Goal: Task Accomplishment & Management: Manage account settings

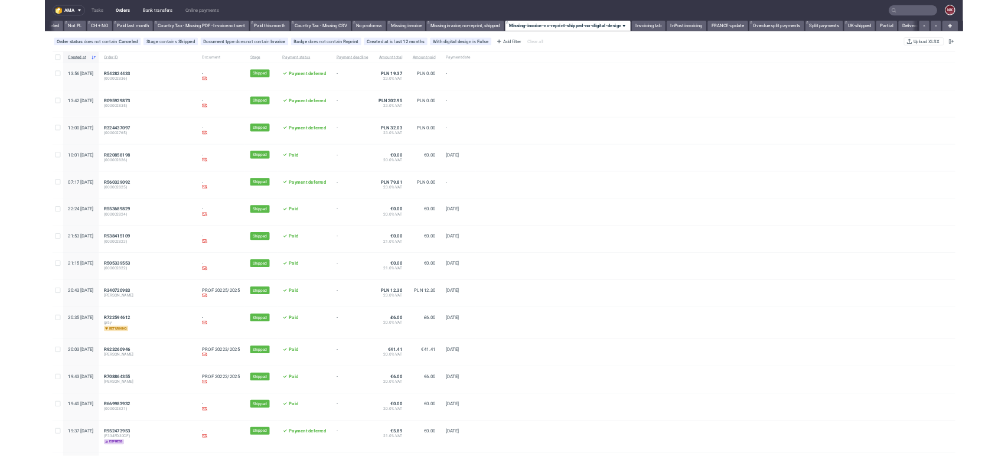
scroll to position [0, 1220]
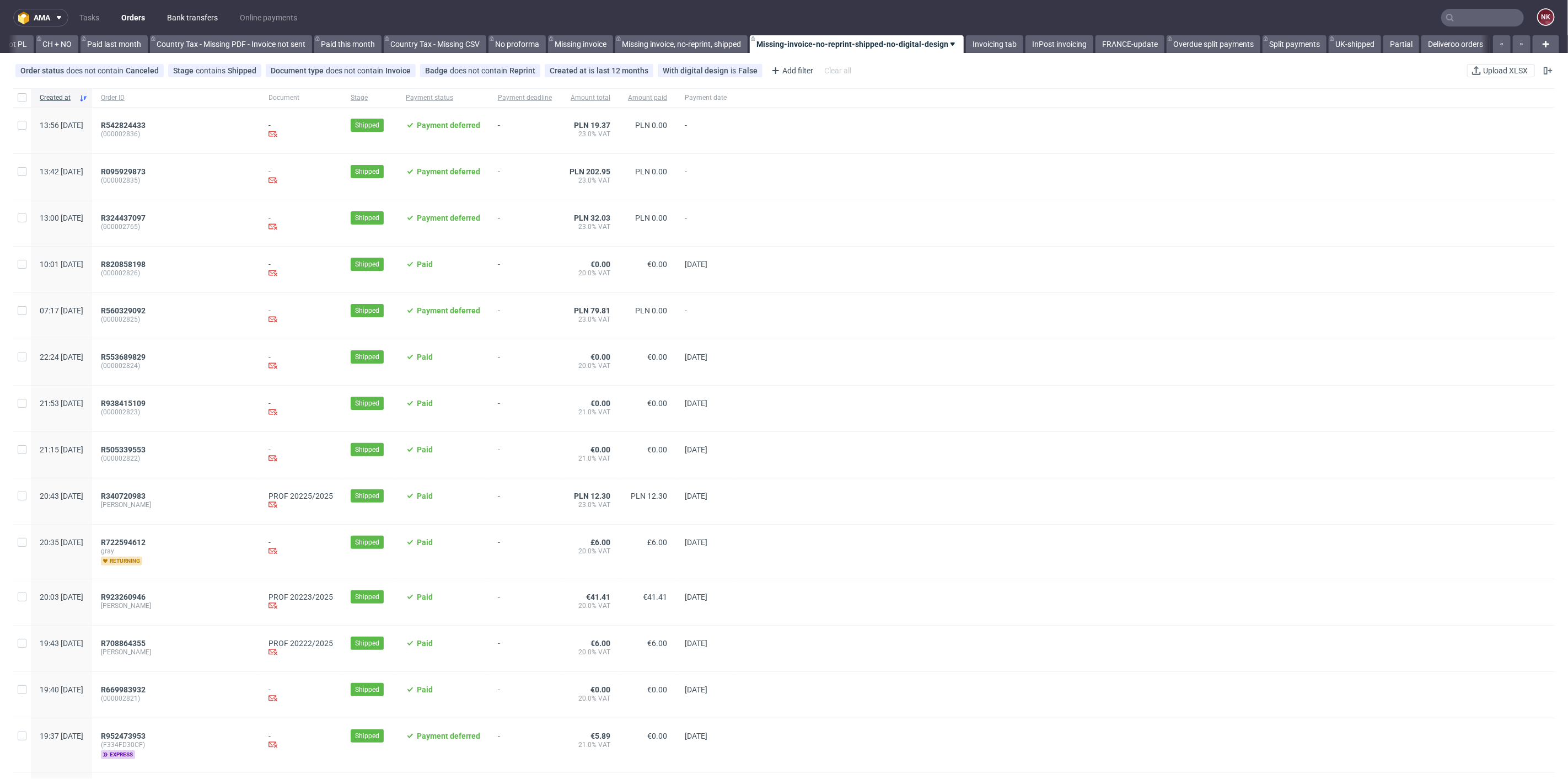
click at [195, 18] on link "Bank transfers" at bounding box center [192, 17] width 64 height 18
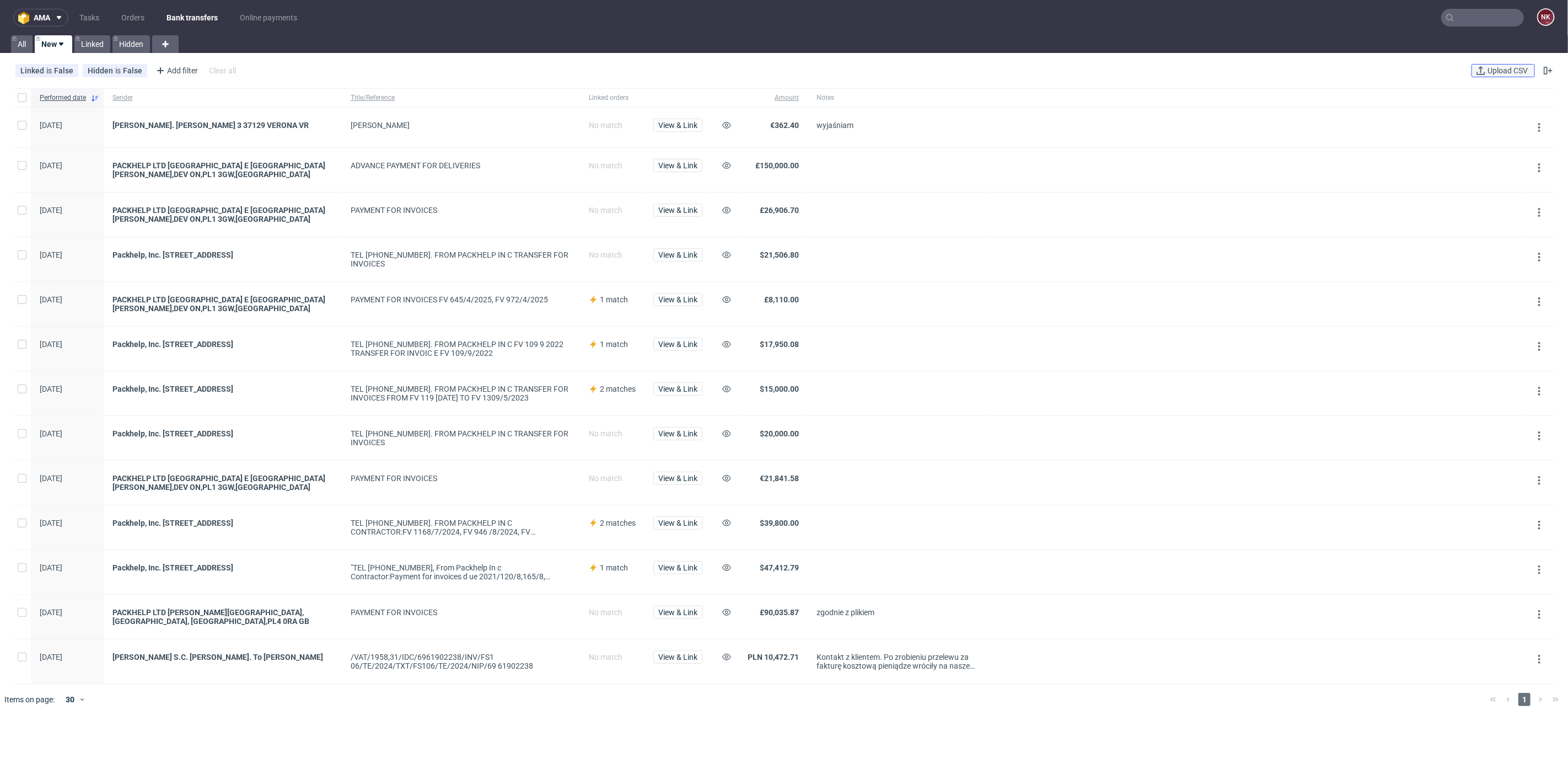
click at [1485, 69] on span "Upload CSV" at bounding box center [1507, 70] width 45 height 7
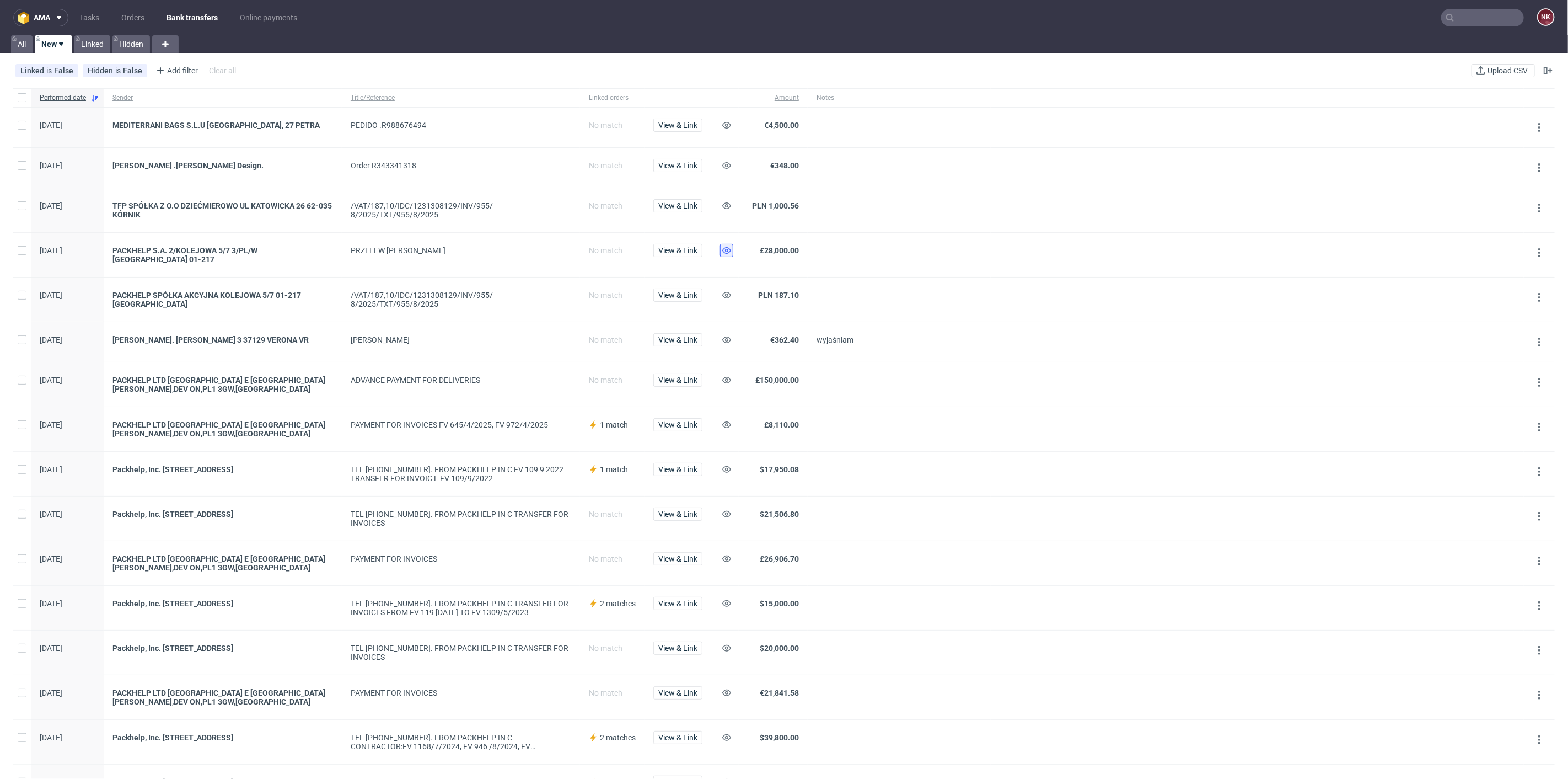
click at [728, 252] on icon at bounding box center [726, 249] width 8 height 8
click at [728, 290] on icon at bounding box center [726, 294] width 8 height 8
drag, startPoint x: 442, startPoint y: 212, endPoint x: 395, endPoint y: 212, distance: 47.0
click at [395, 212] on div "/VAT/187,10/IDC/1231308129/INV/955/ 8/2025/TXT/955/8/2025" at bounding box center [460, 209] width 220 height 18
copy div "955/8/2025"
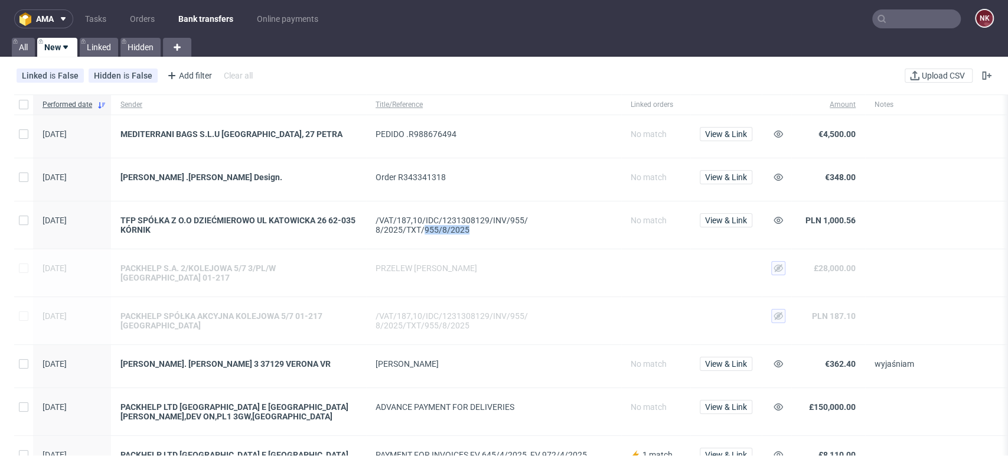
click at [588, 231] on div "/VAT/187,10/IDC/1231308129/INV/955/ 8/2025/TXT/955/8/2025" at bounding box center [493, 224] width 236 height 19
click at [777, 220] on icon at bounding box center [777, 219] width 9 height 9
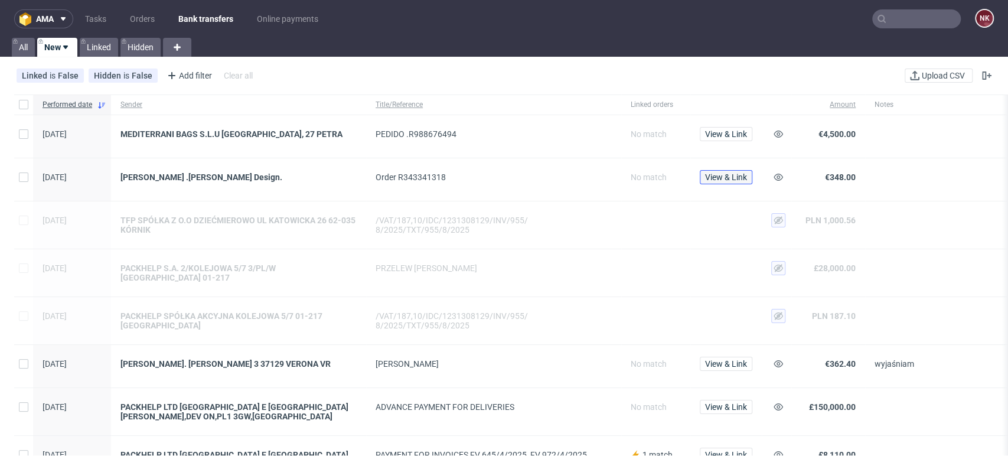
click at [746, 175] on span "View & Link" at bounding box center [726, 177] width 42 height 8
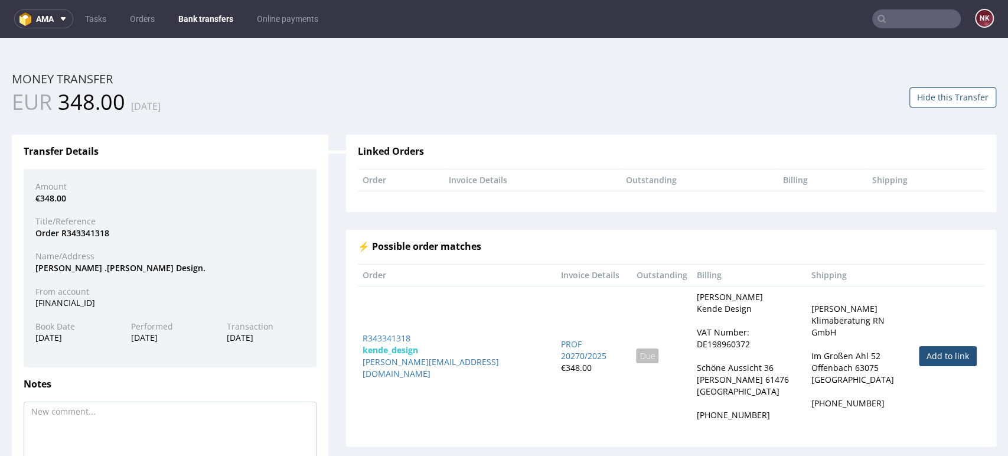
click at [919, 346] on link "Add to link" at bounding box center [948, 356] width 58 height 20
type input "R343341318"
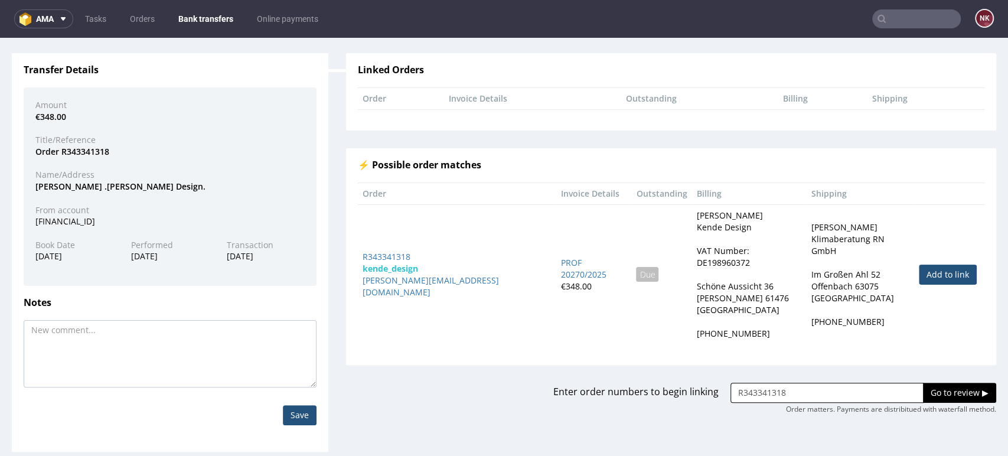
scroll to position [82, 0]
click at [933, 382] on input "Go to review ▶" at bounding box center [959, 392] width 73 height 20
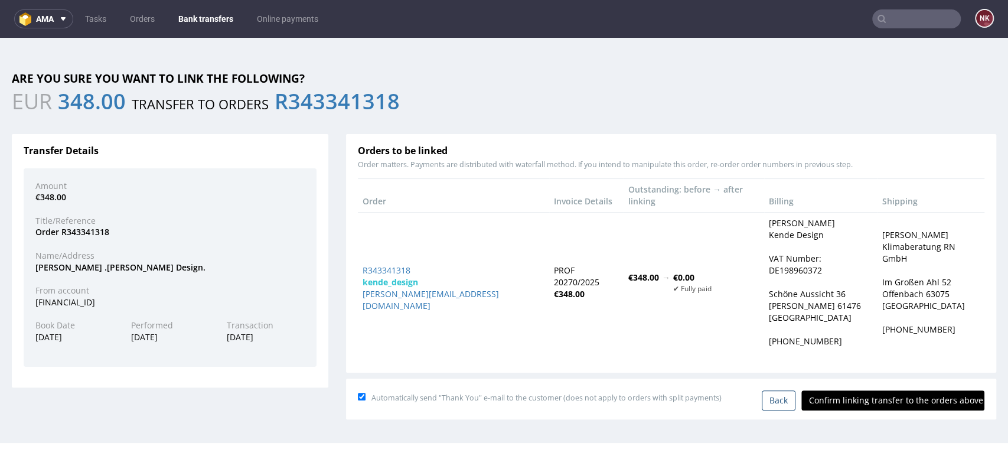
scroll to position [0, 0]
click at [892, 390] on input "Confirm linking transfer to the orders above" at bounding box center [892, 400] width 183 height 20
type input "In progress..."
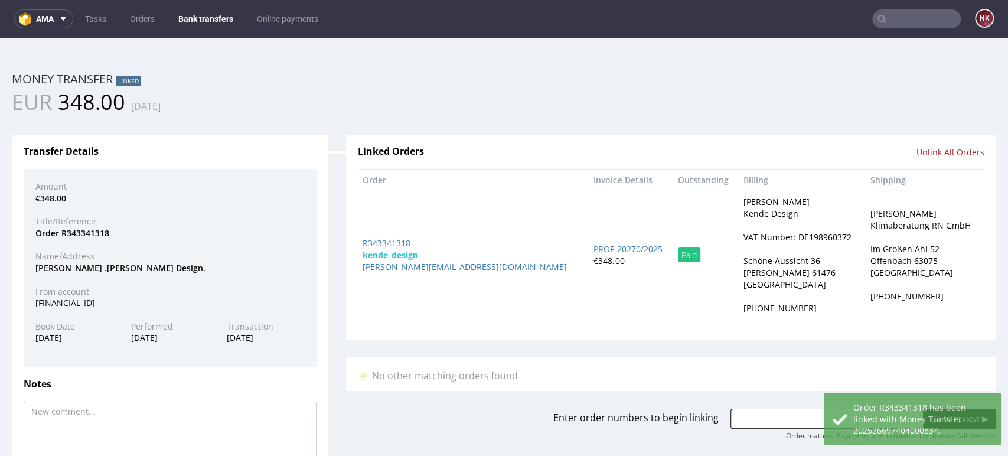
click at [197, 14] on link "Bank transfers" at bounding box center [205, 18] width 69 height 19
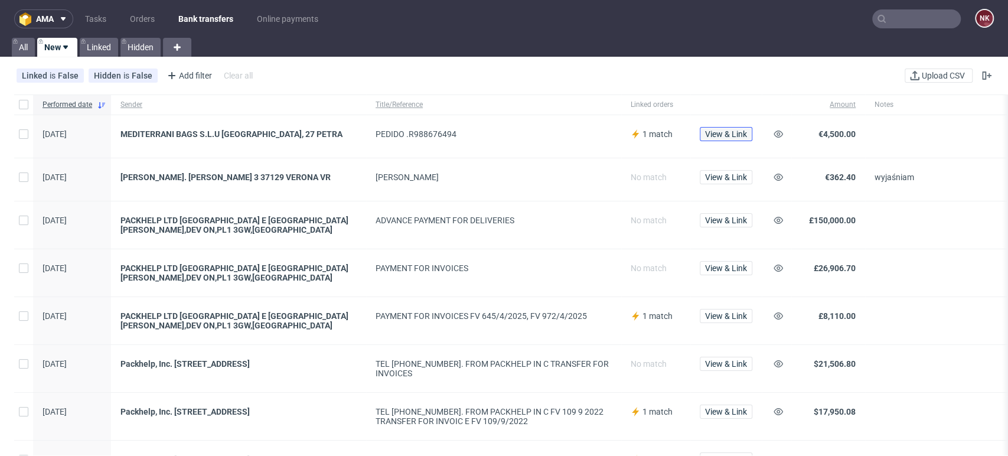
click at [726, 132] on span "View & Link" at bounding box center [726, 134] width 42 height 8
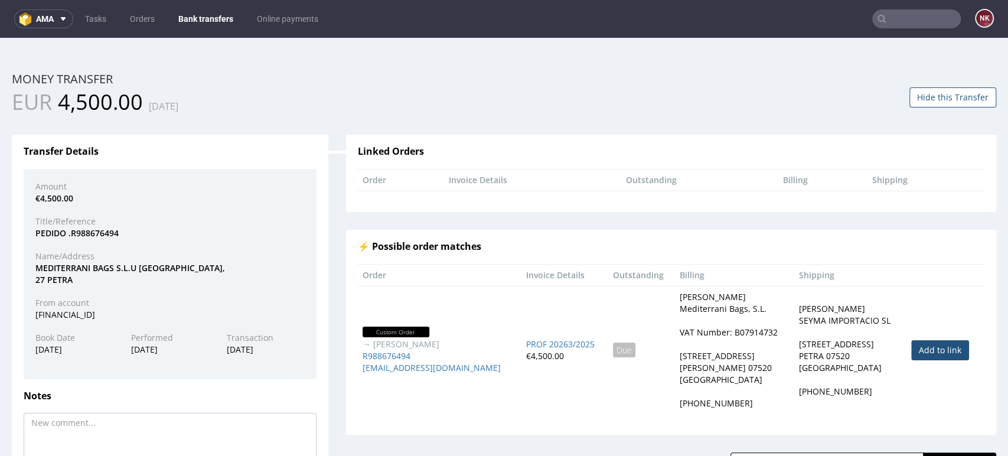
click at [923, 349] on link "Add to link" at bounding box center [940, 350] width 58 height 20
type input "R988676494"
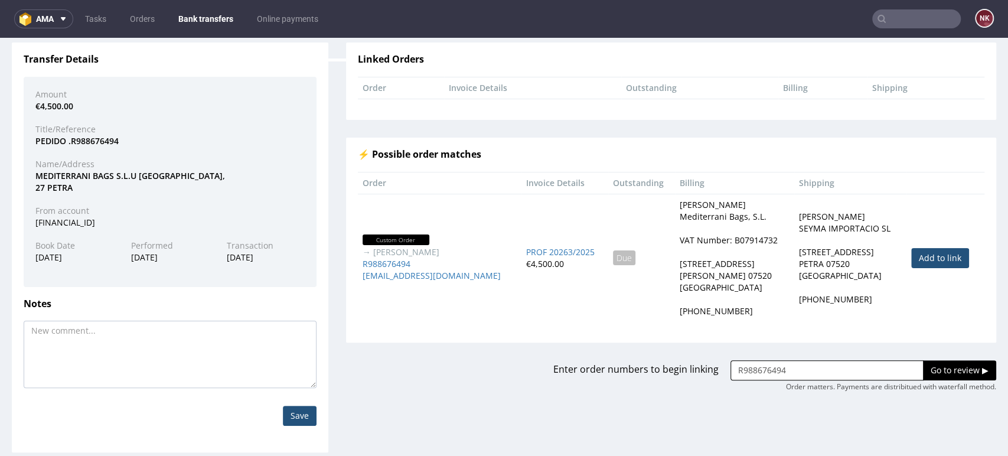
scroll to position [94, 0]
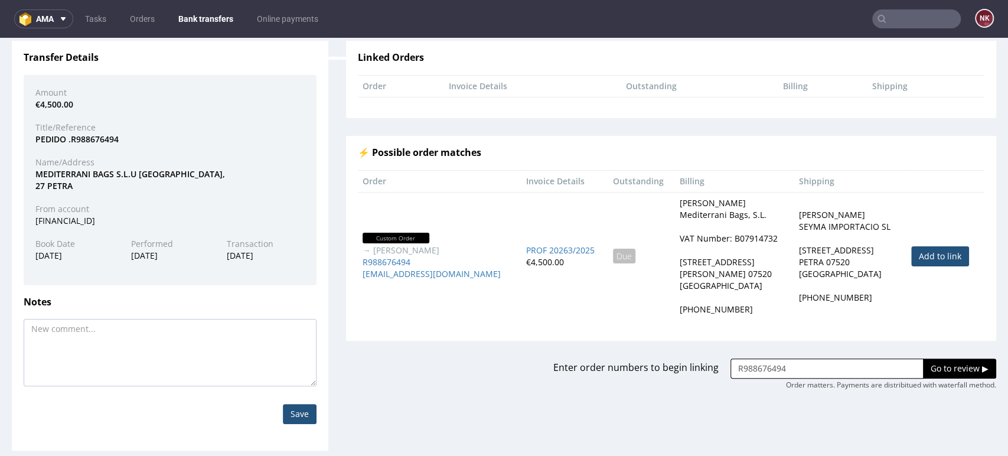
click at [926, 364] on input "Go to review ▶" at bounding box center [959, 368] width 73 height 20
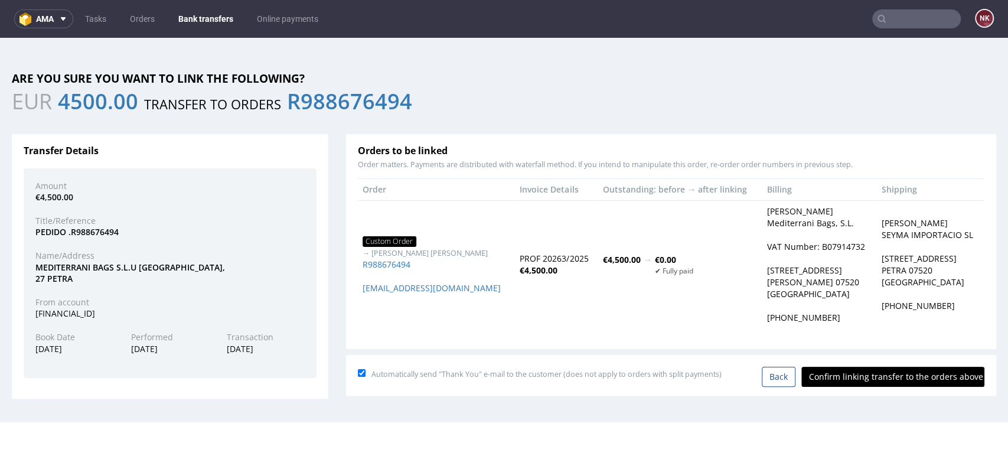
scroll to position [0, 0]
click at [909, 380] on input "Confirm linking transfer to the orders above" at bounding box center [892, 377] width 183 height 20
type input "In progress..."
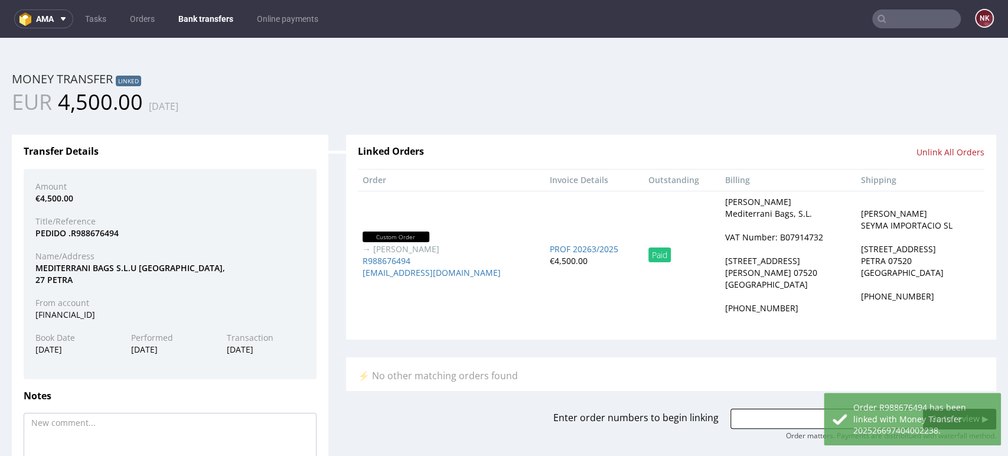
click at [198, 11] on link "Bank transfers" at bounding box center [205, 18] width 69 height 19
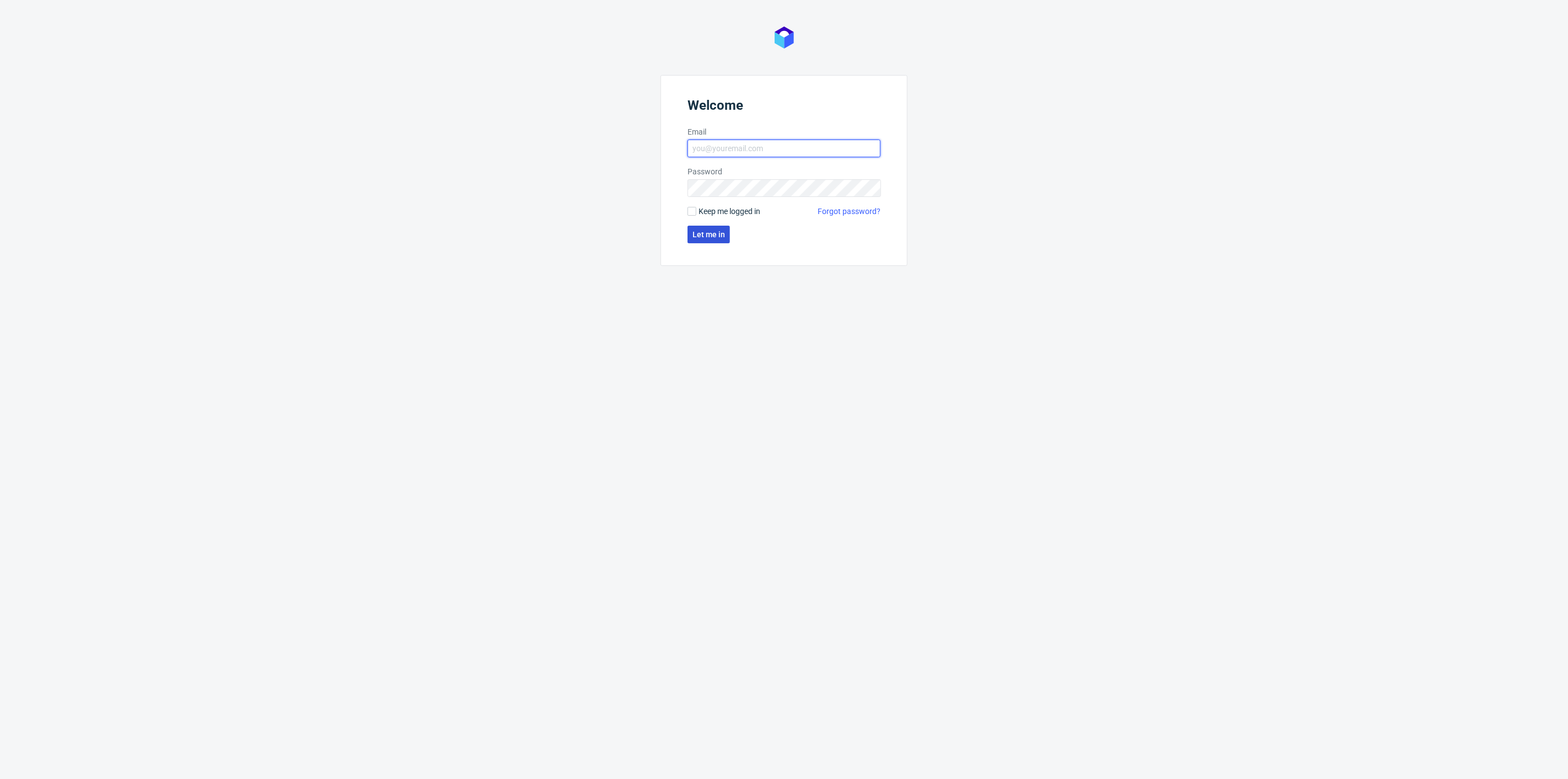
type input "[PERSON_NAME][EMAIL_ADDRESS][DOMAIN_NAME]"
click at [699, 231] on span "Let me in" at bounding box center [708, 234] width 33 height 7
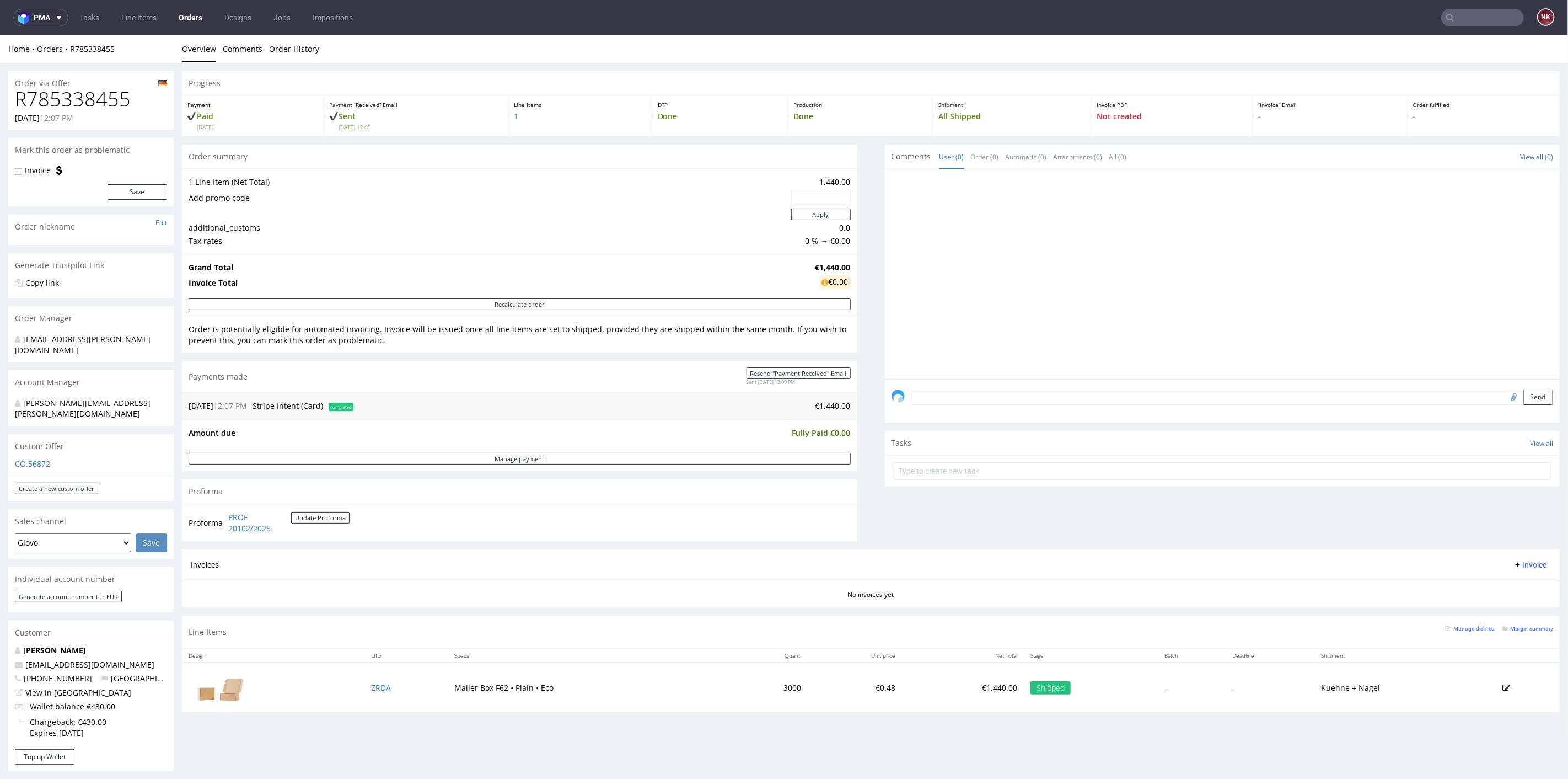
click at [850, 416] on div "Progress Payment Paid Fri 19 Sep Payment “Received” Email Sent Fri 19 Sep 12:09…" at bounding box center [870, 395] width 1377 height 649
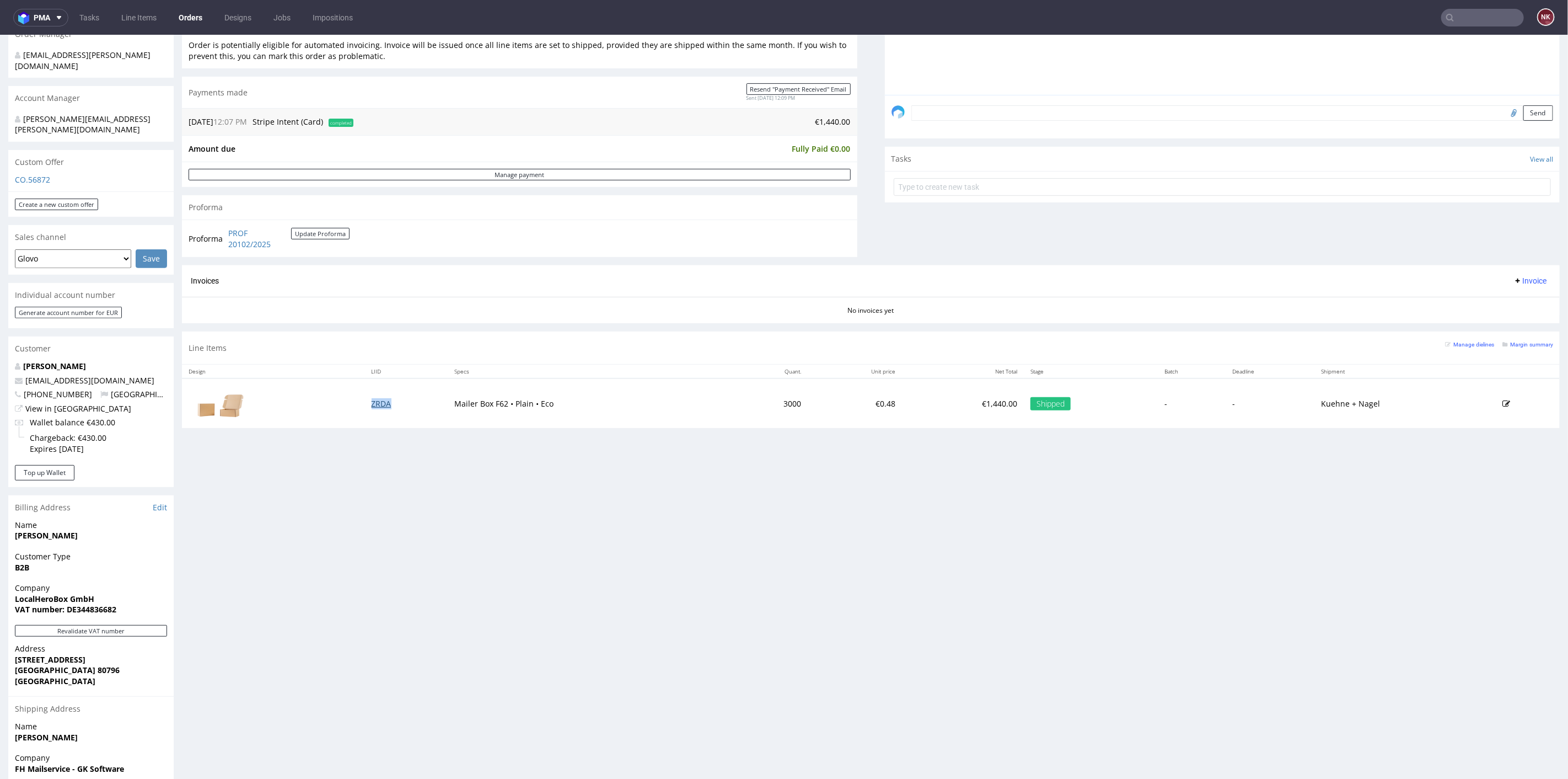
scroll to position [306, 0]
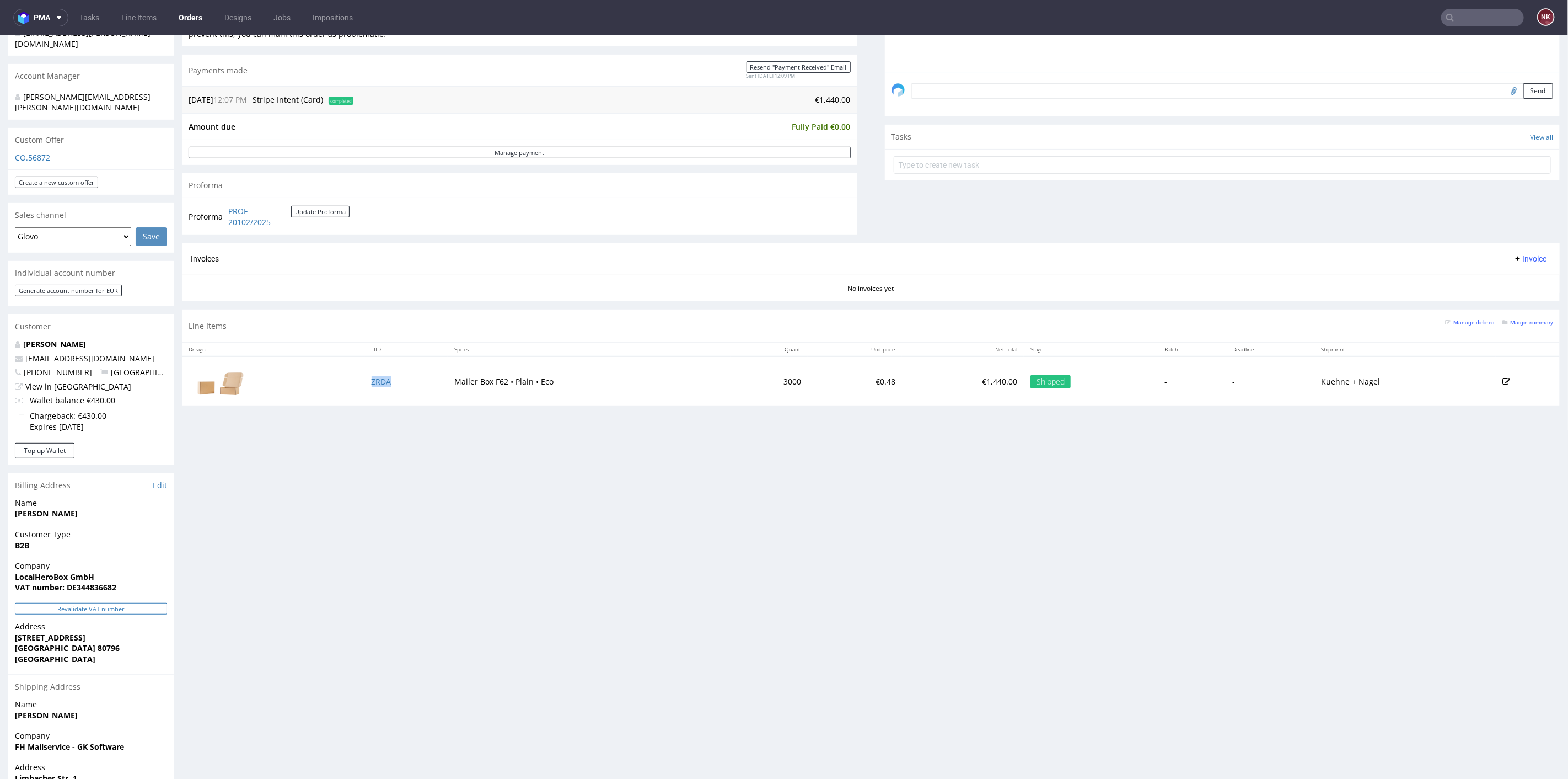
click at [142, 602] on button "Revalidate VAT number" at bounding box center [91, 608] width 152 height 11
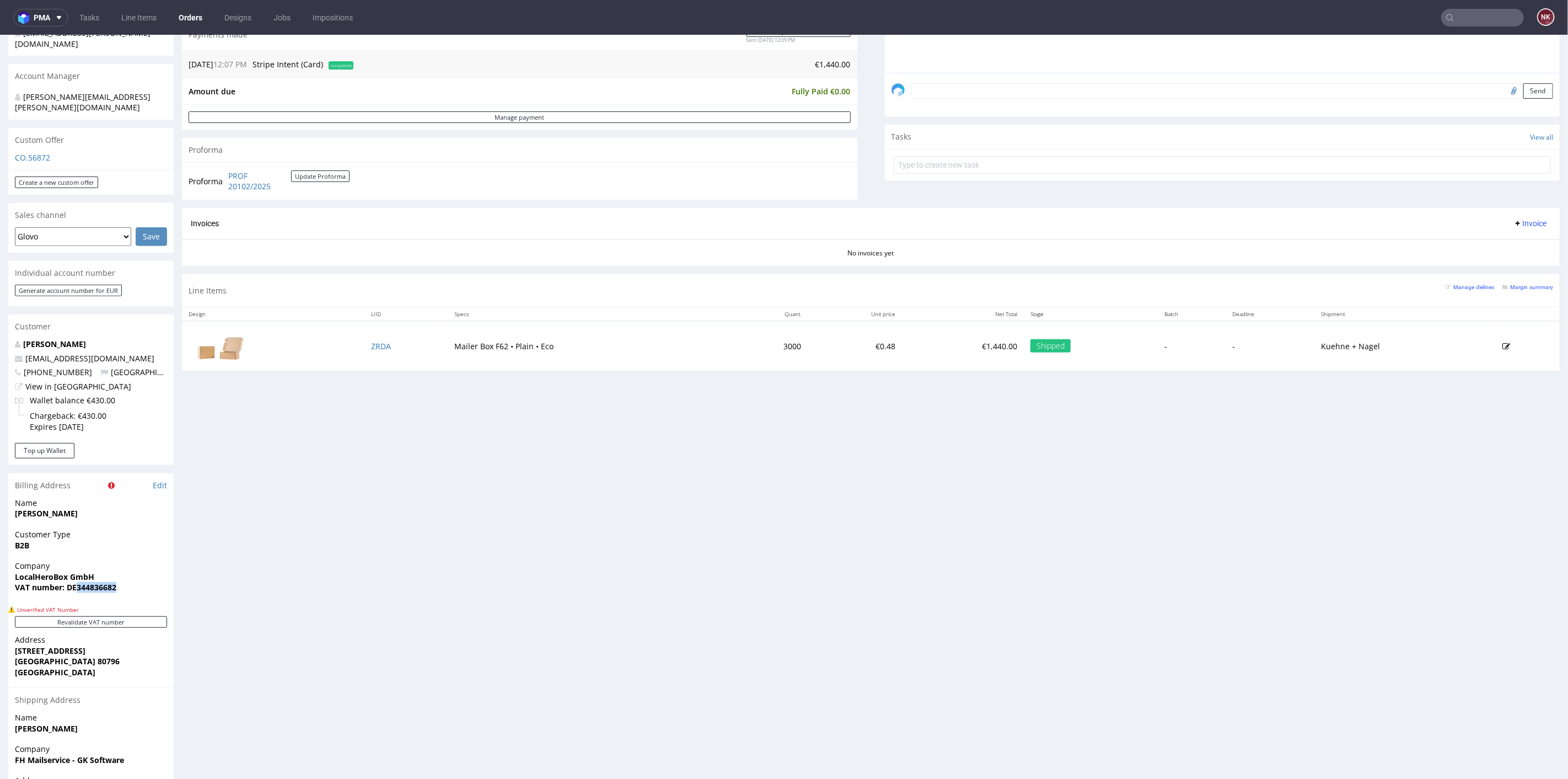
drag, startPoint x: 78, startPoint y: 566, endPoint x: 133, endPoint y: 564, distance: 55.0
click at [133, 581] on span "VAT number: DE344836682" at bounding box center [91, 587] width 152 height 11
click at [100, 581] on strong "VAT number: DE344836682" at bounding box center [65, 586] width 102 height 10
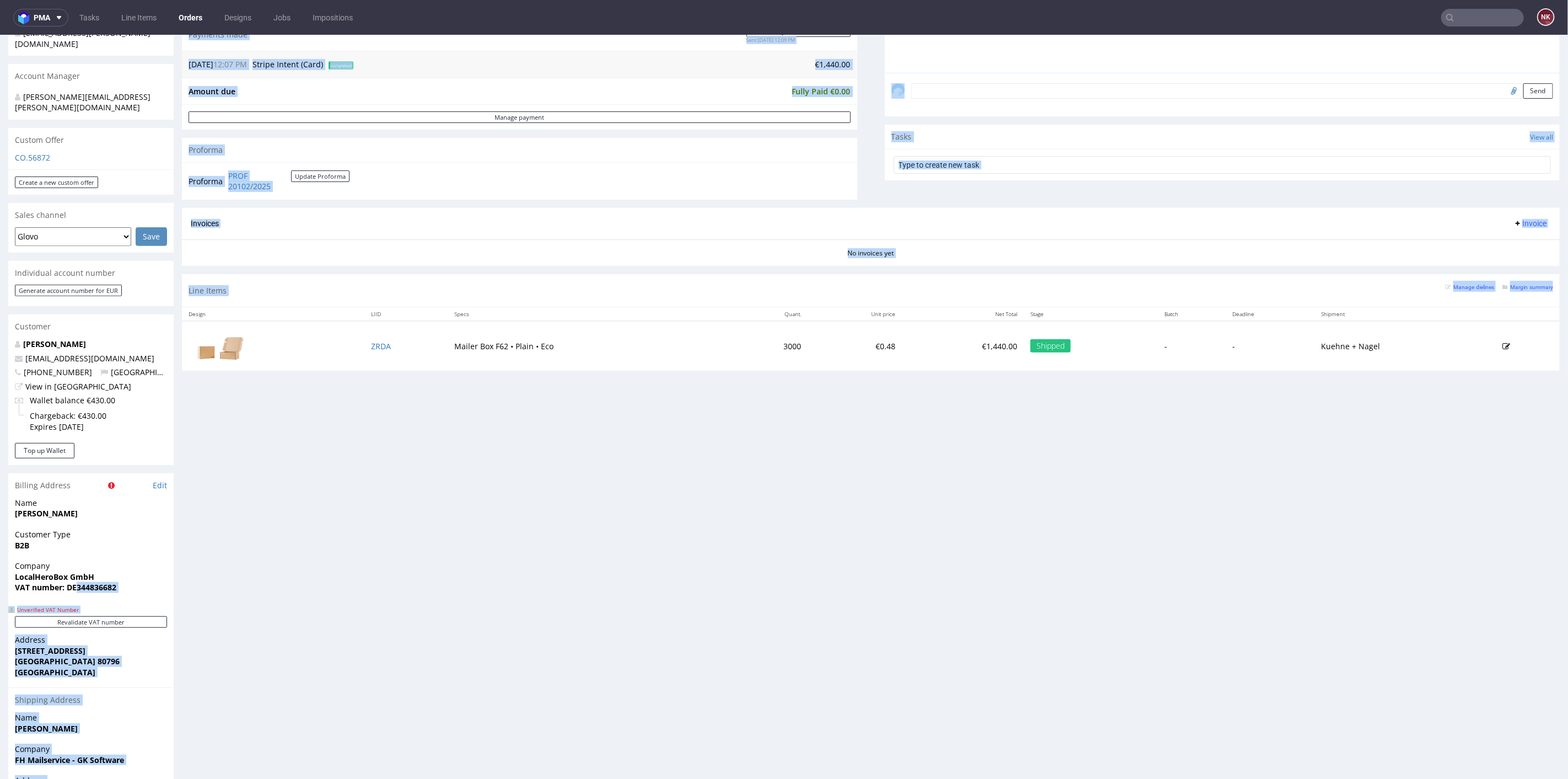
drag, startPoint x: 78, startPoint y: 565, endPoint x: 192, endPoint y: 566, distance: 114.0
click at [192, 566] on div "Order via Offer R785338455 19.09.2025 12:07 PM Mark this order as problematic I…" at bounding box center [784, 326] width 1568 height 1140
click at [131, 581] on span "VAT number: DE344836682" at bounding box center [91, 587] width 152 height 11
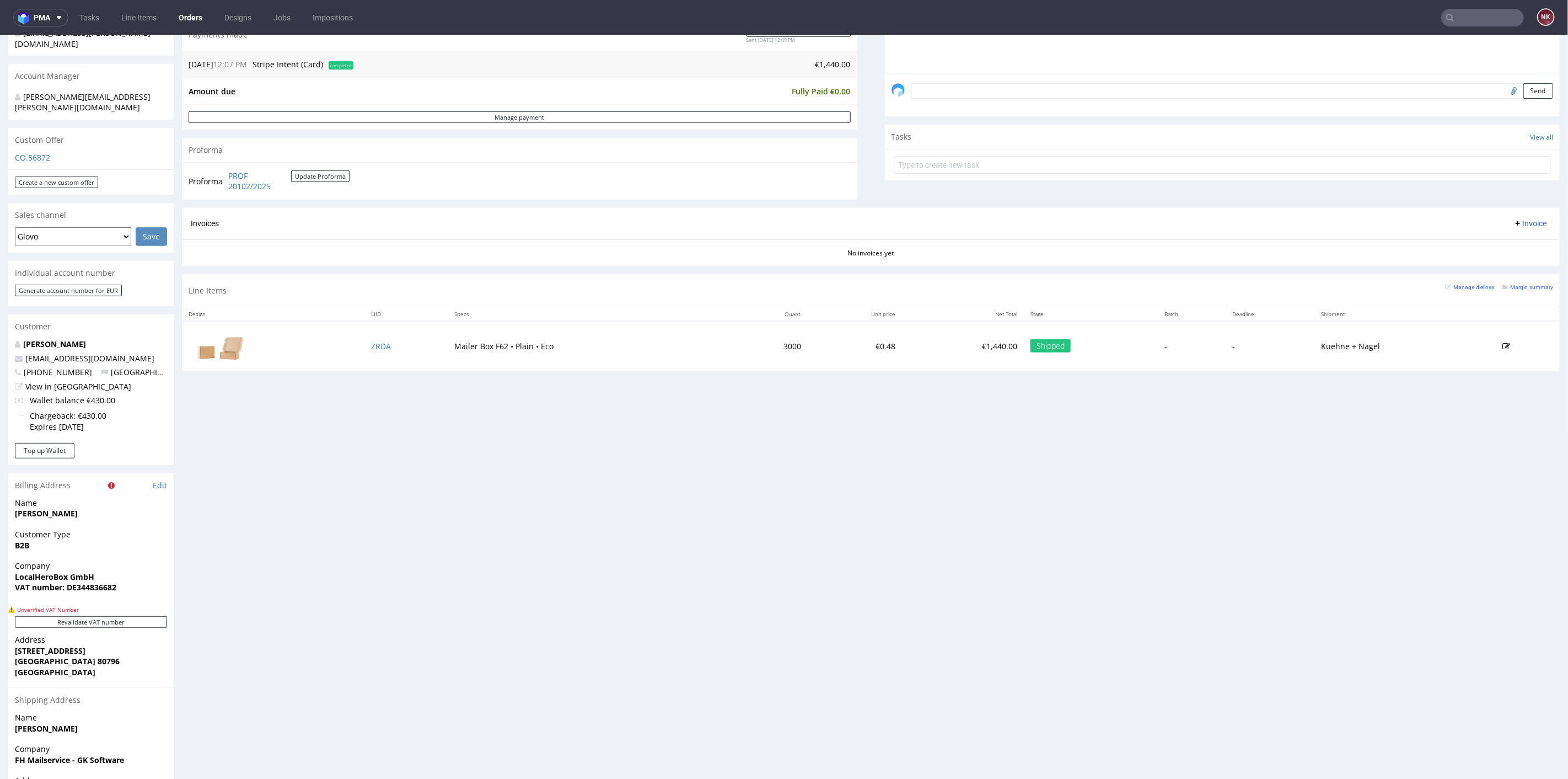
click at [114, 581] on strong "VAT number: DE344836682" at bounding box center [65, 586] width 102 height 10
drag, startPoint x: 117, startPoint y: 563, endPoint x: 78, endPoint y: 563, distance: 39.0
click at [78, 581] on span "VAT number: DE344836682" at bounding box center [91, 587] width 152 height 11
copy strong "344836682"
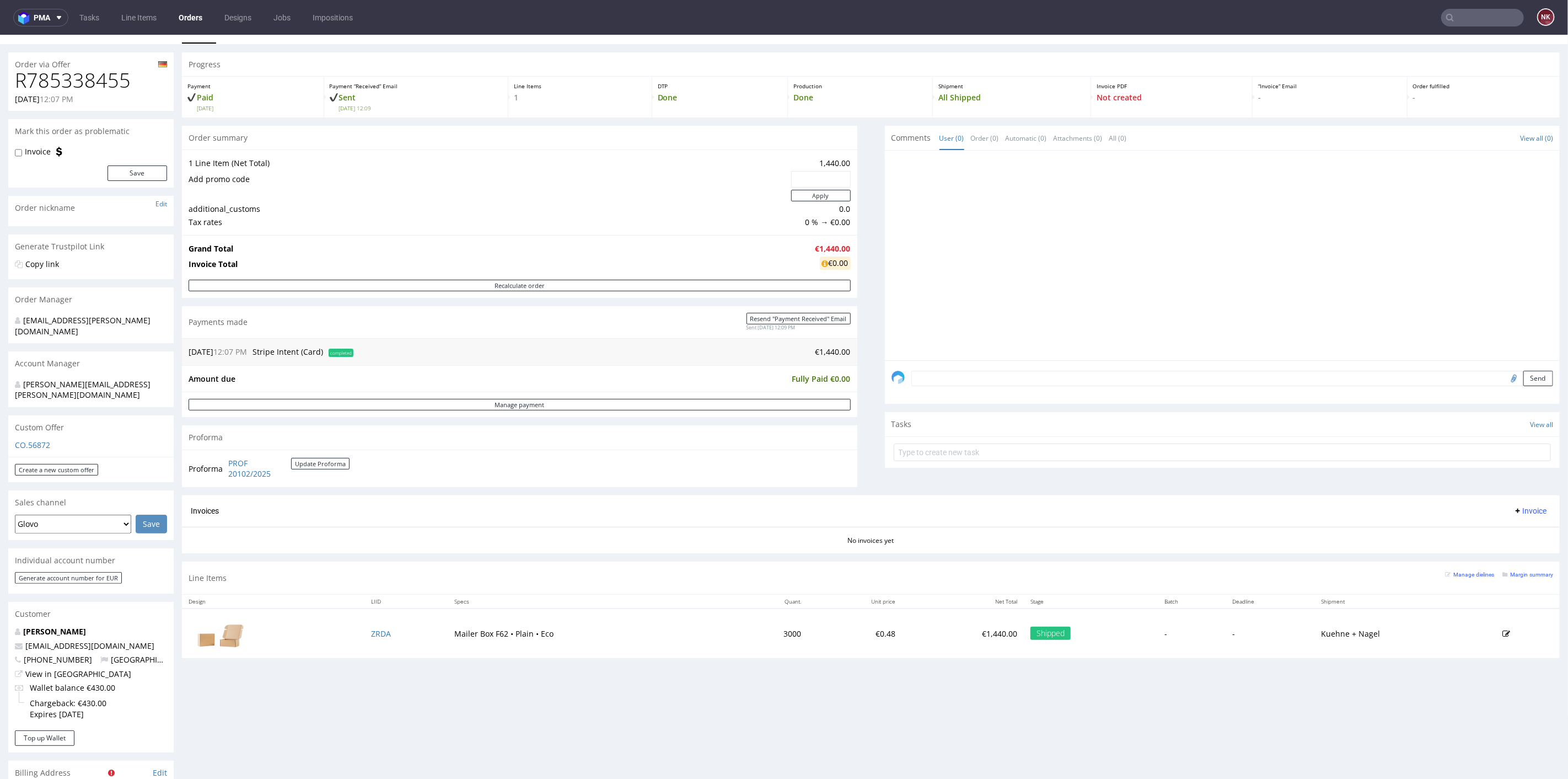
scroll to position [0, 0]
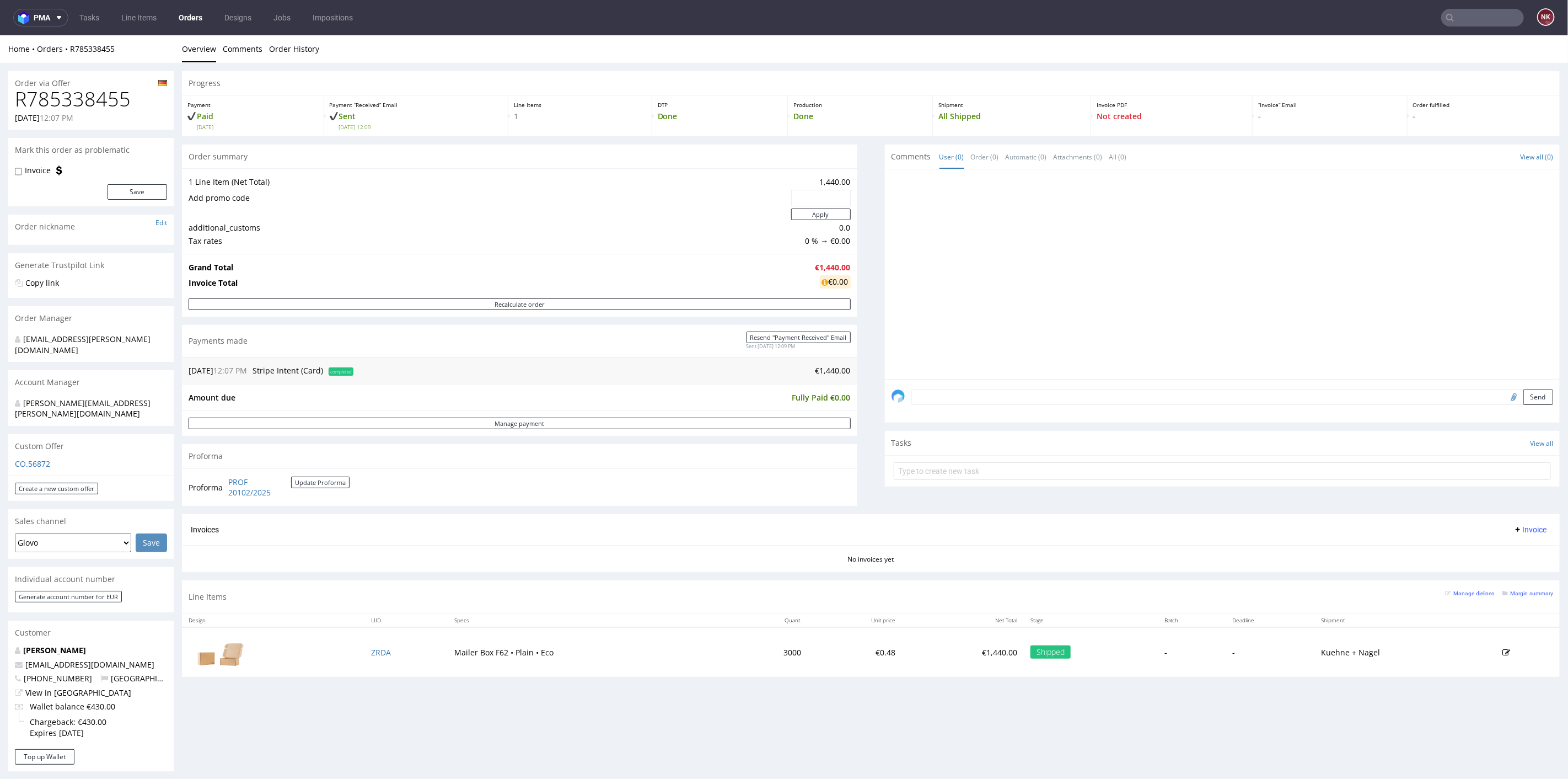
click at [99, 100] on h1 "R785338455" at bounding box center [91, 99] width 152 height 22
copy h1 "R785338455"
click at [1004, 391] on textarea at bounding box center [1233, 396] width 643 height 16
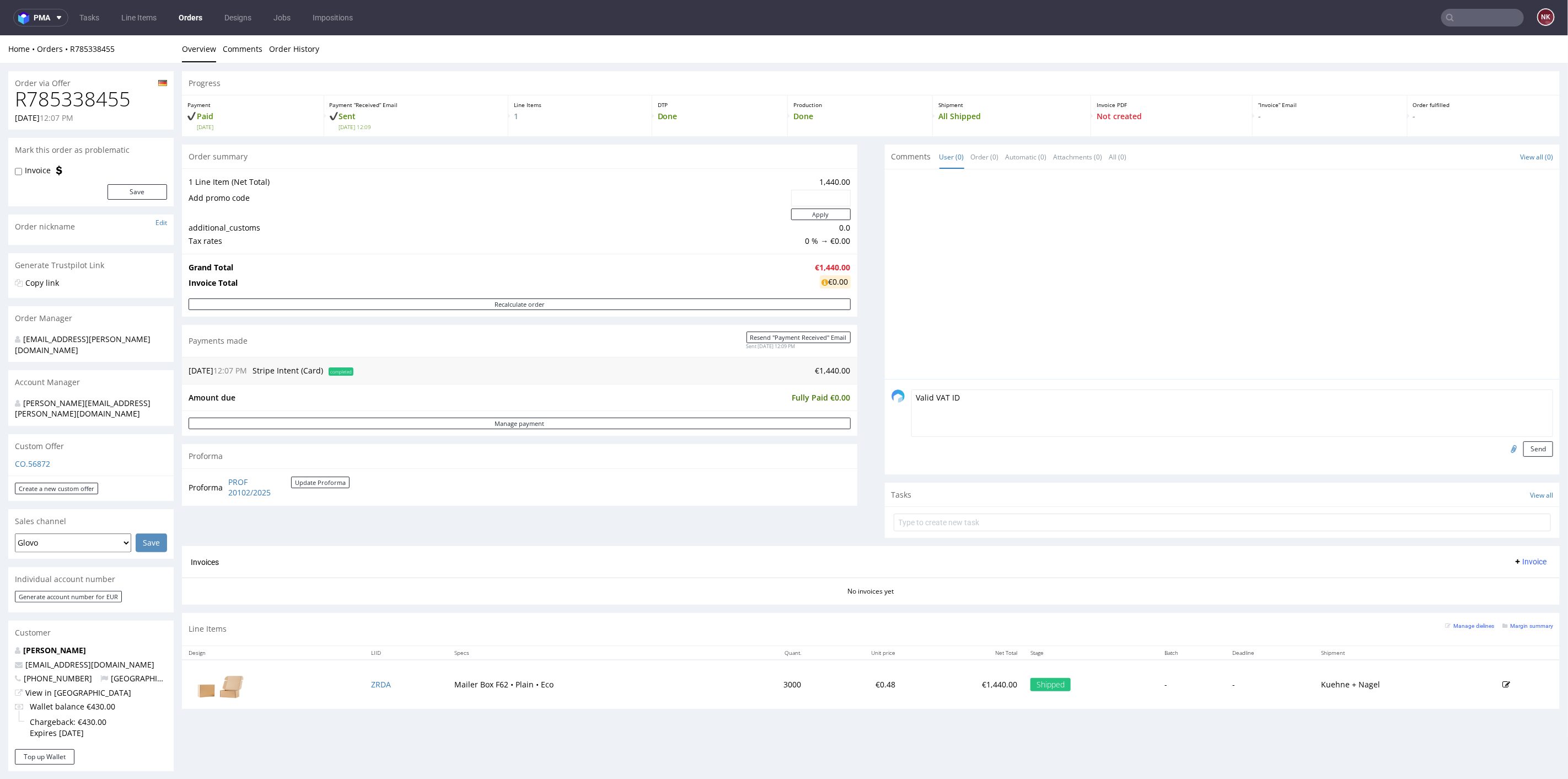
type textarea "Valid VAT ID"
click at [1504, 447] on input "file" at bounding box center [1512, 447] width 16 height 14
type input "C:\fakepath\R785338455_VVI.png"
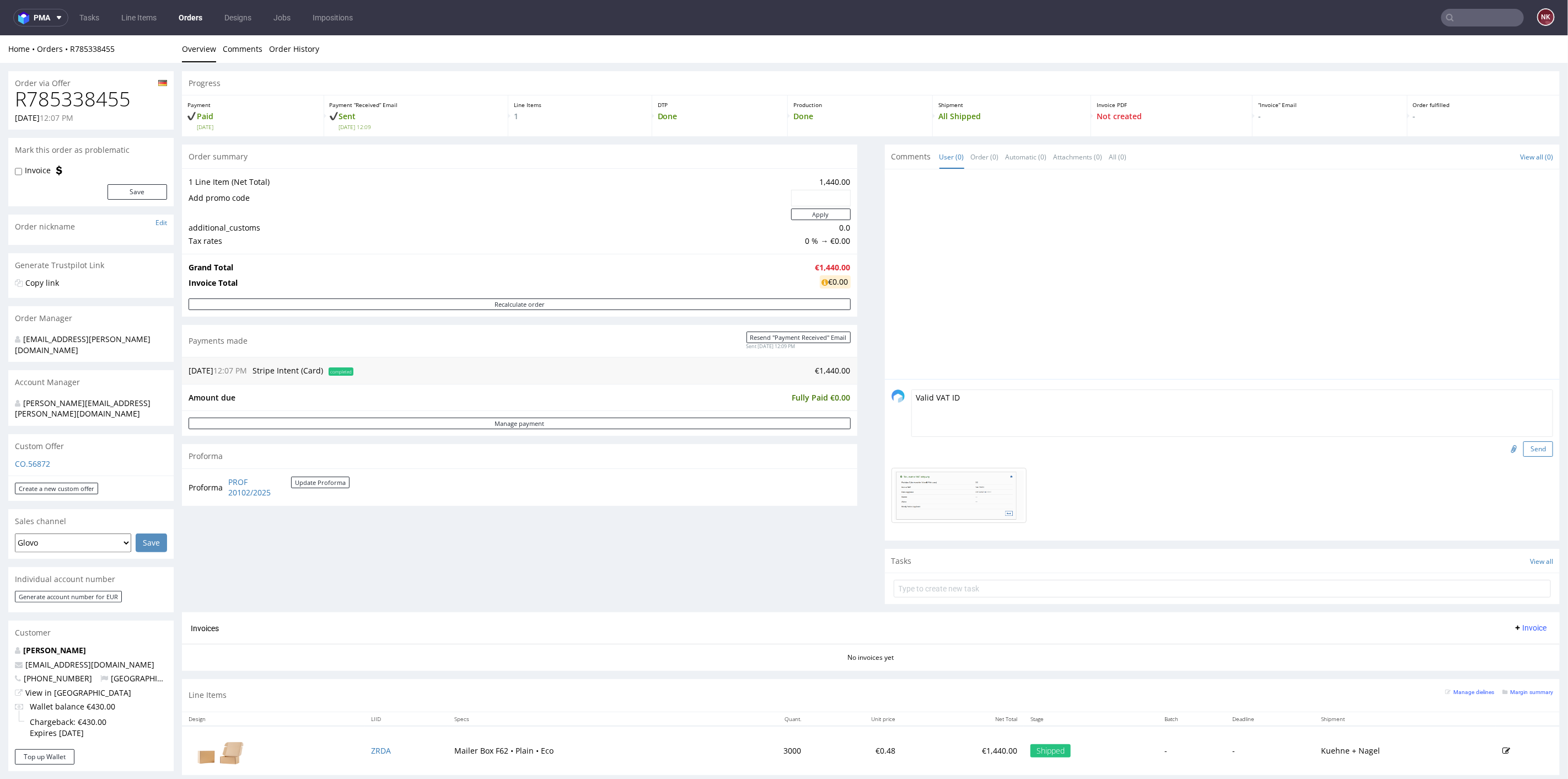
click at [1530, 448] on button "Send" at bounding box center [1538, 448] width 30 height 16
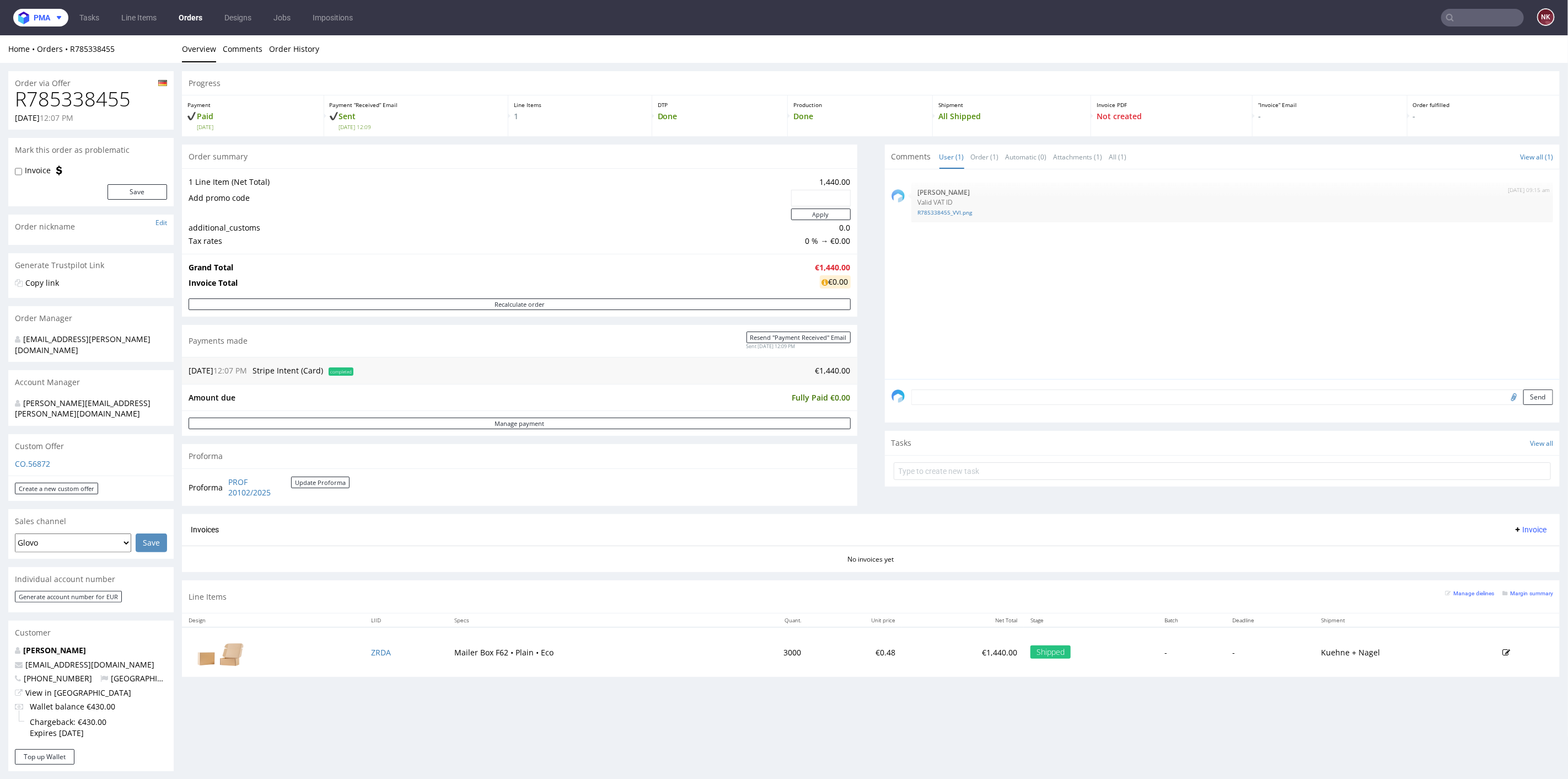
drag, startPoint x: 54, startPoint y: 25, endPoint x: 60, endPoint y: 28, distance: 6.7
click at [54, 25] on button "pma" at bounding box center [40, 17] width 55 height 18
click at [64, 47] on span "Accounting Management App" at bounding box center [93, 50] width 111 height 8
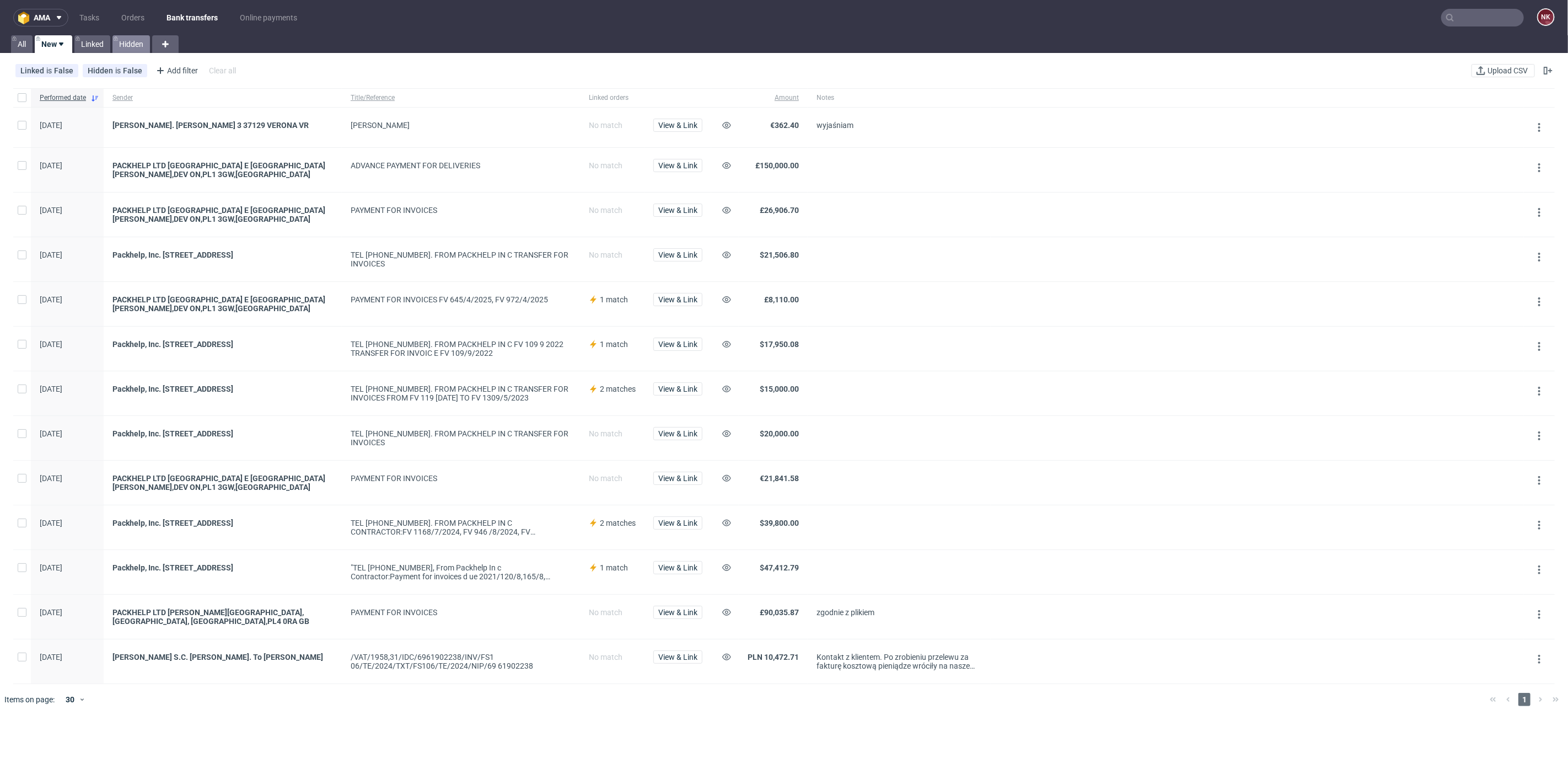
click at [133, 42] on link "Hidden" at bounding box center [131, 44] width 37 height 18
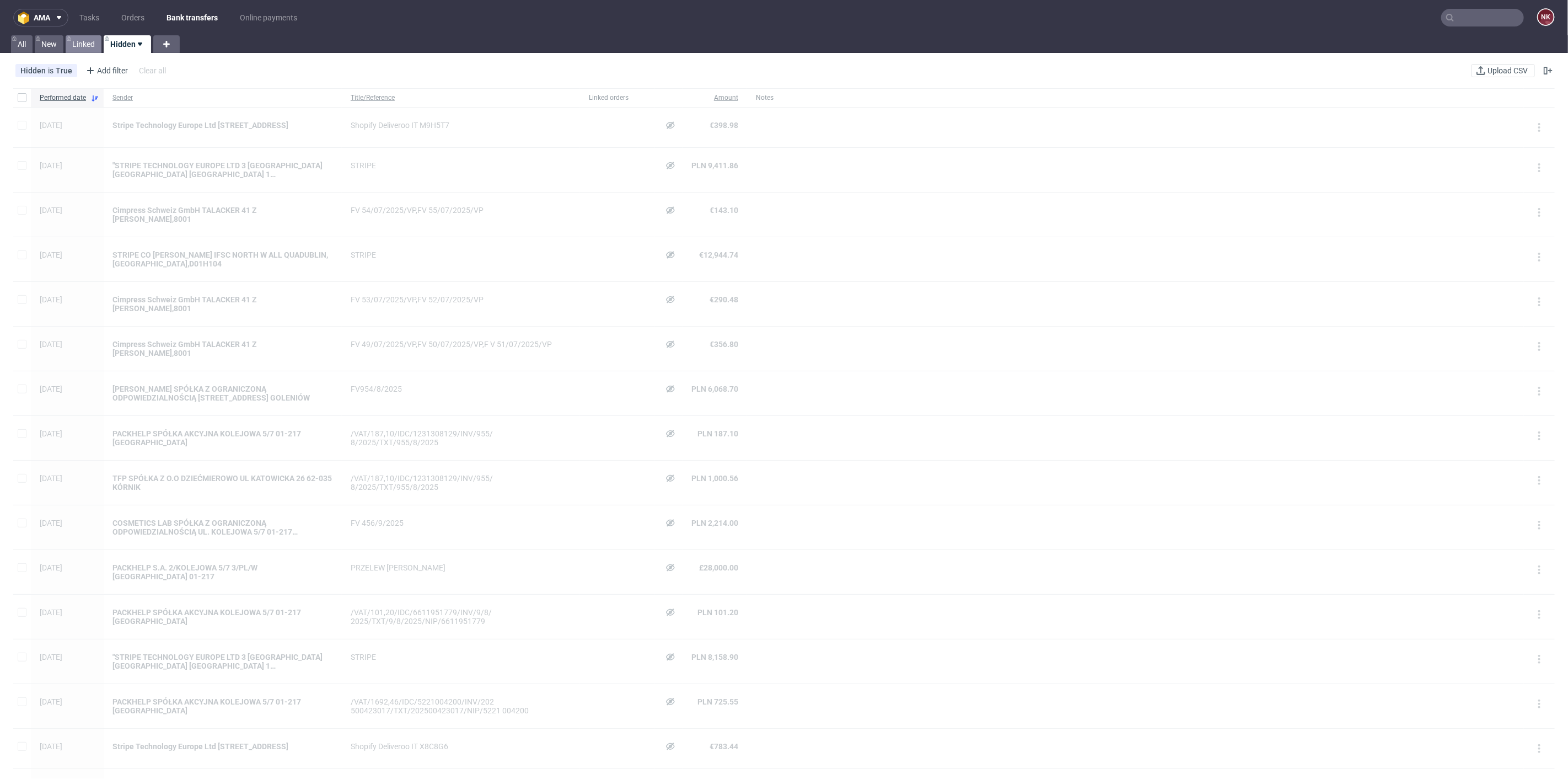
click at [96, 42] on link "Linked" at bounding box center [83, 44] width 35 height 18
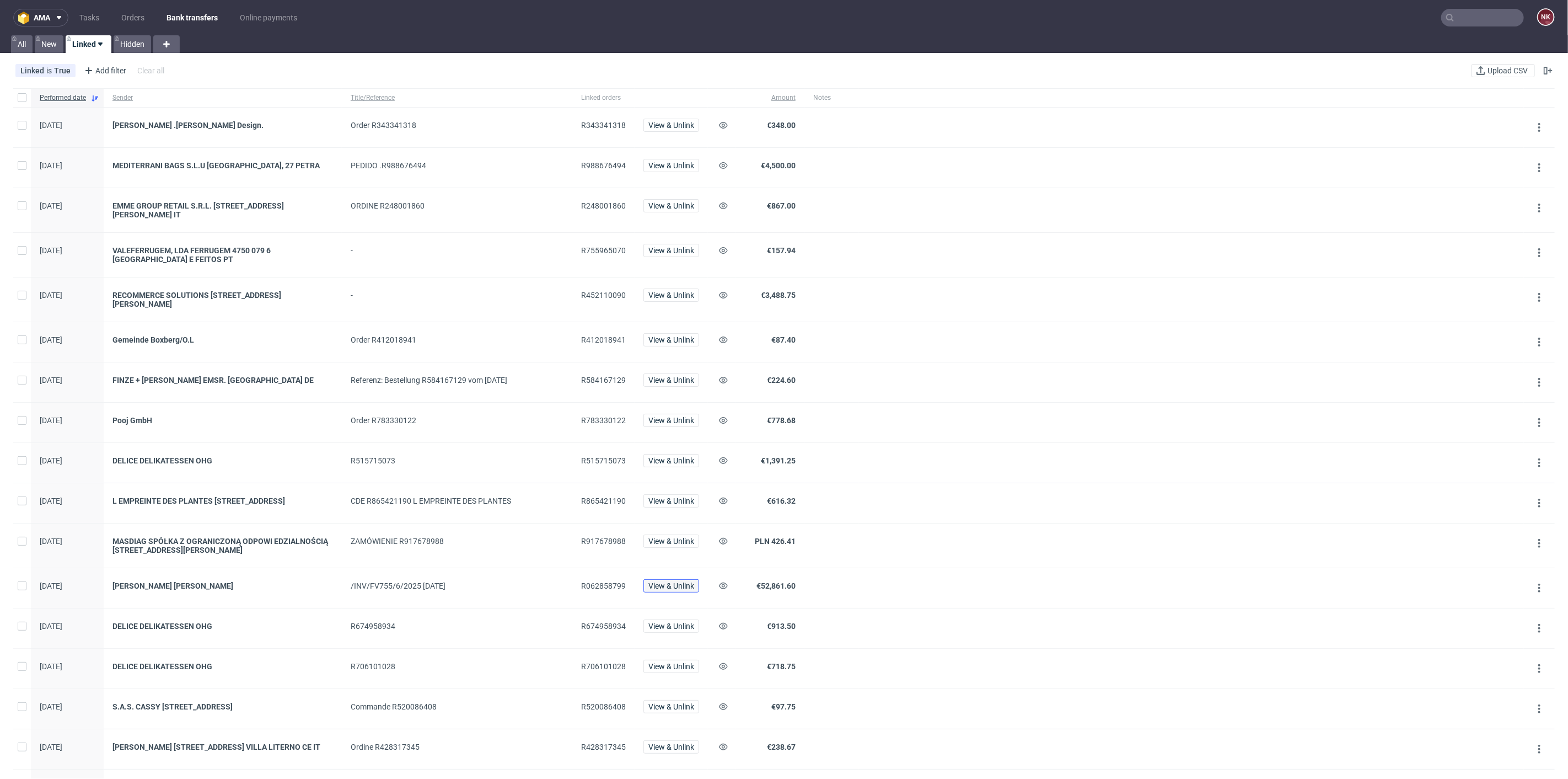
click at [657, 589] on span "View & Unlink" at bounding box center [671, 586] width 46 height 7
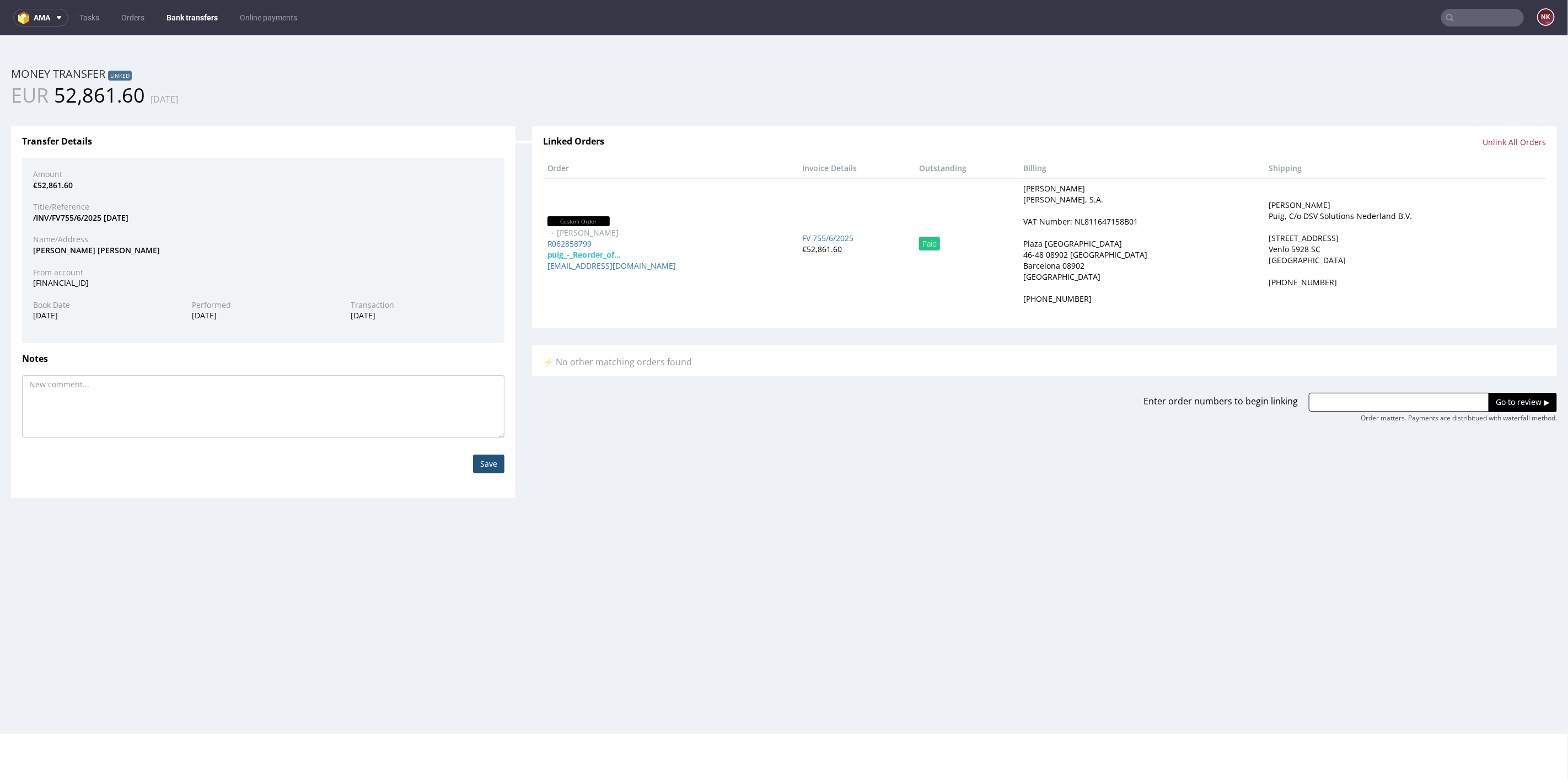
click at [434, 353] on h3 "Notes" at bounding box center [263, 358] width 483 height 10
click at [181, 13] on link "Bank transfers" at bounding box center [191, 17] width 64 height 18
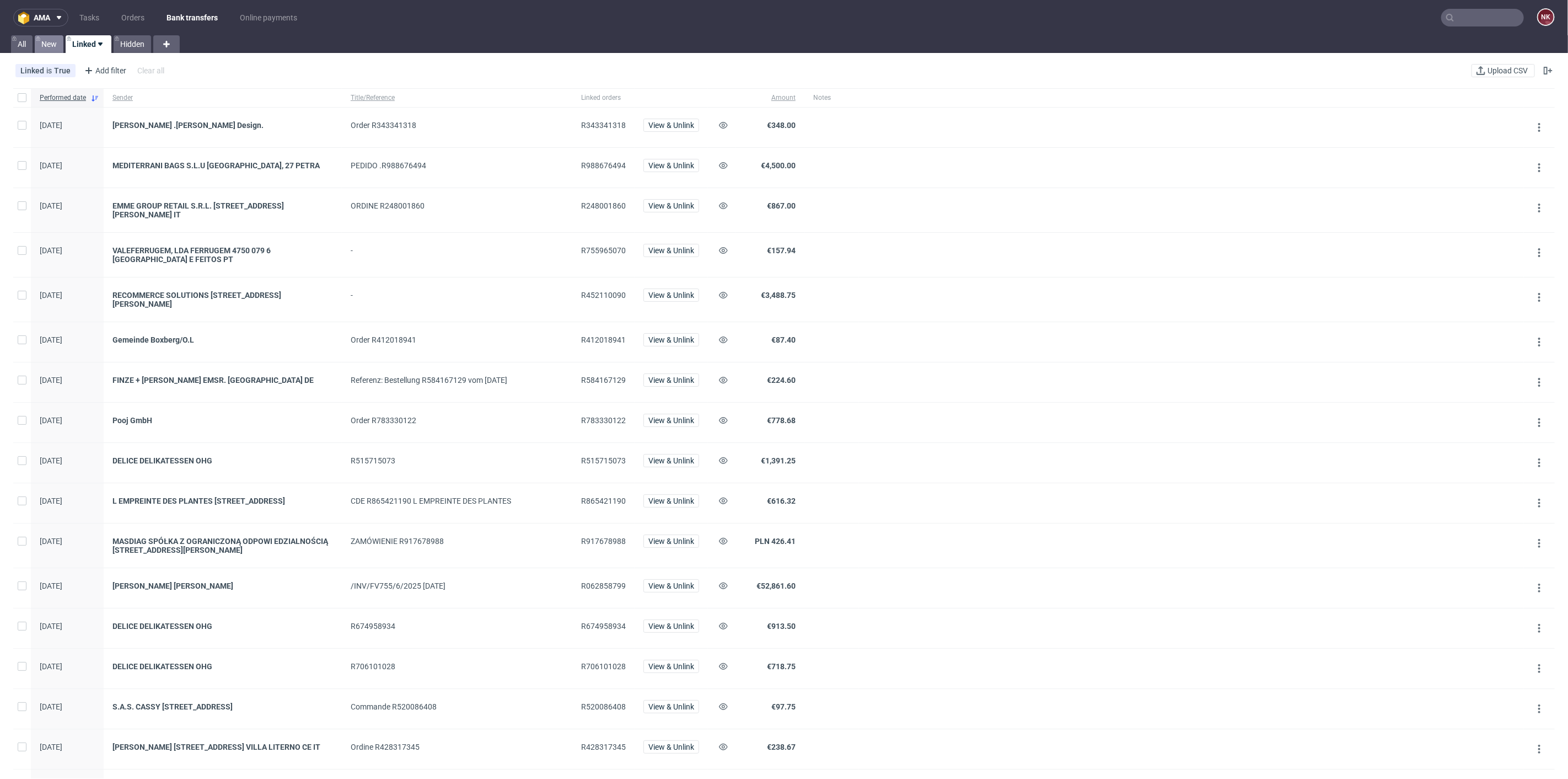
click at [39, 37] on use at bounding box center [38, 38] width 4 height 5
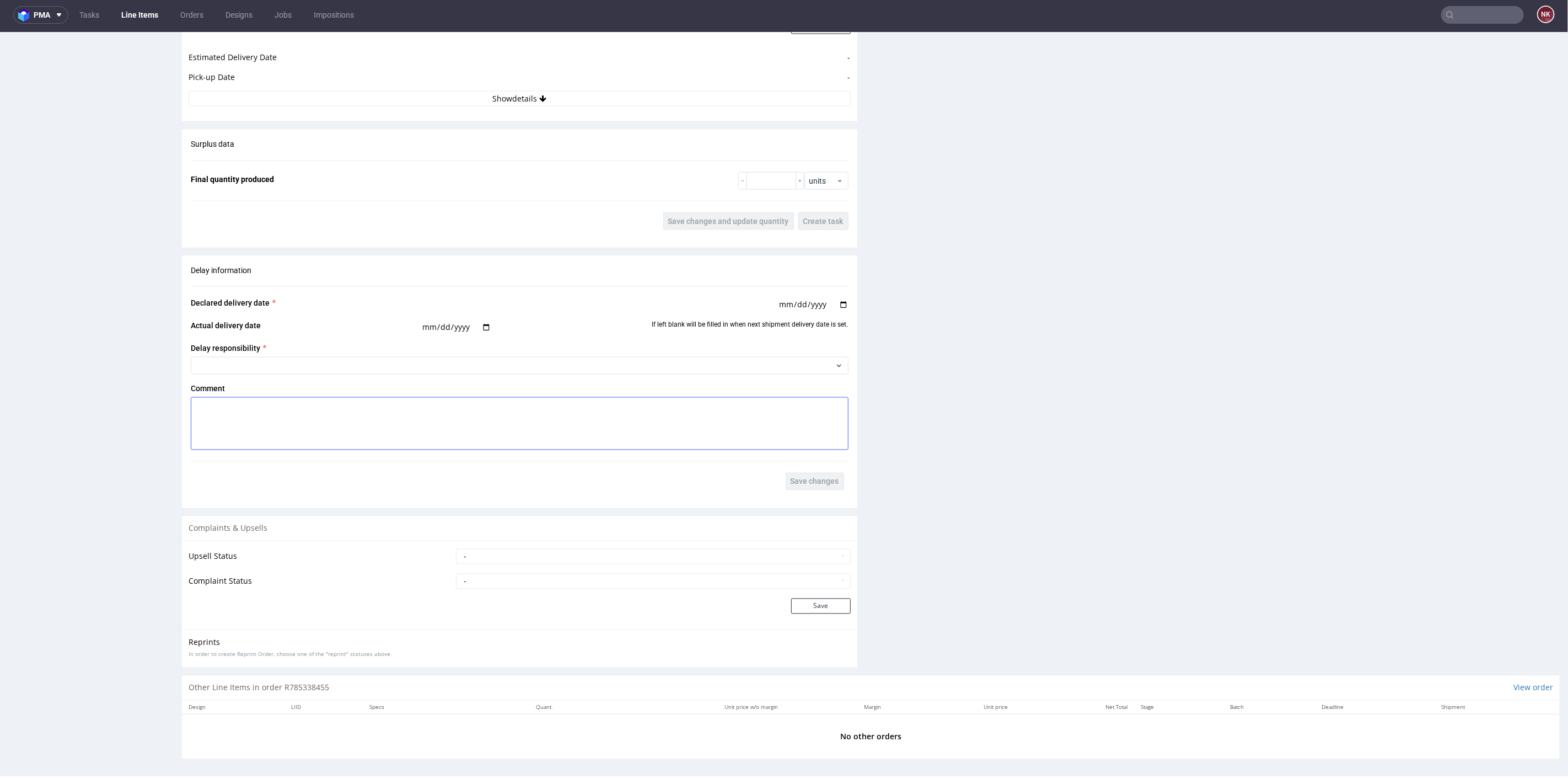
scroll to position [1268, 0]
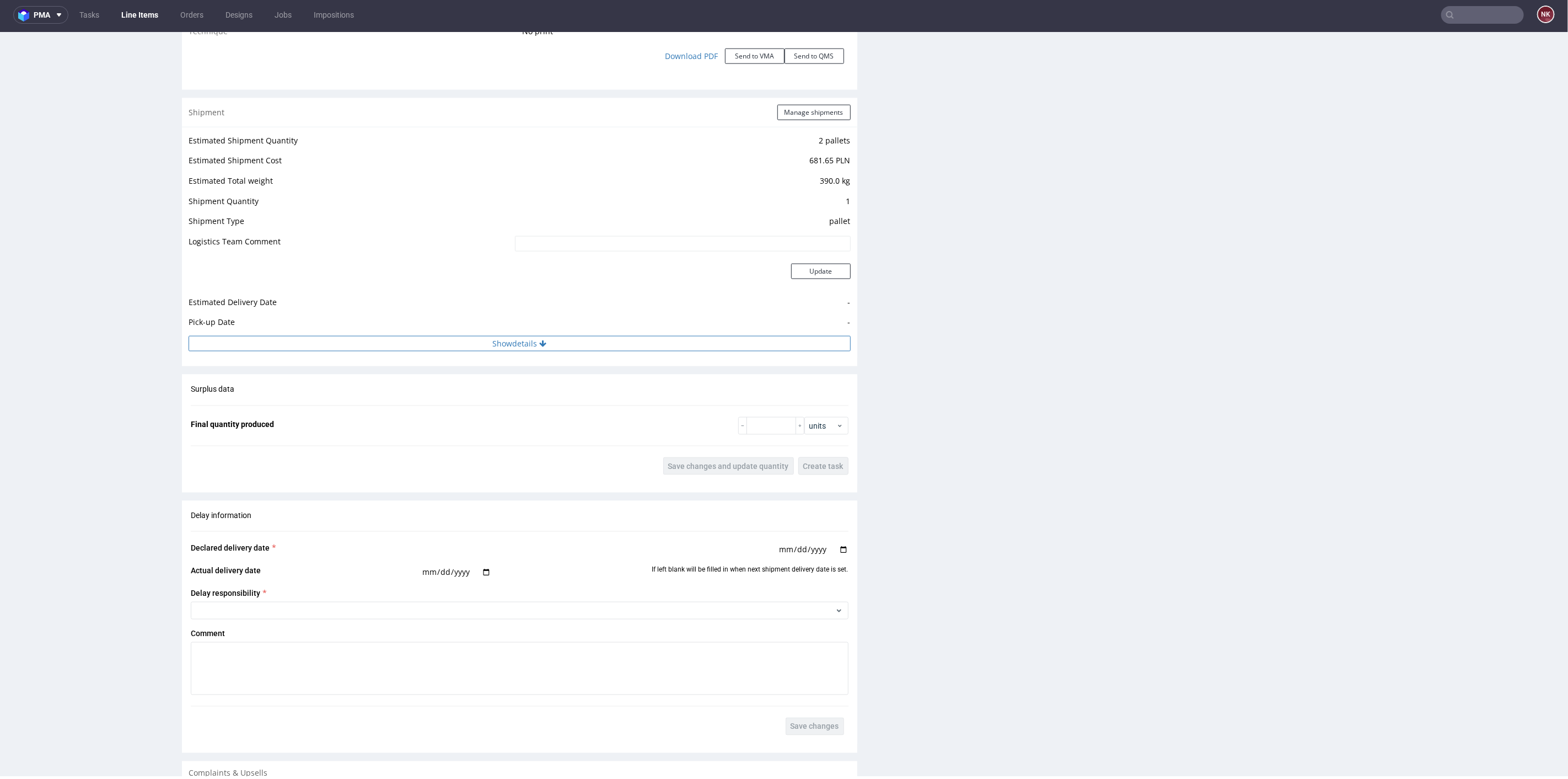
click at [612, 335] on button "Show details" at bounding box center [519, 343] width 662 height 16
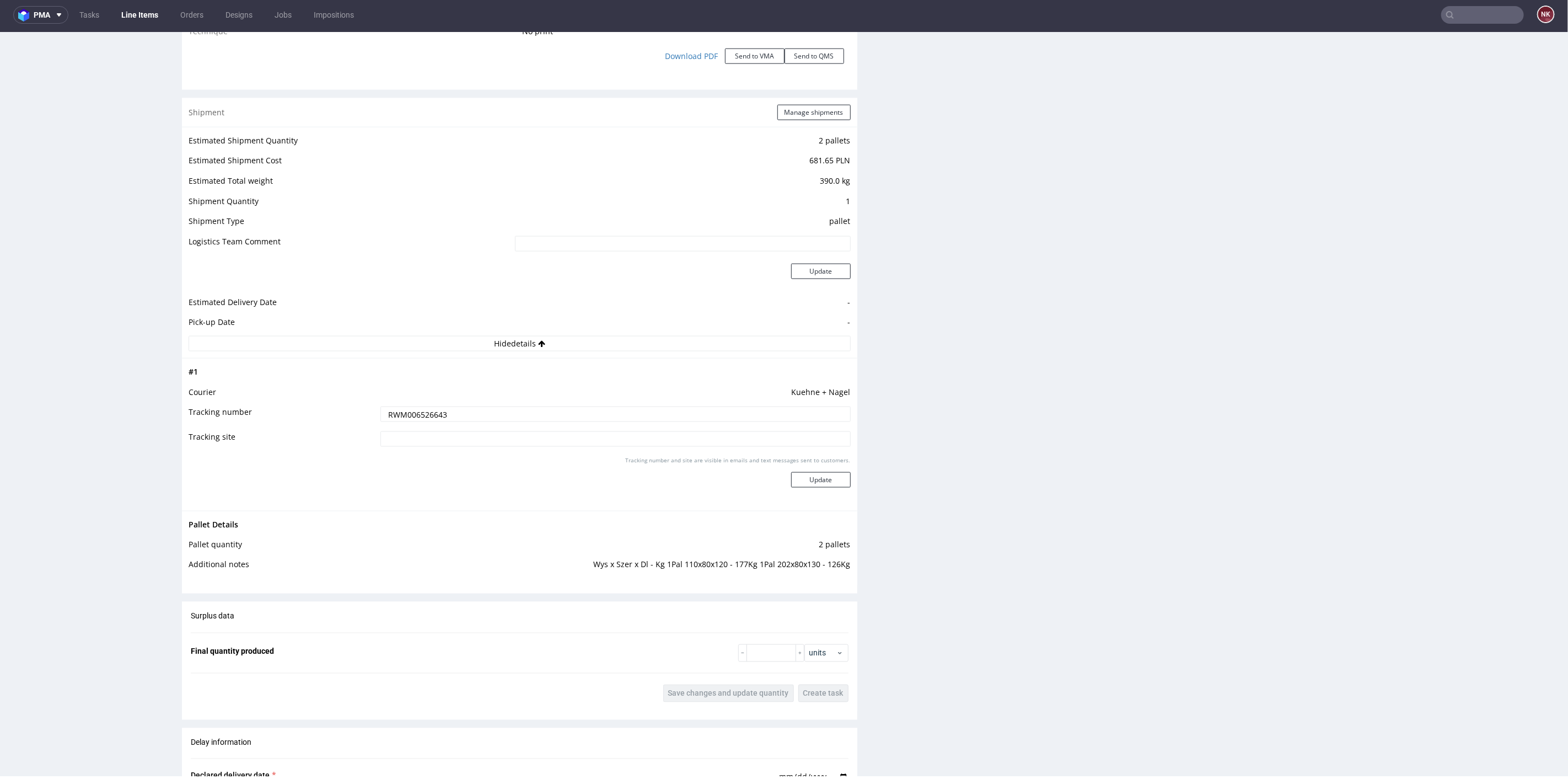
drag, startPoint x: 478, startPoint y: 411, endPoint x: 370, endPoint y: 413, distance: 108.0
click at [370, 413] on tr "Tracking number RWM006526643" at bounding box center [519, 417] width 662 height 25
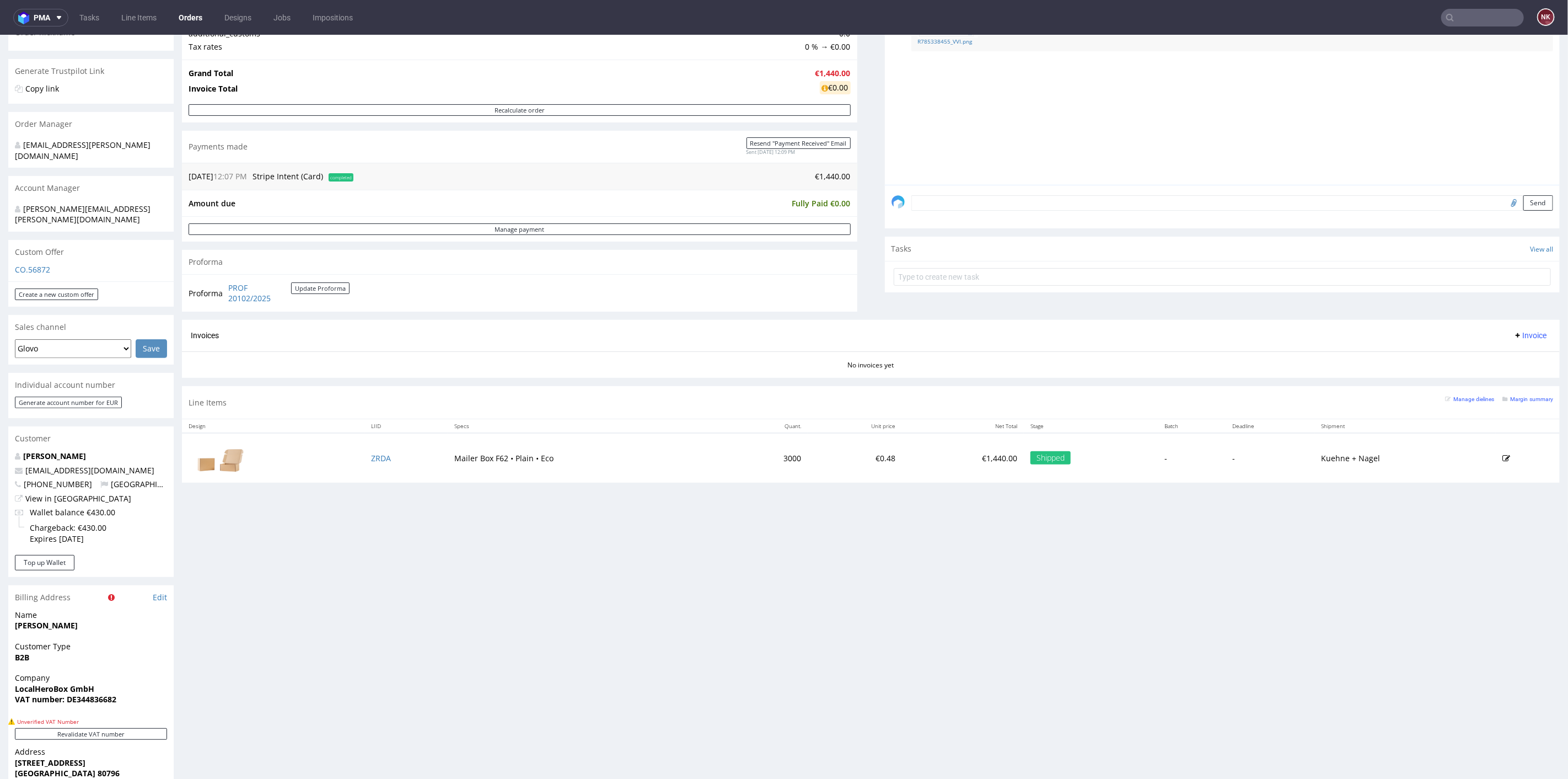
scroll to position [245, 0]
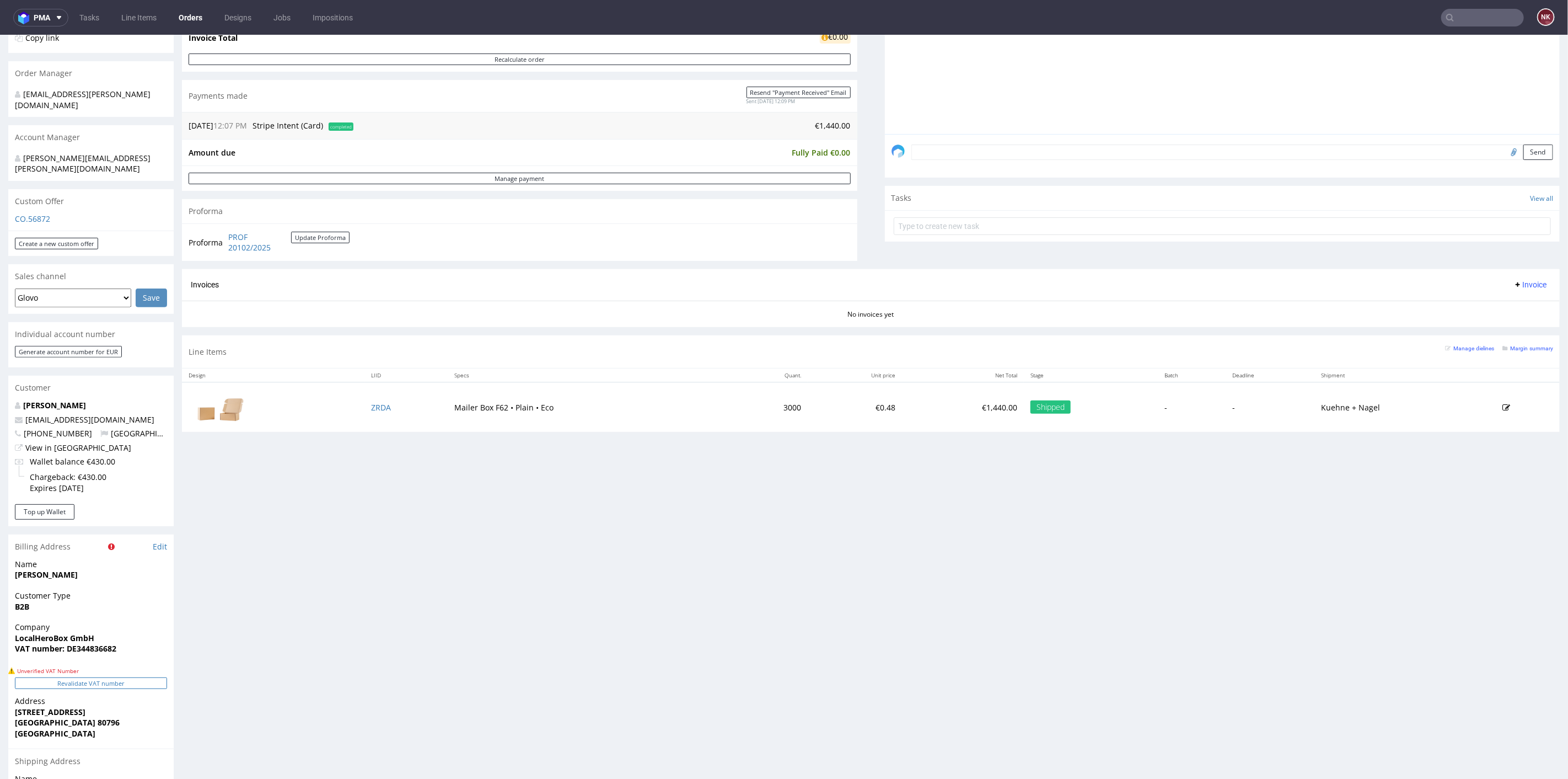
click at [154, 676] on button "Revalidate VAT number" at bounding box center [91, 682] width 152 height 11
click at [1520, 280] on span "Invoice" at bounding box center [1529, 283] width 33 height 8
click at [1503, 305] on span "Generate" at bounding box center [1510, 306] width 53 height 11
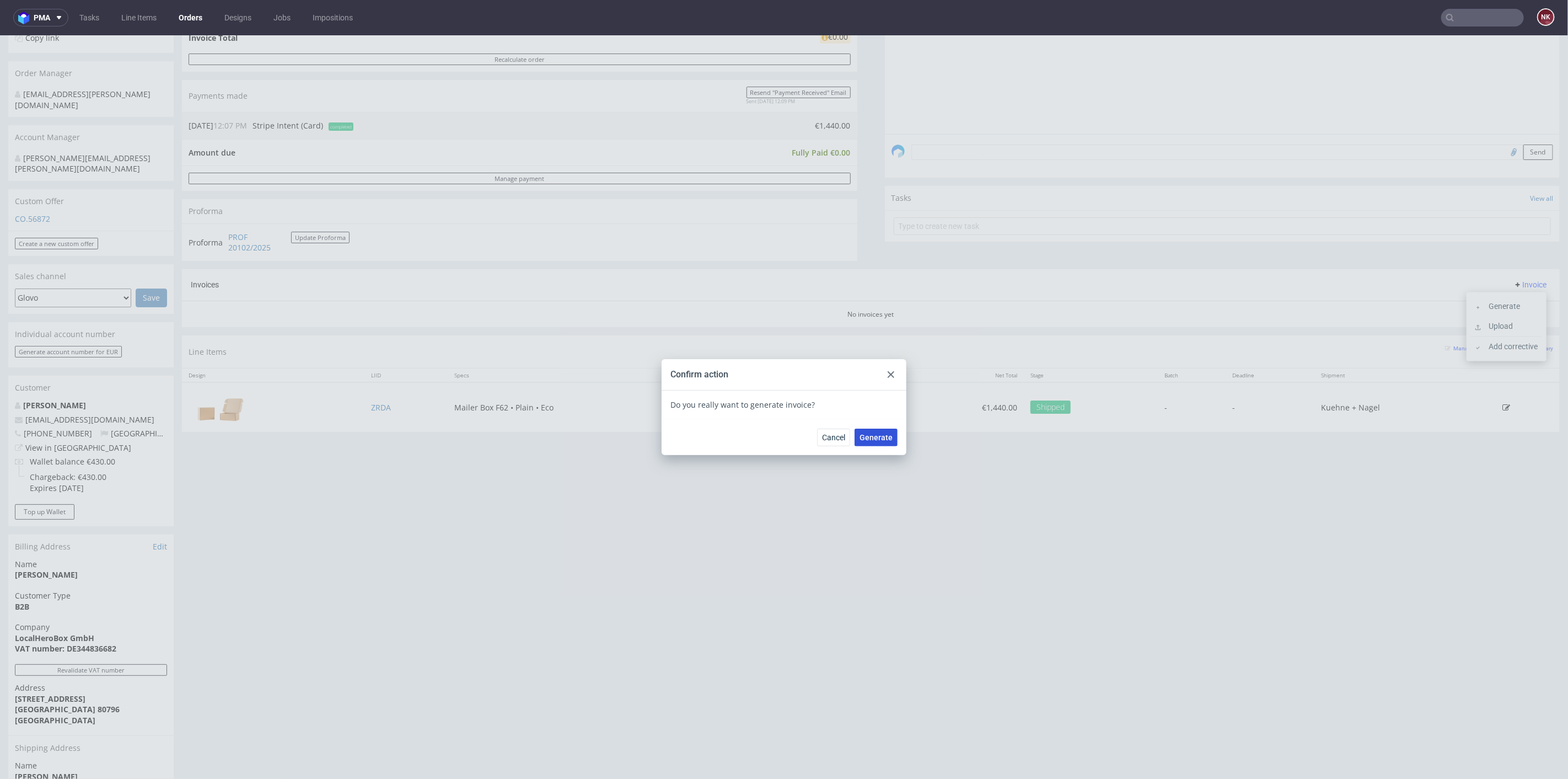
click at [873, 433] on span "Generate" at bounding box center [875, 436] width 33 height 7
click at [889, 372] on use at bounding box center [890, 374] width 7 height 7
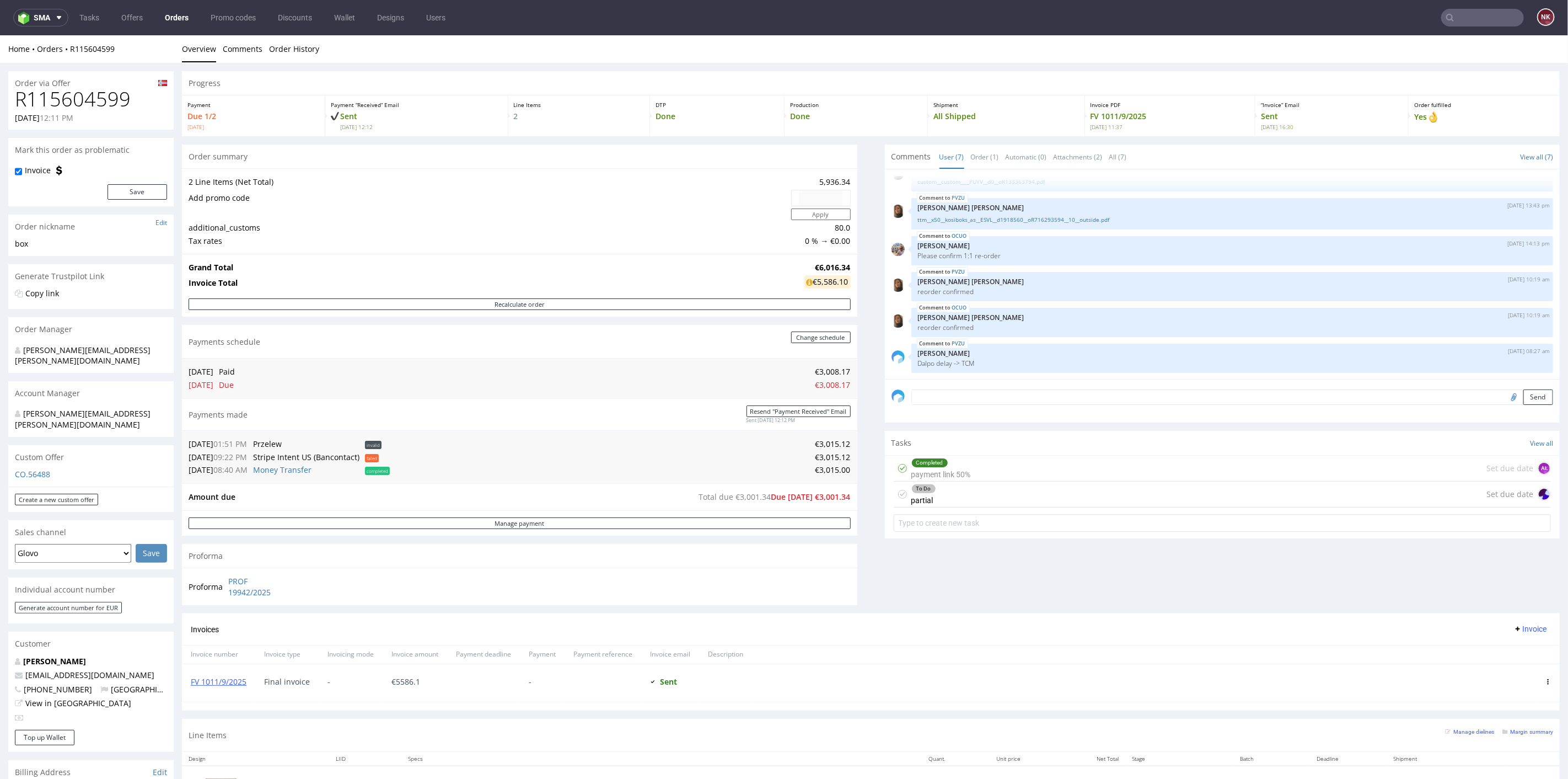
scroll to position [306, 0]
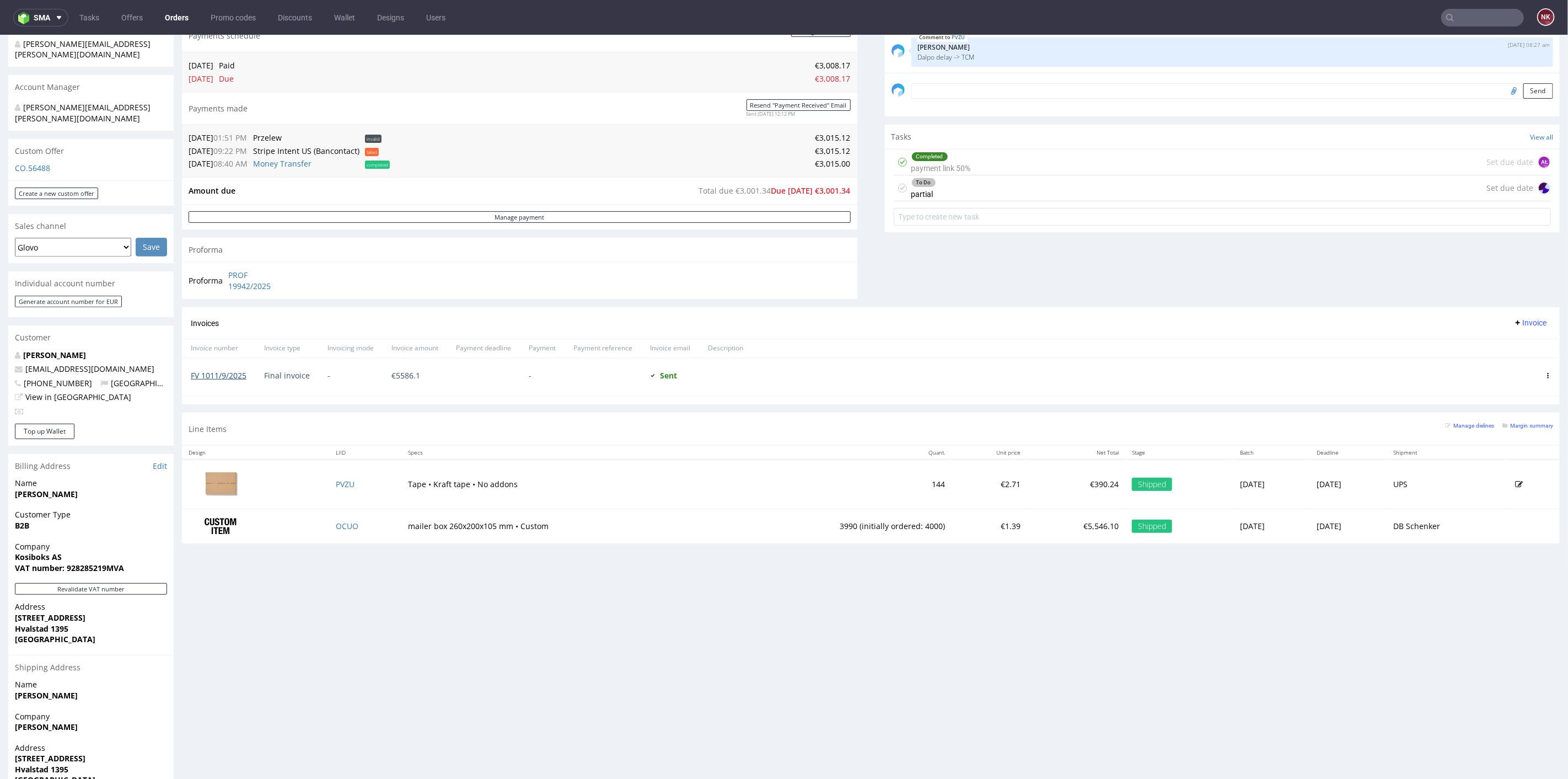
click at [237, 373] on link "FV 1011/9/2025" at bounding box center [219, 375] width 56 height 10
click at [952, 492] on td "€2.71" at bounding box center [989, 483] width 76 height 50
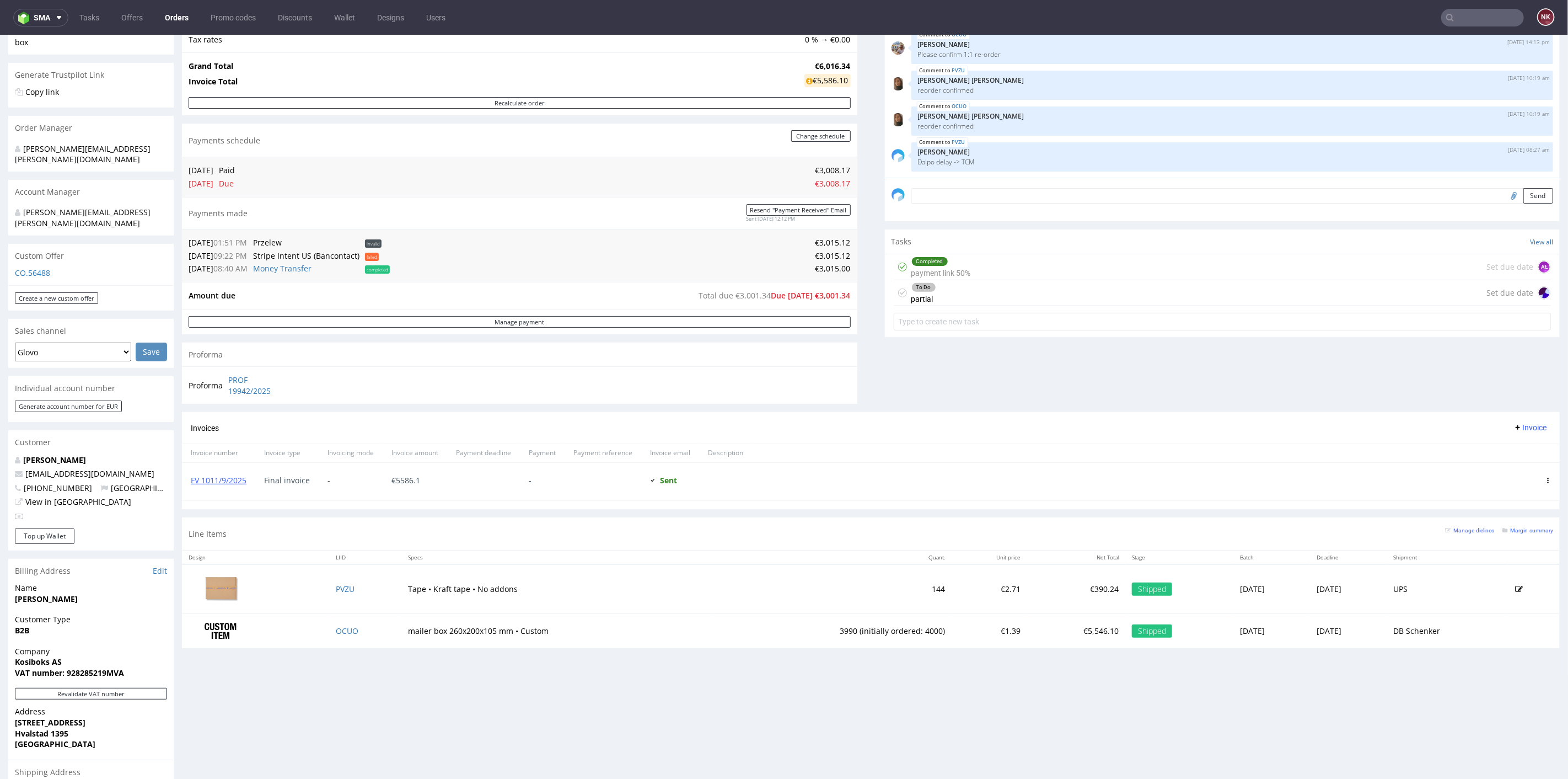
scroll to position [62, 0]
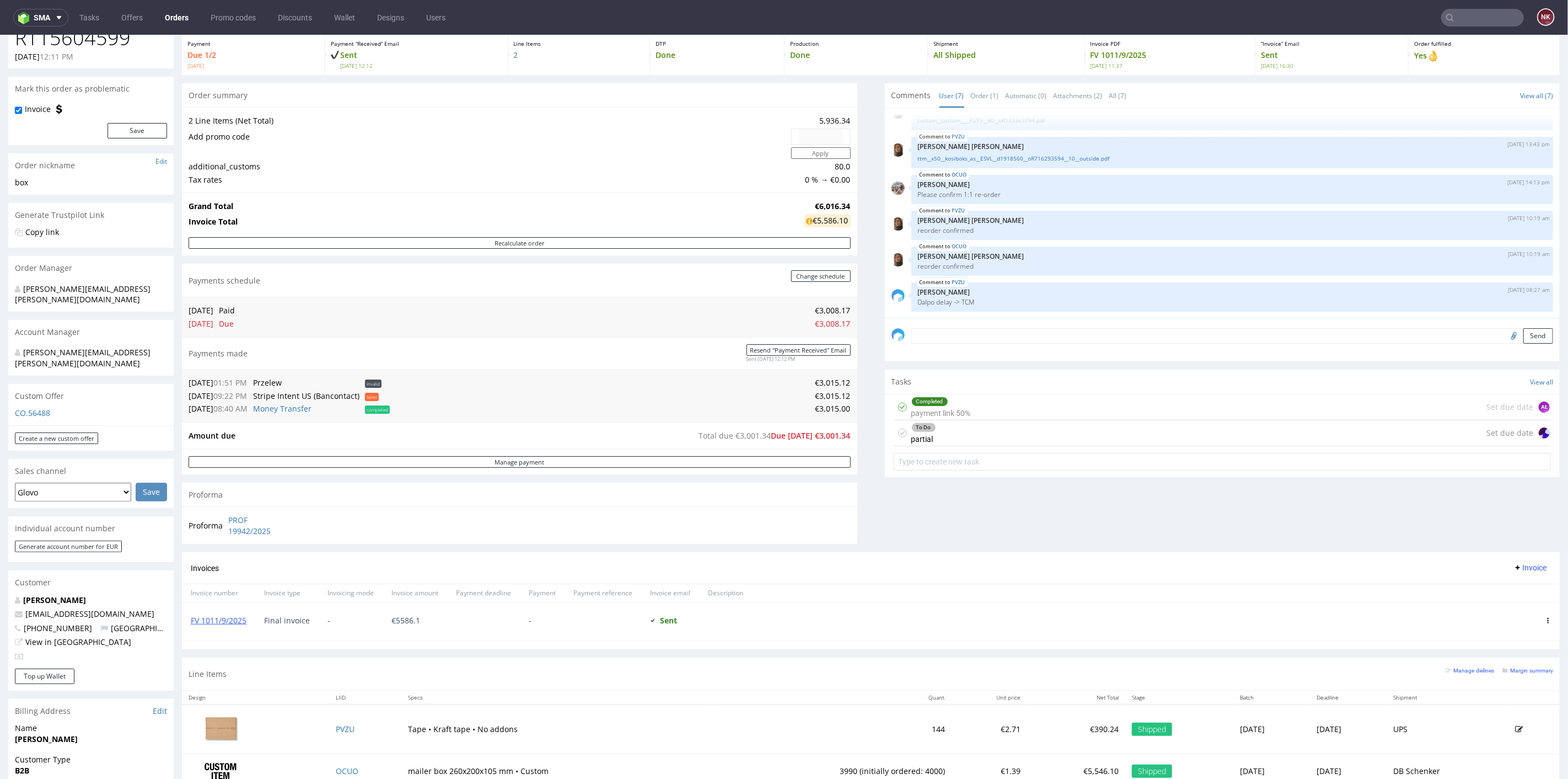
click at [1467, 21] on input "text" at bounding box center [1482, 17] width 83 height 18
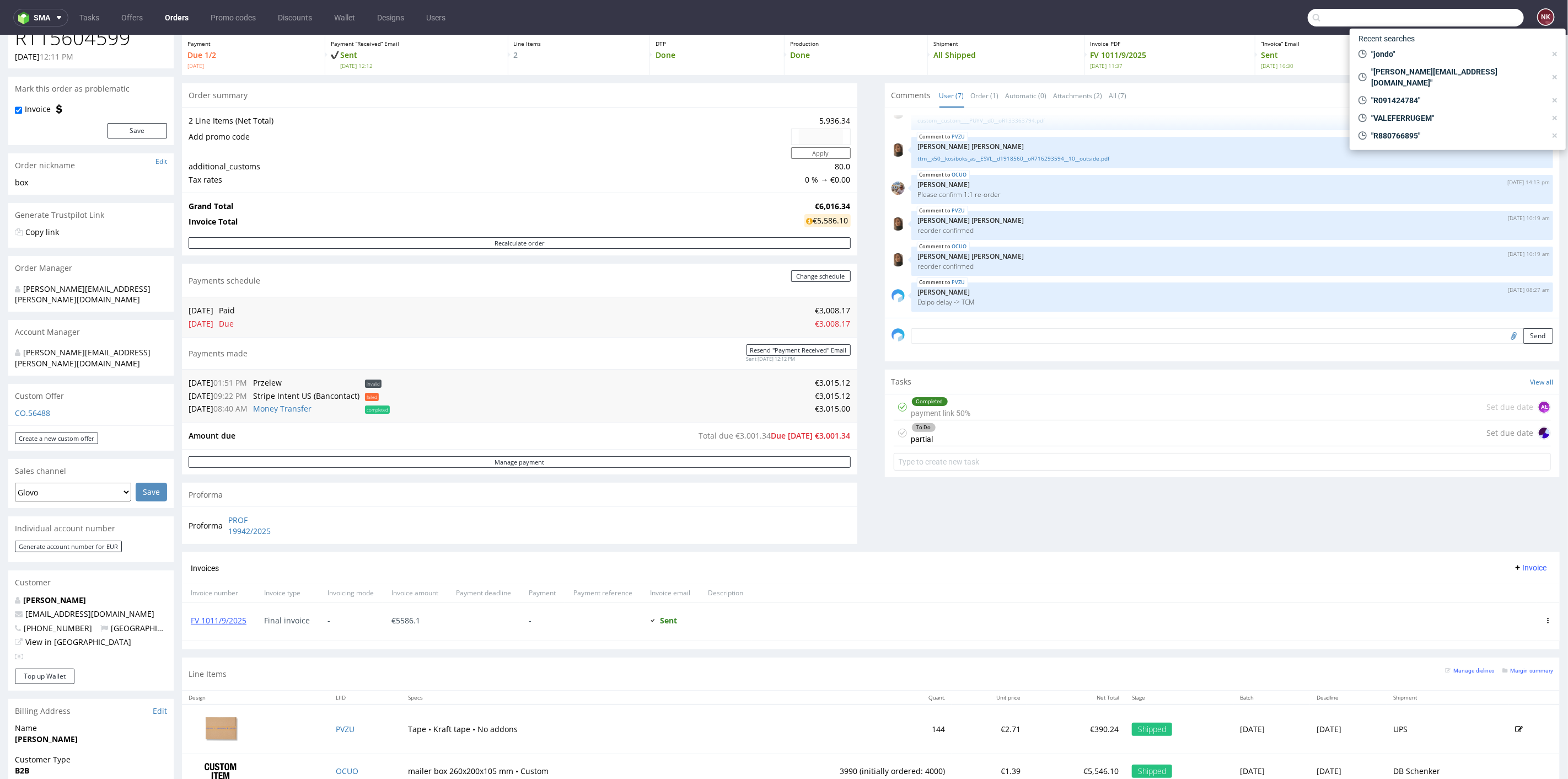
paste input "R859755431"
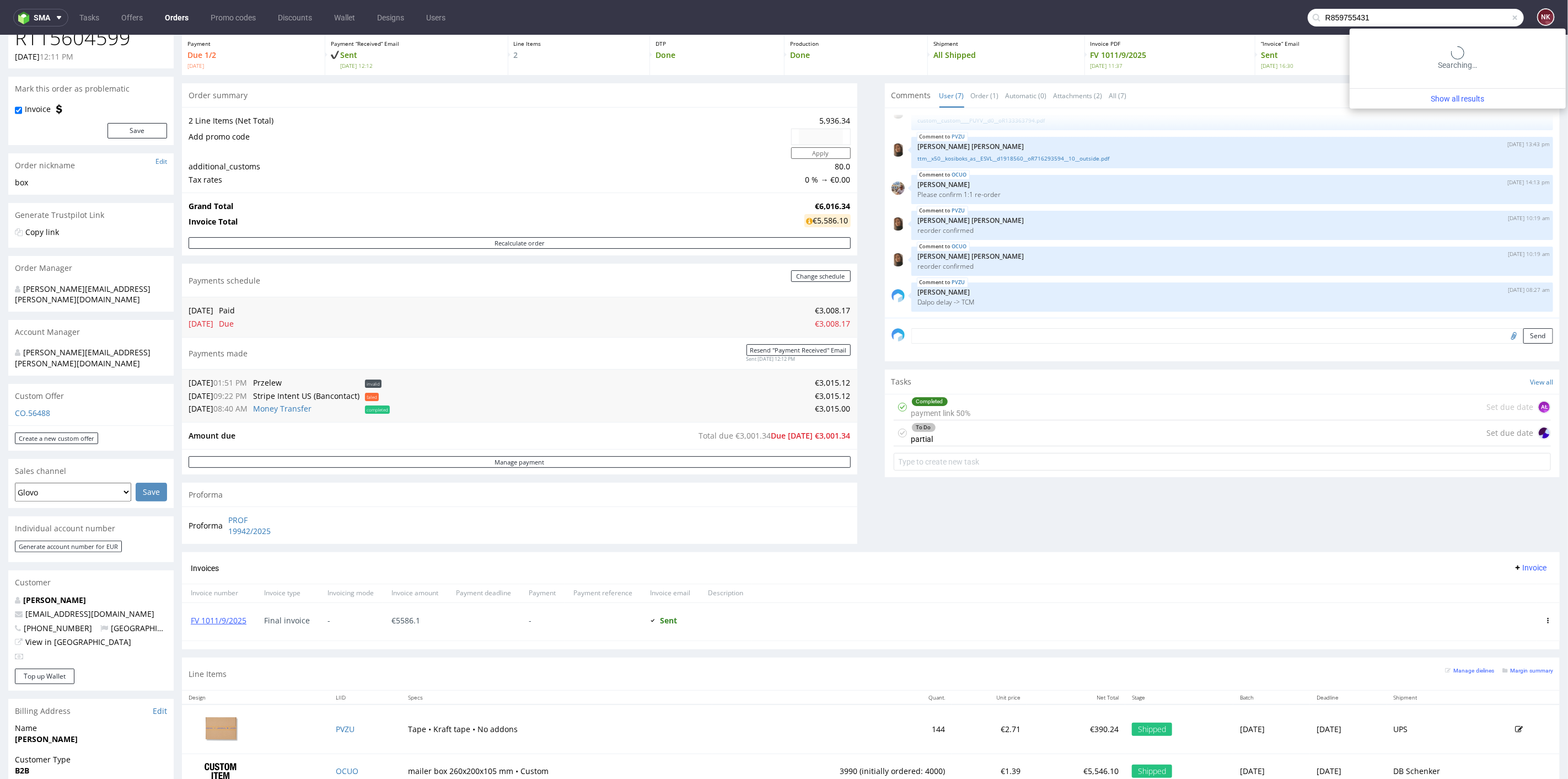
type input "R859755431"
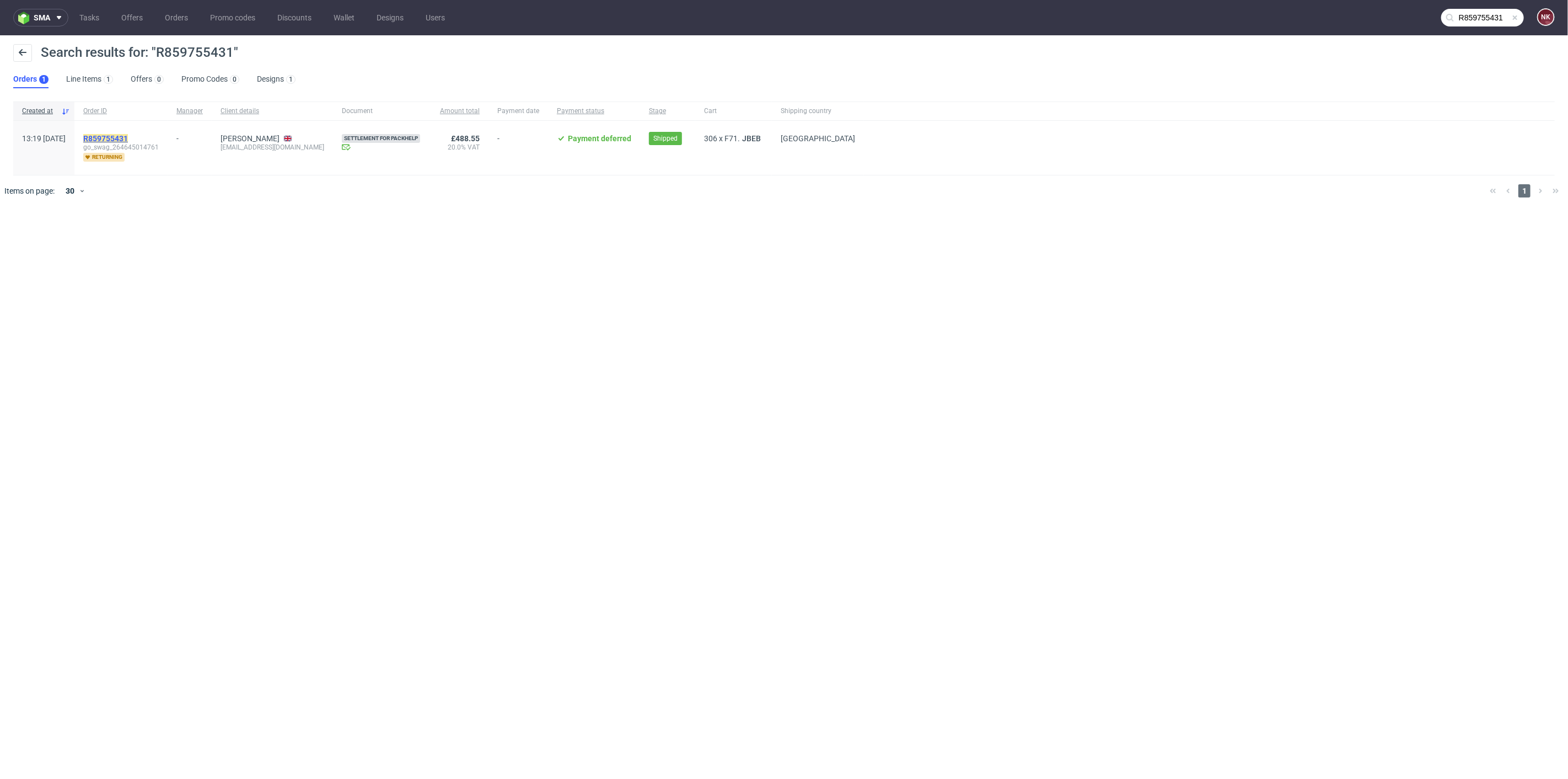
click at [128, 141] on mark "R859755431" at bounding box center [106, 137] width 45 height 8
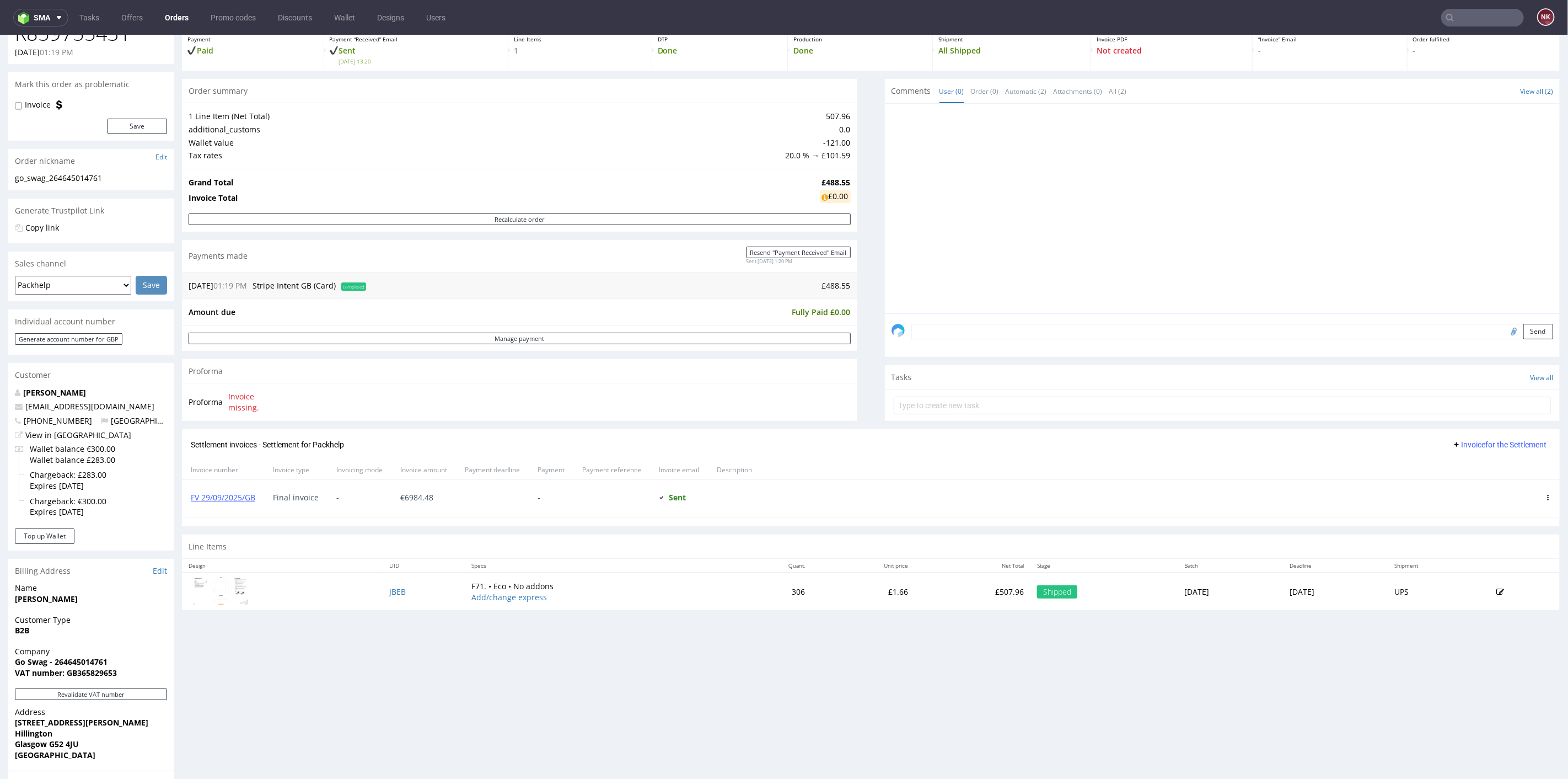
scroll to position [62, 0]
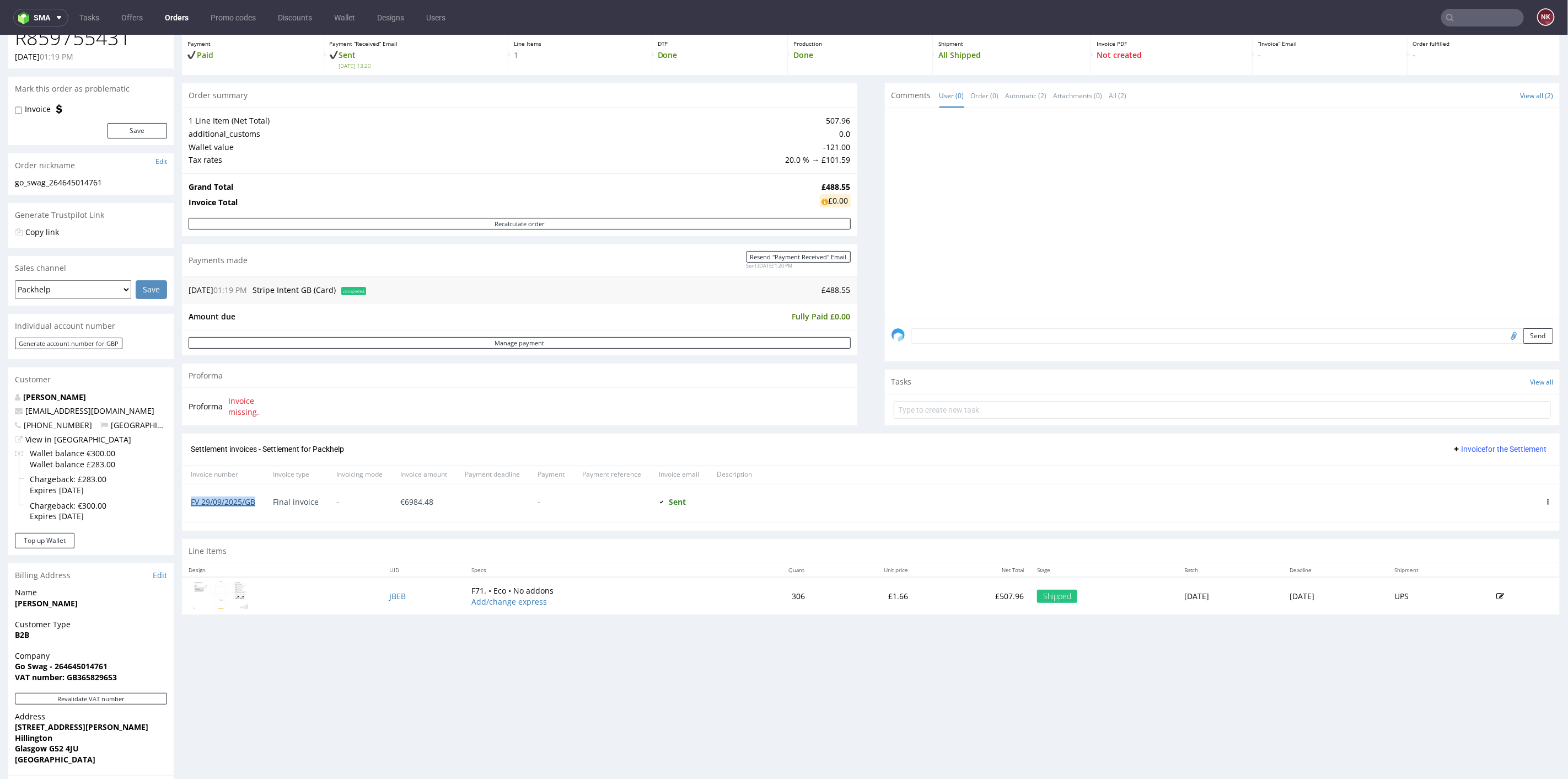
drag, startPoint x: 261, startPoint y: 500, endPoint x: 191, endPoint y: 500, distance: 70.0
click at [191, 500] on div "FV 29/09/2025/GB" at bounding box center [223, 503] width 82 height 37
copy link "FV 29/09/2025/GB"
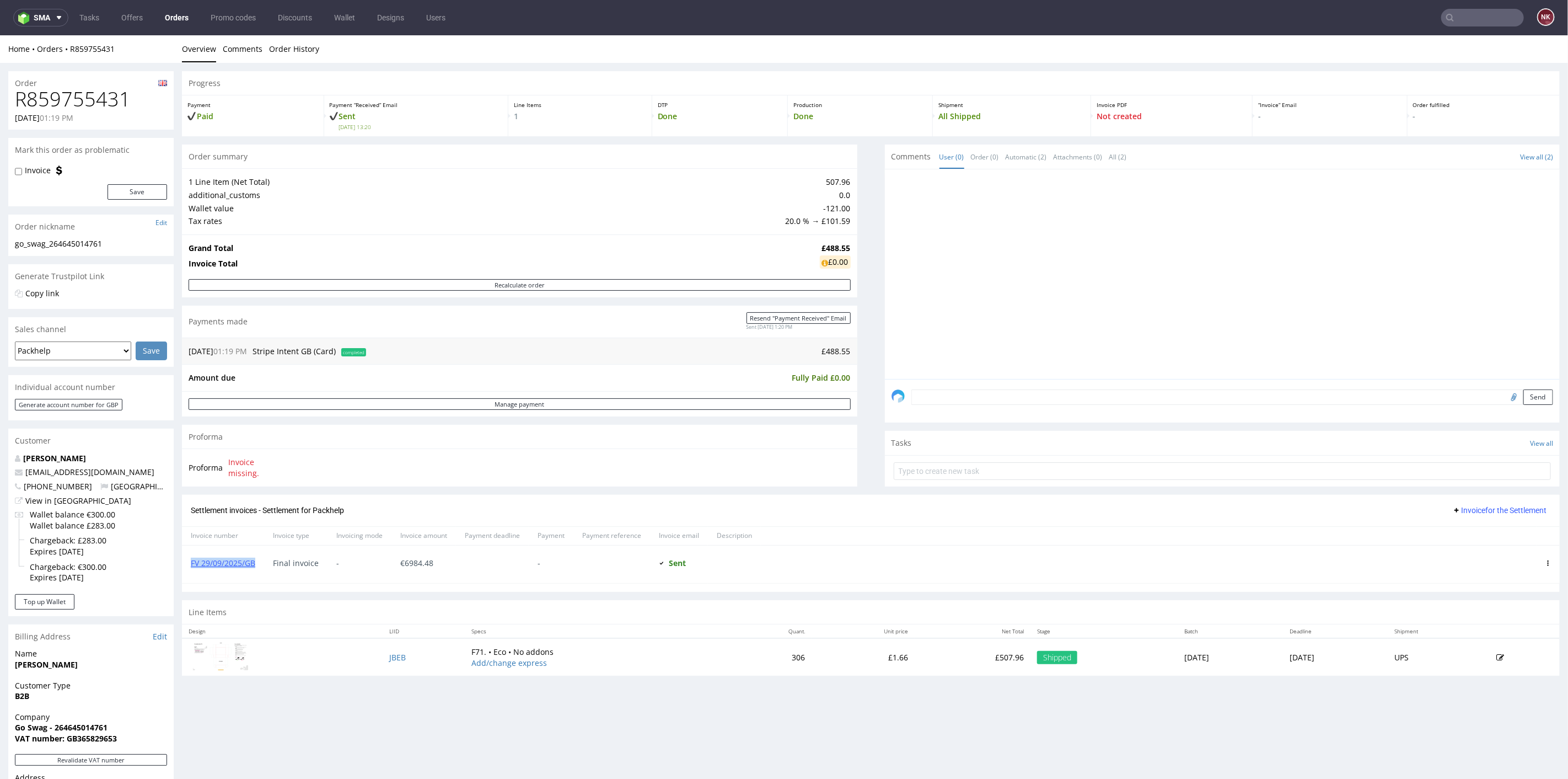
scroll to position [245, 0]
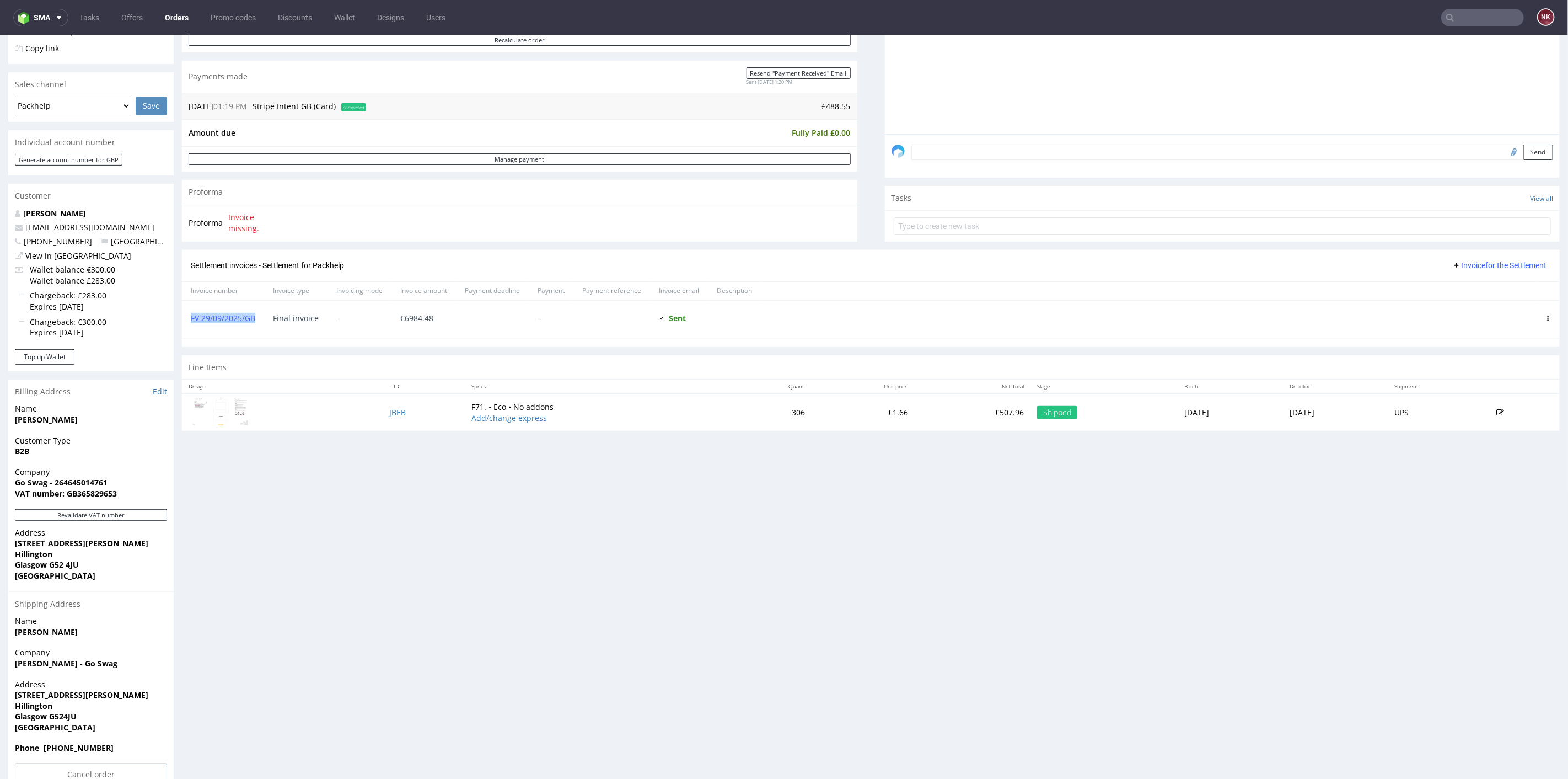
click at [1459, 264] on span "Invoice for the Settlement" at bounding box center [1499, 264] width 94 height 8
click at [1464, 307] on span "Add corrective" at bounding box center [1484, 307] width 55 height 11
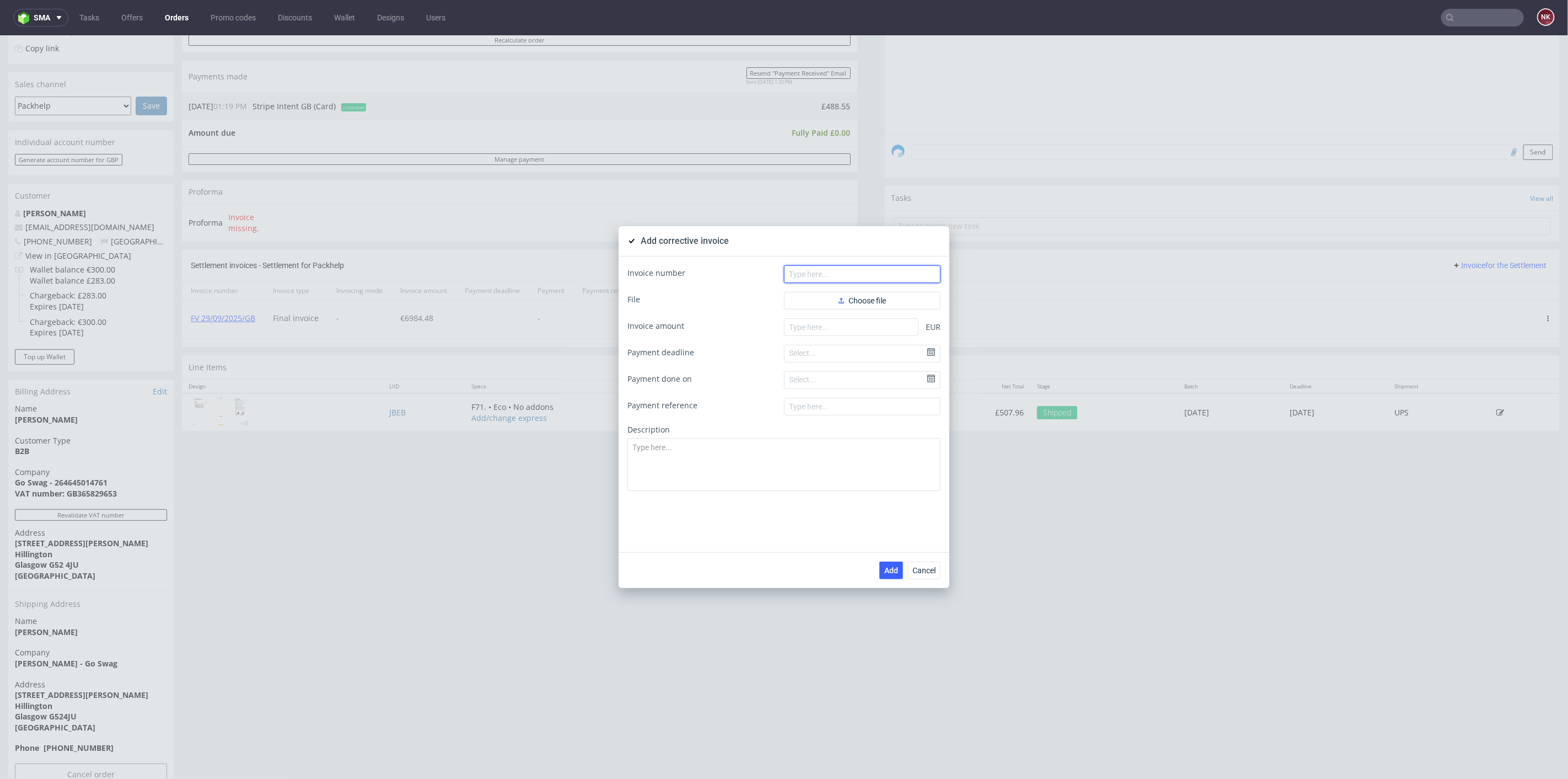
click at [852, 276] on input "text" at bounding box center [862, 273] width 157 height 18
paste input "FK 81/2025/[GEOGRAPHIC_DATA]"
type input "FK 81/2025/[GEOGRAPHIC_DATA]"
click at [840, 305] on button "Choose file" at bounding box center [862, 300] width 157 height 18
click at [869, 347] on input "number" at bounding box center [851, 345] width 134 height 18
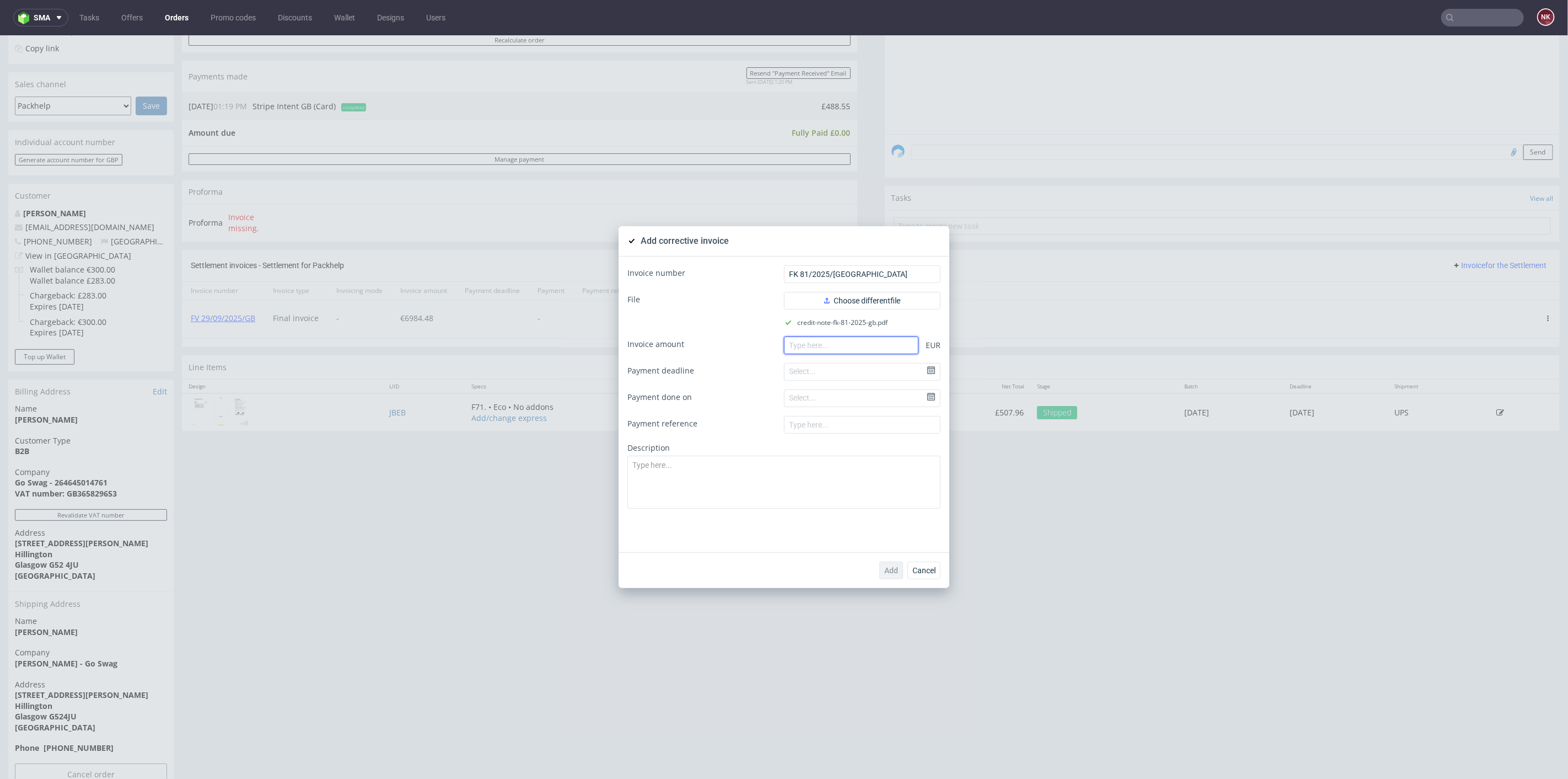
click at [826, 340] on input "number" at bounding box center [851, 345] width 134 height 18
paste input "-488.55"
type input "-488.55"
click at [839, 490] on textarea at bounding box center [784, 481] width 313 height 53
click at [842, 482] on textarea at bounding box center [784, 481] width 313 height 53
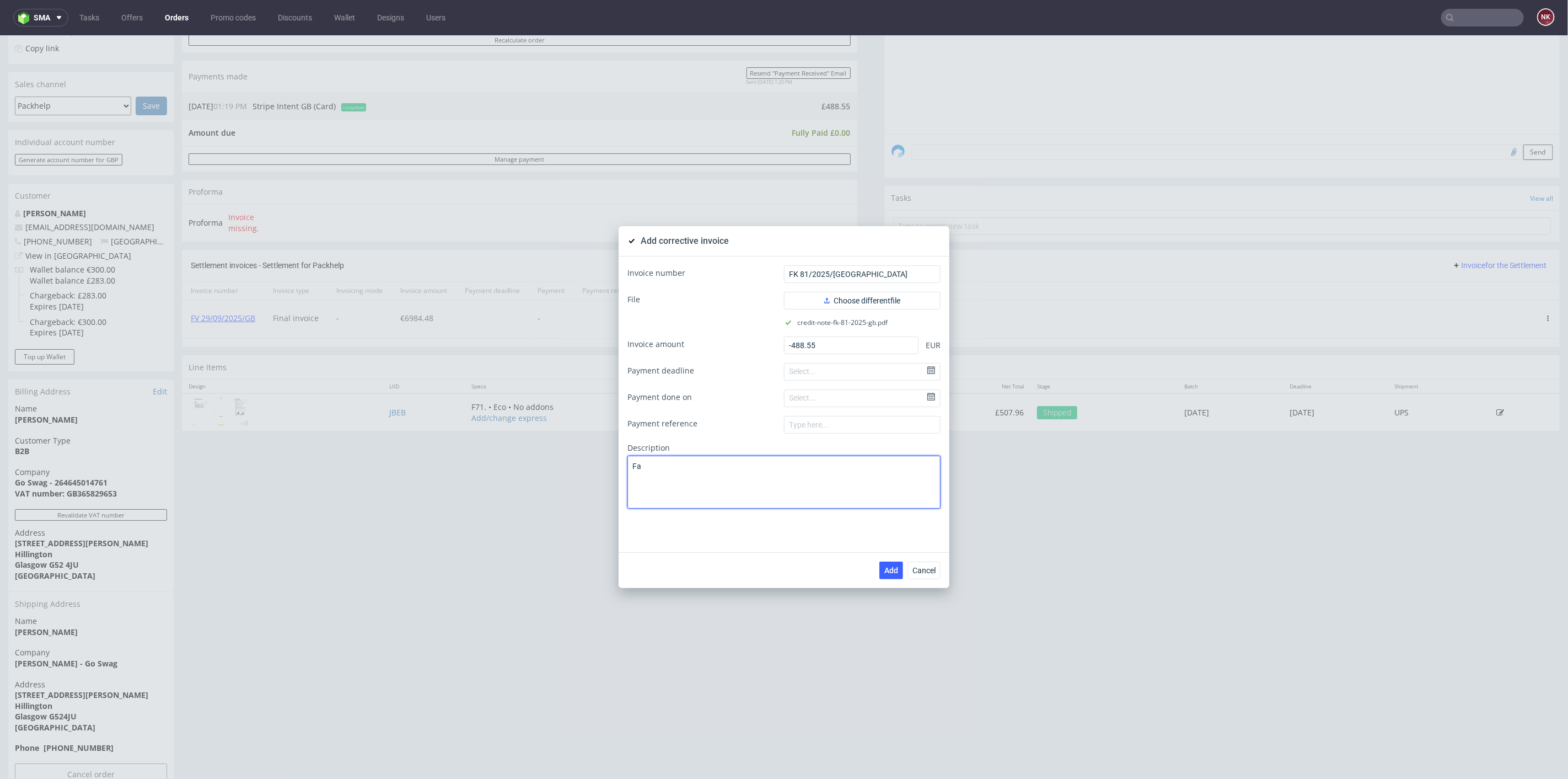
type textarea "F"
drag, startPoint x: 622, startPoint y: 466, endPoint x: 669, endPoint y: 480, distance: 49.0
click at [628, 466] on textarea "Invoice was paid" at bounding box center [784, 481] width 313 height 53
paste textarea "R859755431"
drag, startPoint x: 748, startPoint y: 469, endPoint x: 677, endPoint y: 463, distance: 71.3
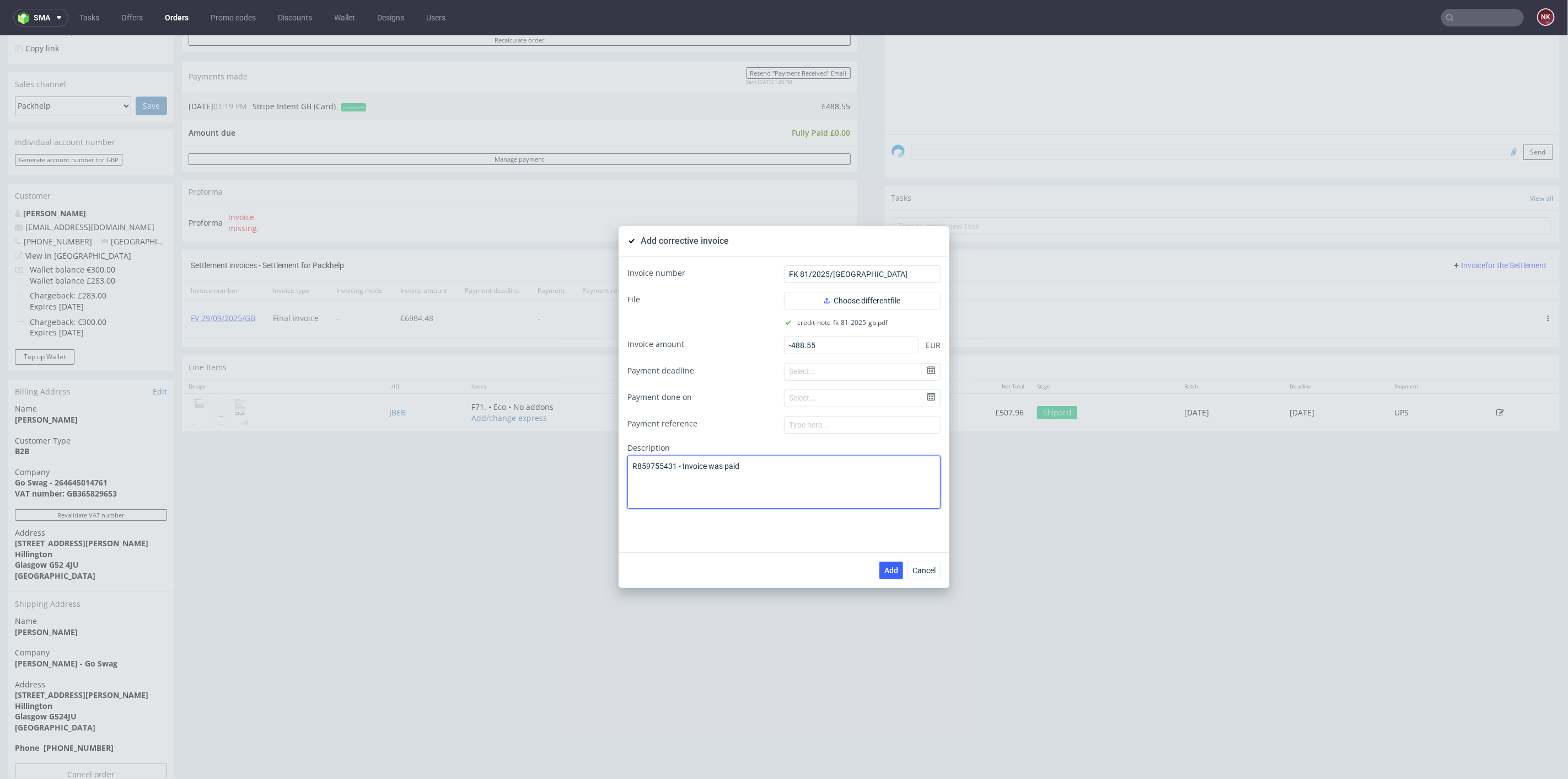
click at [677, 463] on textarea "R859755431 - Invoice was paid" at bounding box center [784, 481] width 313 height 53
type textarea "R859755431 - order was paid."
click at [884, 567] on span "Add" at bounding box center [891, 570] width 14 height 7
click at [918, 569] on span "Cancel" at bounding box center [924, 570] width 23 height 7
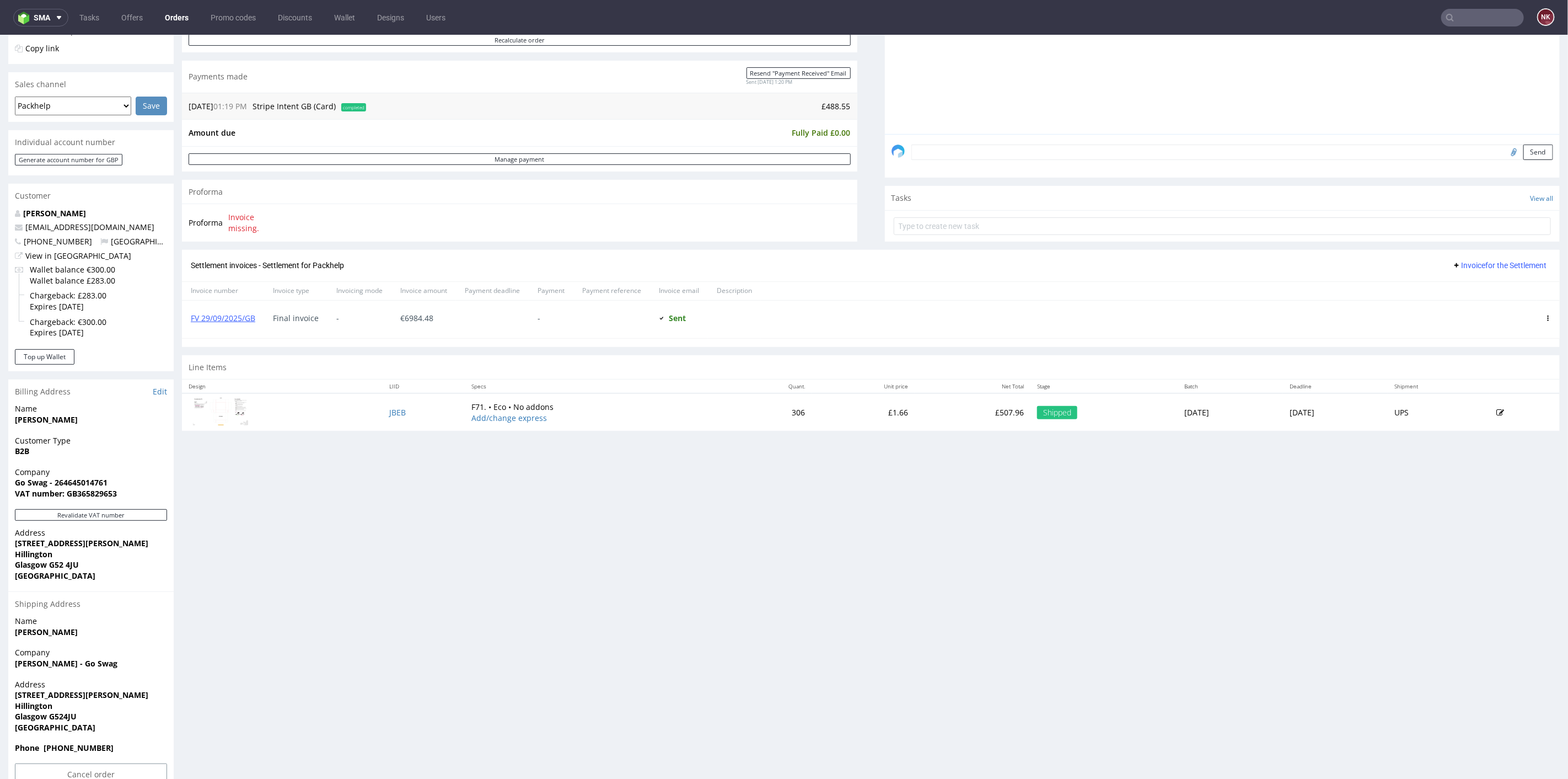
click at [828, 513] on div "Progress Payment Paid Payment “Received” Email Sent Mon 18 Aug 13:20 Line Items…" at bounding box center [870, 308] width 1377 height 966
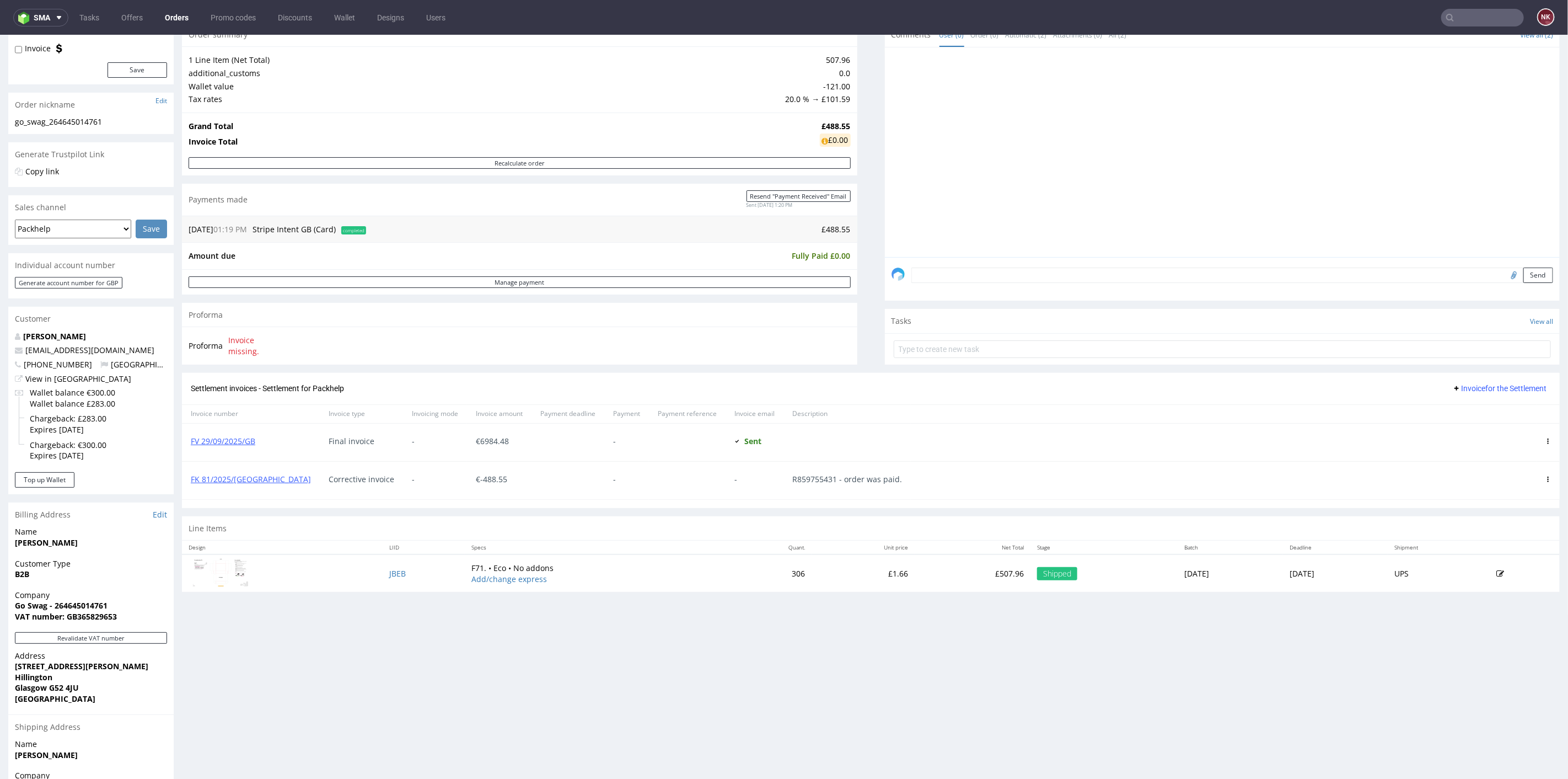
scroll to position [122, 0]
click at [240, 436] on link "FV 29/09/2025/GB" at bounding box center [222, 439] width 64 height 10
click at [1464, 387] on span "Invoice for the Settlement" at bounding box center [1499, 387] width 94 height 8
click at [1473, 404] on li "Upload" at bounding box center [1478, 409] width 71 height 20
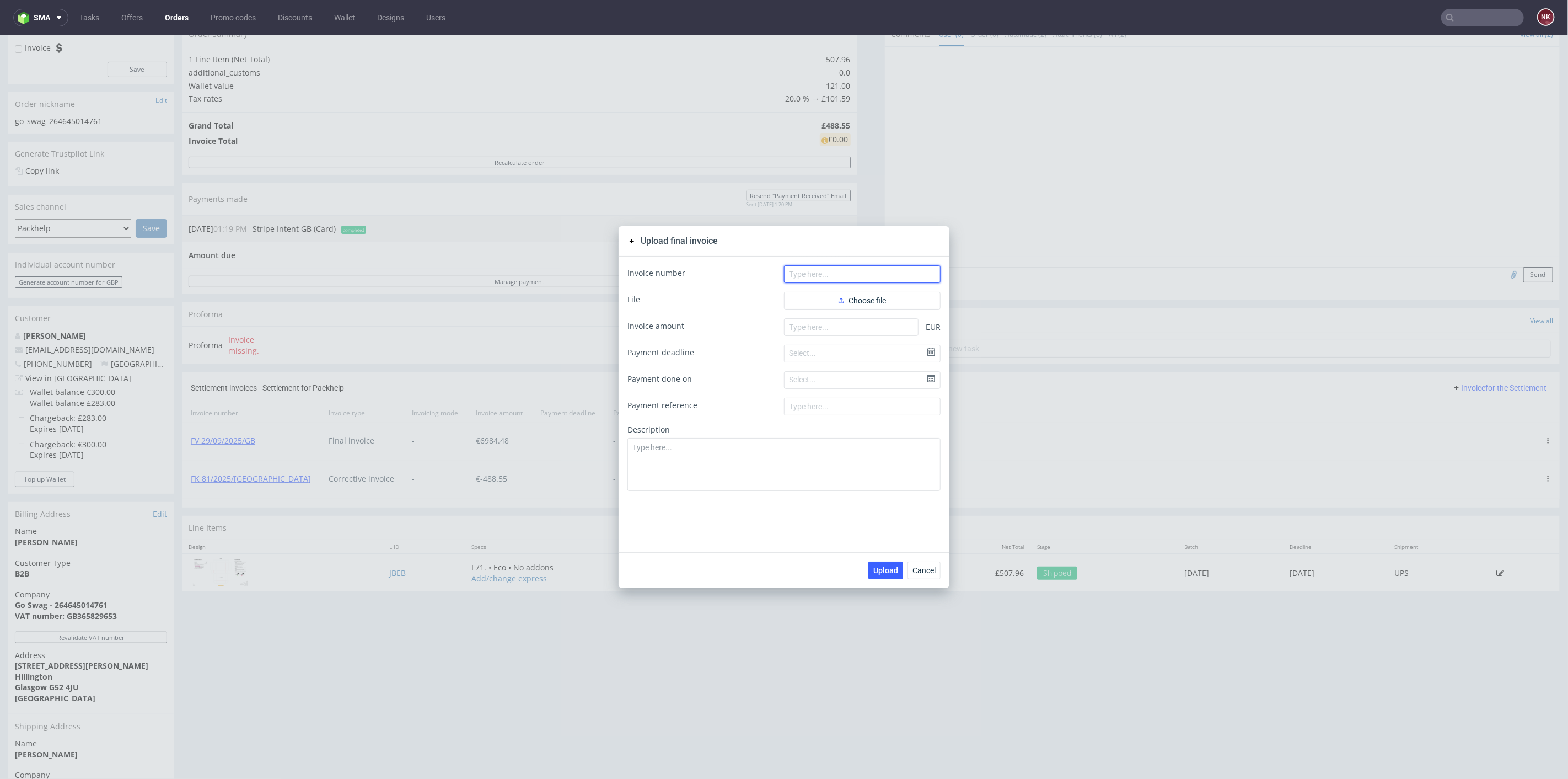
click at [815, 272] on input "text" at bounding box center [862, 273] width 157 height 18
paste input "FV 90/09/2025/GB"
type input "FV 90/09/2025/GB"
click at [839, 300] on icon "button" at bounding box center [841, 300] width 6 height 6
click at [860, 347] on input "number" at bounding box center [851, 345] width 134 height 18
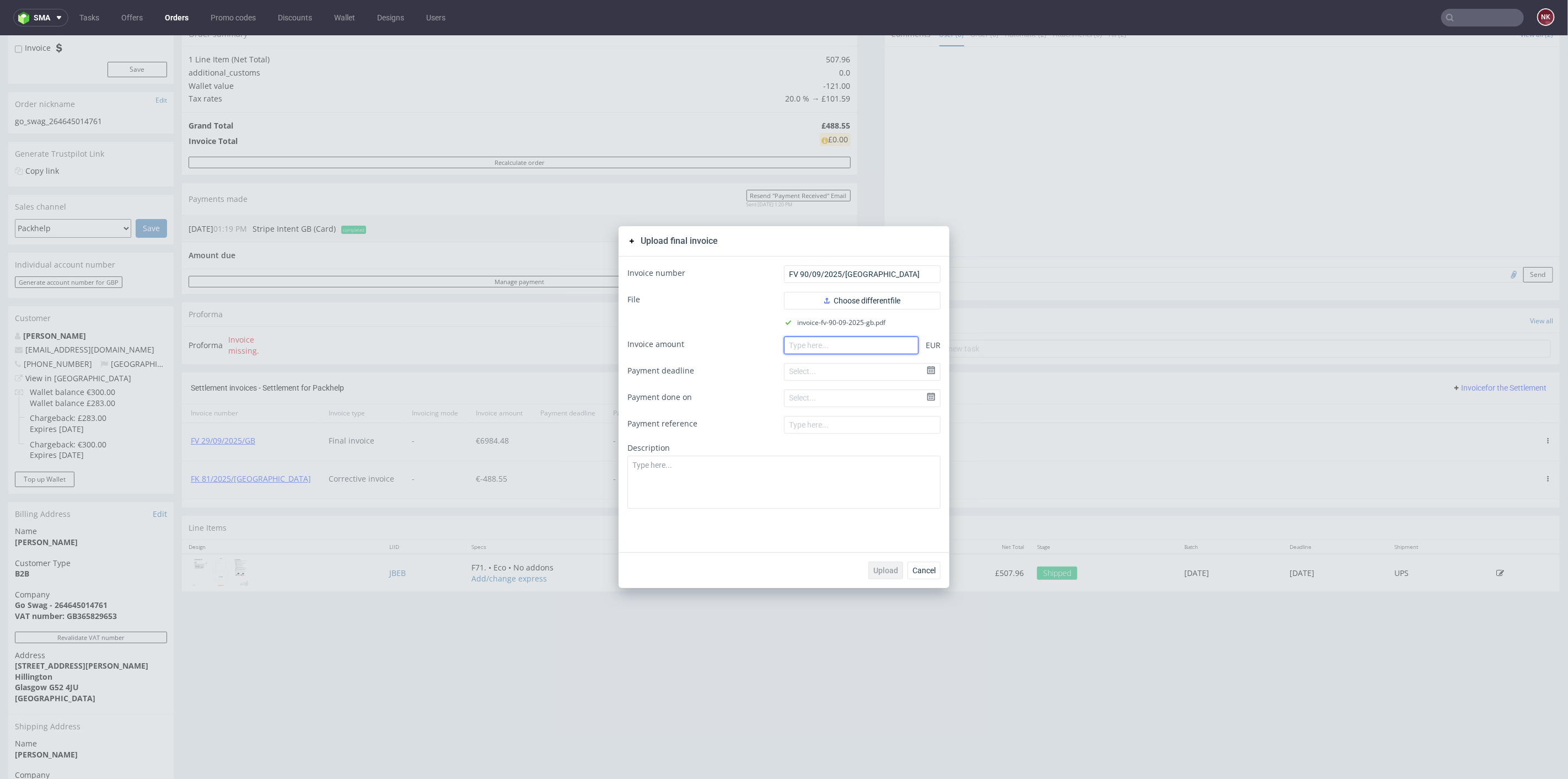
paste input "488.55"
type input "488.55"
click at [854, 477] on textarea at bounding box center [784, 481] width 313 height 53
click at [883, 568] on span "Upload" at bounding box center [885, 570] width 25 height 7
click at [926, 573] on span "Cancel" at bounding box center [924, 570] width 23 height 7
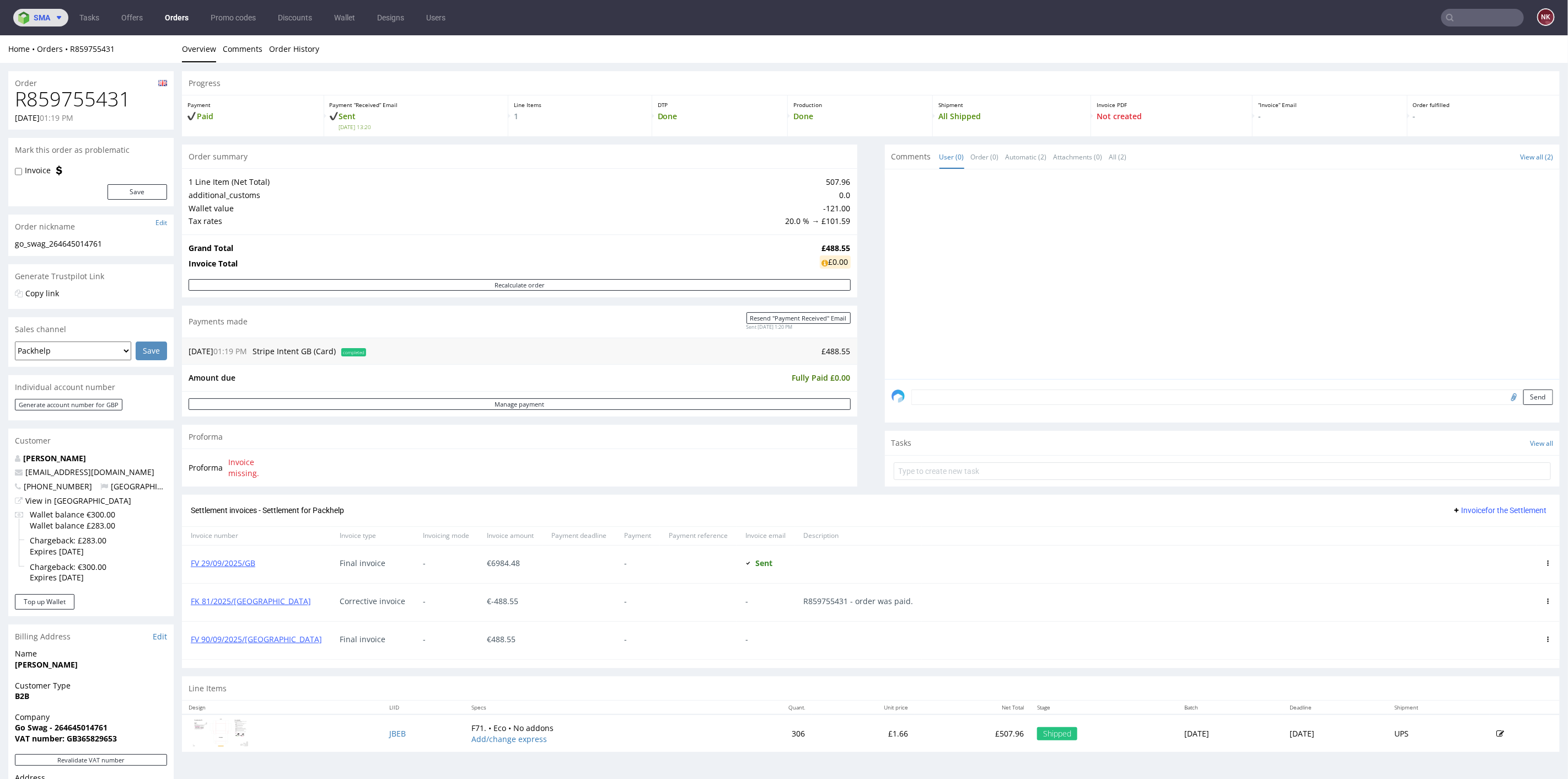
click at [60, 18] on use at bounding box center [59, 18] width 5 height 4
click at [66, 42] on span "AMA" at bounding box center [93, 41] width 111 height 8
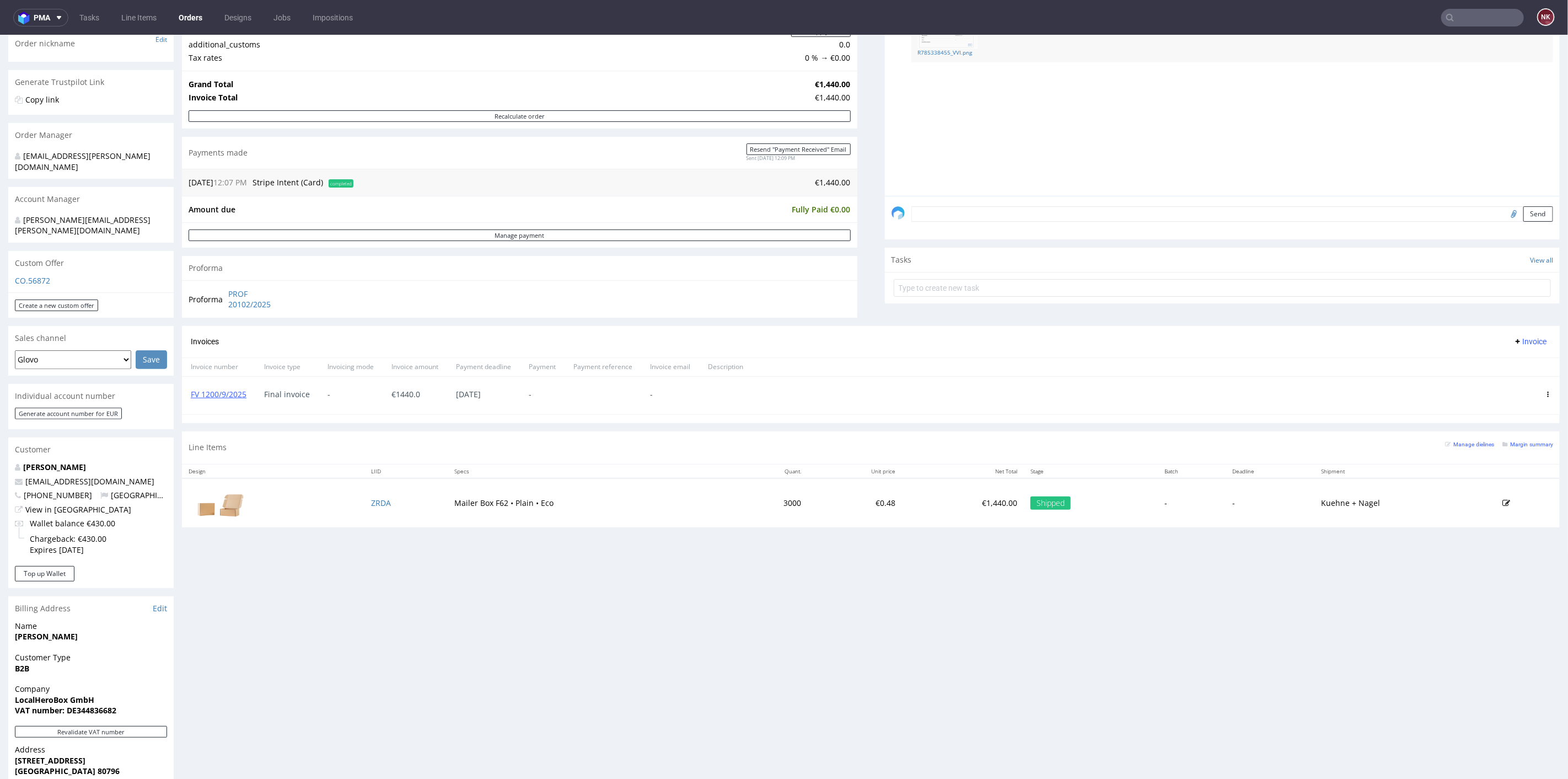
scroll to position [184, 0]
click at [870, 311] on div "Progress Payment Paid [DATE] Payment “Received” Email Sent [DATE] 12:09 Line It…" at bounding box center [870, 210] width 1377 height 647
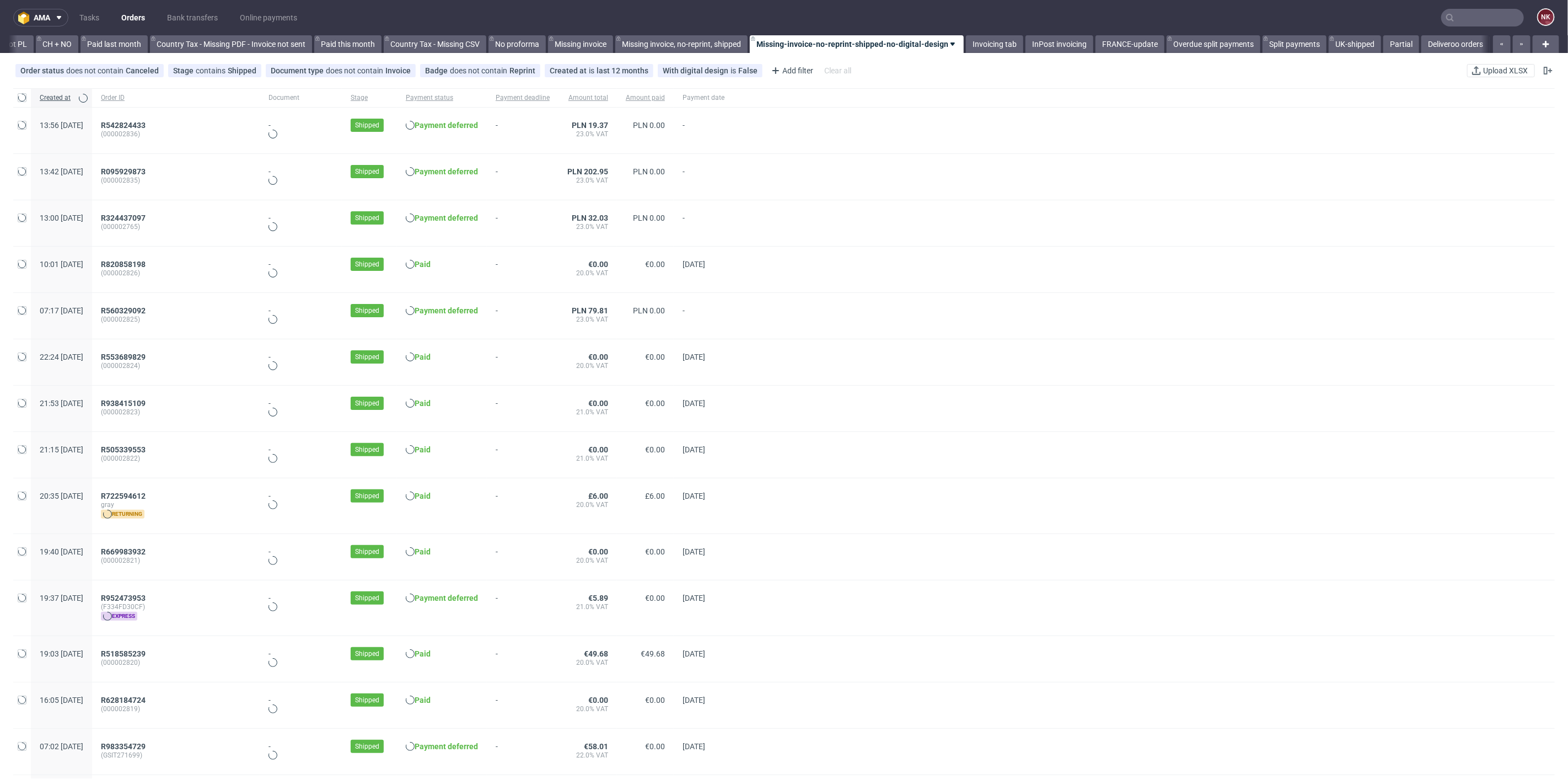
scroll to position [0, 1139]
click at [1469, 16] on input "text" at bounding box center [1482, 17] width 83 height 18
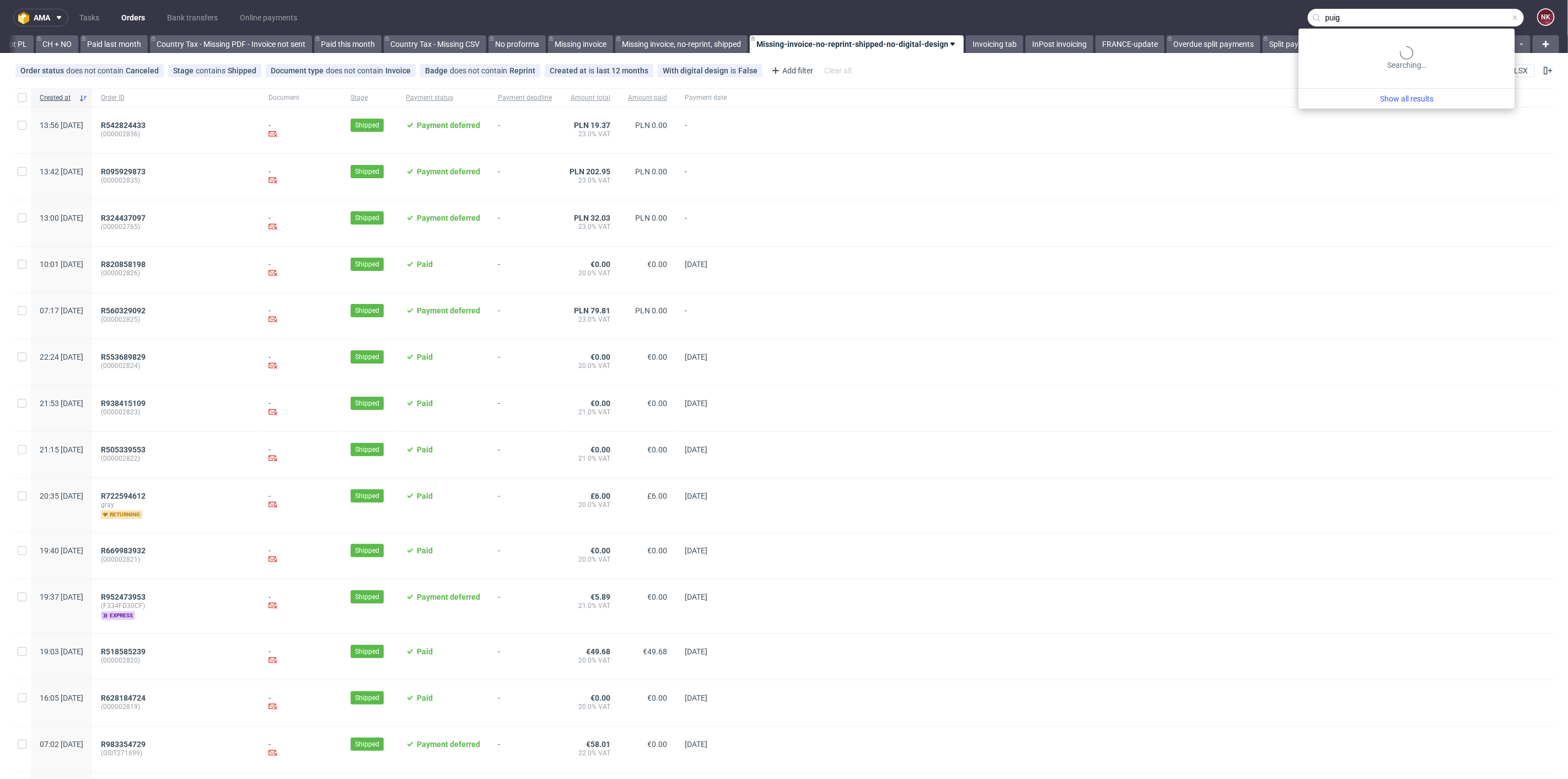
type input "puig"
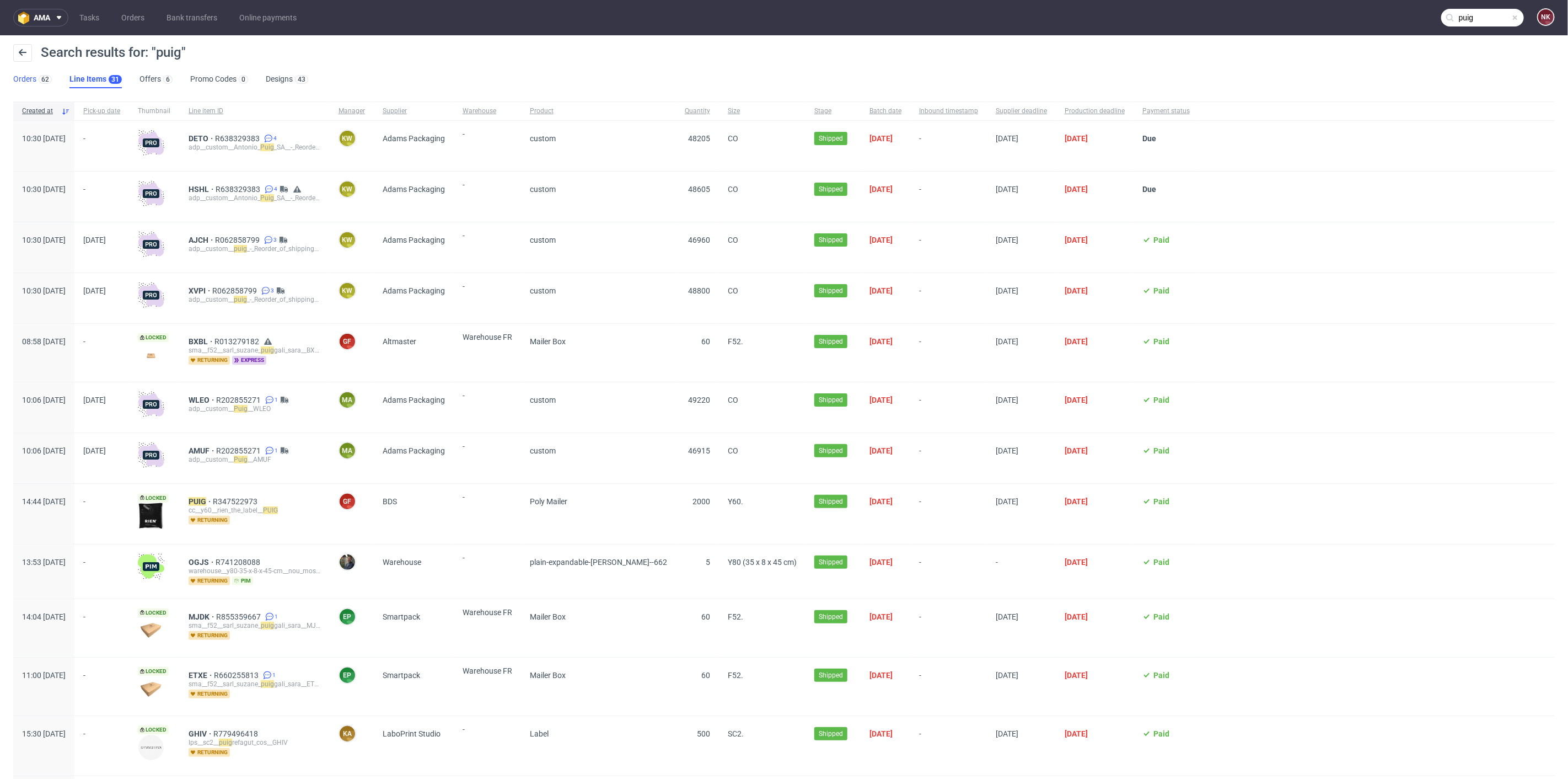
click at [22, 78] on link "Orders 62" at bounding box center [32, 79] width 38 height 18
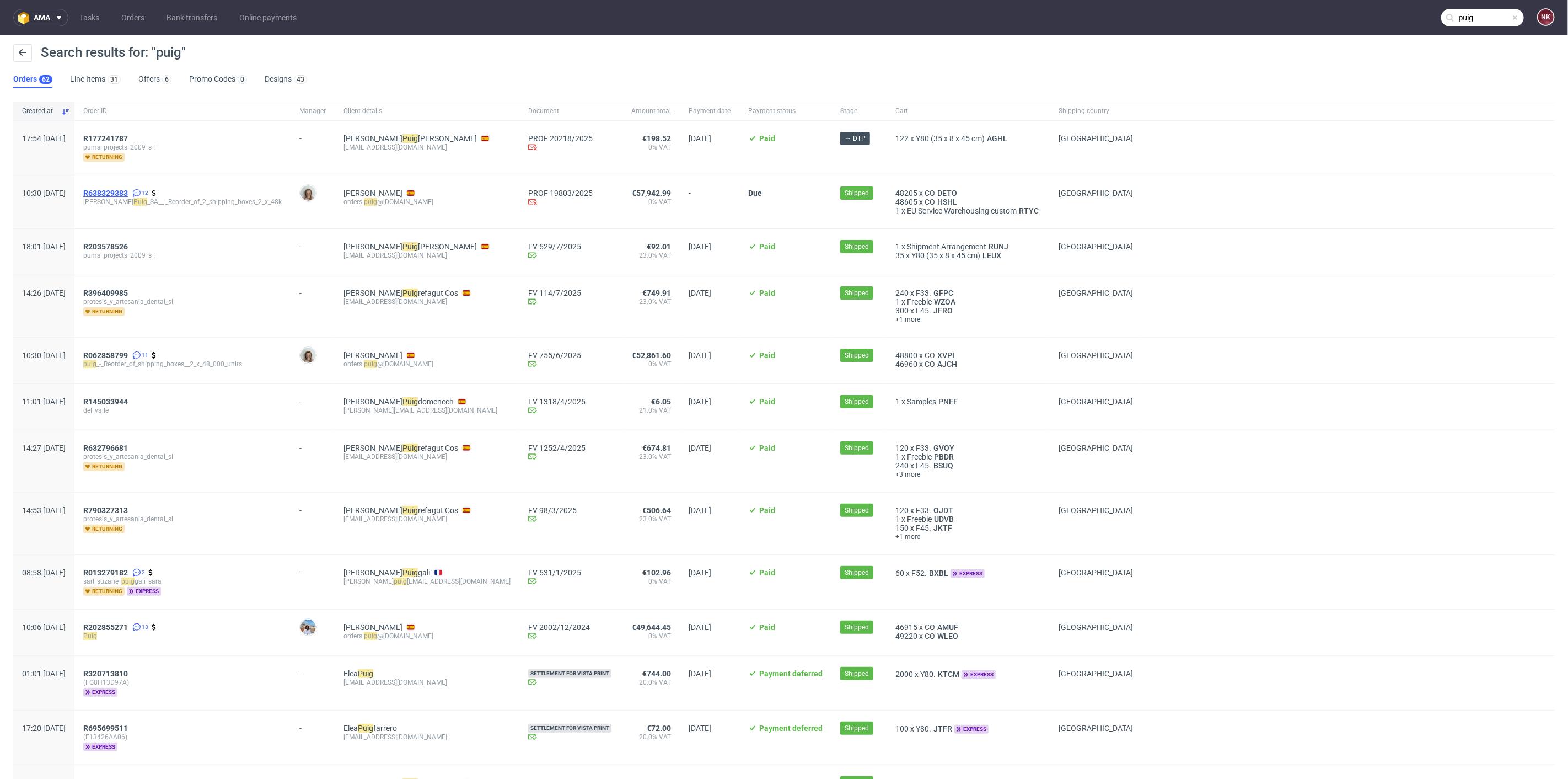
click at [128, 193] on span "R638329383" at bounding box center [106, 192] width 45 height 8
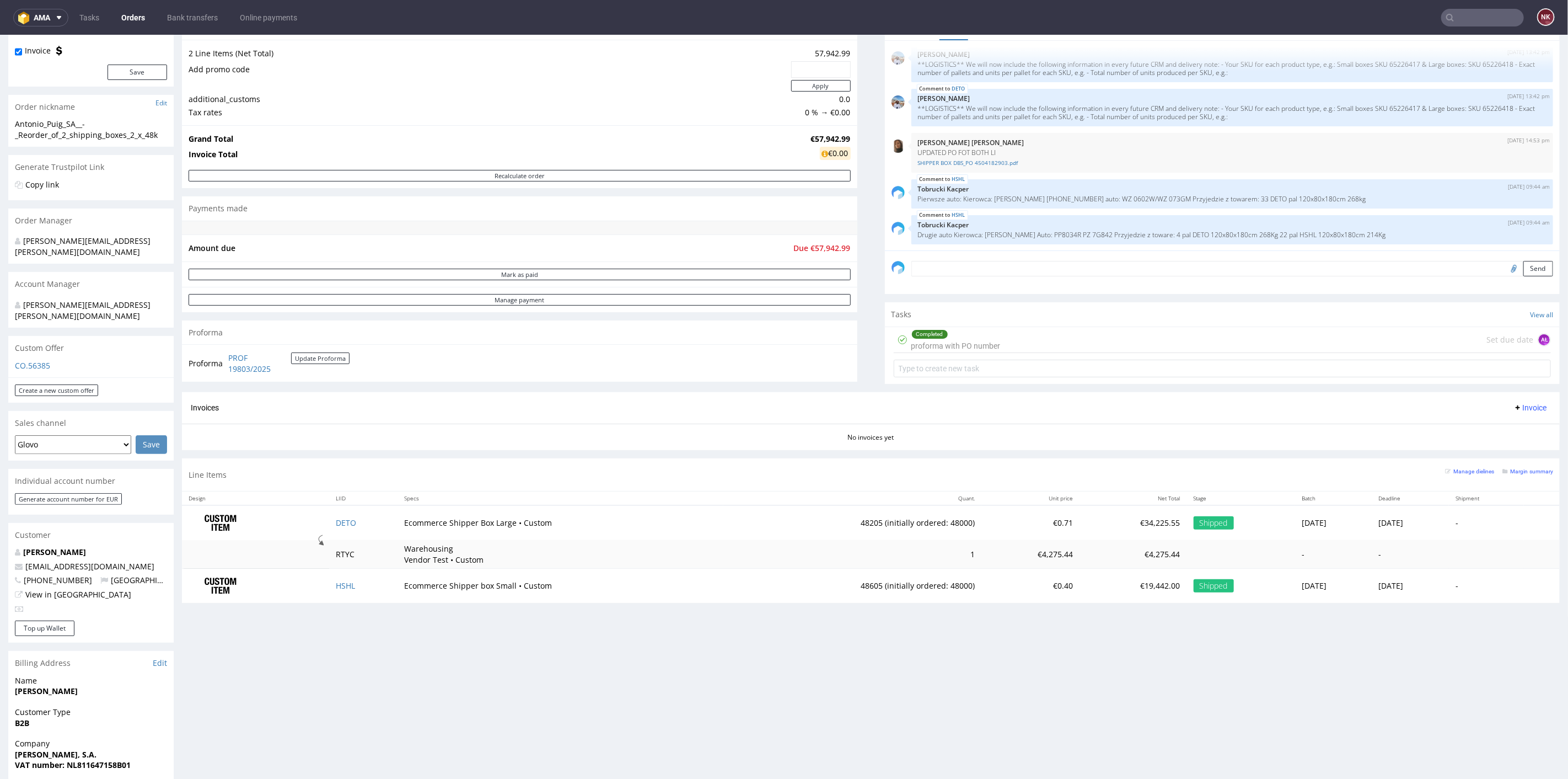
scroll to position [122, 0]
click at [1048, 336] on div "Completed proforma with PO number Set due date AŁ" at bounding box center [1222, 337] width 657 height 26
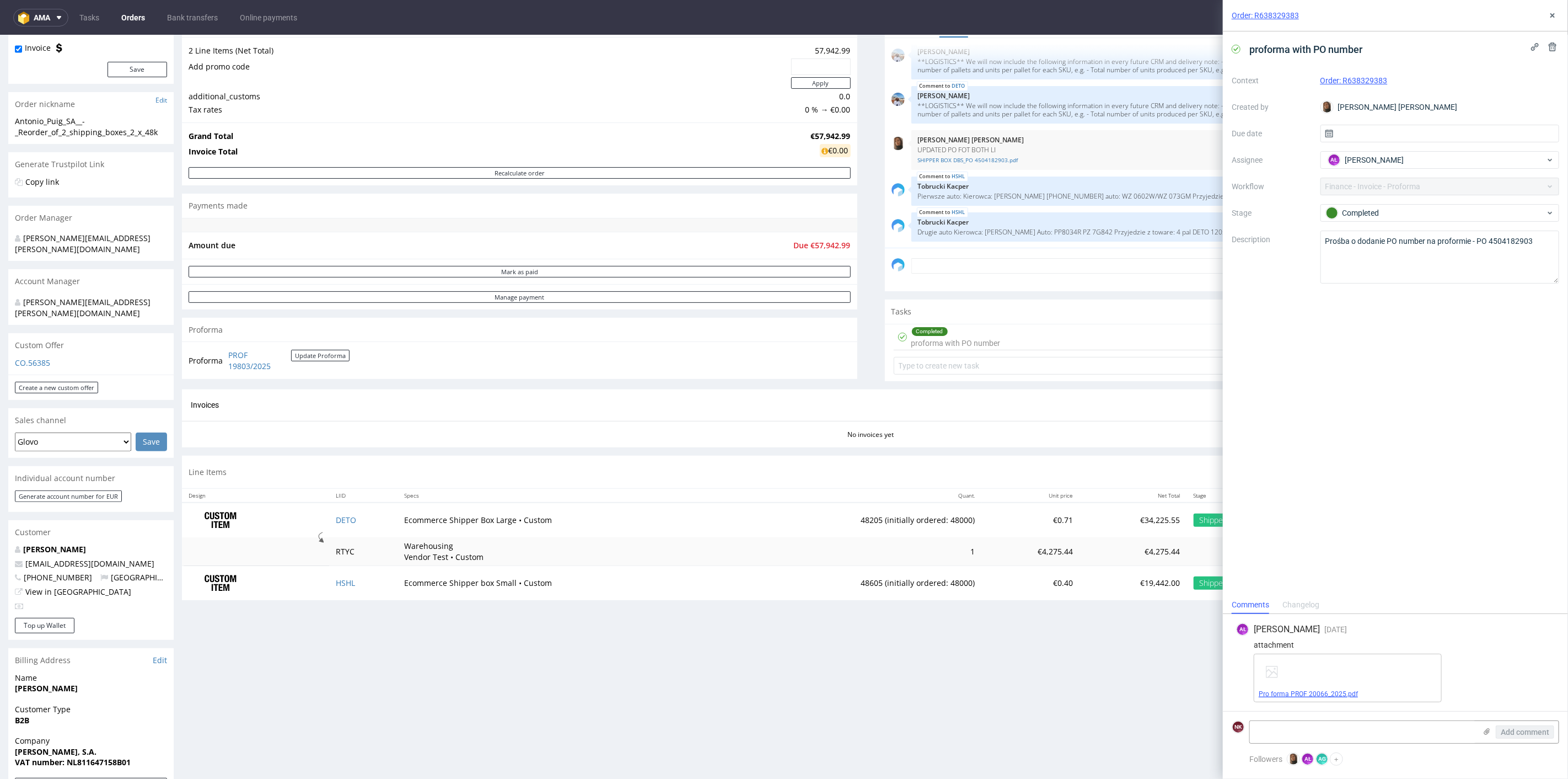
click at [1308, 691] on link "Pro forma PROF 20066_2025.pdf" at bounding box center [1308, 693] width 99 height 7
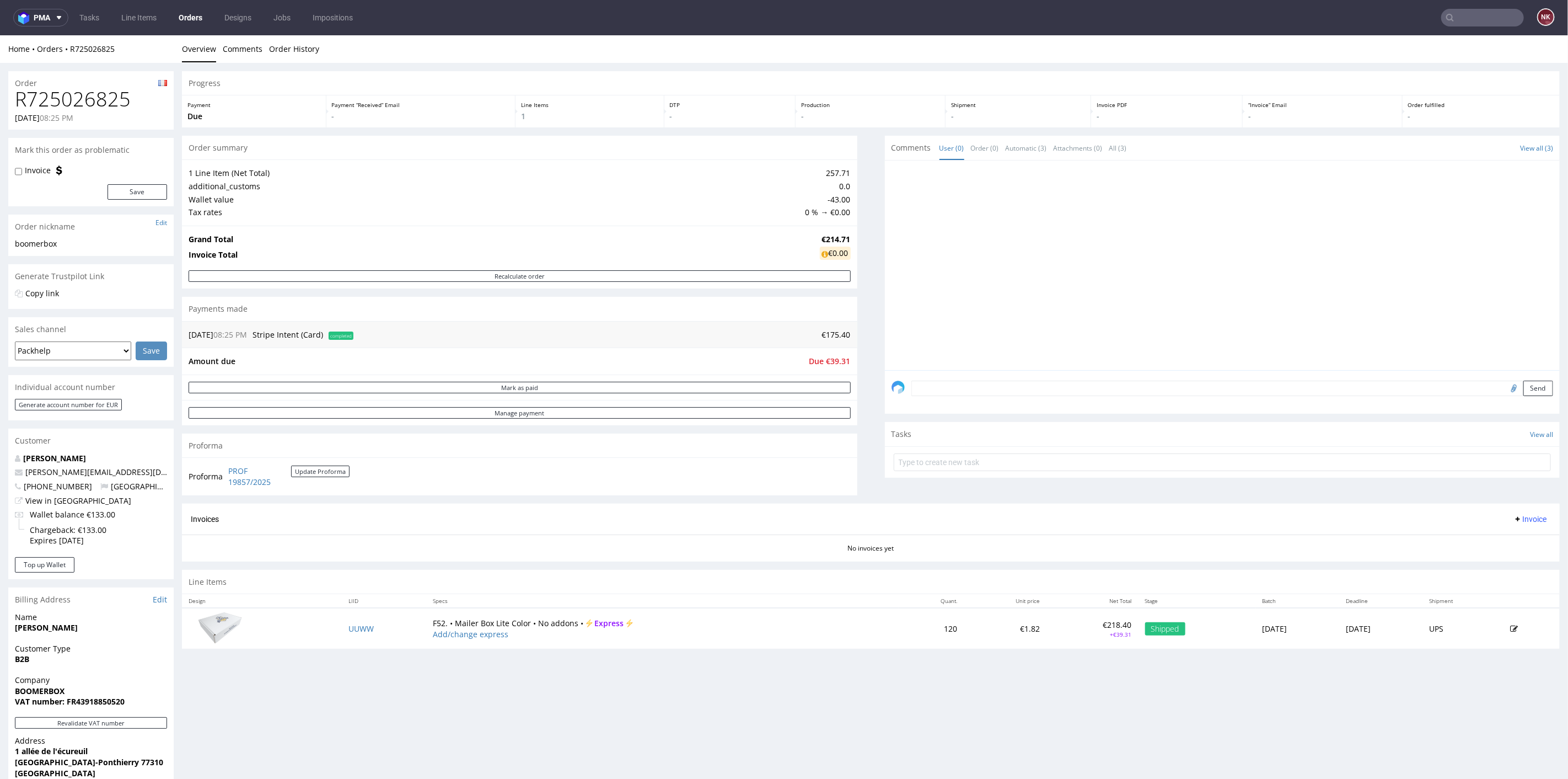
click at [1510, 624] on icon at bounding box center [1514, 628] width 7 height 7
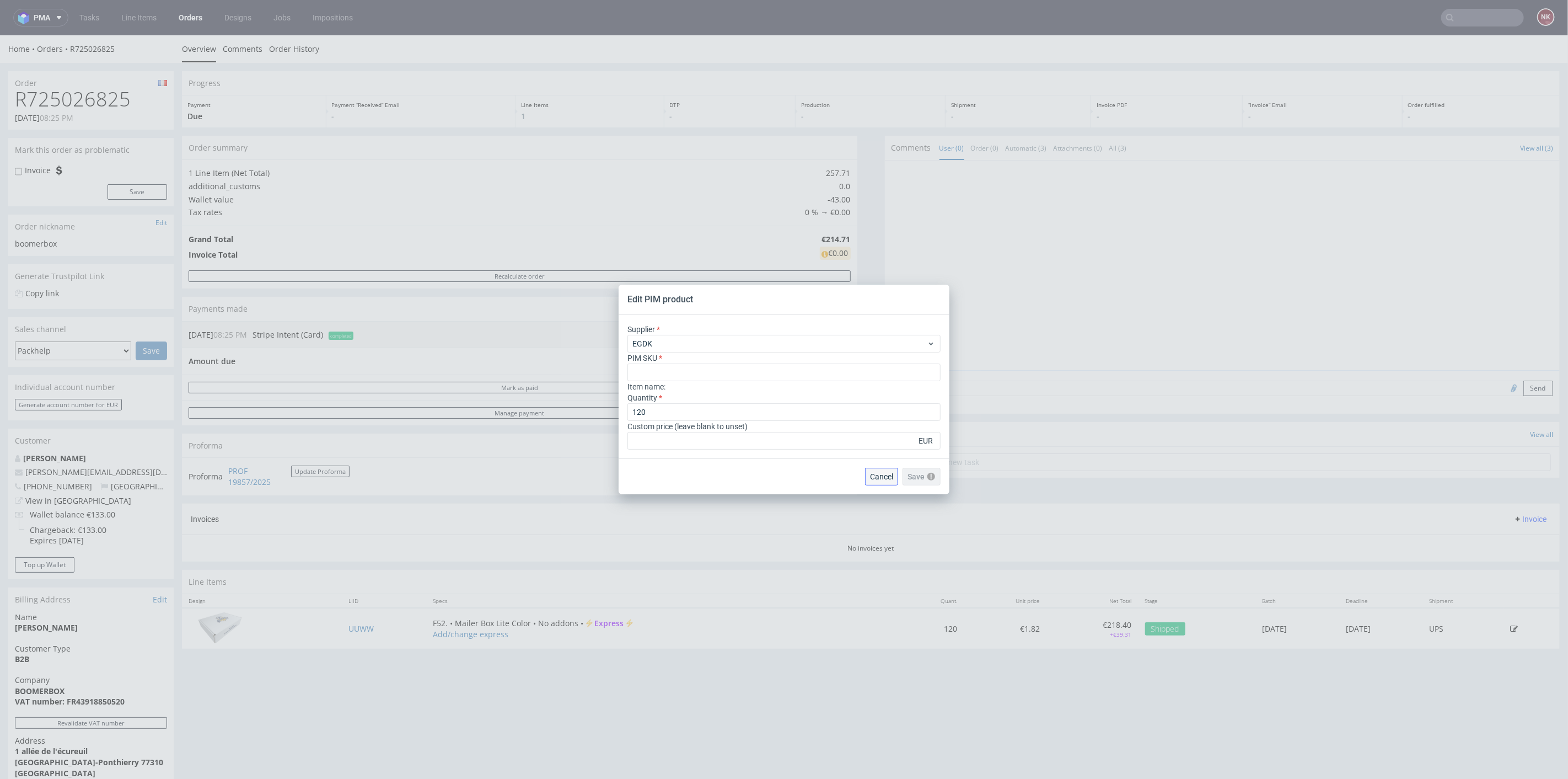
click at [873, 474] on span "Cancel" at bounding box center [882, 476] width 23 height 7
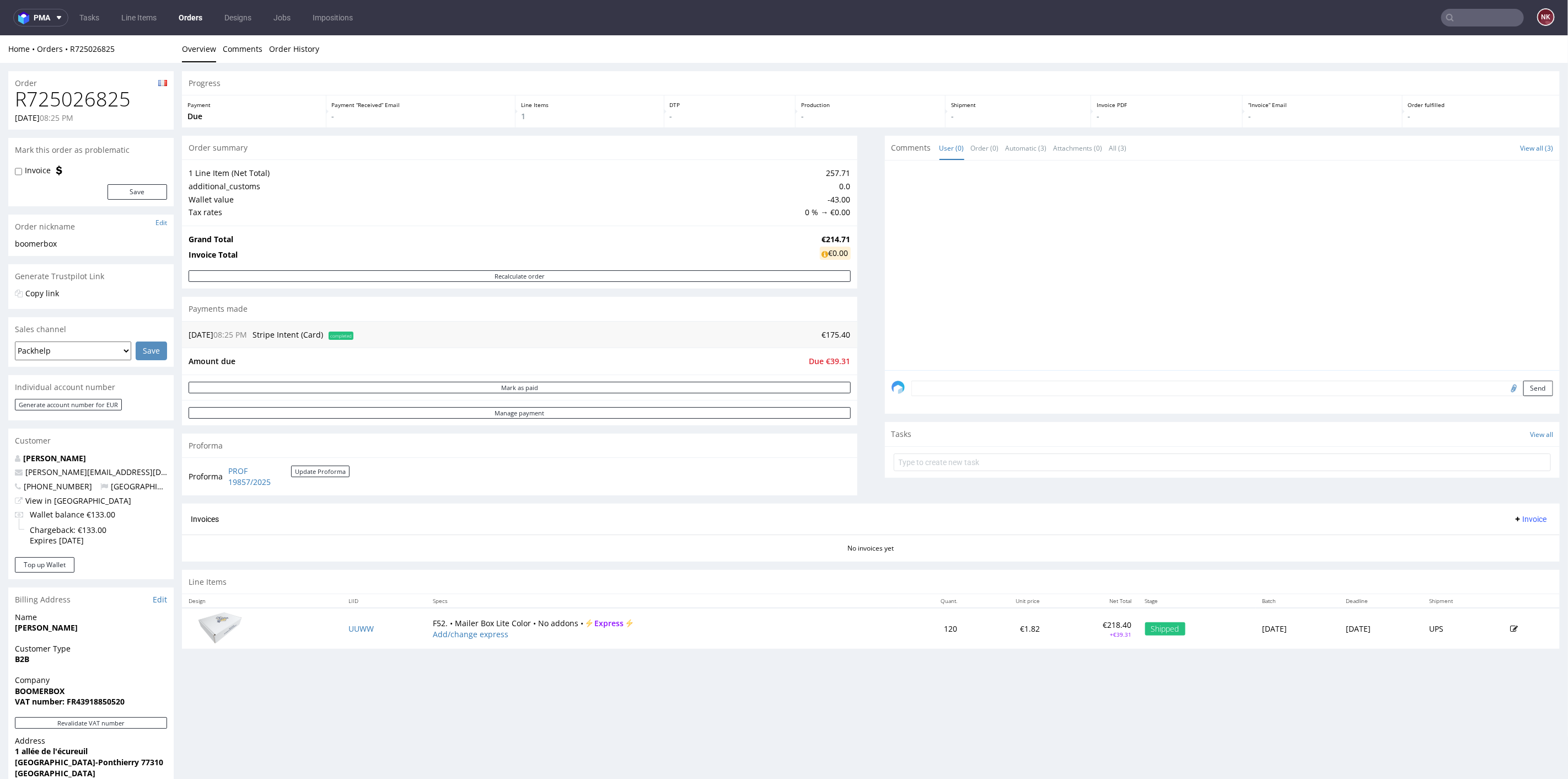
click at [33, 166] on label "Invoice" at bounding box center [38, 170] width 26 height 11
click at [22, 166] on input "Invoice" at bounding box center [19, 170] width 7 height 8
checkbox input "true"
click at [142, 191] on button "Save" at bounding box center [137, 191] width 60 height 16
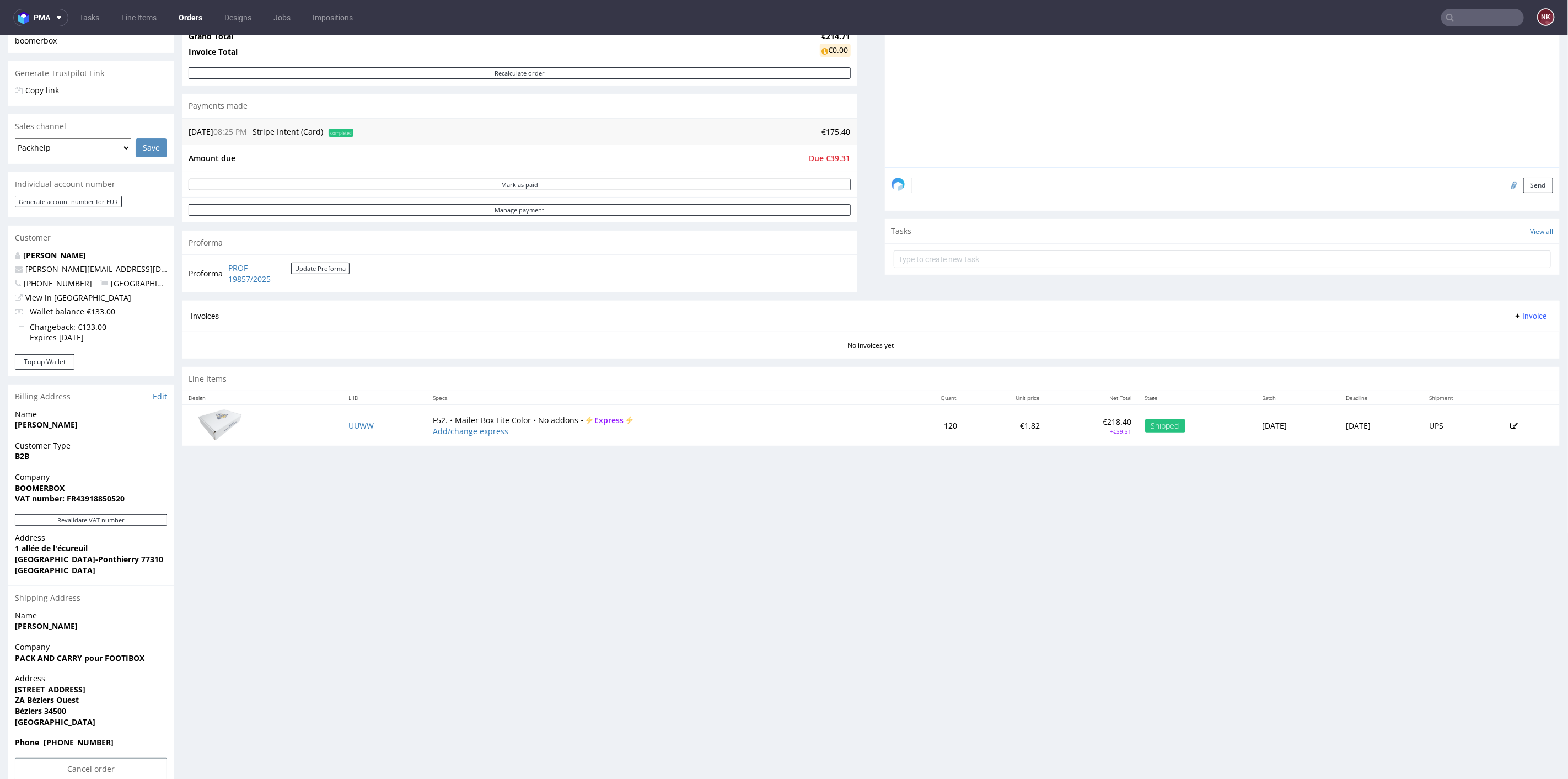
scroll to position [223, 0]
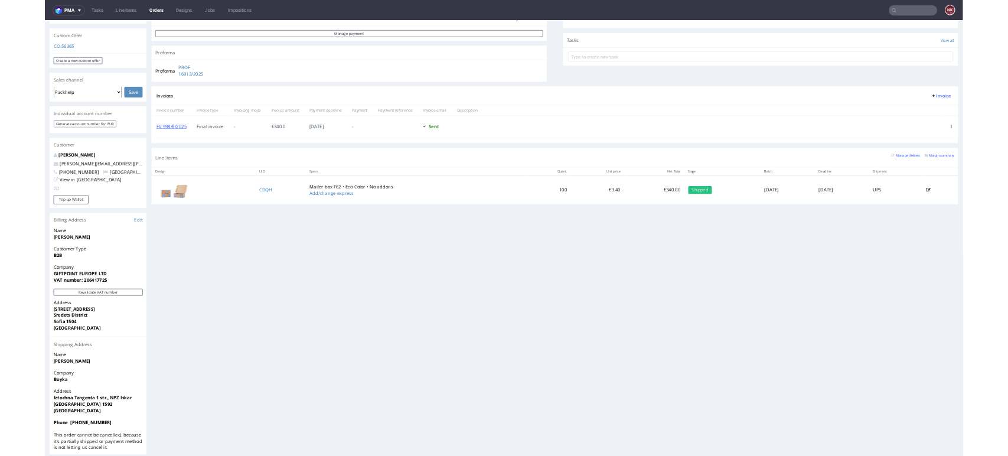
scroll to position [72, 0]
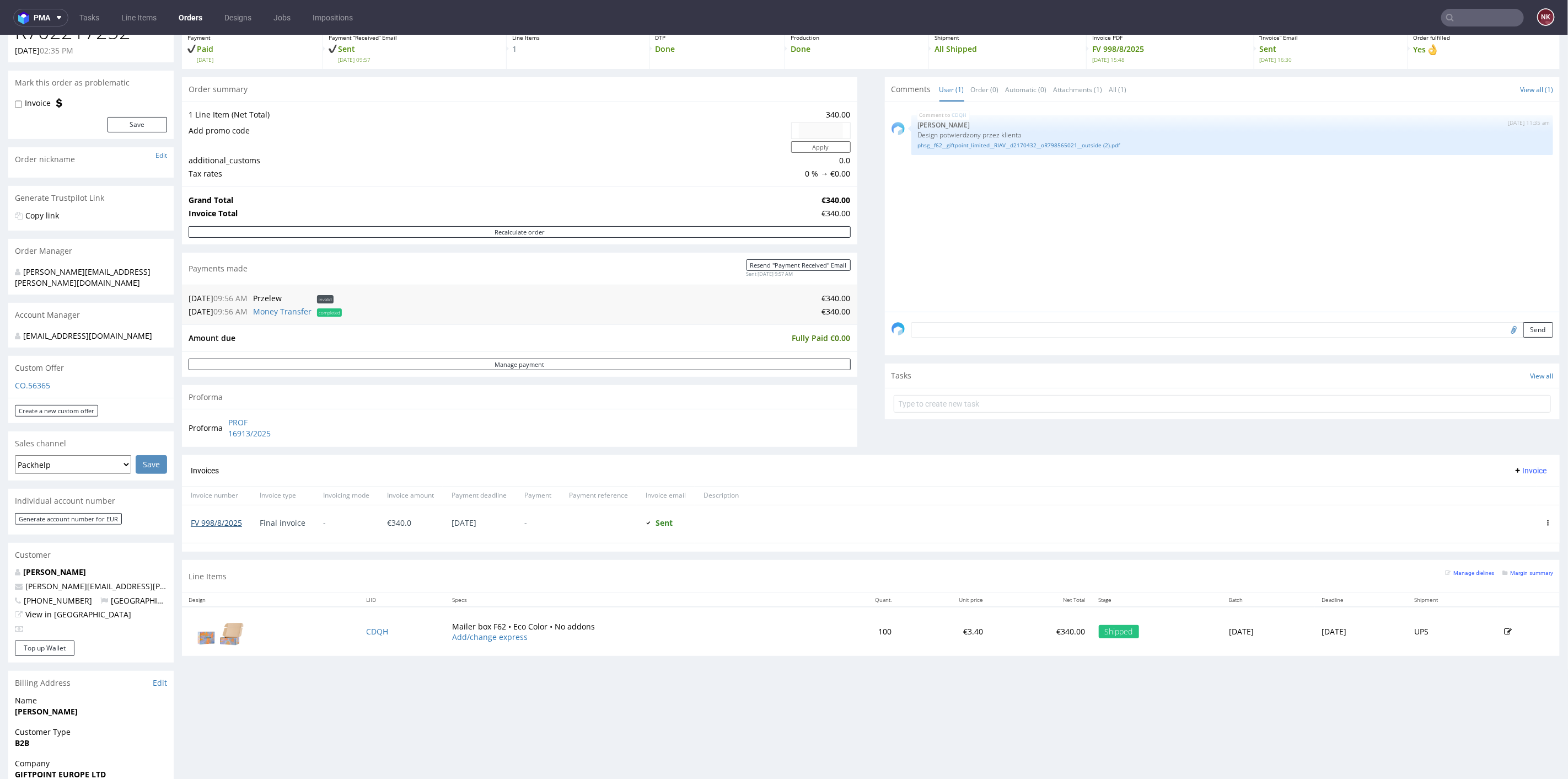
click at [223, 521] on link "FV 998/8/2025" at bounding box center [216, 521] width 51 height 10
click at [996, 627] on p "€340.00" at bounding box center [1040, 630] width 89 height 11
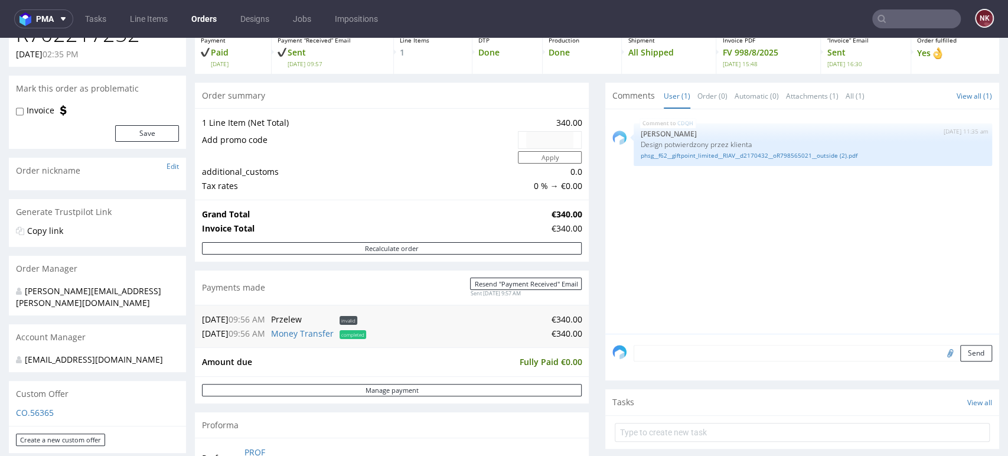
click at [584, 240] on div "Progress Payment Paid Mon 11 Aug Payment “Received” Email Sent Mon 11 Aug 09:57…" at bounding box center [597, 357] width 804 height 707
click at [584, 241] on div "Progress Payment Paid Mon 11 Aug Payment “Received” Email Sent Mon 11 Aug 09:57…" at bounding box center [597, 357] width 804 height 707
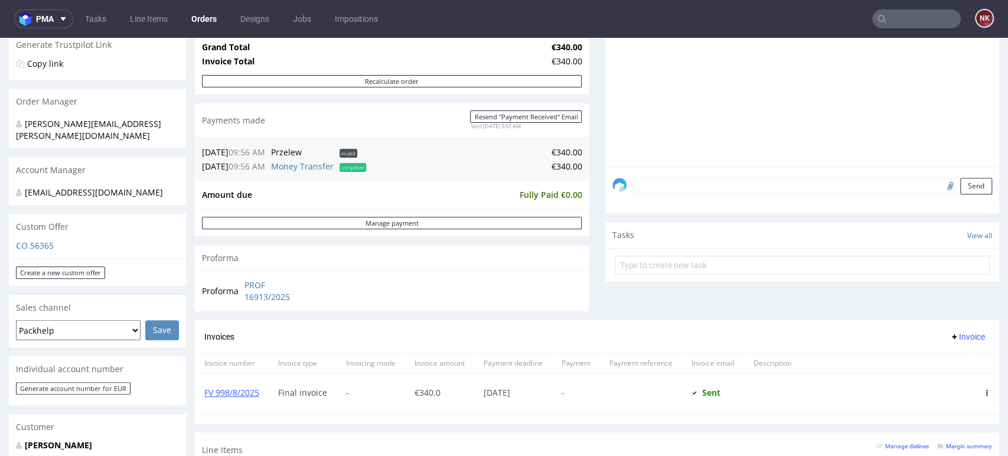
click at [930, 296] on div "Comments User (1) Order (0) Automatic (0) Attachments (1) All (1) View all (1) …" at bounding box center [802, 118] width 394 height 404
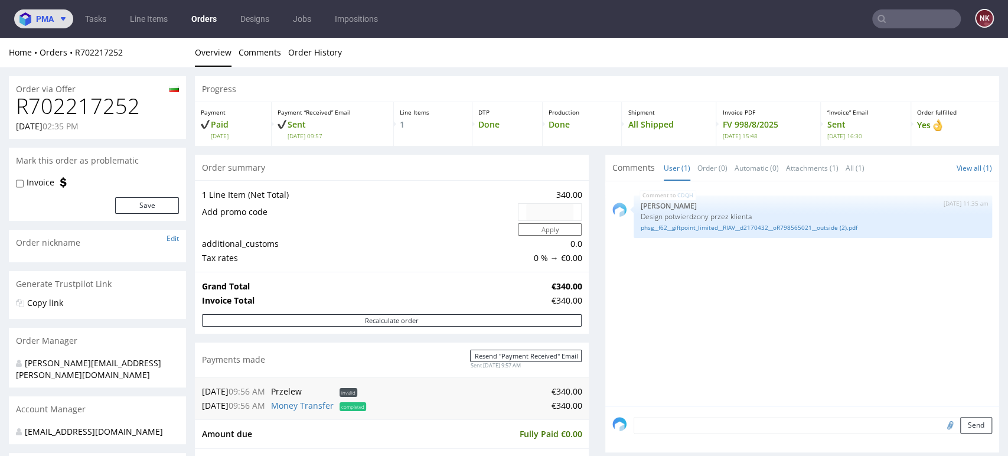
click at [44, 18] on span "pma" at bounding box center [45, 19] width 18 height 8
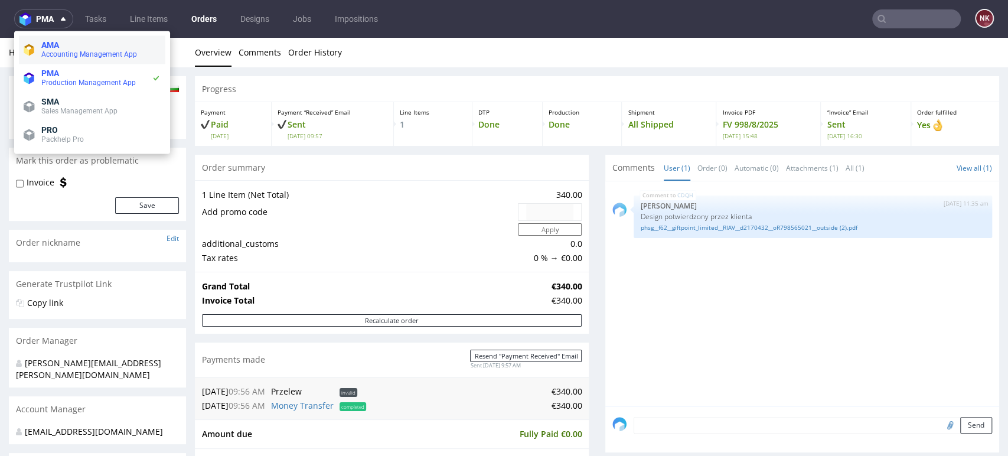
click at [89, 40] on li "AMA Accounting Management App" at bounding box center [92, 49] width 146 height 28
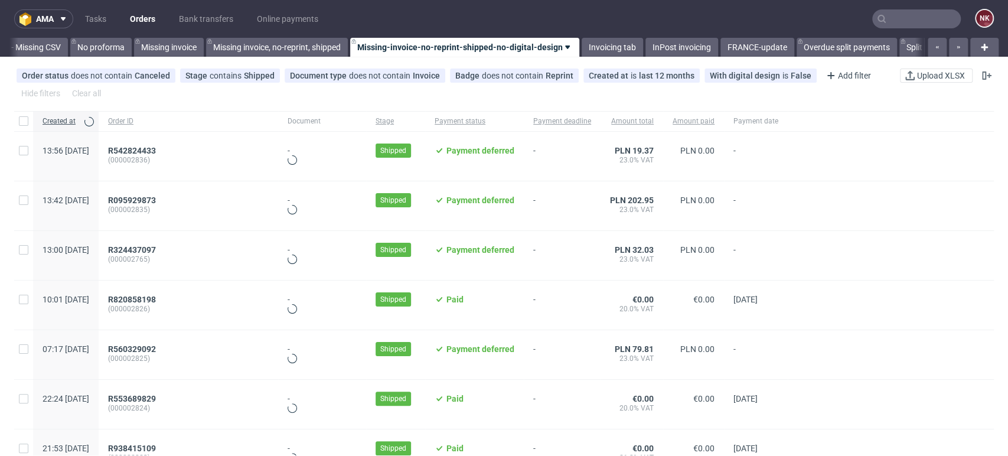
scroll to position [0, 1671]
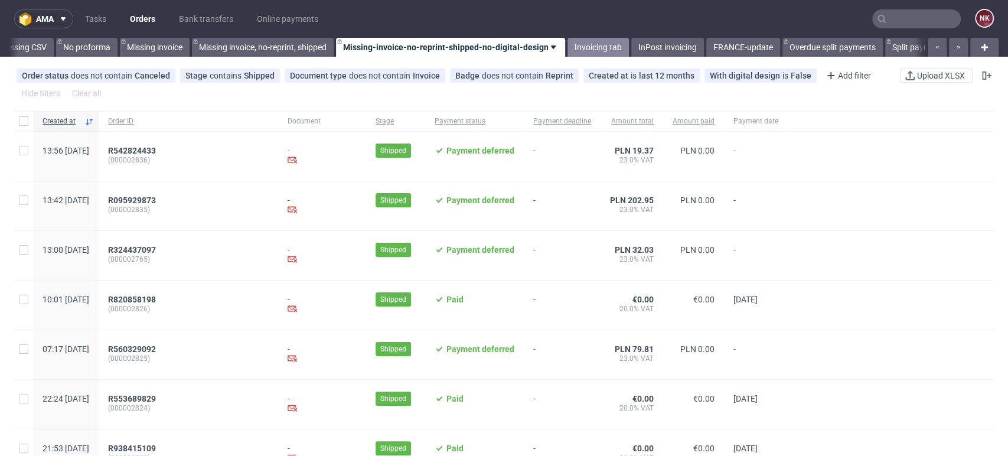
click at [604, 45] on link "Invoicing tab" at bounding box center [597, 47] width 61 height 19
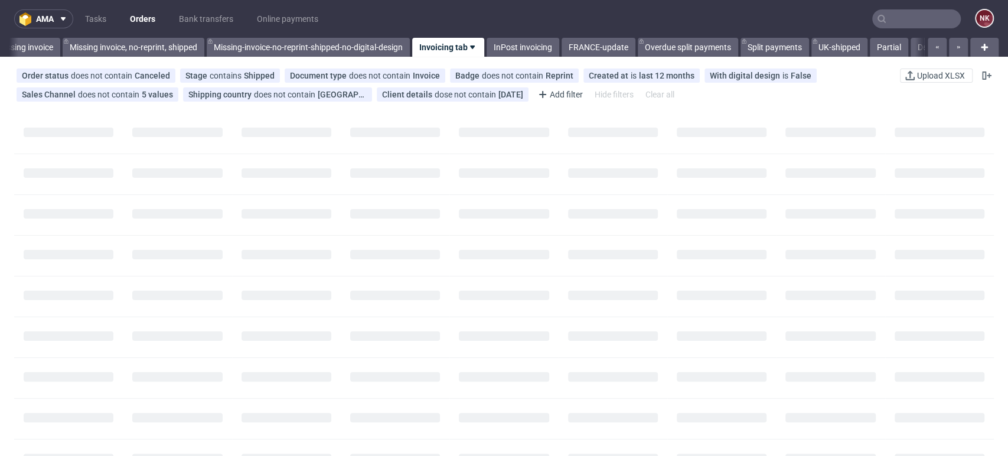
scroll to position [0, 1801]
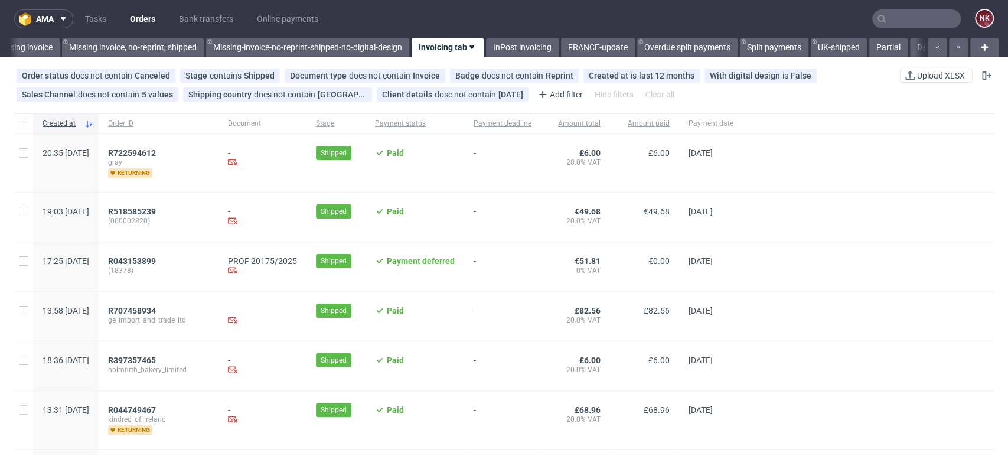
click at [531, 208] on span "-" at bounding box center [502, 217] width 58 height 21
click at [573, 218] on div "€49.68 20.0% VAT" at bounding box center [575, 216] width 69 height 49
click at [935, 152] on div at bounding box center [868, 163] width 251 height 58
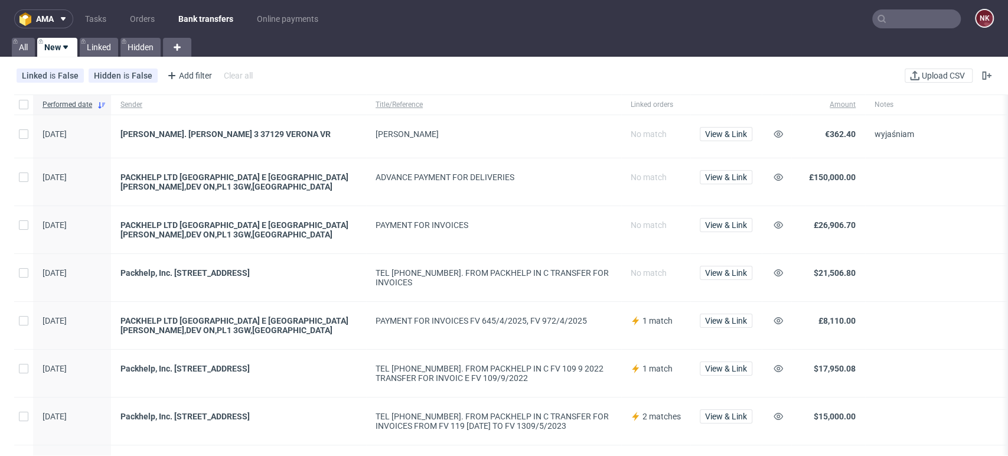
click at [563, 185] on span "ADVANCE PAYMENT FOR DELIVERIES" at bounding box center [493, 181] width 236 height 19
click at [947, 251] on div at bounding box center [963, 229] width 196 height 47
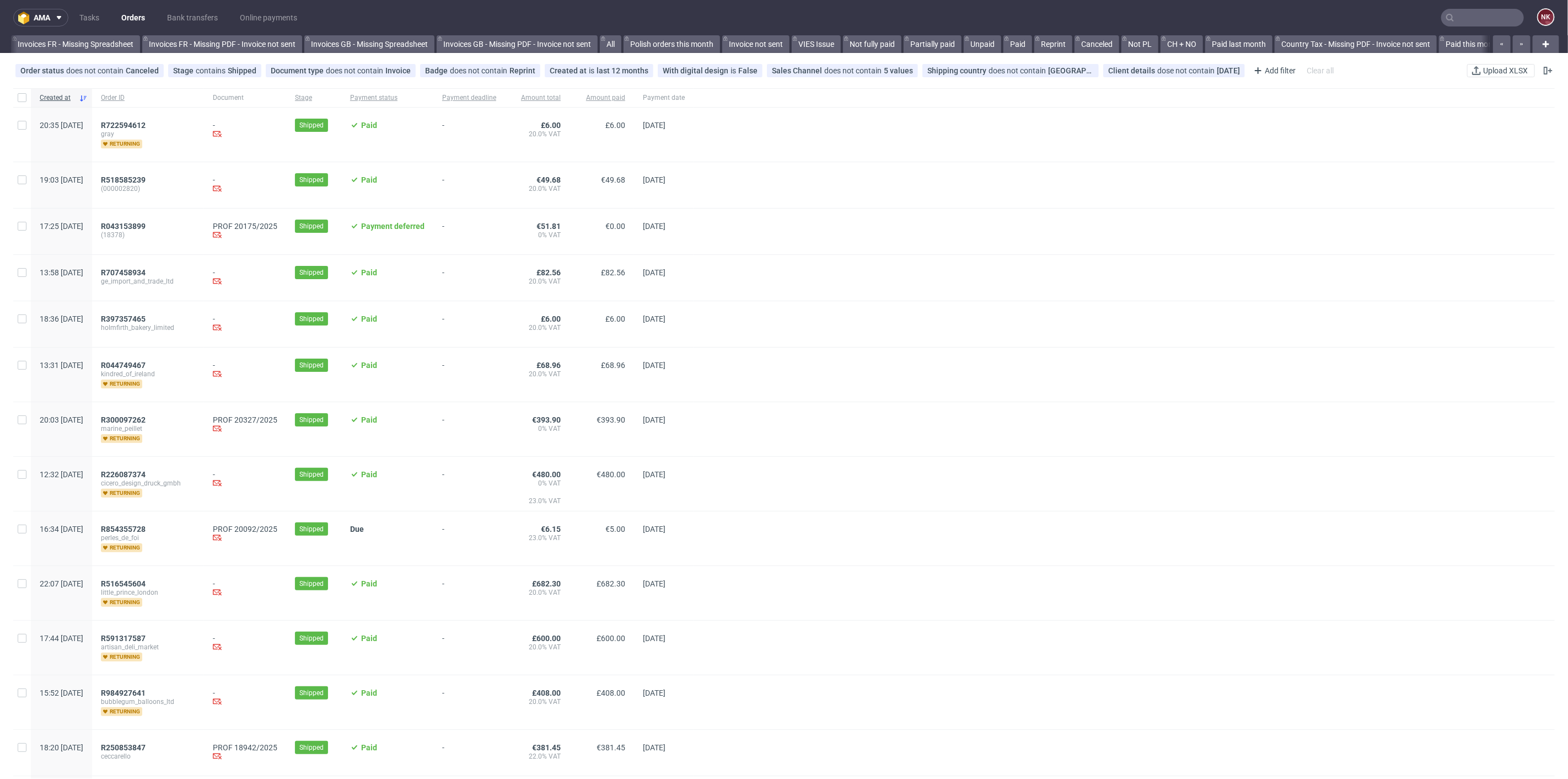
scroll to position [0, 1131]
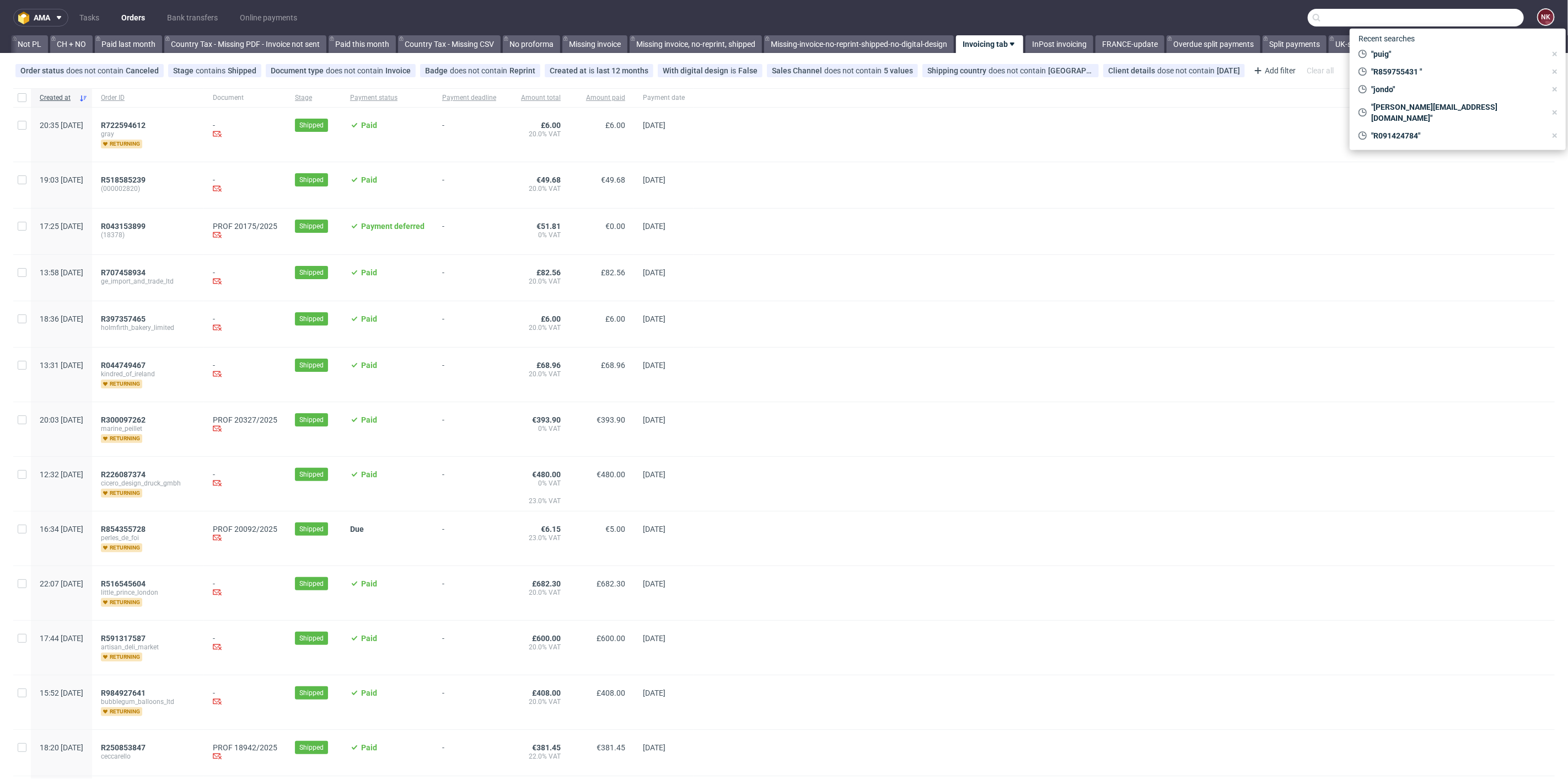
click at [1470, 9] on input "text" at bounding box center [1415, 17] width 216 height 18
paste input "R749618927"
type input "R749618927"
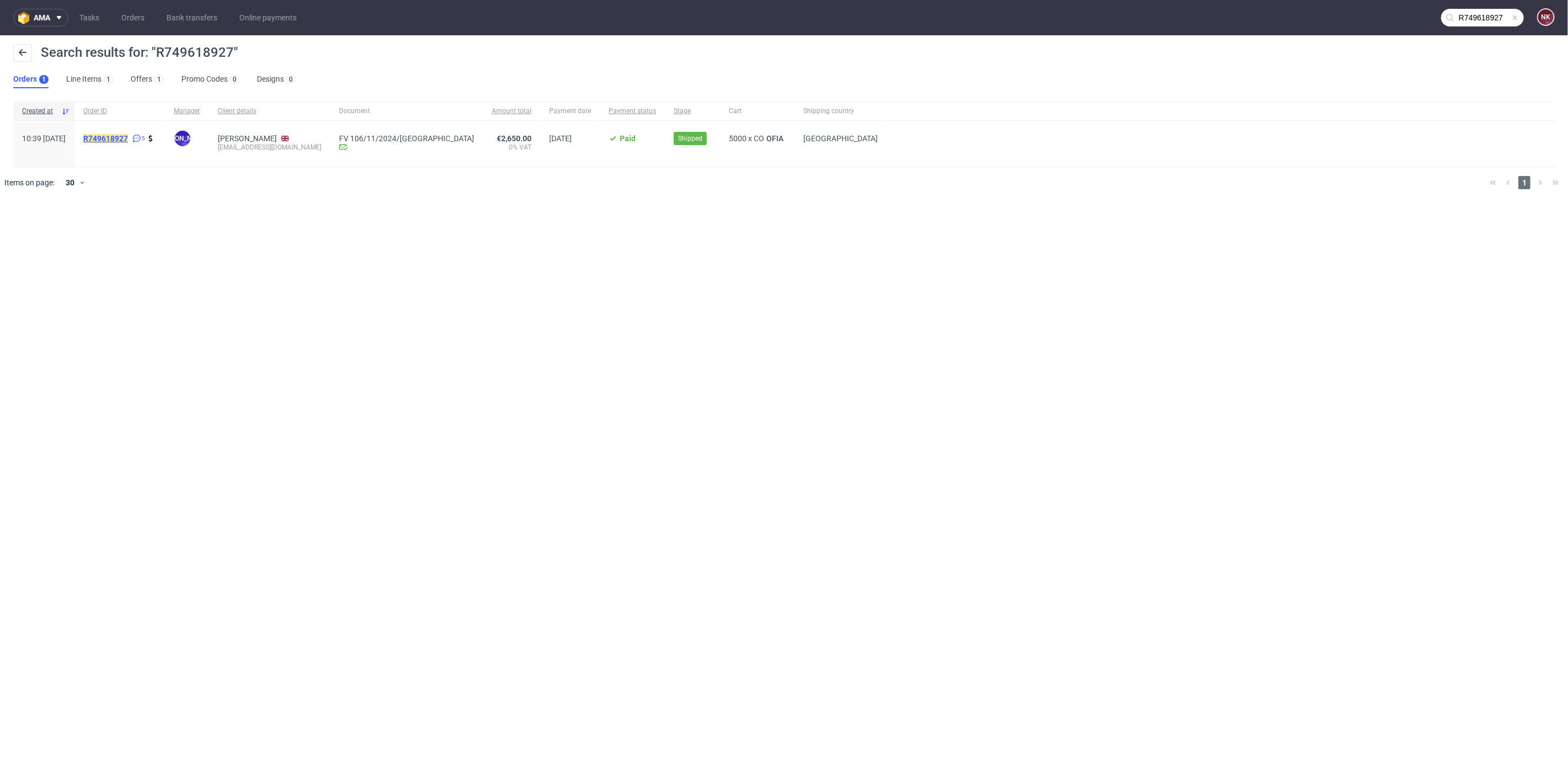
click at [128, 139] on mark "R749618927" at bounding box center [106, 137] width 45 height 8
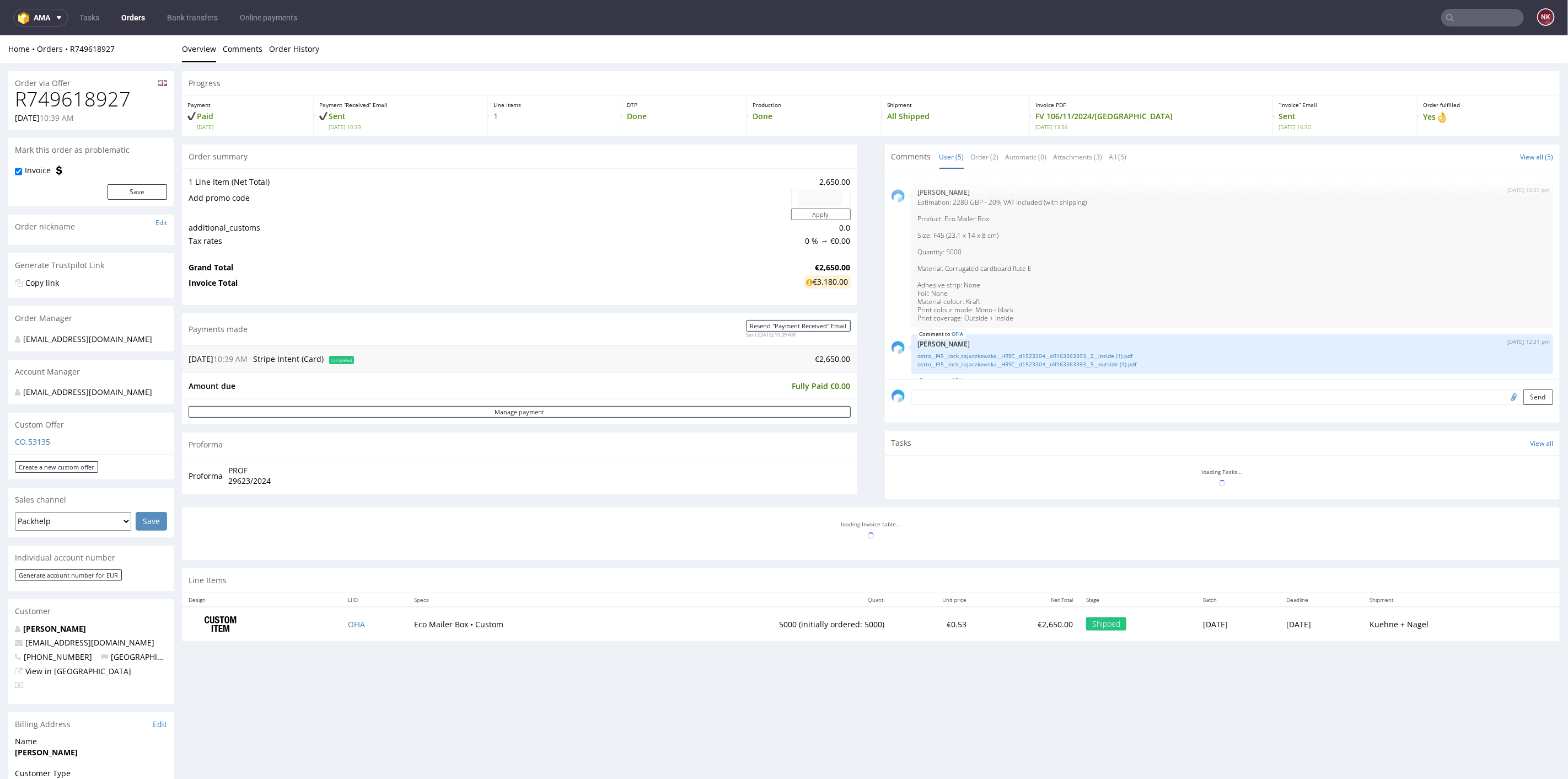
scroll to position [130, 0]
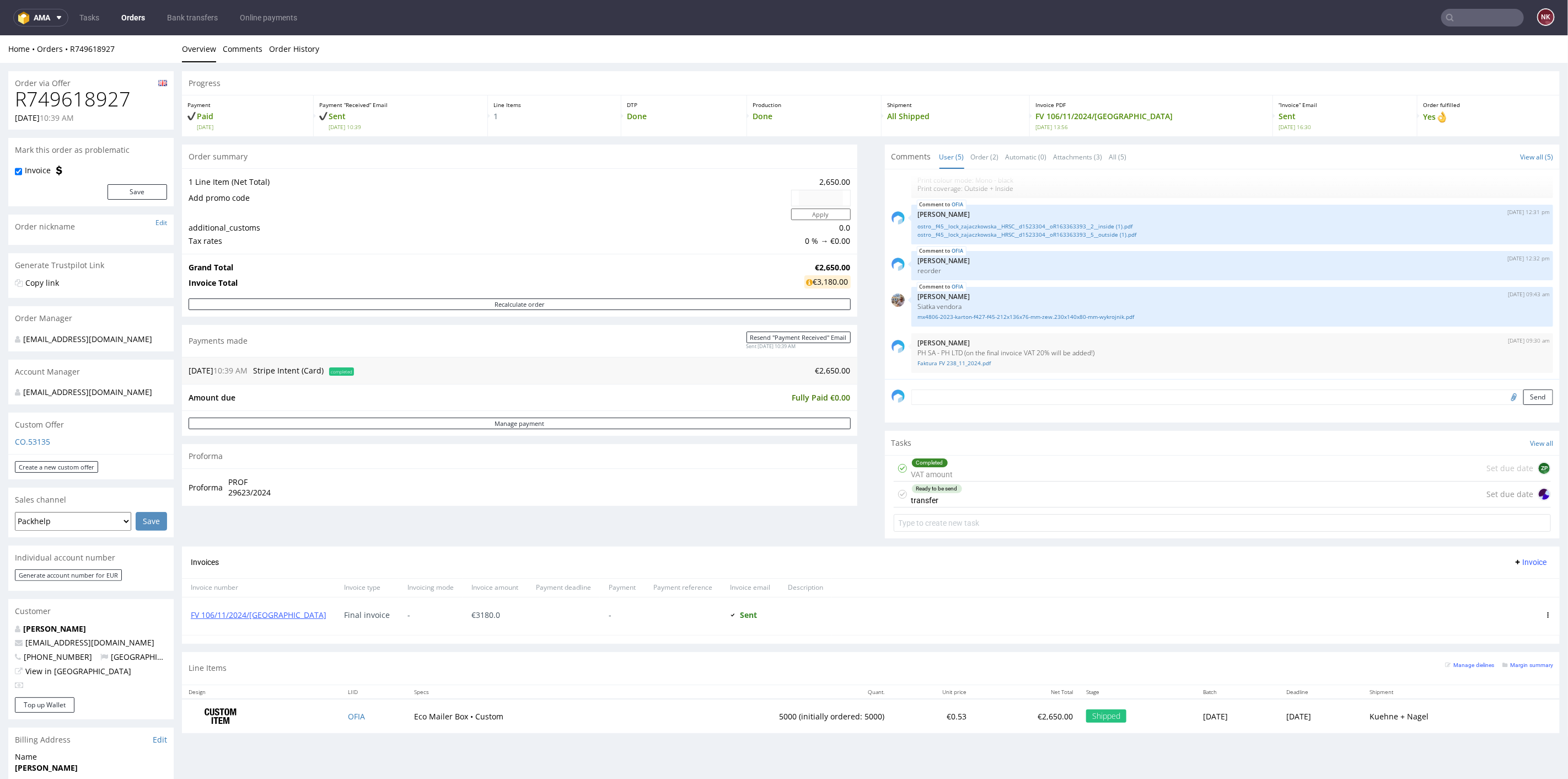
click at [991, 462] on div "Completed VAT amount Set due date ZP" at bounding box center [1222, 468] width 657 height 26
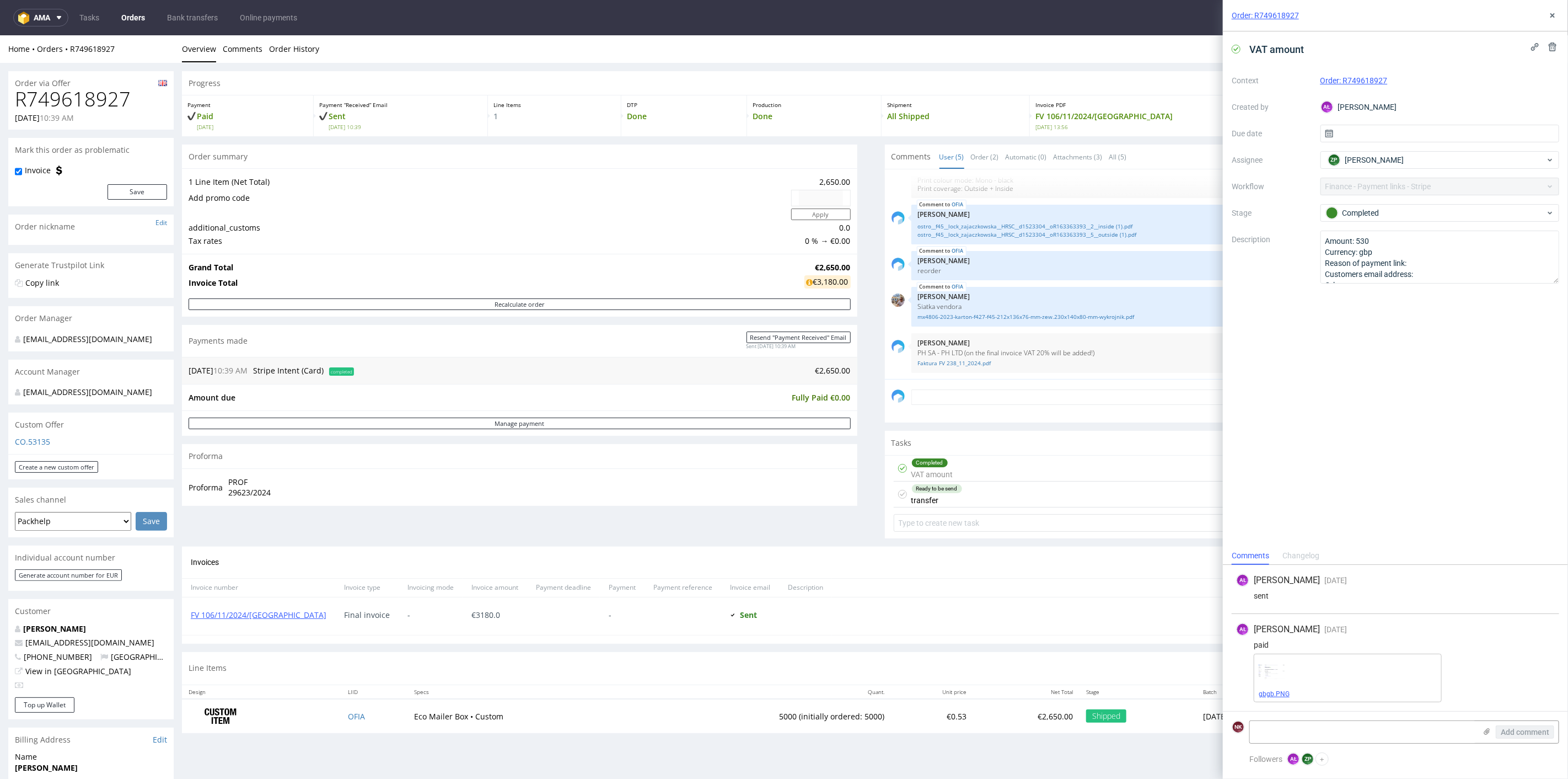
click at [1271, 698] on span "gbgb.PNG" at bounding box center [1348, 693] width 178 height 8
click at [1285, 692] on link "gbgb.PNG" at bounding box center [1274, 693] width 31 height 7
click at [1281, 697] on link "gbgb.PNG" at bounding box center [1274, 693] width 31 height 7
click at [56, 94] on h1 "R749618927" at bounding box center [91, 99] width 152 height 22
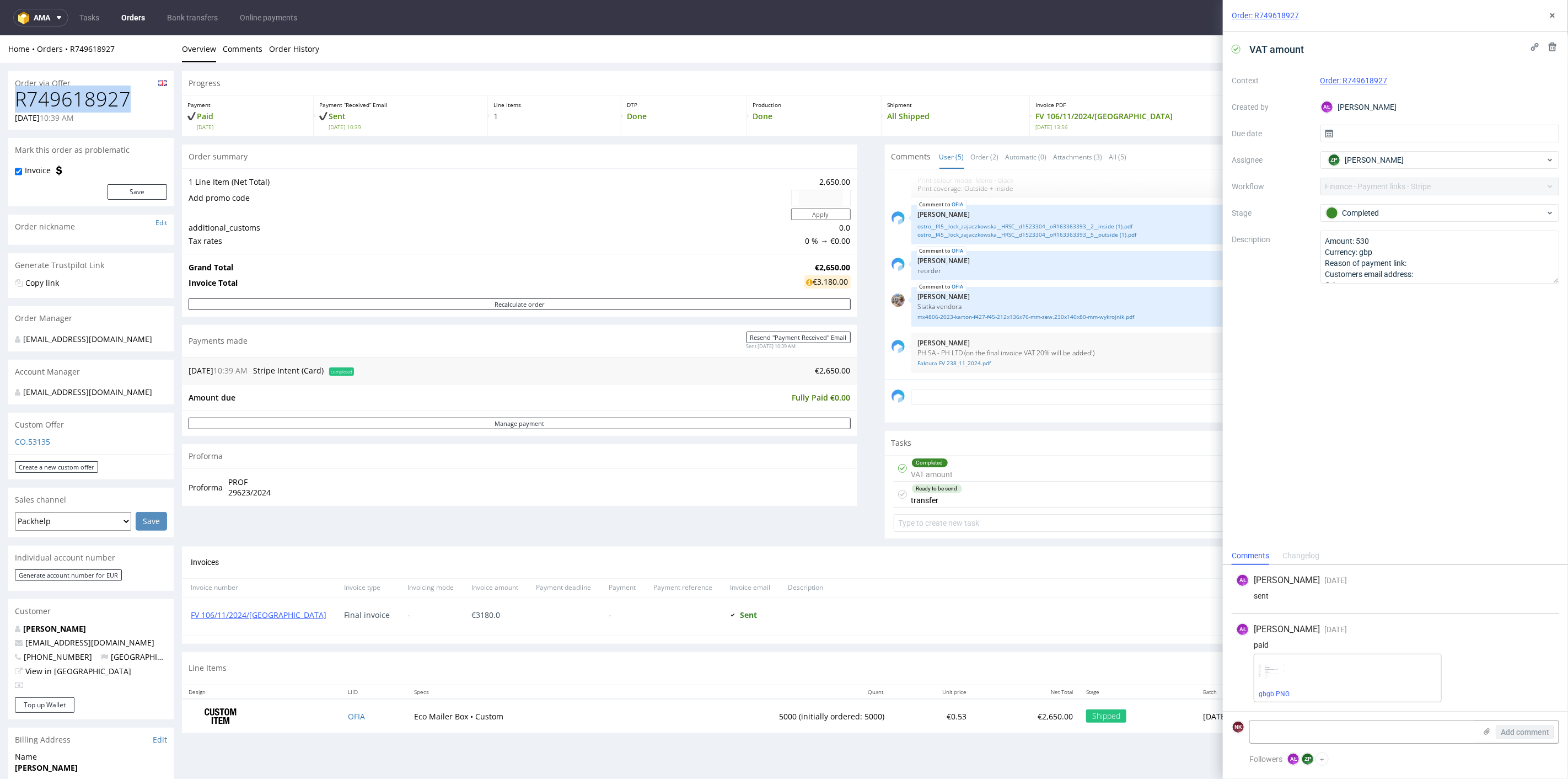
copy h1 "R749618927"
click at [220, 612] on link "FV 106/11/2024/[GEOGRAPHIC_DATA]" at bounding box center [258, 614] width 135 height 10
click at [1549, 13] on icon at bounding box center [1552, 15] width 8 height 8
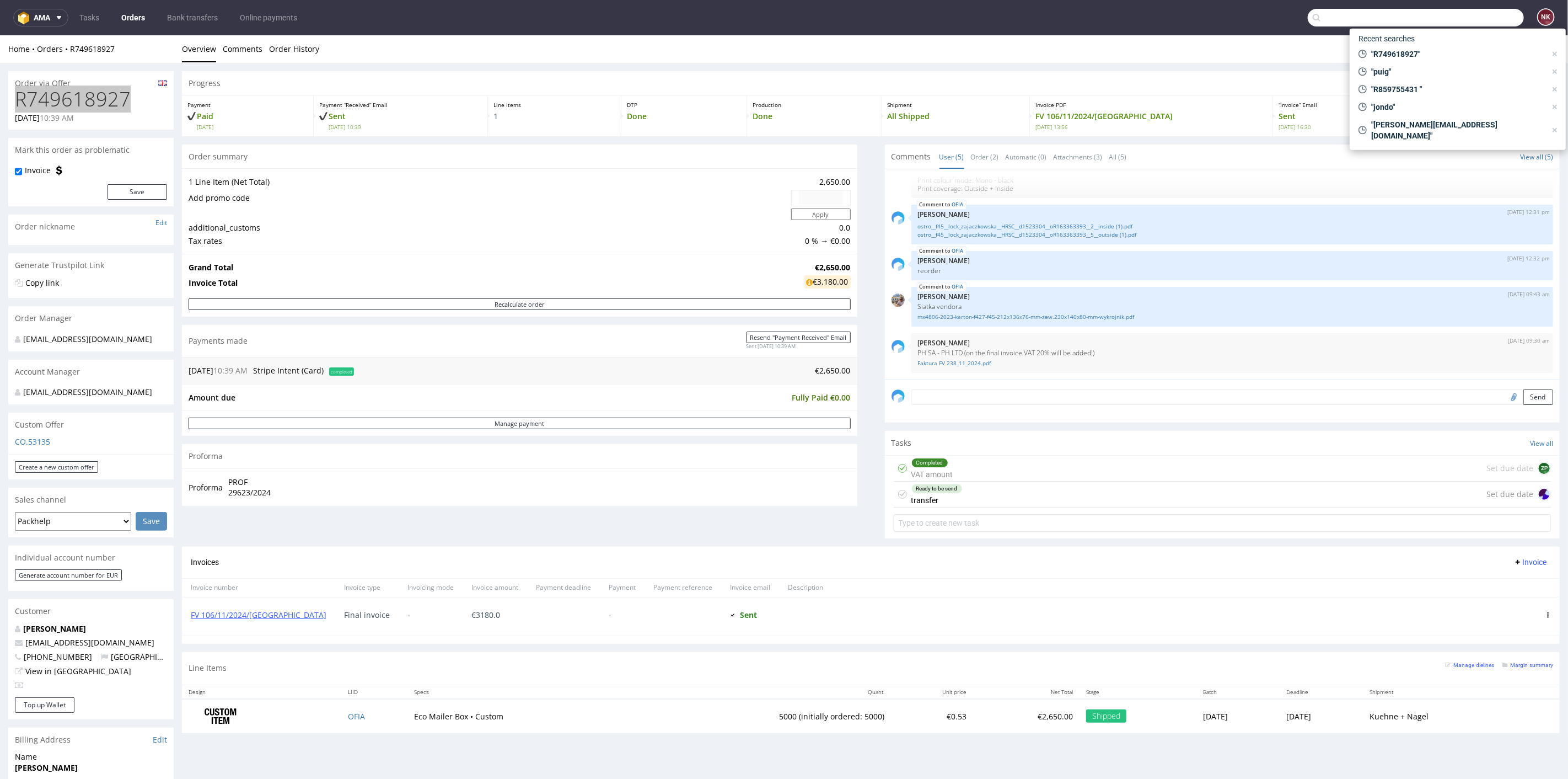
click at [1462, 14] on input "text" at bounding box center [1415, 17] width 216 height 18
paste input "R095508594"
type input "R095508594"
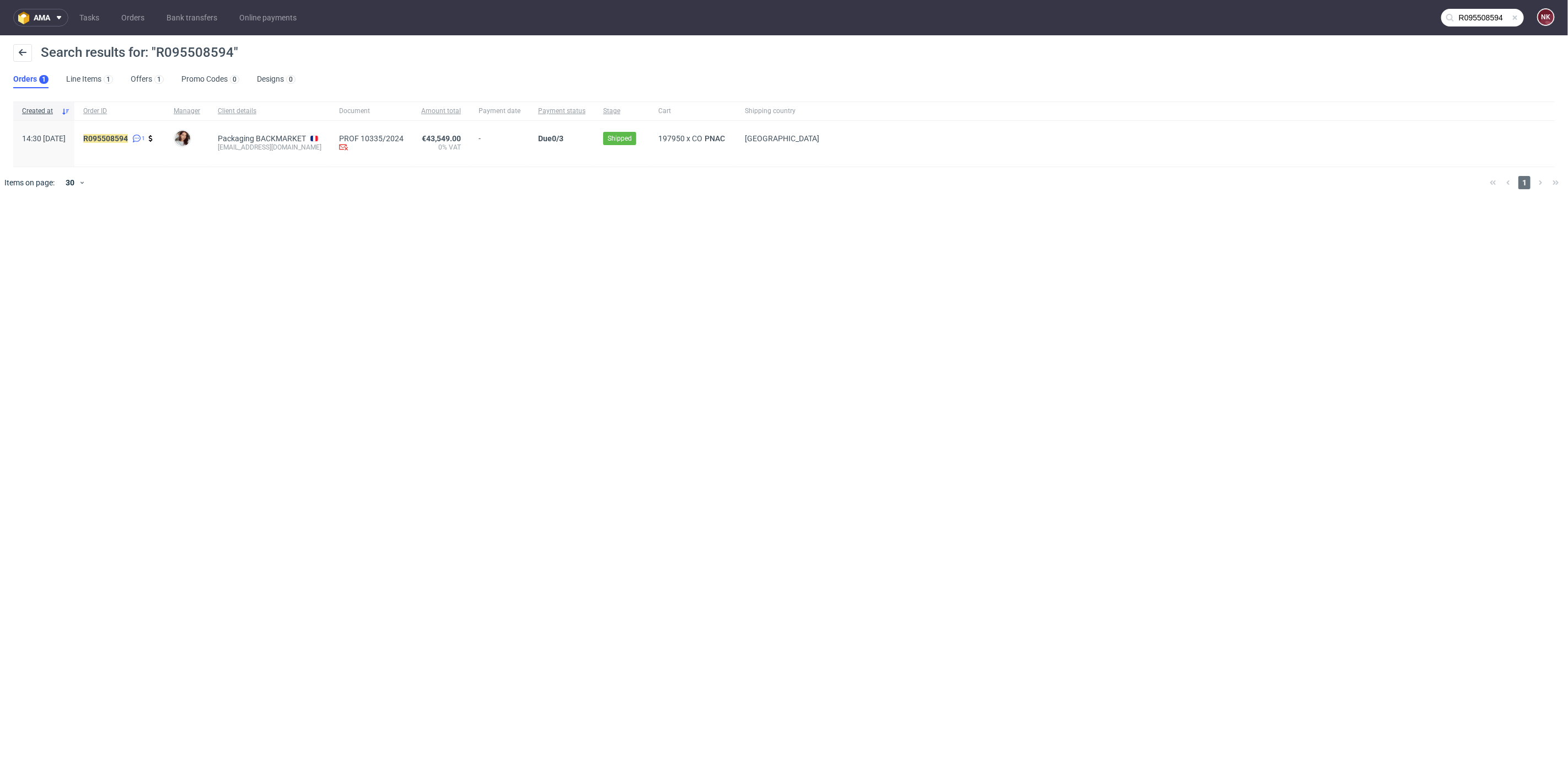
click at [144, 132] on div "R095508594 1" at bounding box center [120, 143] width 91 height 46
click at [128, 141] on mark "R095508594" at bounding box center [106, 137] width 45 height 8
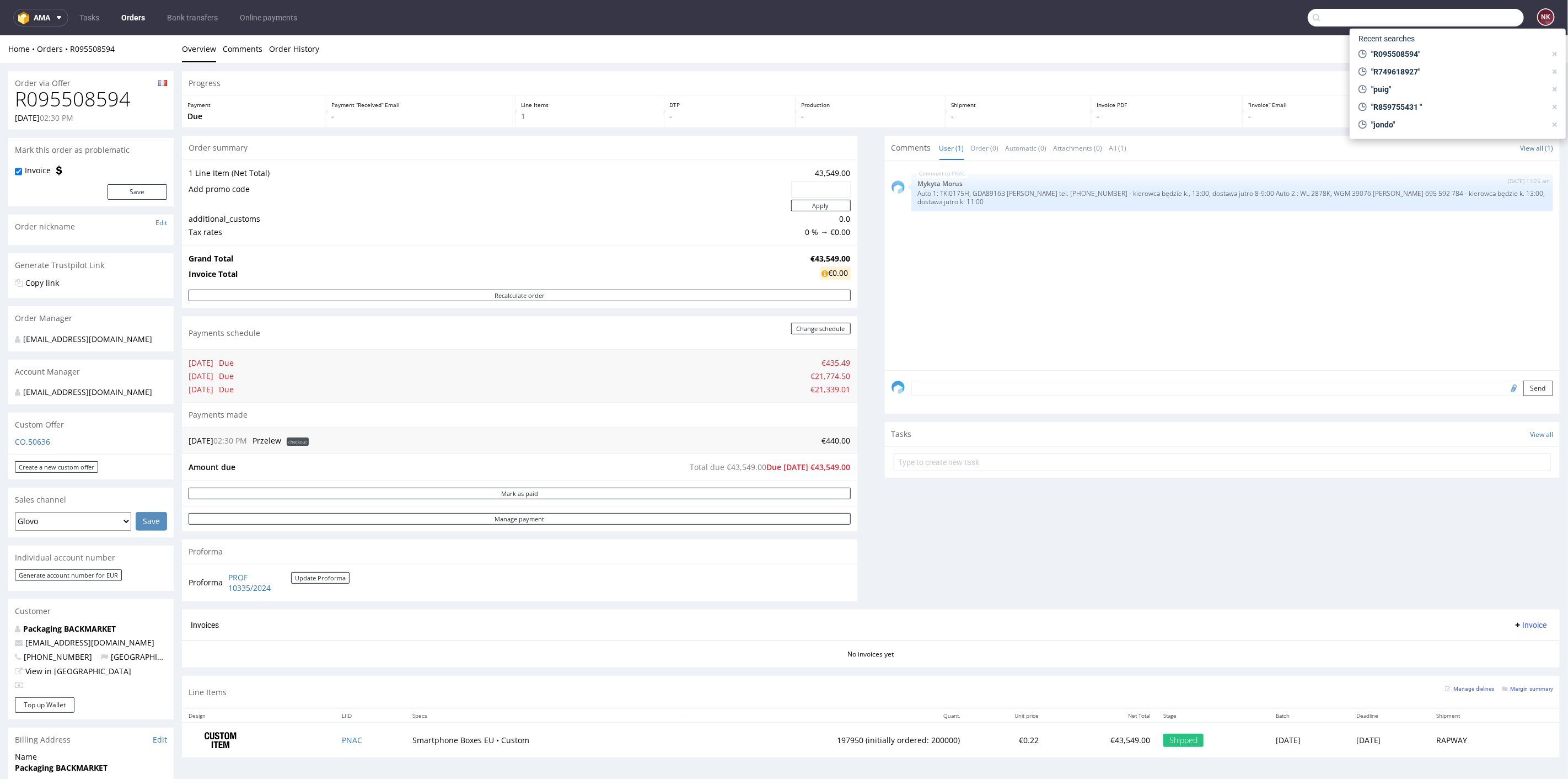
click at [1454, 13] on input "text" at bounding box center [1415, 17] width 216 height 18
paste input "R596551288"
type input "R596551288"
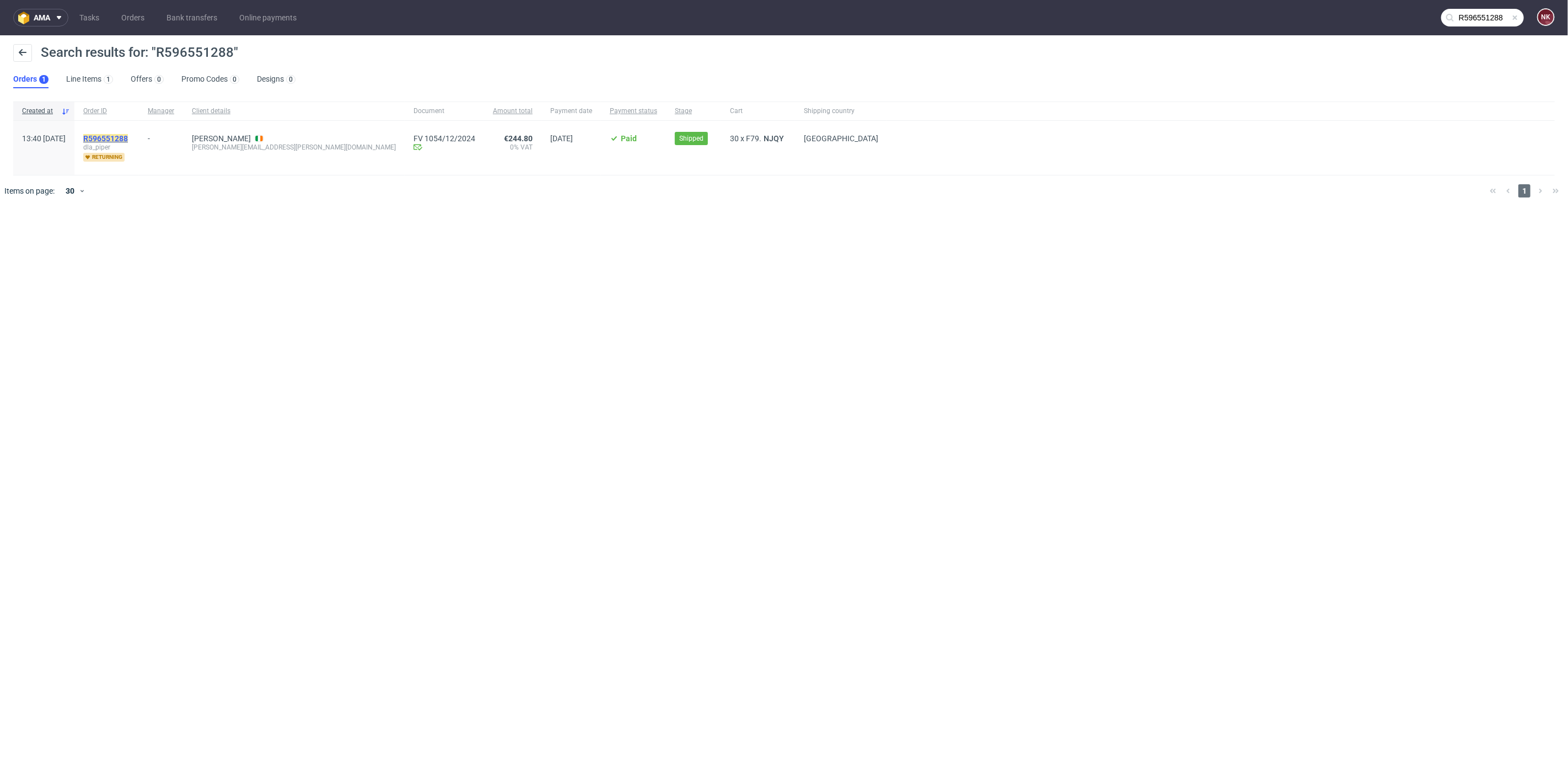
click at [117, 140] on mark "R596551288" at bounding box center [106, 137] width 45 height 8
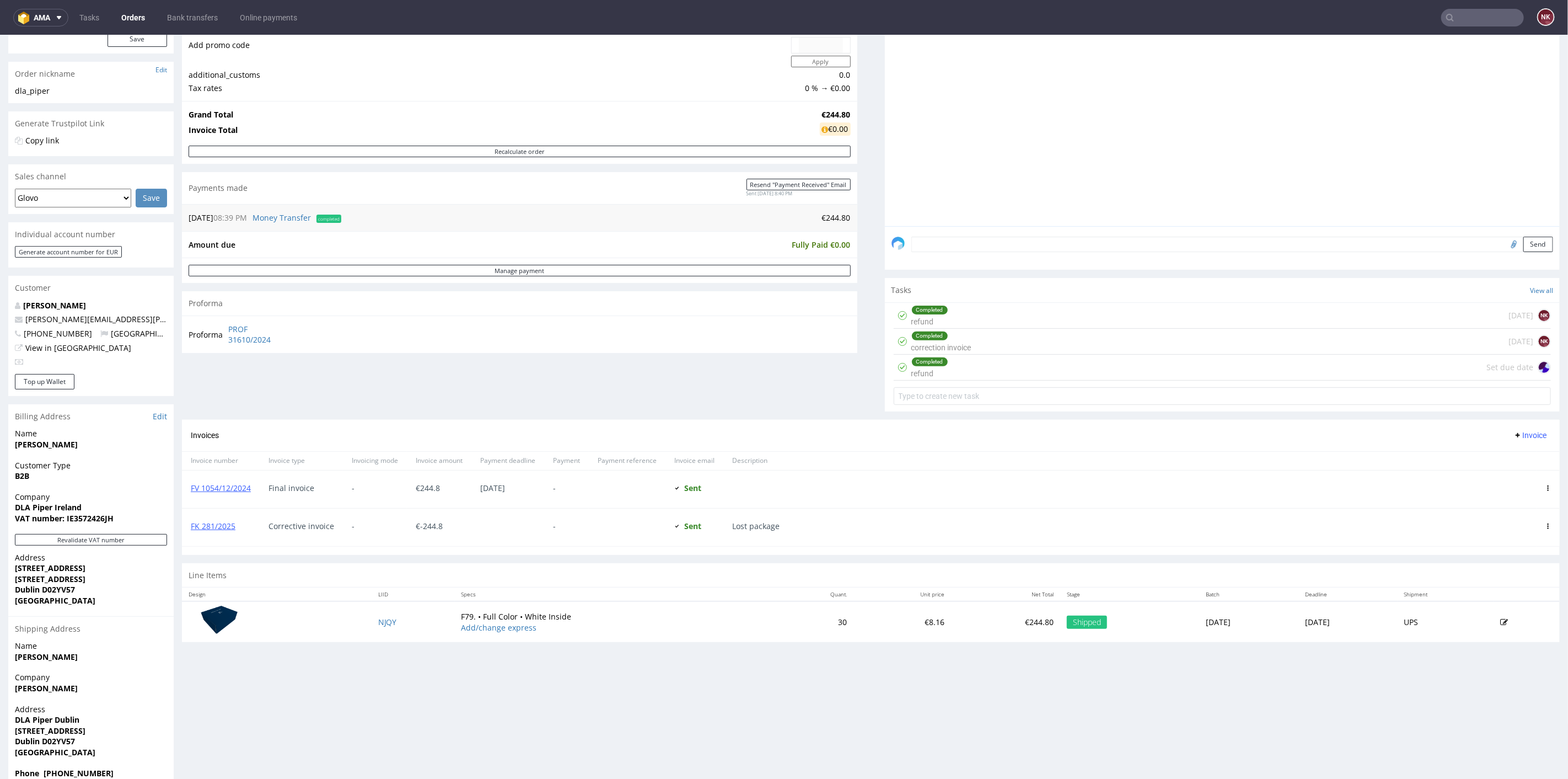
scroll to position [184, 0]
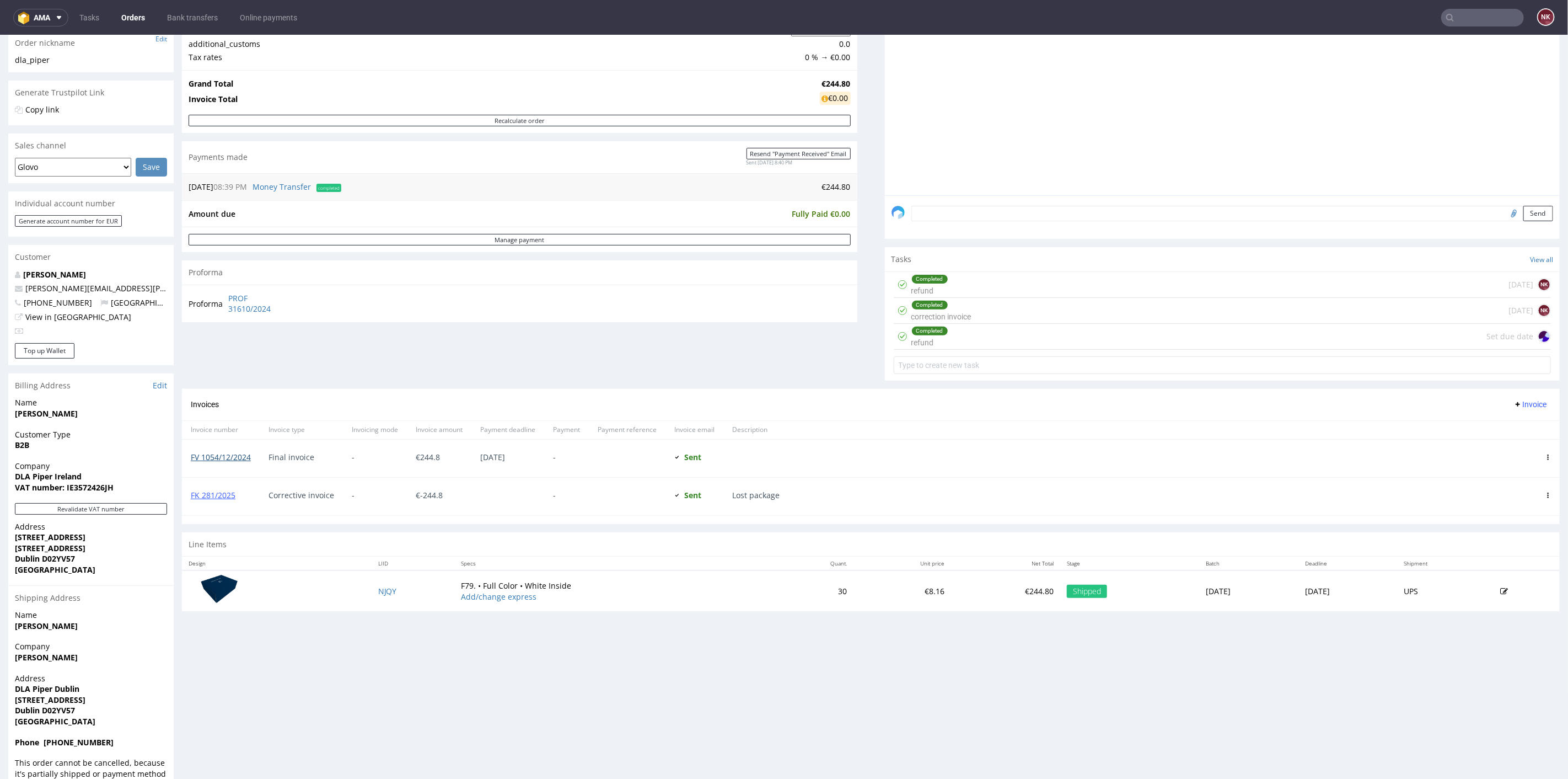
click at [233, 456] on link "FV 1054/12/2024" at bounding box center [220, 456] width 60 height 10
click at [220, 493] on link "FK 281/2025" at bounding box center [213, 494] width 45 height 10
click at [966, 333] on div "Completed refund Set due date" at bounding box center [1222, 336] width 657 height 26
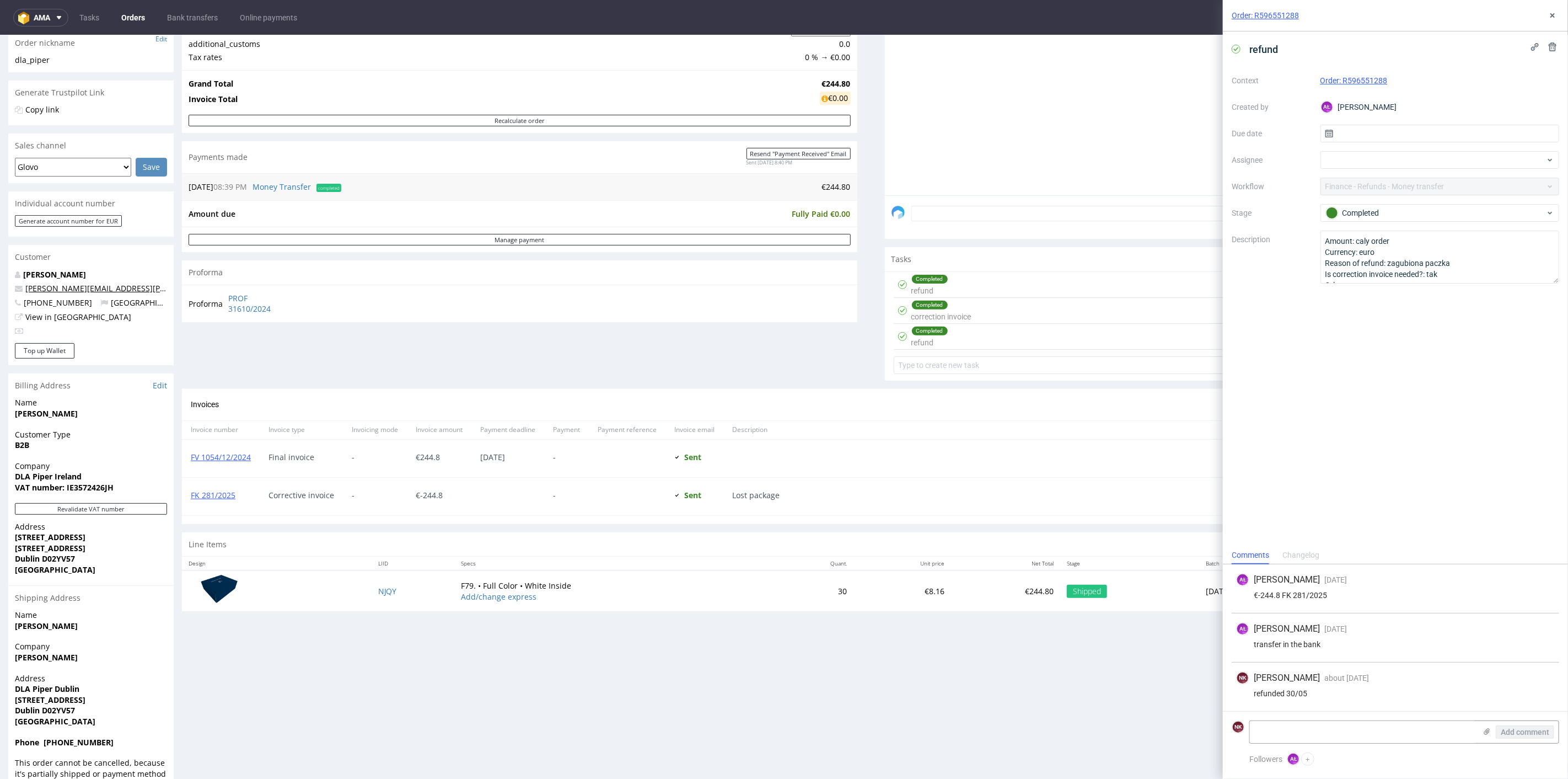
drag, startPoint x: 74, startPoint y: 281, endPoint x: 61, endPoint y: 289, distance: 15.3
click at [1552, 13] on icon at bounding box center [1552, 15] width 8 height 8
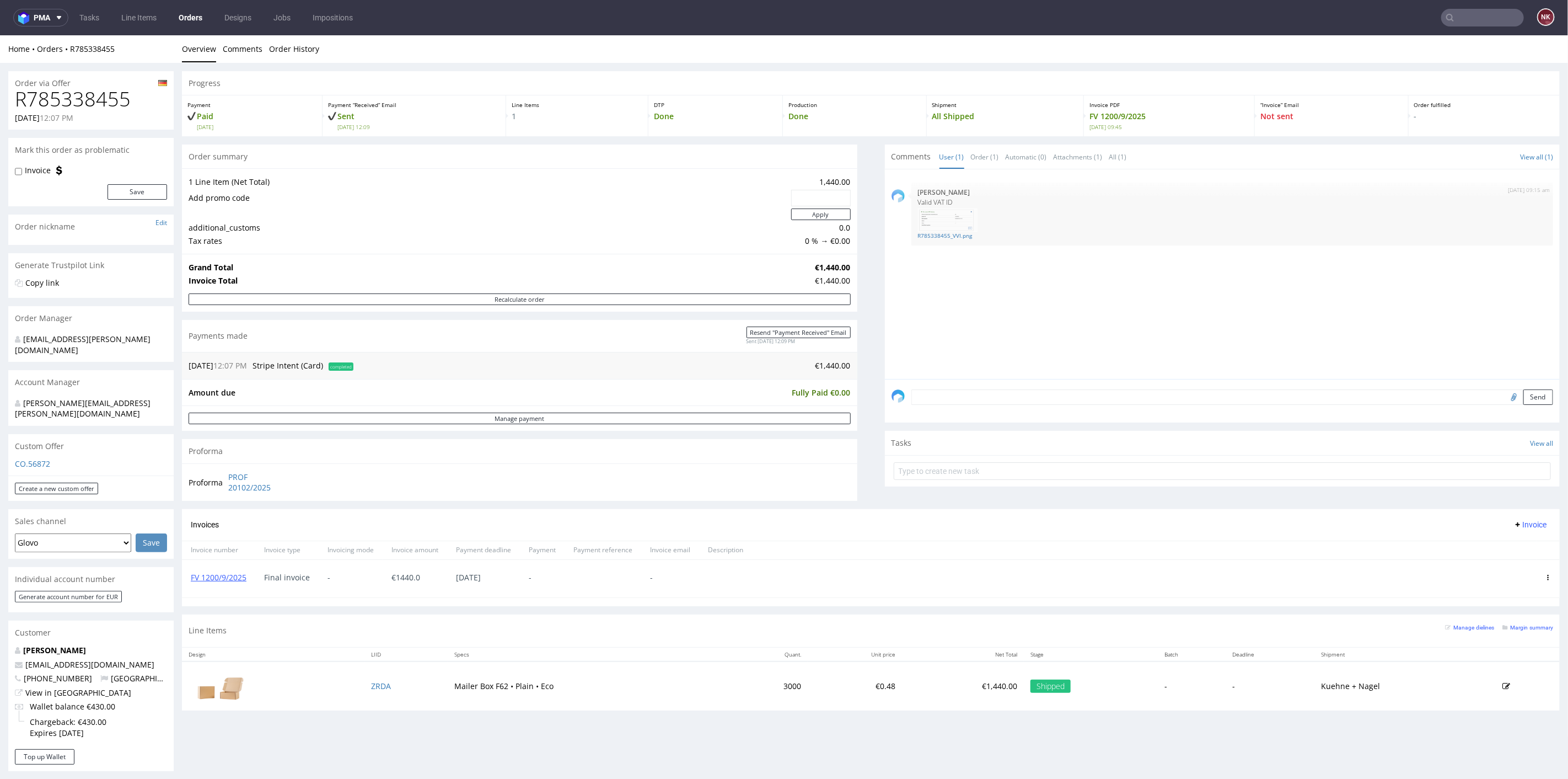
scroll to position [184, 0]
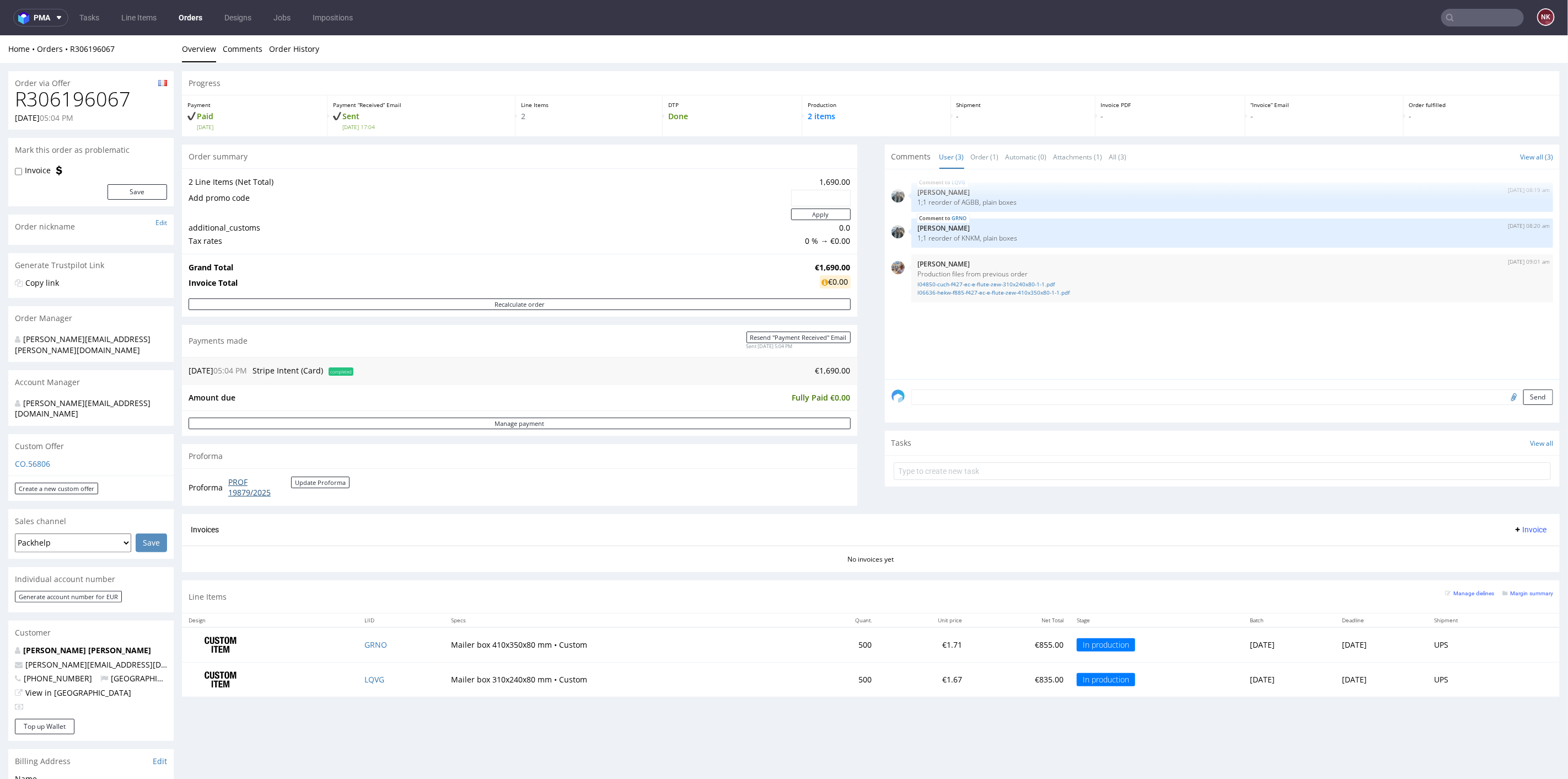
click at [241, 489] on link "PROF 19879/2025" at bounding box center [259, 486] width 63 height 21
click at [870, 492] on div "Progress Payment Paid Wed 17 Sep Payment “Received” Email Sent Wed 17 Sep 17:04…" at bounding box center [870, 388] width 1377 height 633
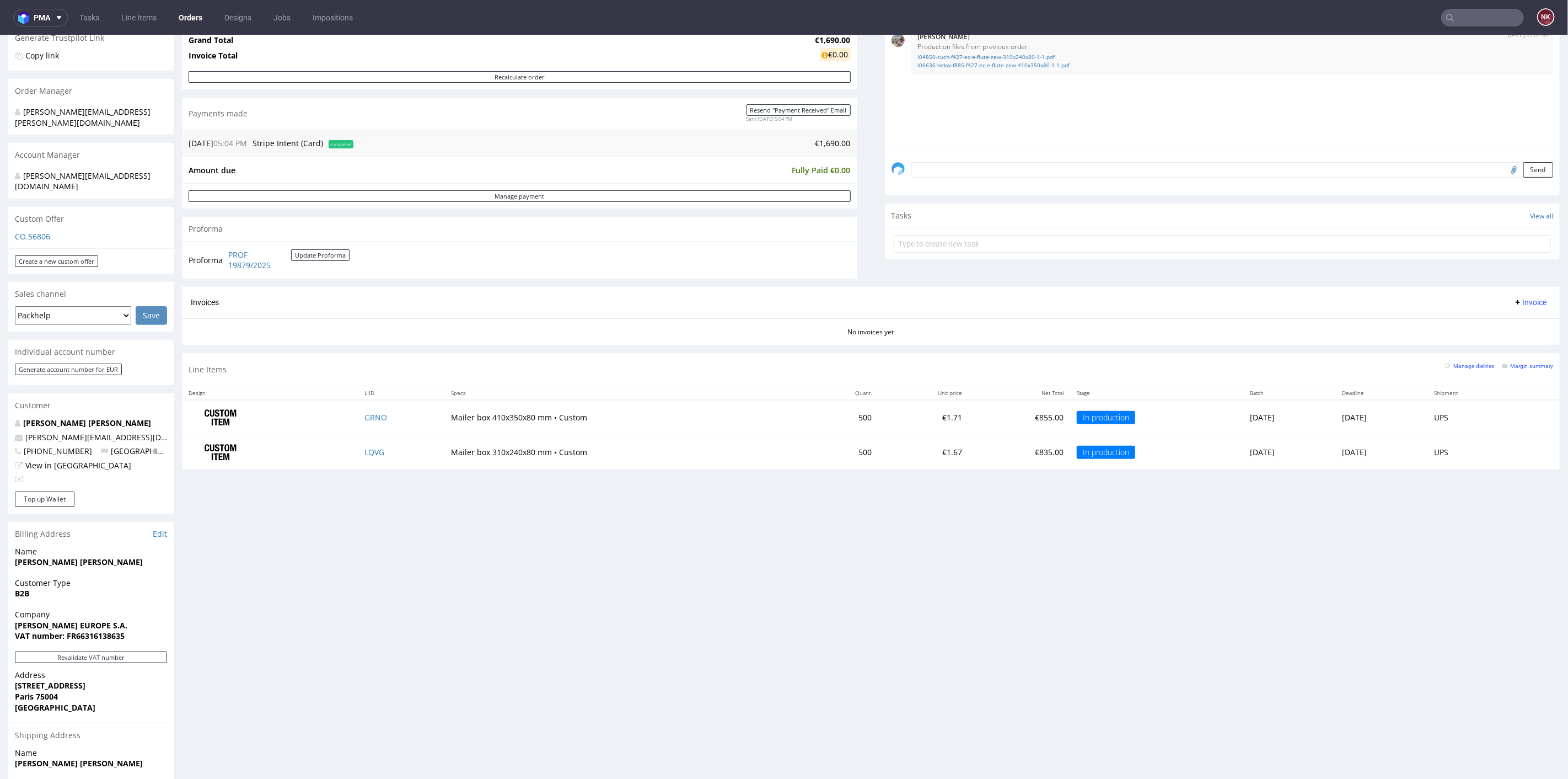
scroll to position [184, 0]
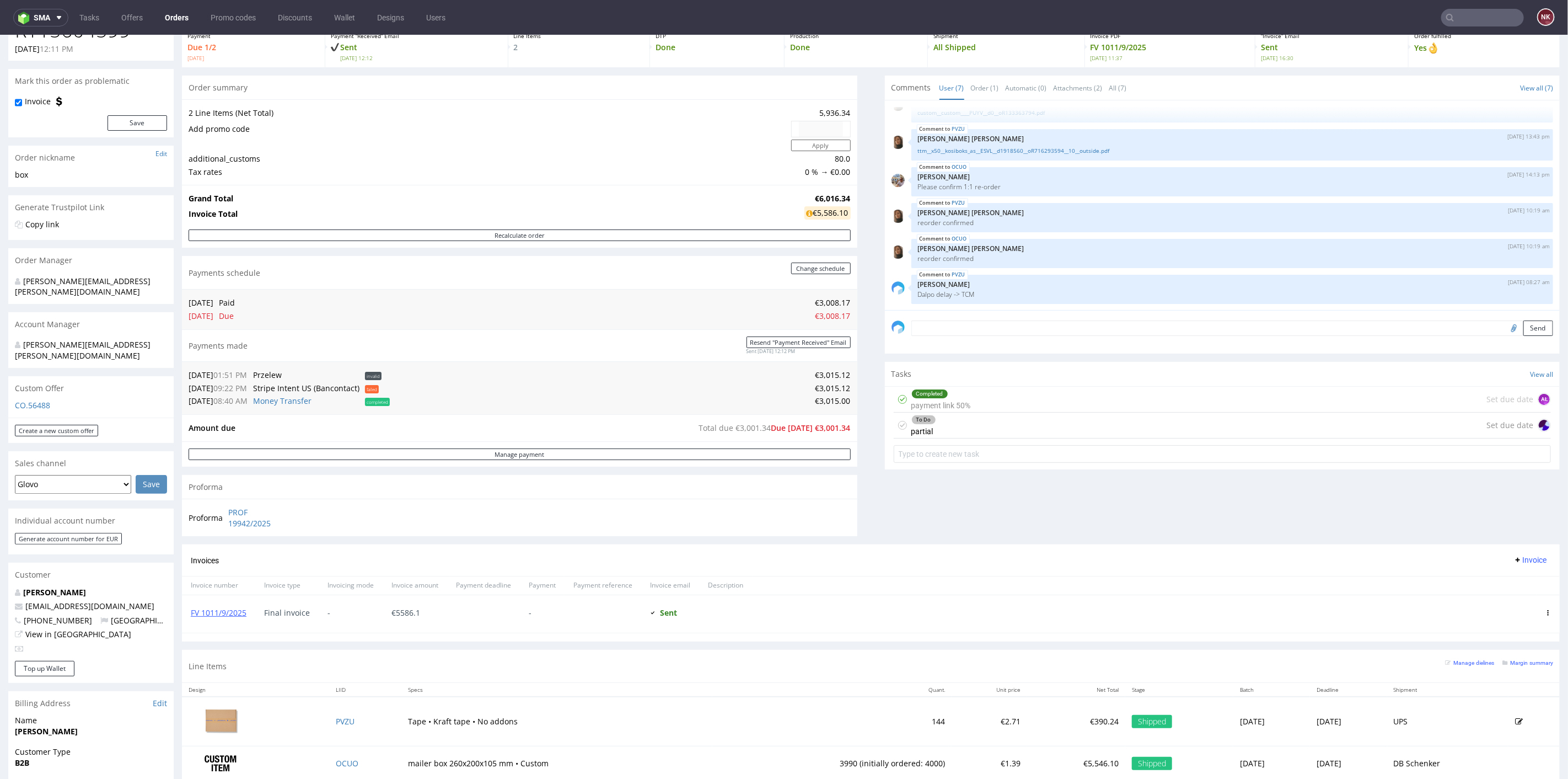
scroll to position [184, 0]
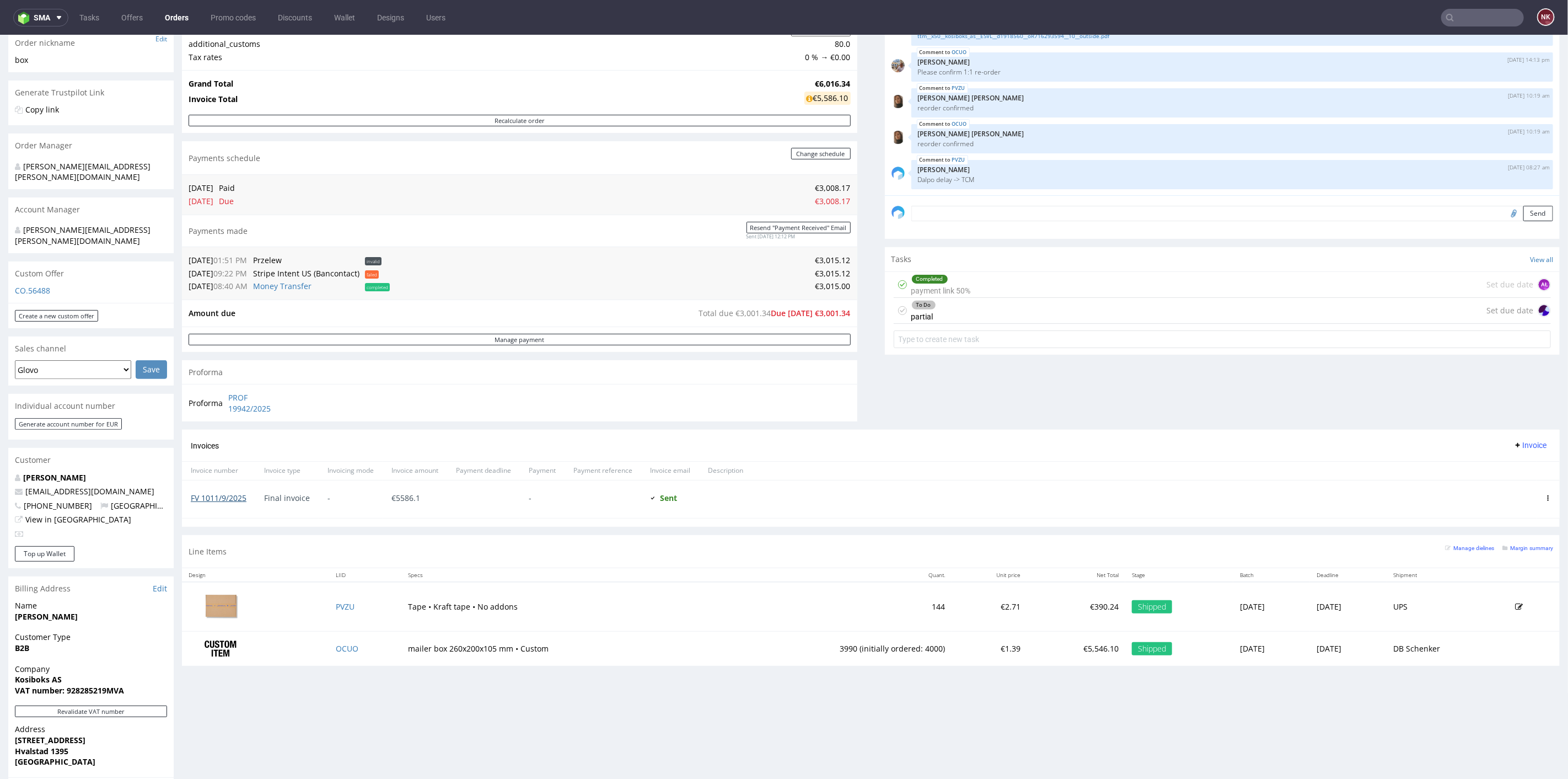
click at [246, 495] on link "FV 1011/9/2025" at bounding box center [219, 497] width 56 height 10
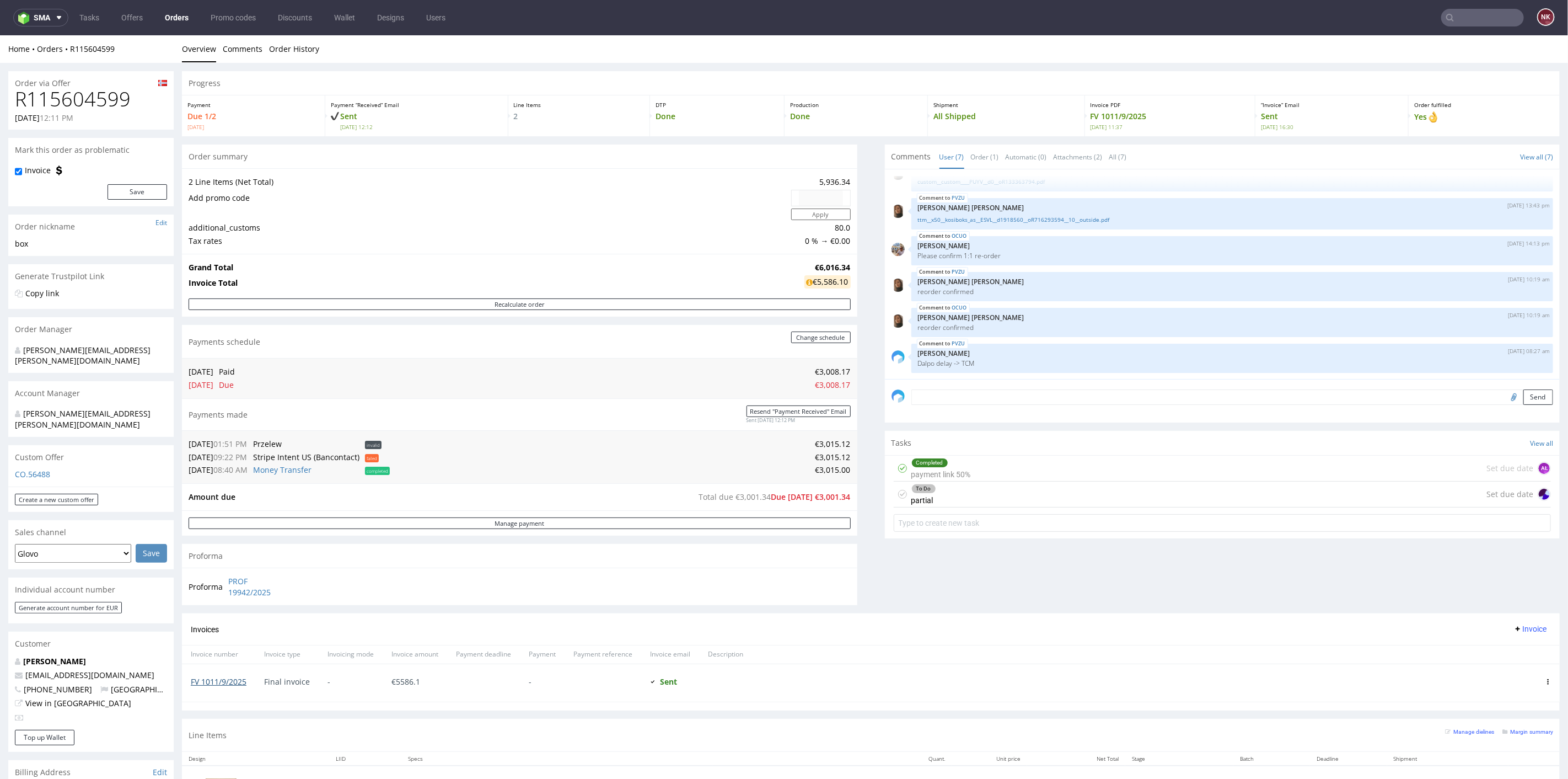
scroll to position [122, 0]
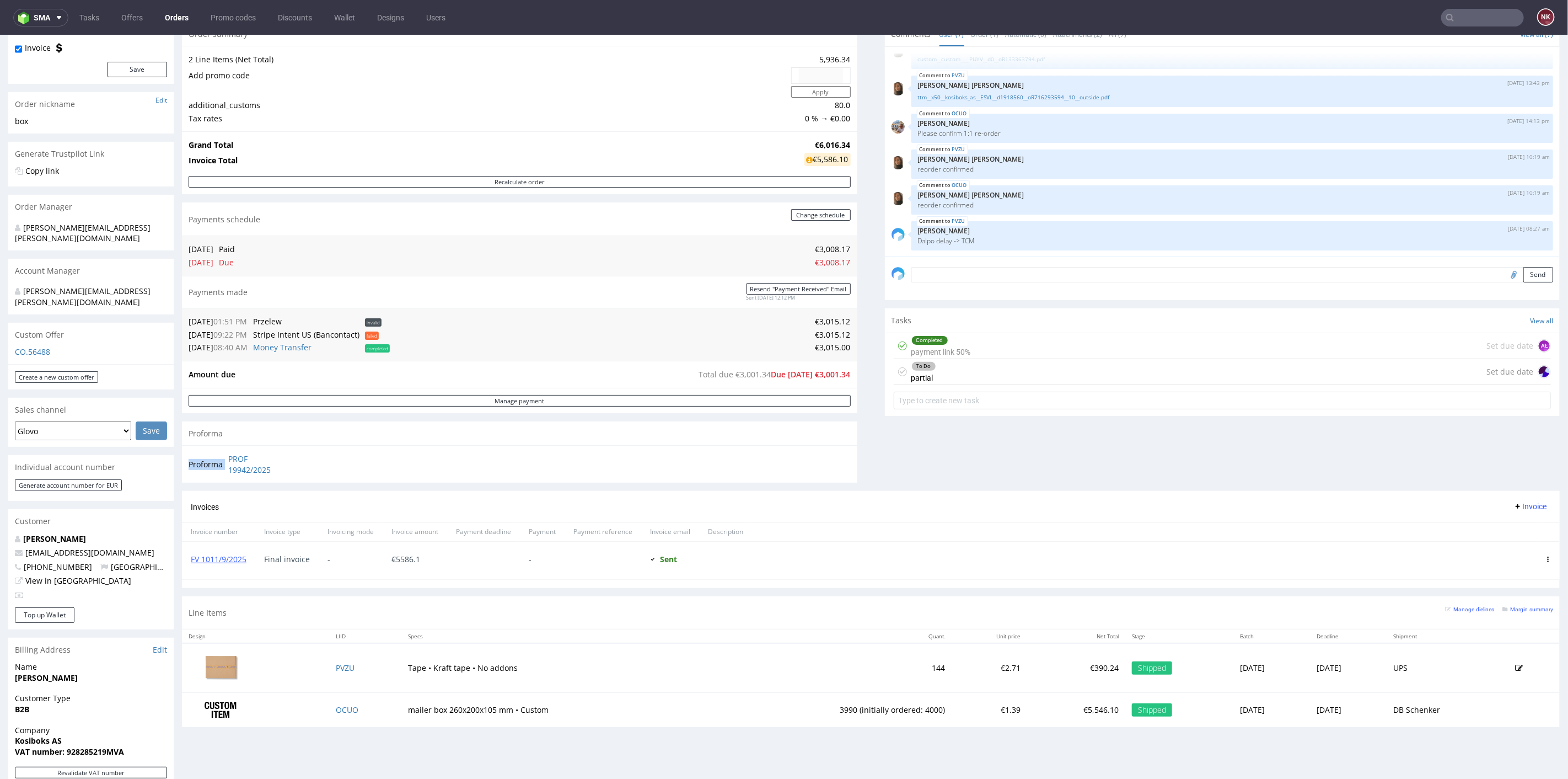
drag, startPoint x: 294, startPoint y: 475, endPoint x: 225, endPoint y: 457, distance: 71.3
click at [225, 457] on div "Proforma PROF 19942/2025" at bounding box center [519, 463] width 675 height 37
copy tbody "Proforma"
click at [230, 557] on link "FV 1011/9/2025" at bounding box center [219, 558] width 56 height 10
click at [1521, 505] on span "Invoice" at bounding box center [1529, 505] width 33 height 8
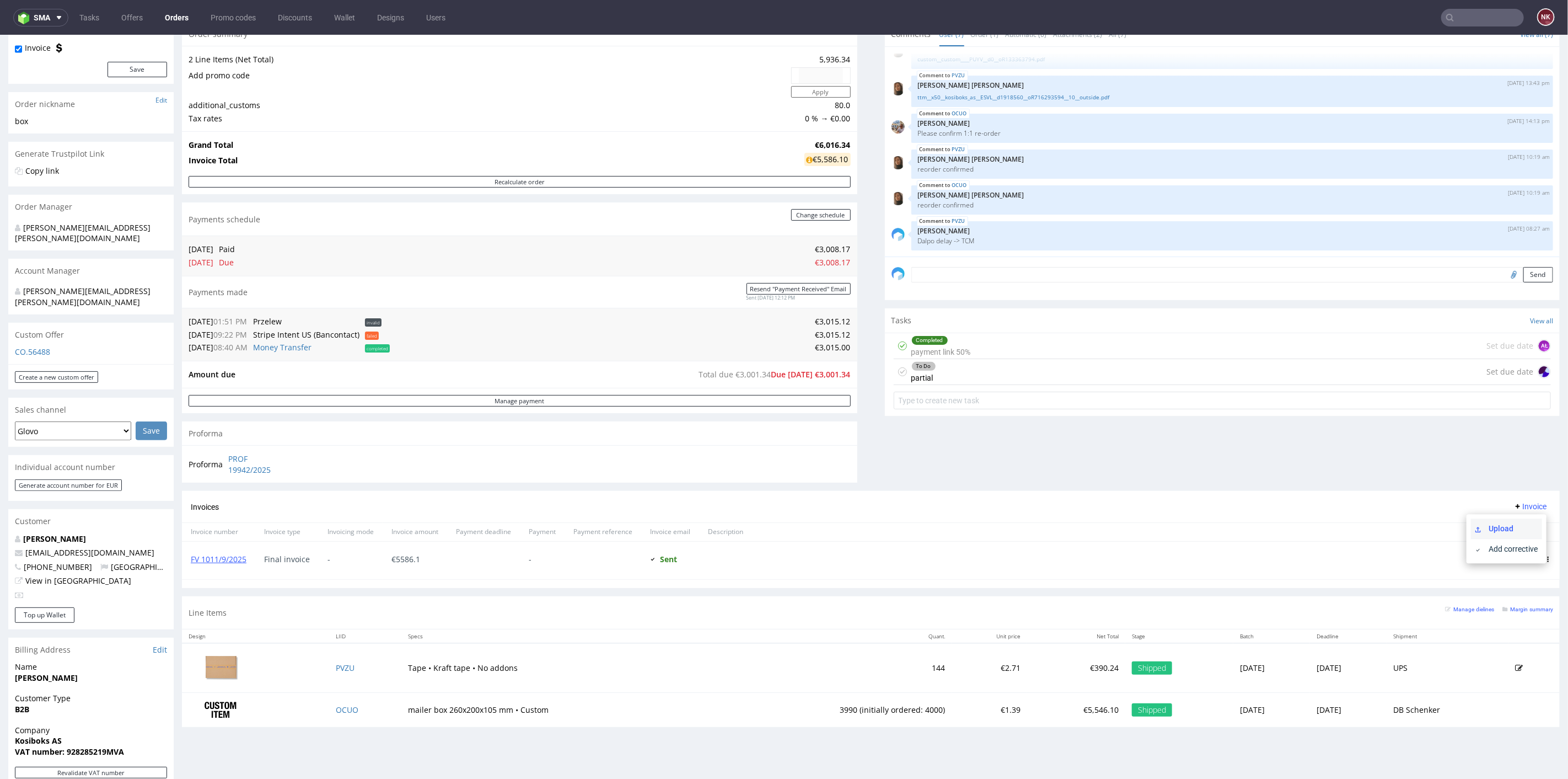
click at [1505, 530] on span "Upload" at bounding box center [1510, 528] width 53 height 11
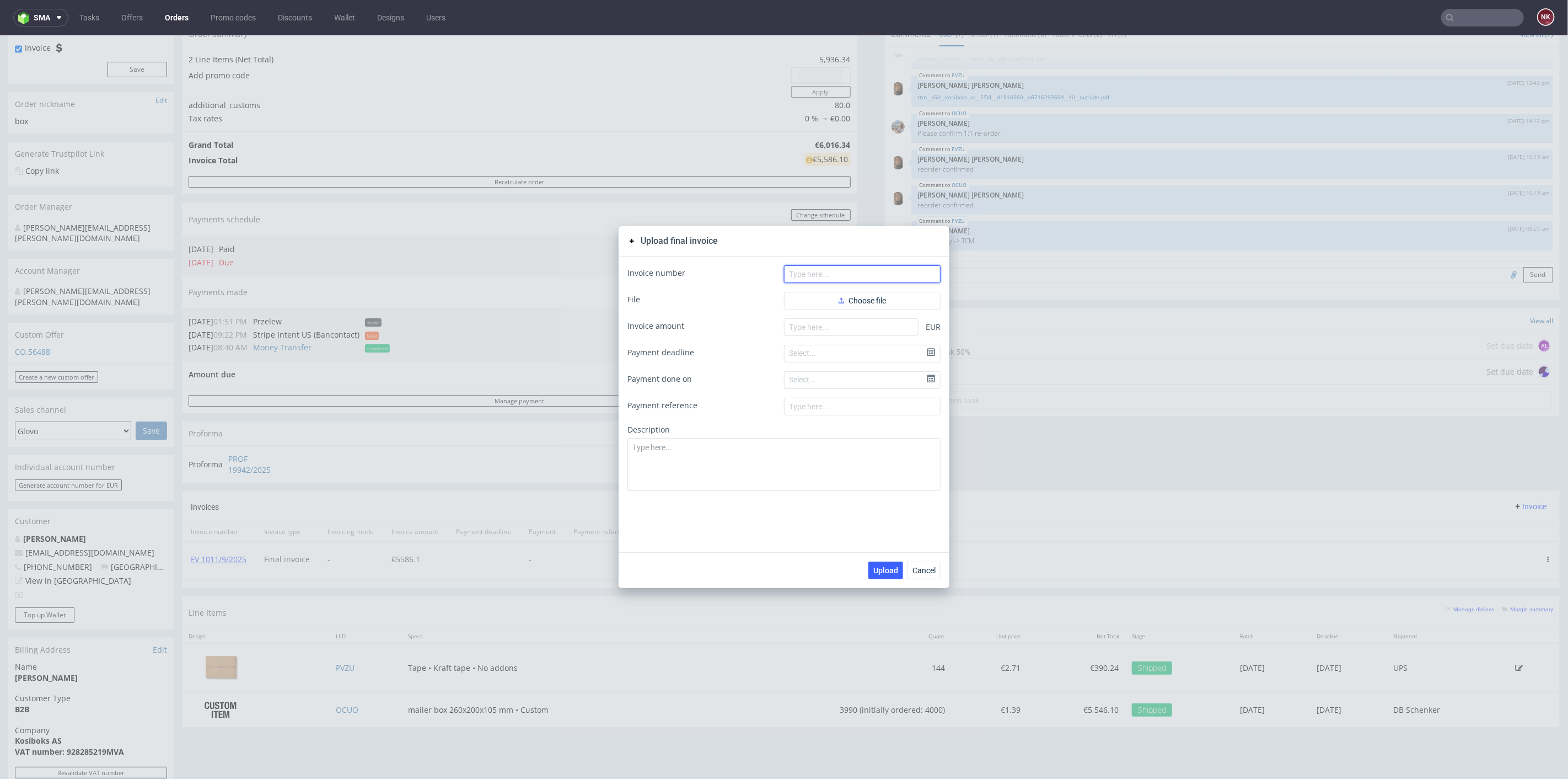
click at [812, 276] on input "text" at bounding box center [862, 273] width 157 height 18
paste input "FV 1275/9/2025"
type input "FV 1275/9/2025"
click at [816, 298] on button "Choose file" at bounding box center [862, 300] width 157 height 18
click at [826, 342] on input "number" at bounding box center [851, 345] width 134 height 18
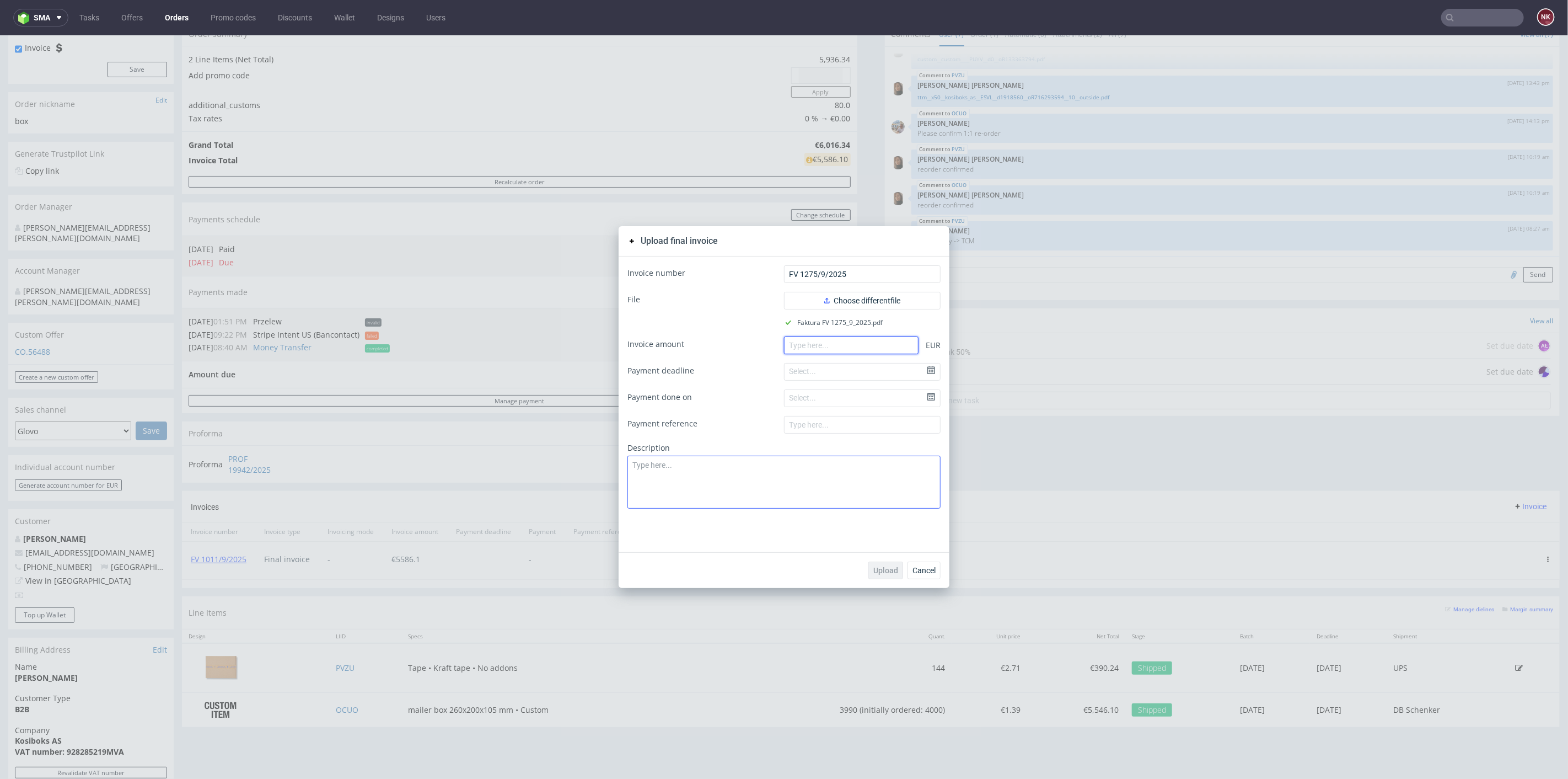
paste input "430.24"
type input "430.24"
click at [879, 570] on span "Upload" at bounding box center [885, 570] width 25 height 7
click at [924, 572] on span "Cancel" at bounding box center [924, 570] width 23 height 7
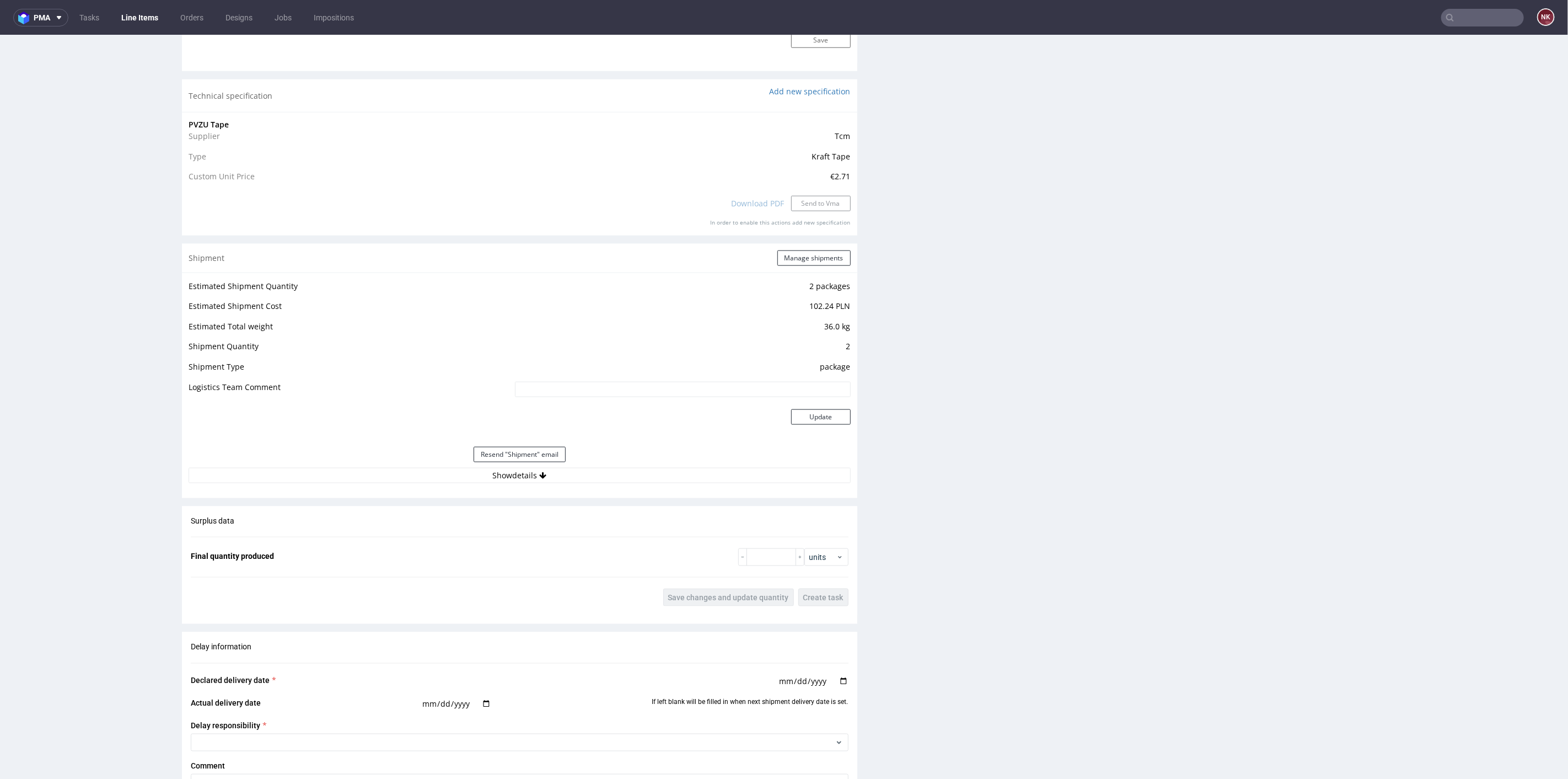
scroll to position [1041, 0]
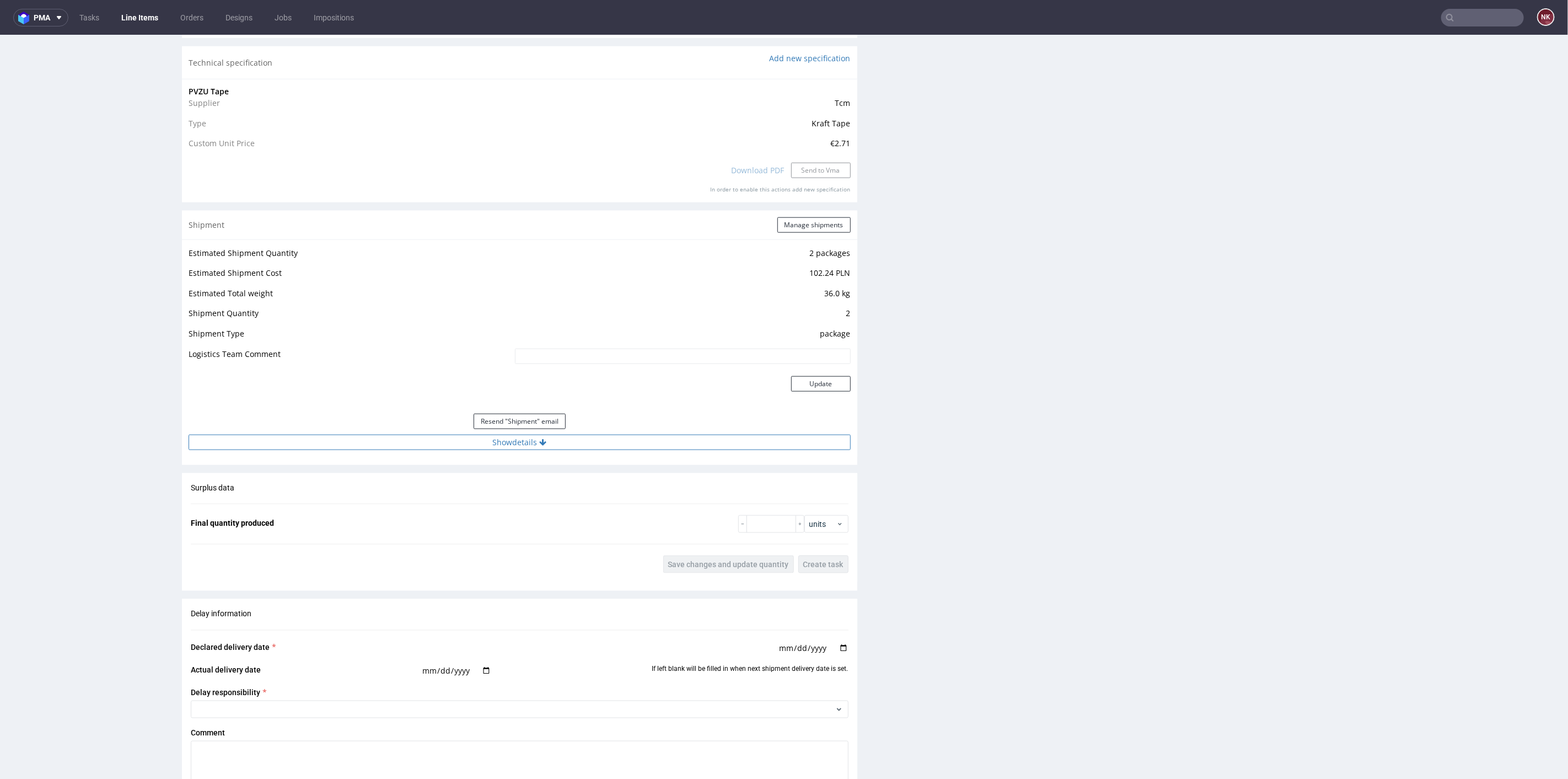
click at [657, 441] on button "Show details" at bounding box center [519, 442] width 662 height 16
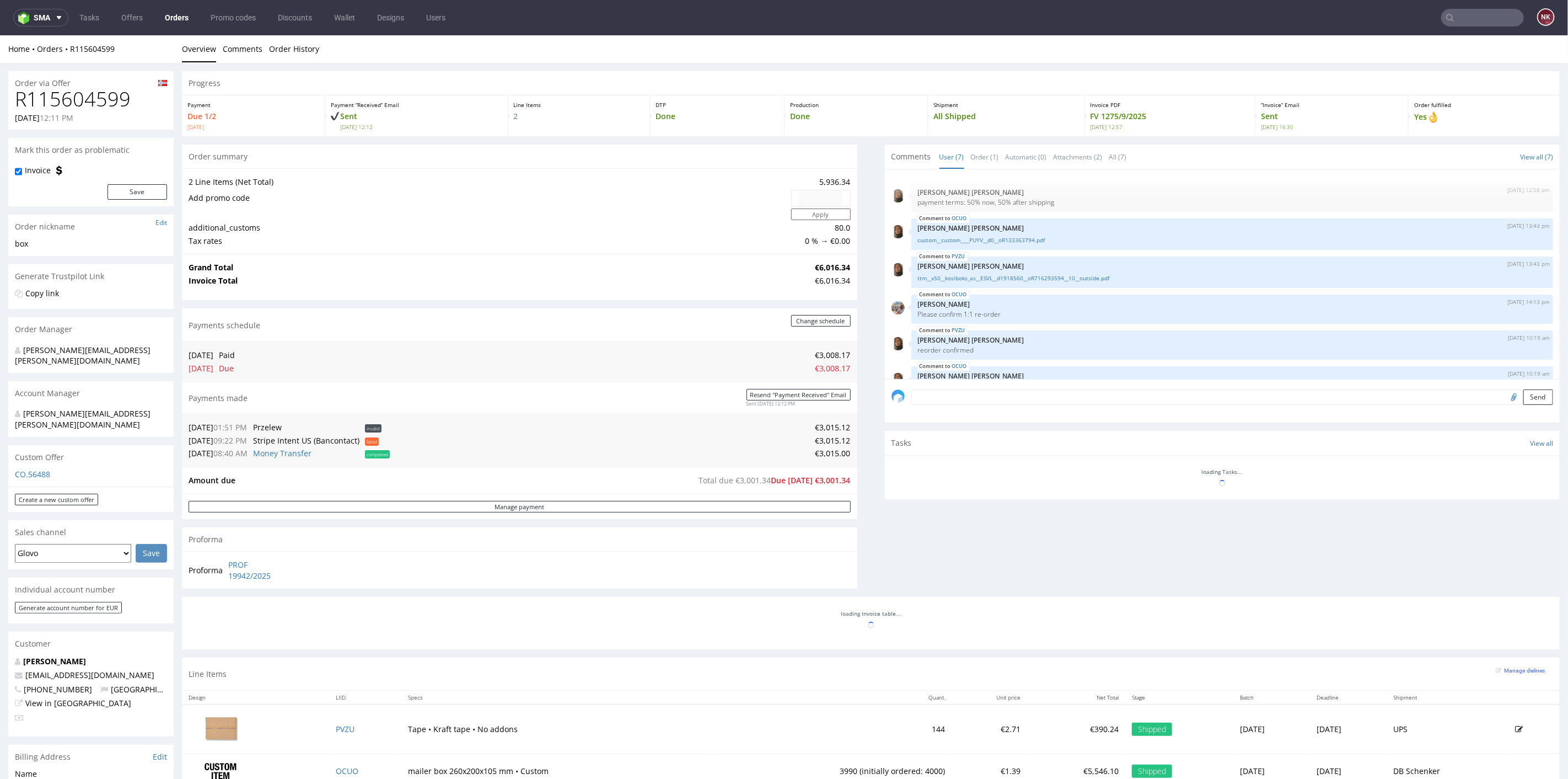
scroll to position [59, 0]
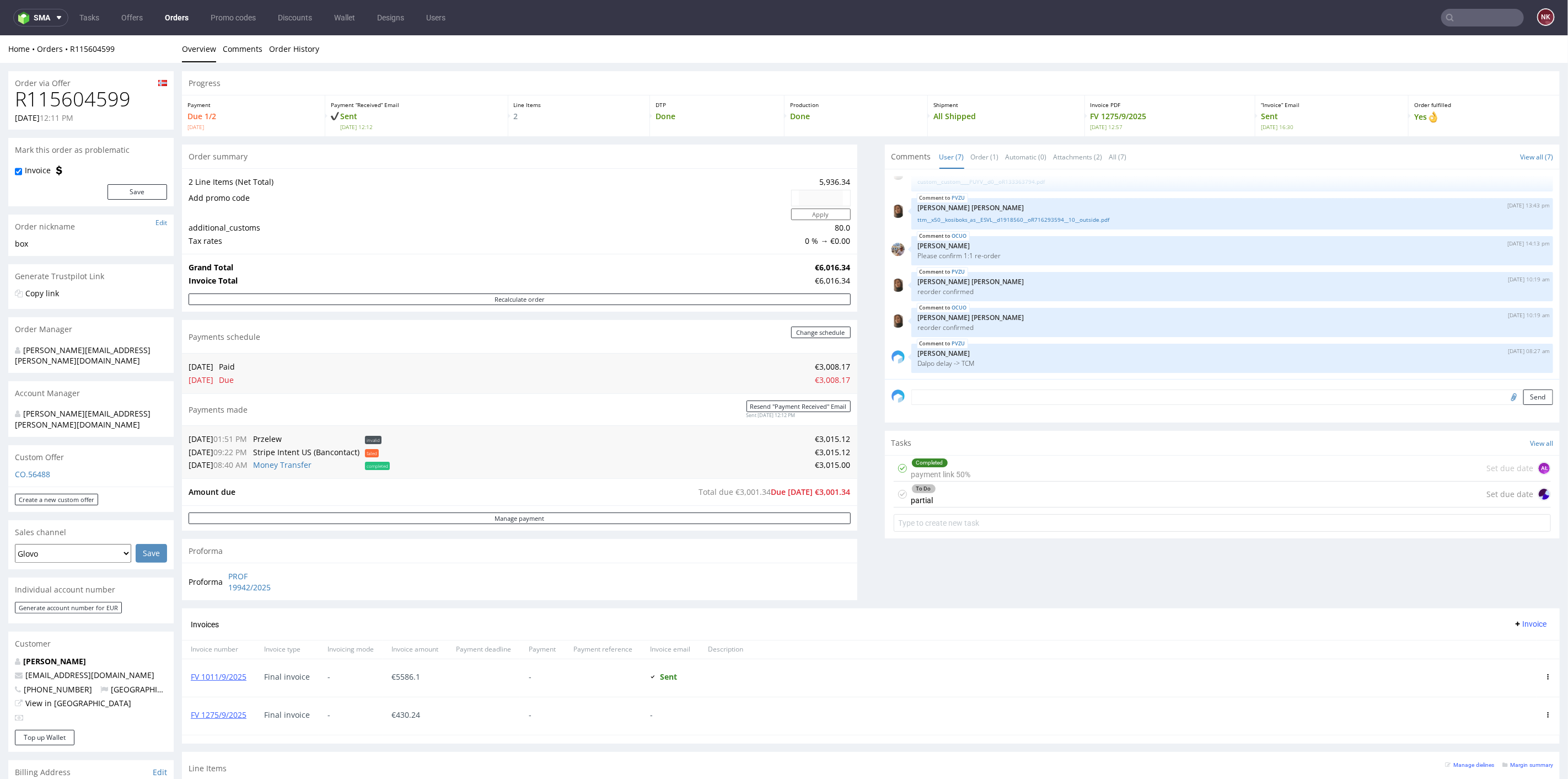
click at [962, 493] on div "To Do partial Set due date" at bounding box center [1222, 494] width 657 height 26
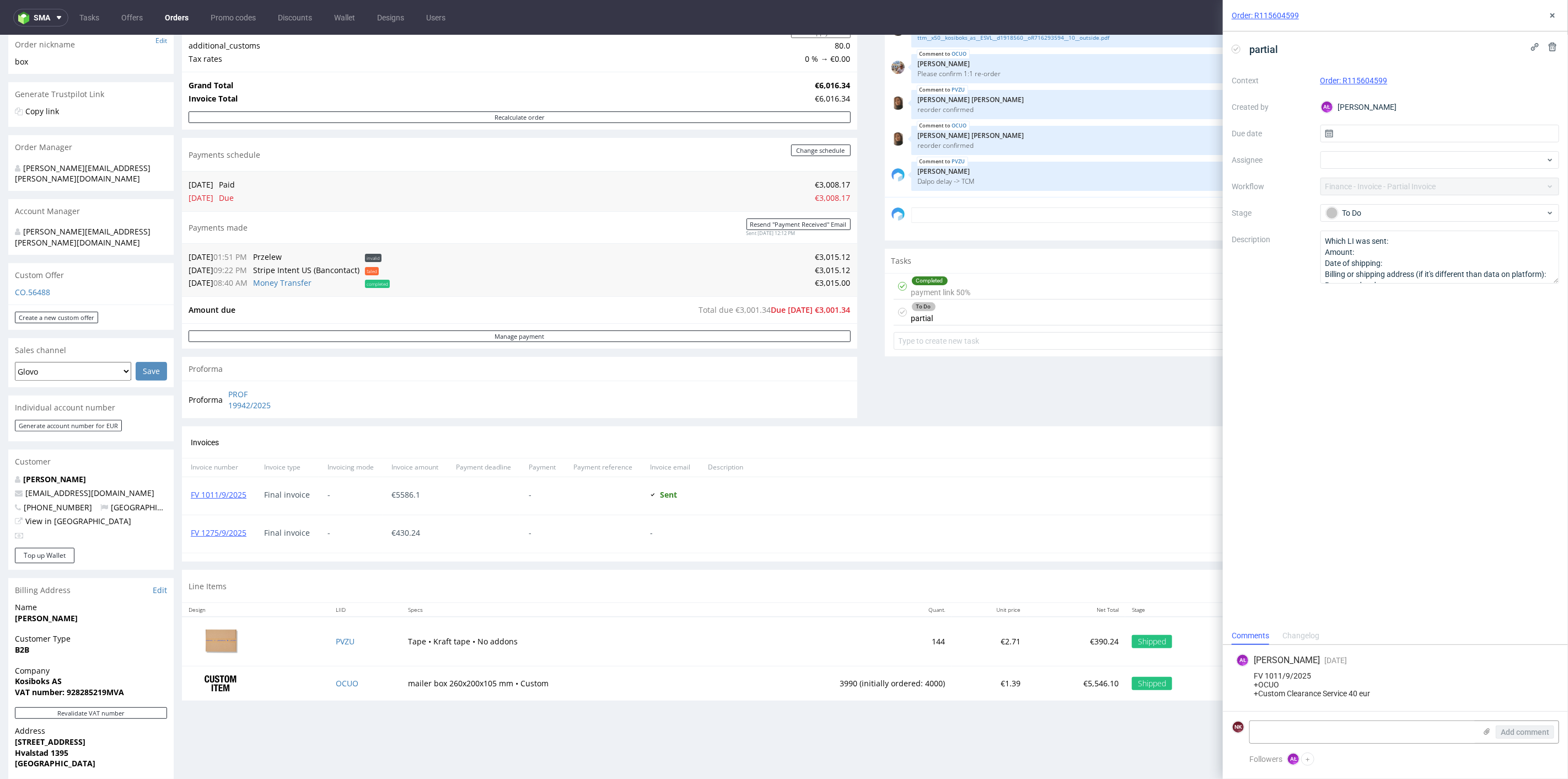
scroll to position [245, 0]
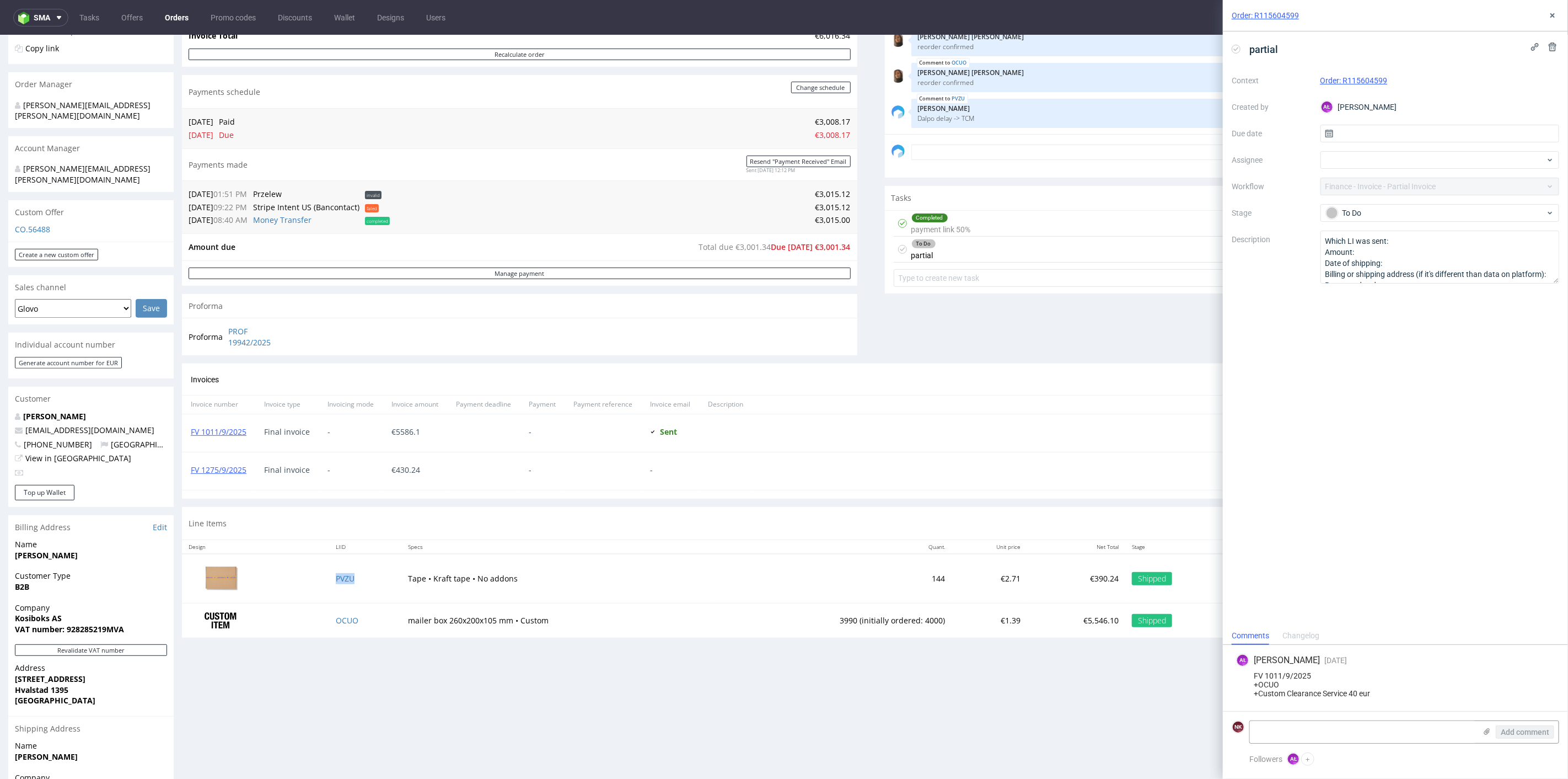
click at [353, 576] on td "PVZU" at bounding box center [364, 577] width 72 height 50
copy link "PVZU"
click at [1297, 730] on textarea at bounding box center [1363, 732] width 226 height 22
paste textarea "PVZU"
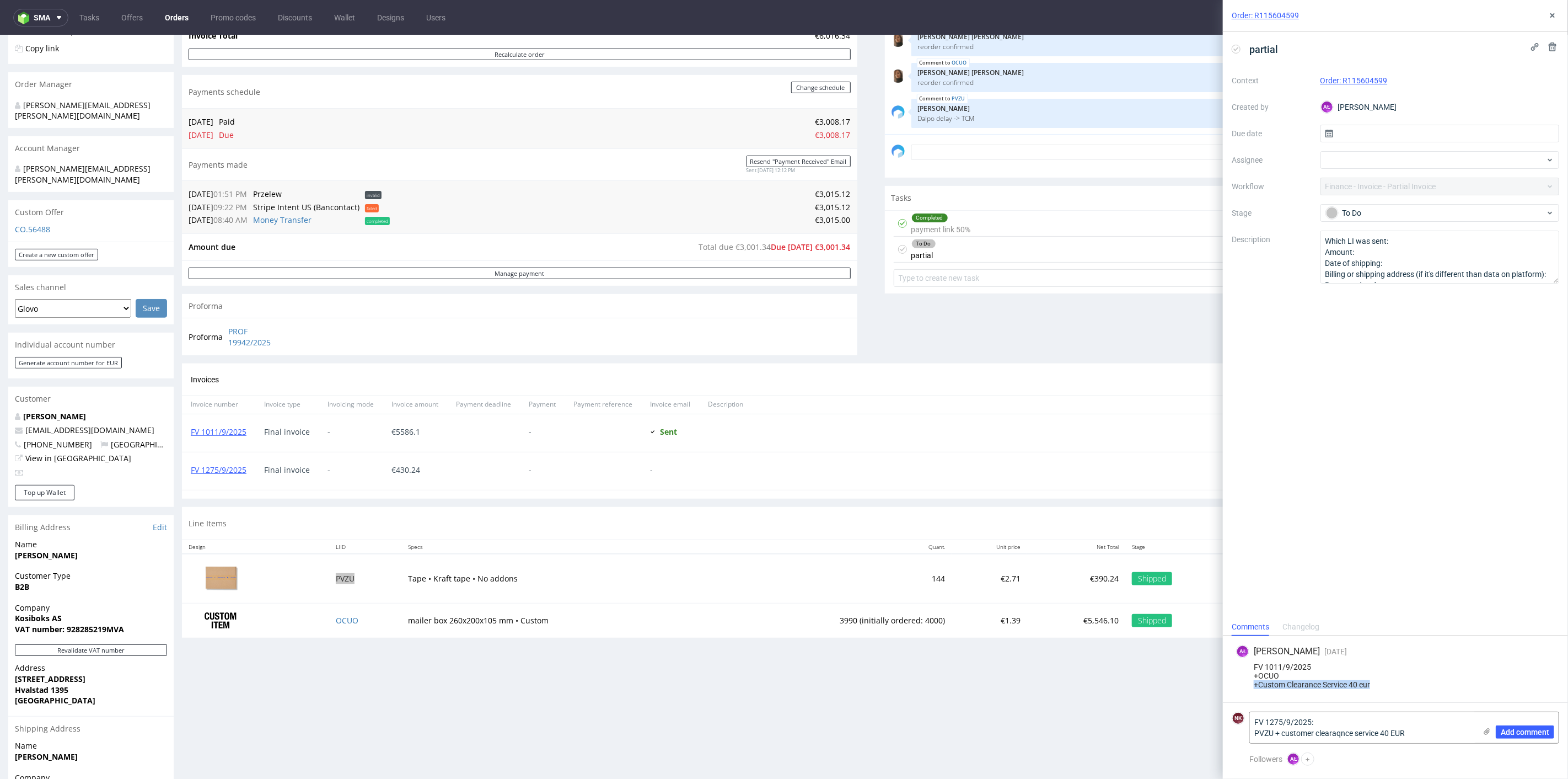
drag, startPoint x: 1377, startPoint y: 686, endPoint x: 1248, endPoint y: 686, distance: 129.0
click at [1248, 686] on div "FV 1011/9/2025 +OCUO +Custom Clearance Service 40 eur" at bounding box center [1395, 675] width 318 height 26
copy div "+Custom Clearance Service 40 eur"
drag, startPoint x: 1419, startPoint y: 733, endPoint x: 1278, endPoint y: 735, distance: 141.0
click at [1278, 735] on textarea "FV 1275/9/2025: PVZU + customer clearaqnce service 40 EUR" at bounding box center [1363, 727] width 226 height 31
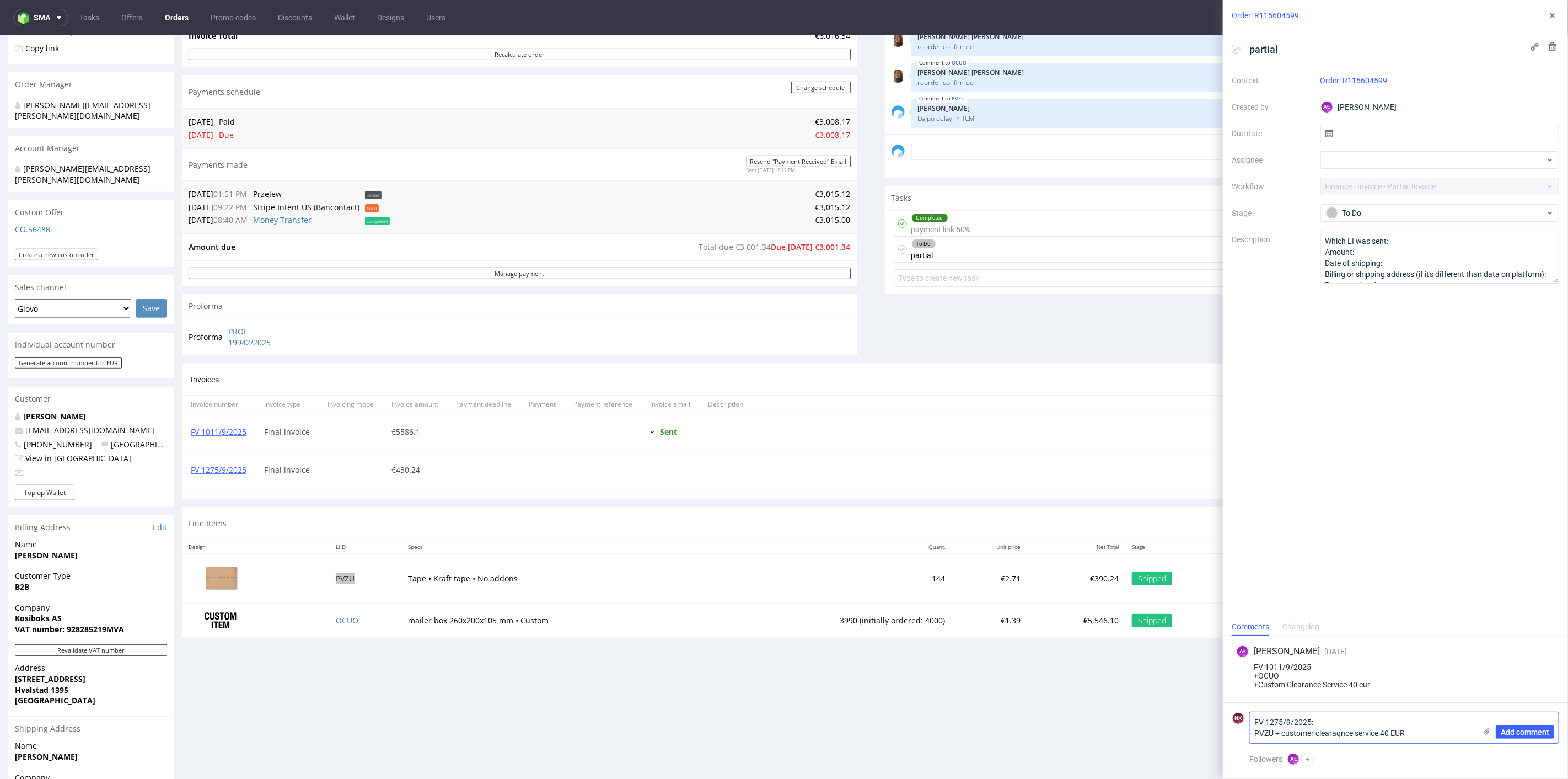
paste textarea "Custom Clearance Service 40 eur"
type textarea "FV 1275/9/2025: PVZU +Custom Clearance Service 40 EUR"
click at [1521, 729] on span "Add comment" at bounding box center [1525, 731] width 49 height 7
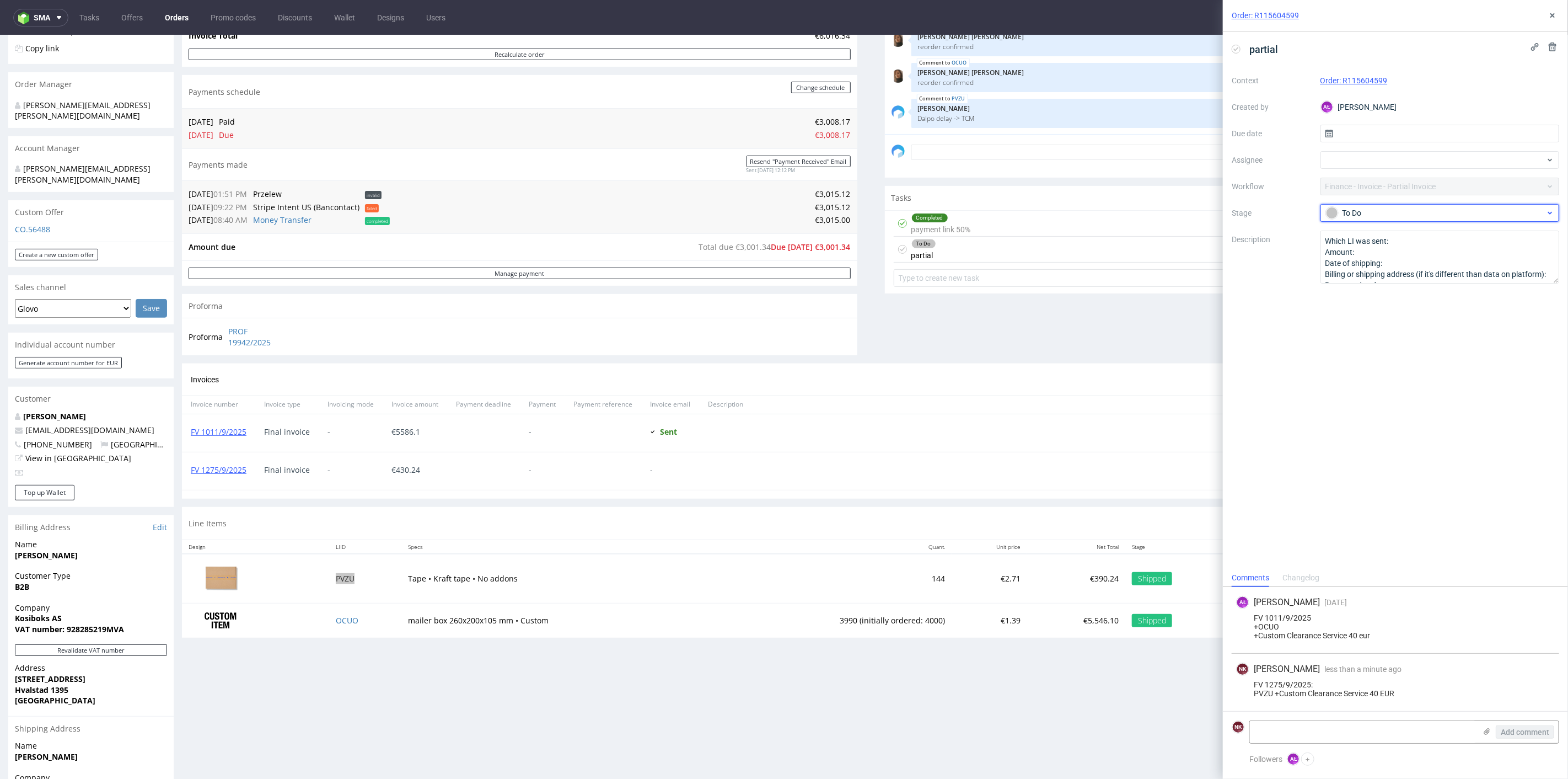
click at [1407, 206] on div "To Do" at bounding box center [1435, 212] width 219 height 12
click at [1384, 273] on div "Completed" at bounding box center [1440, 271] width 220 height 12
click at [1553, 17] on icon at bounding box center [1552, 15] width 8 height 8
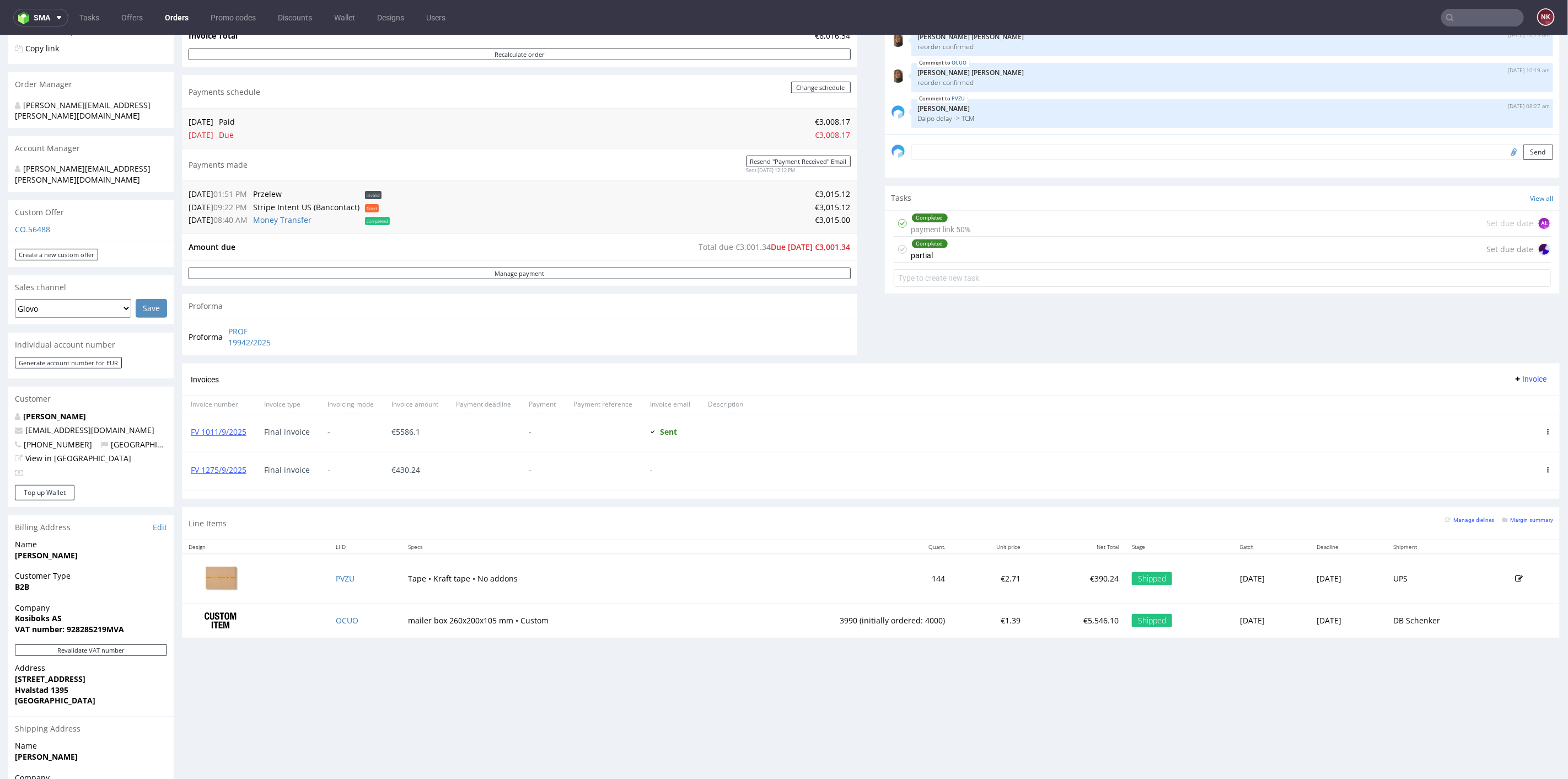
click at [884, 360] on div "Comments User (7) Order (1) Automatic (0) Attachments (2) All (7) View all (7) …" at bounding box center [1222, 131] width 675 height 464
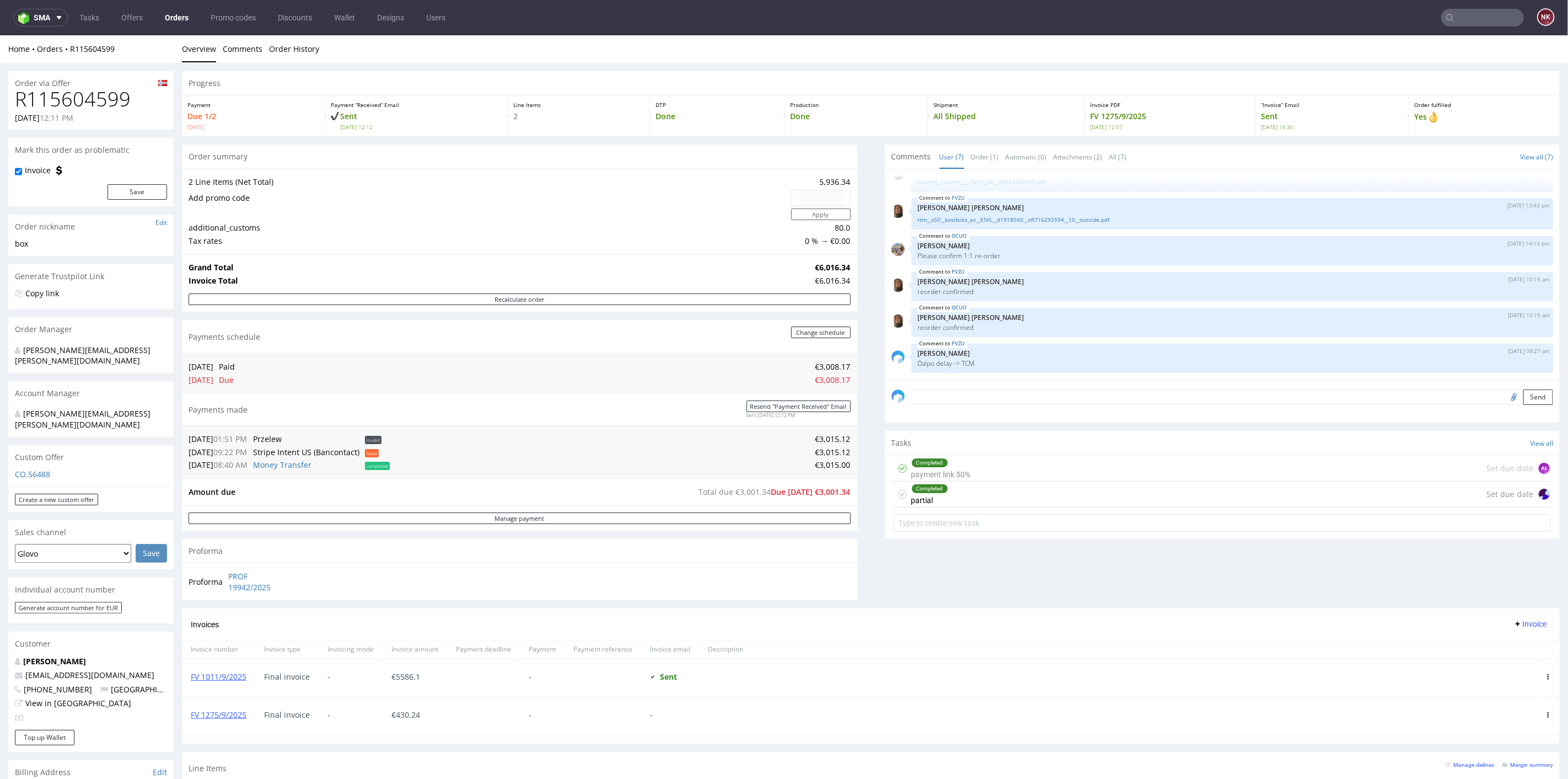
click at [868, 461] on div "Progress Payment Due 1/2 [DATE] Payment “Received” Email Sent [DATE] 12:12 Line…" at bounding box center [870, 480] width 1377 height 819
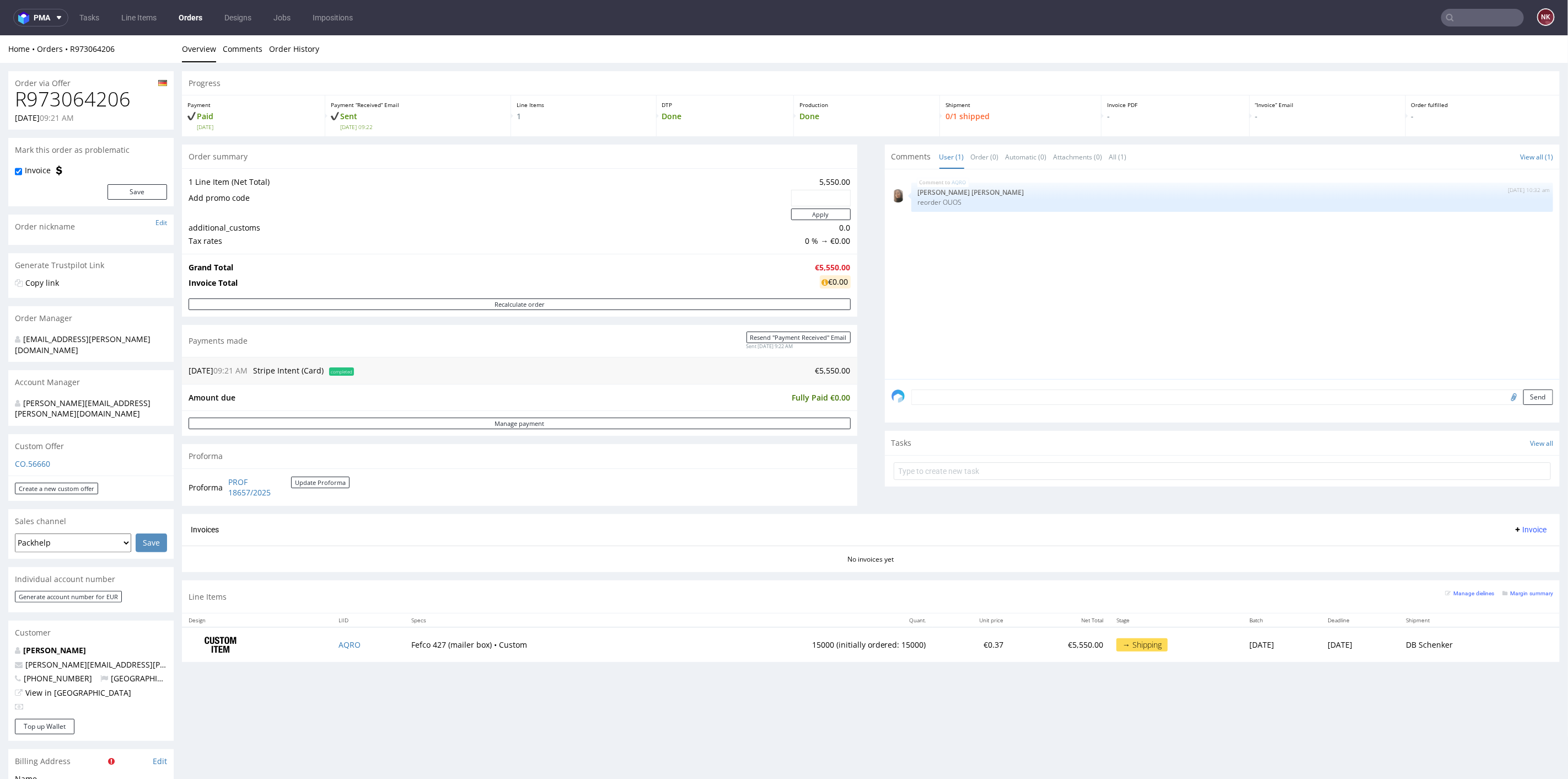
click at [865, 486] on div "Progress Payment Paid [DATE] Payment “Received” Email Sent [DATE] 09:22 Line It…" at bounding box center [870, 370] width 1377 height 599
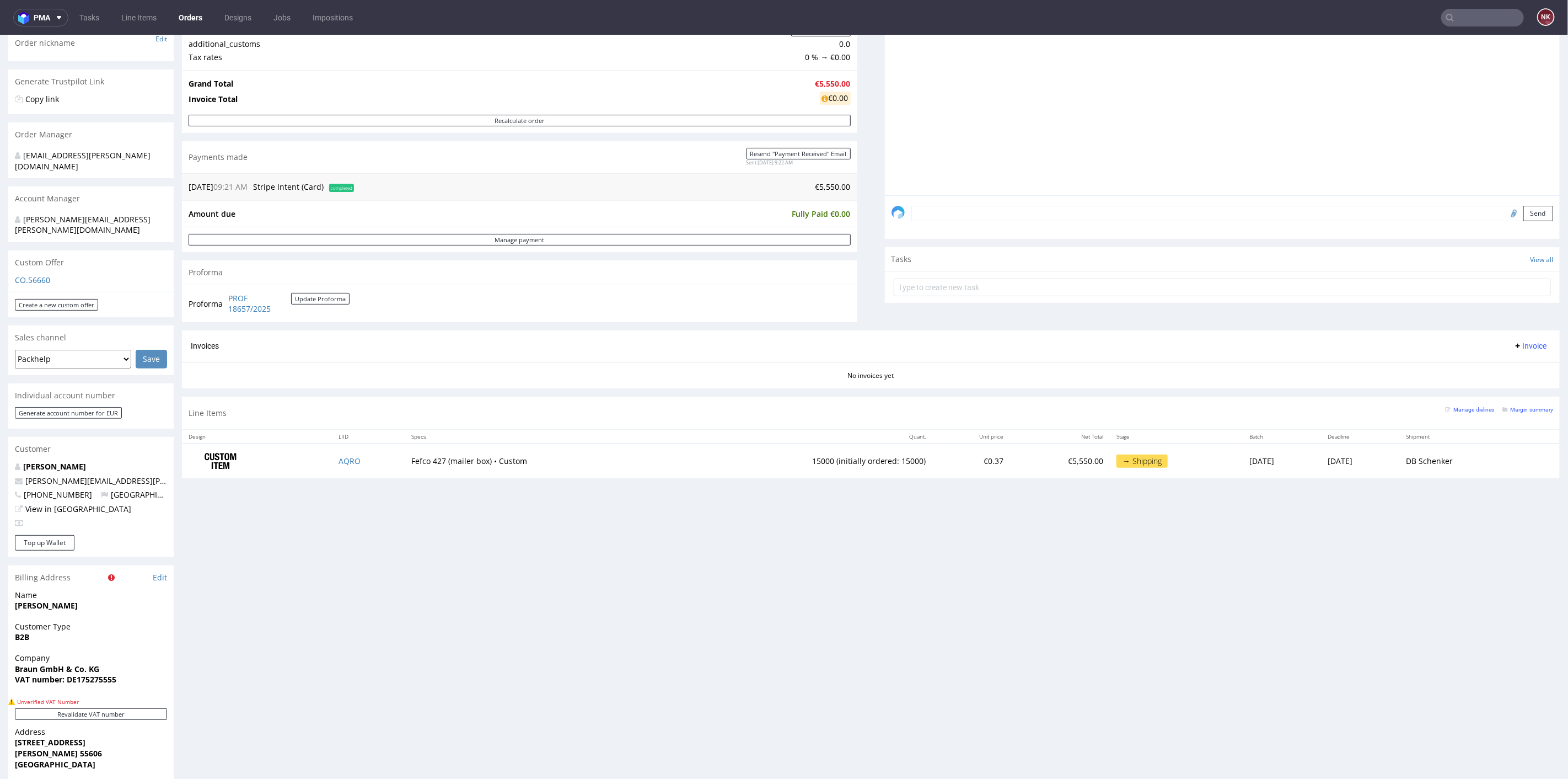
scroll to position [245, 0]
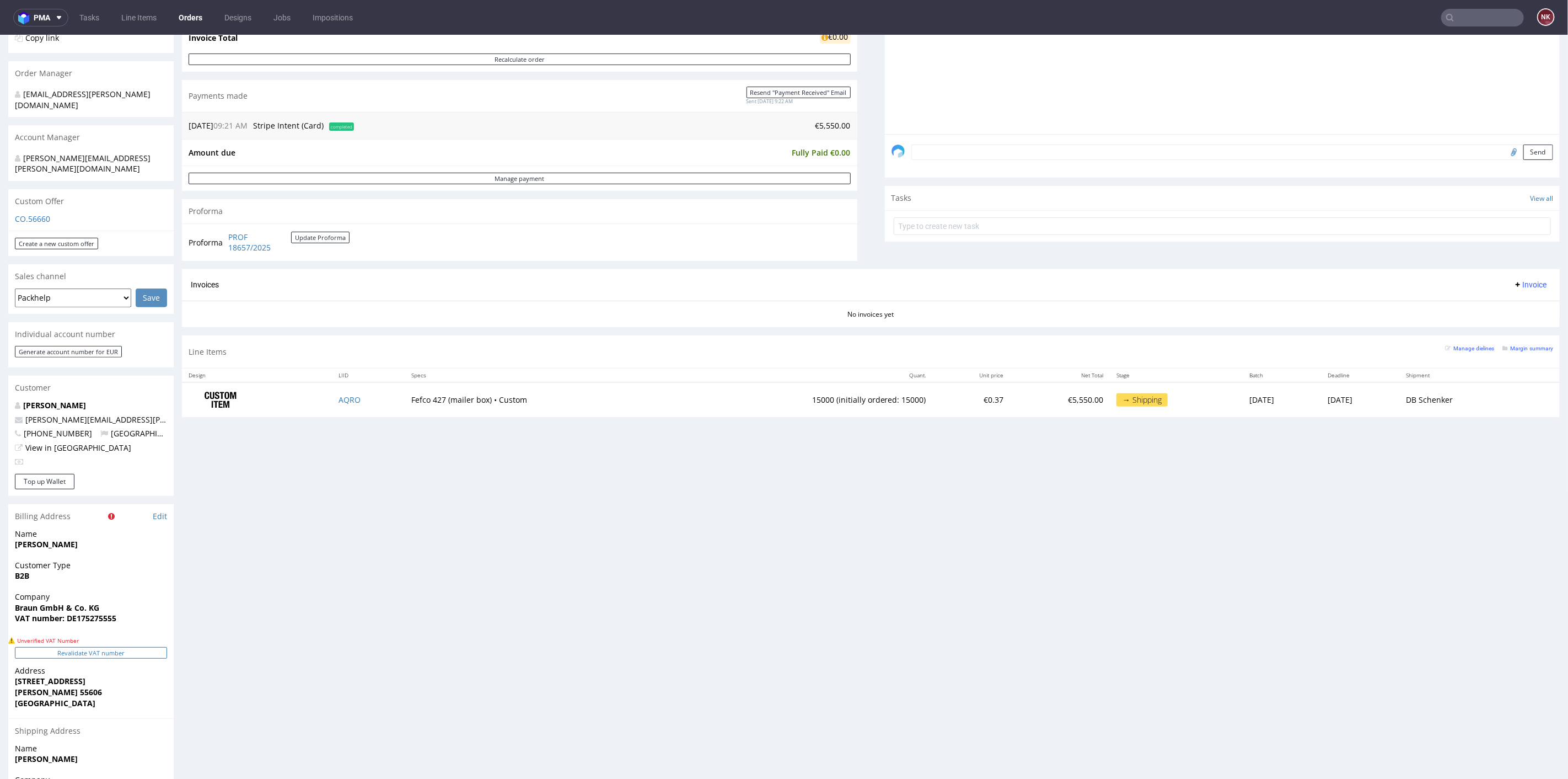
click at [162, 646] on button "Revalidate VAT number" at bounding box center [91, 652] width 152 height 11
drag, startPoint x: 76, startPoint y: 596, endPoint x: 120, endPoint y: 596, distance: 44.0
click at [120, 612] on span "VAT number: DE175275555" at bounding box center [91, 617] width 152 height 11
copy strong "175275555"
click at [110, 646] on button "Revalidate VAT number" at bounding box center [91, 652] width 152 height 11
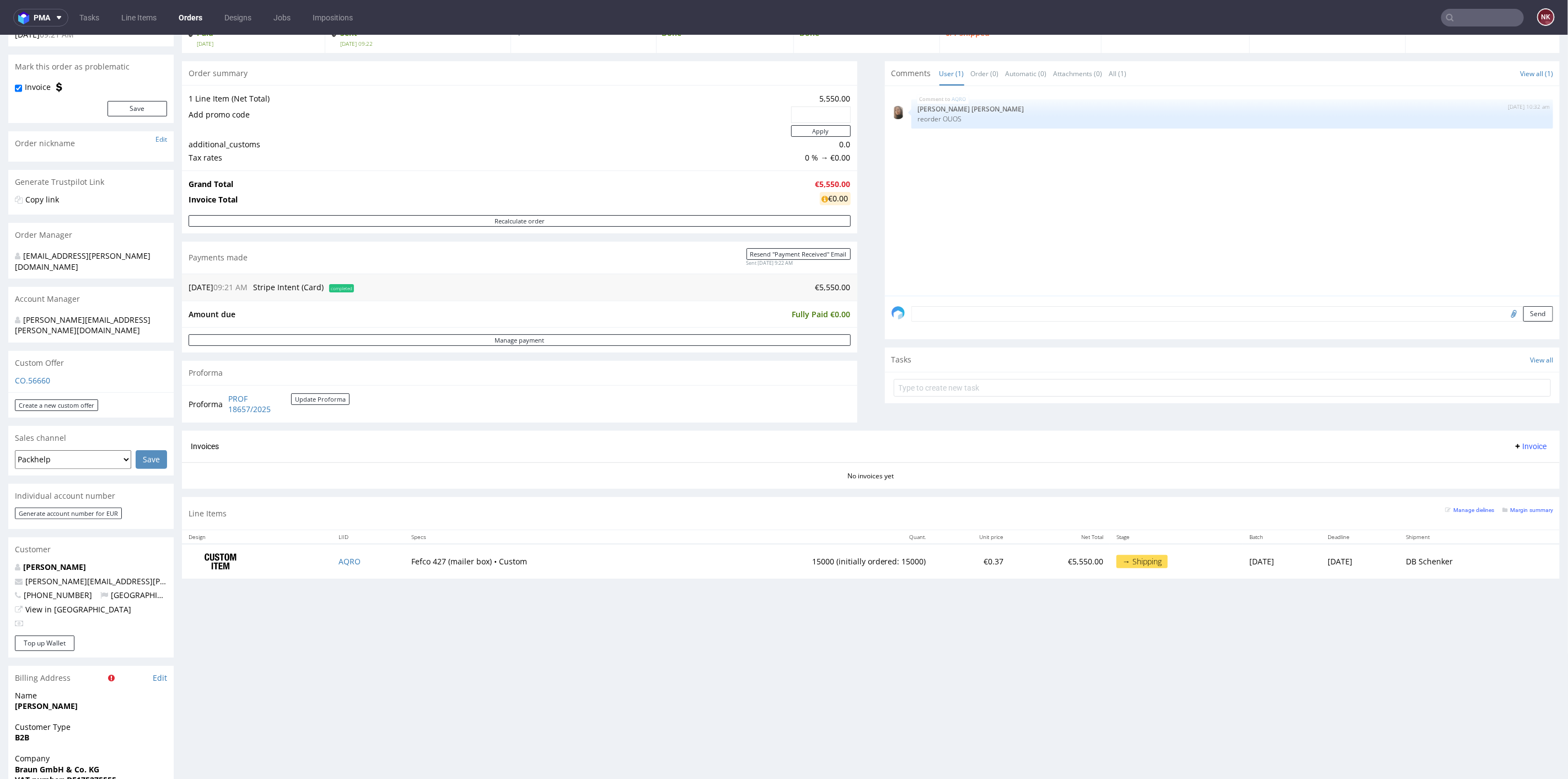
scroll to position [0, 0]
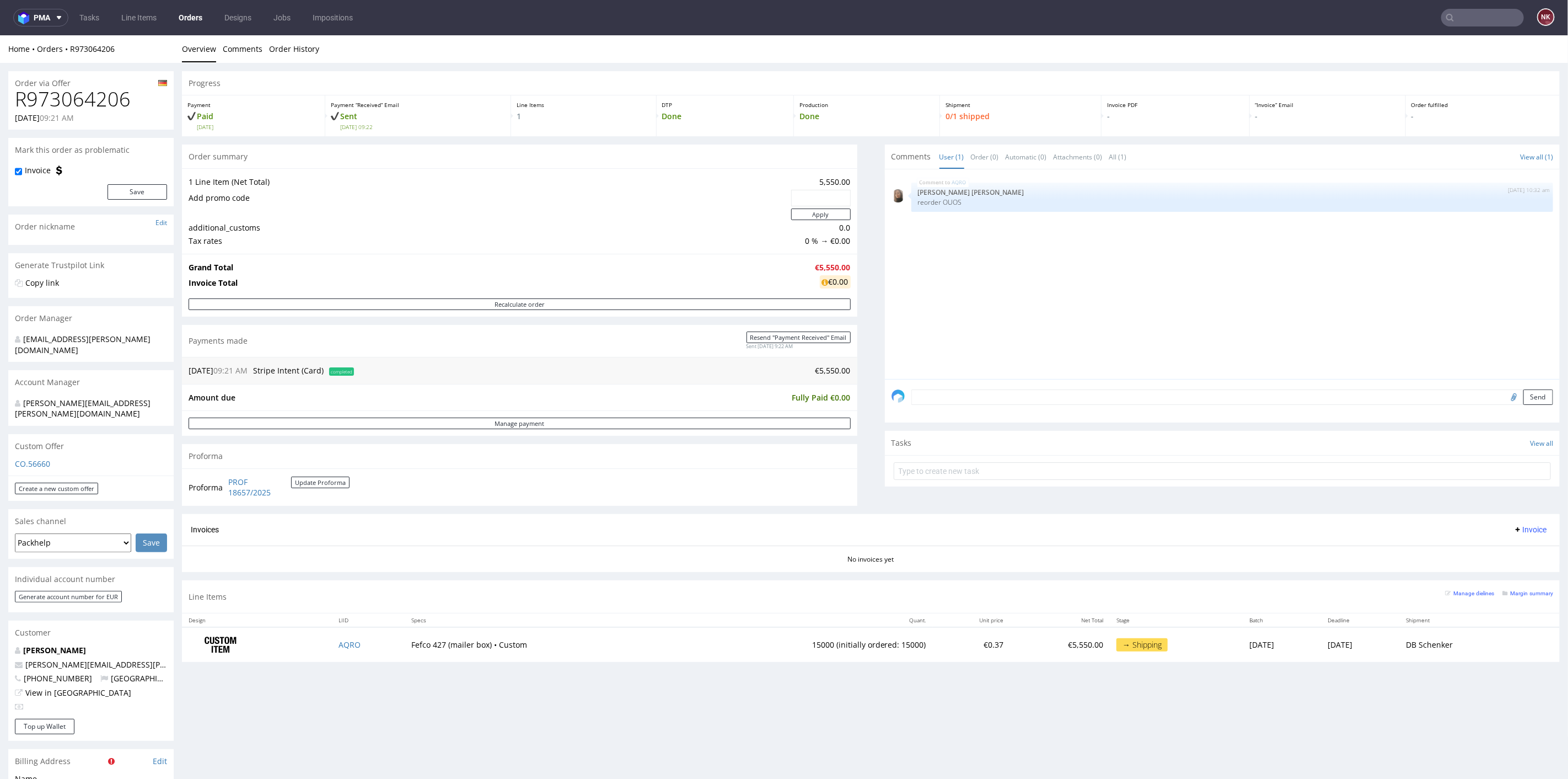
click at [90, 90] on h1 "R973064206" at bounding box center [91, 99] width 152 height 22
copy h1 "R973064206"
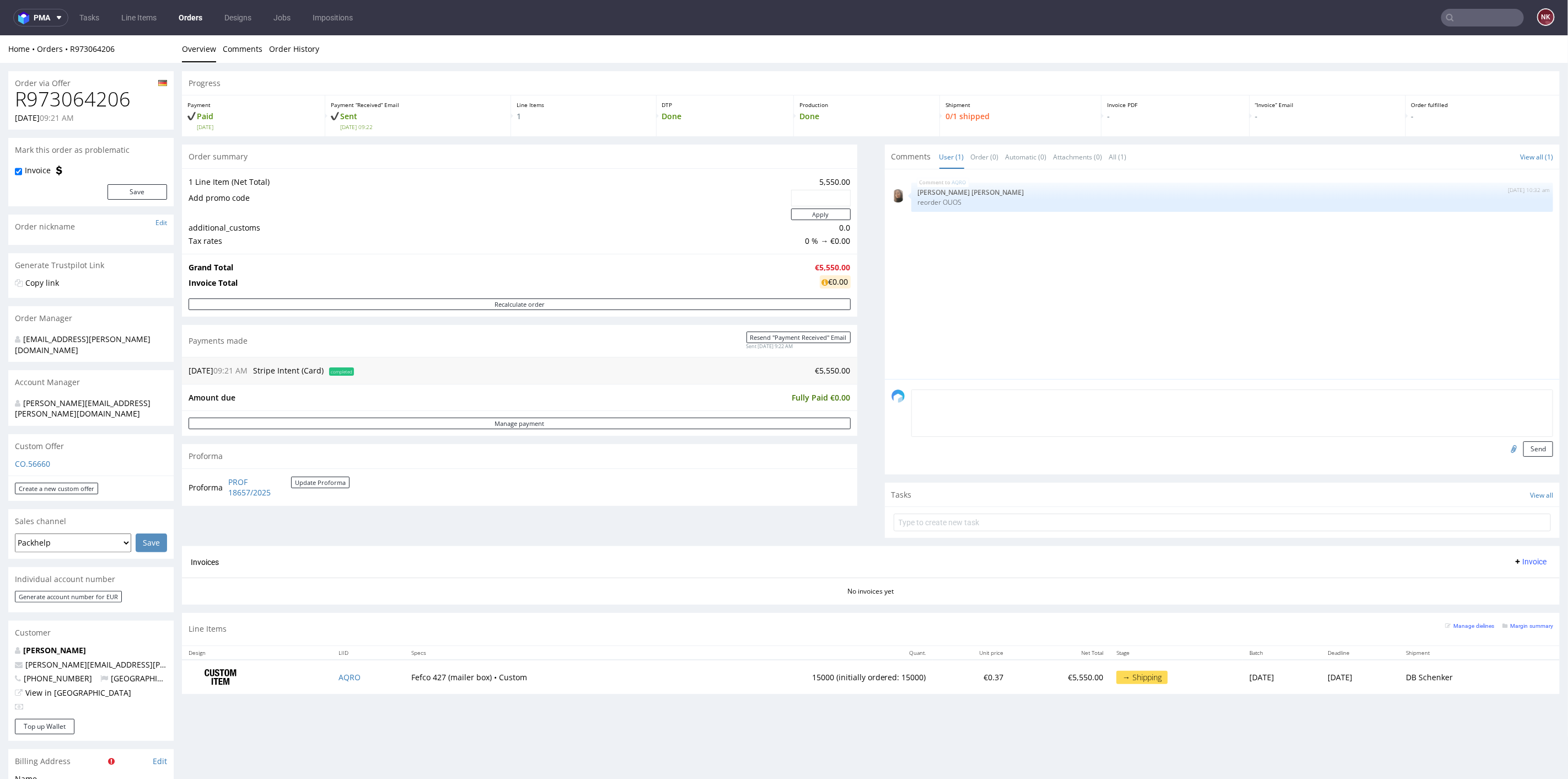
click at [1094, 393] on textarea at bounding box center [1233, 412] width 643 height 48
type textarea "Valid VAT ID"
click at [1504, 443] on input "file" at bounding box center [1512, 447] width 16 height 14
type input "C:\fakepath\Faktura FV 1275_9_2025.pdf"
click at [1523, 447] on button "Send" at bounding box center [1538, 448] width 30 height 16
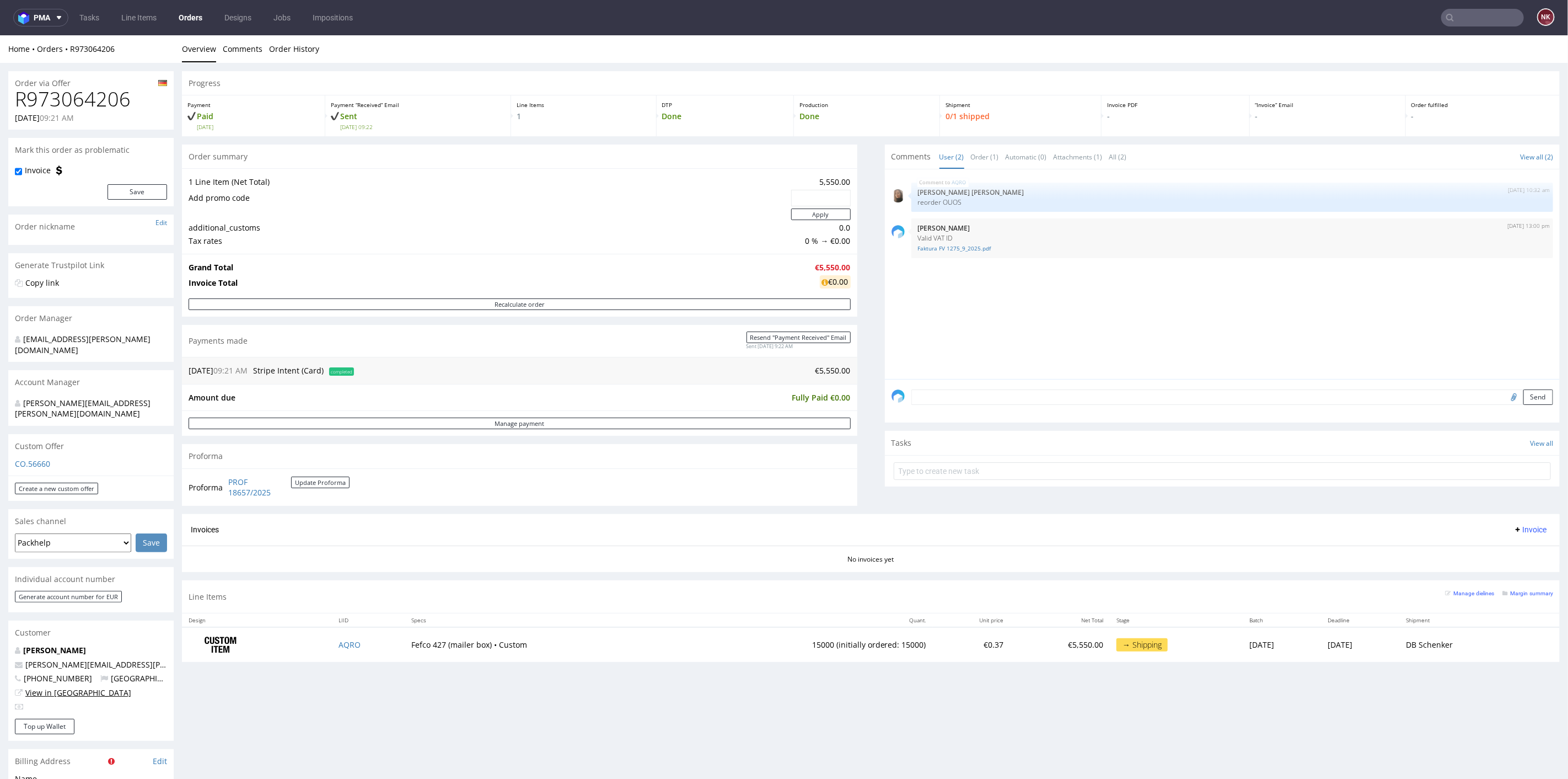
scroll to position [245, 0]
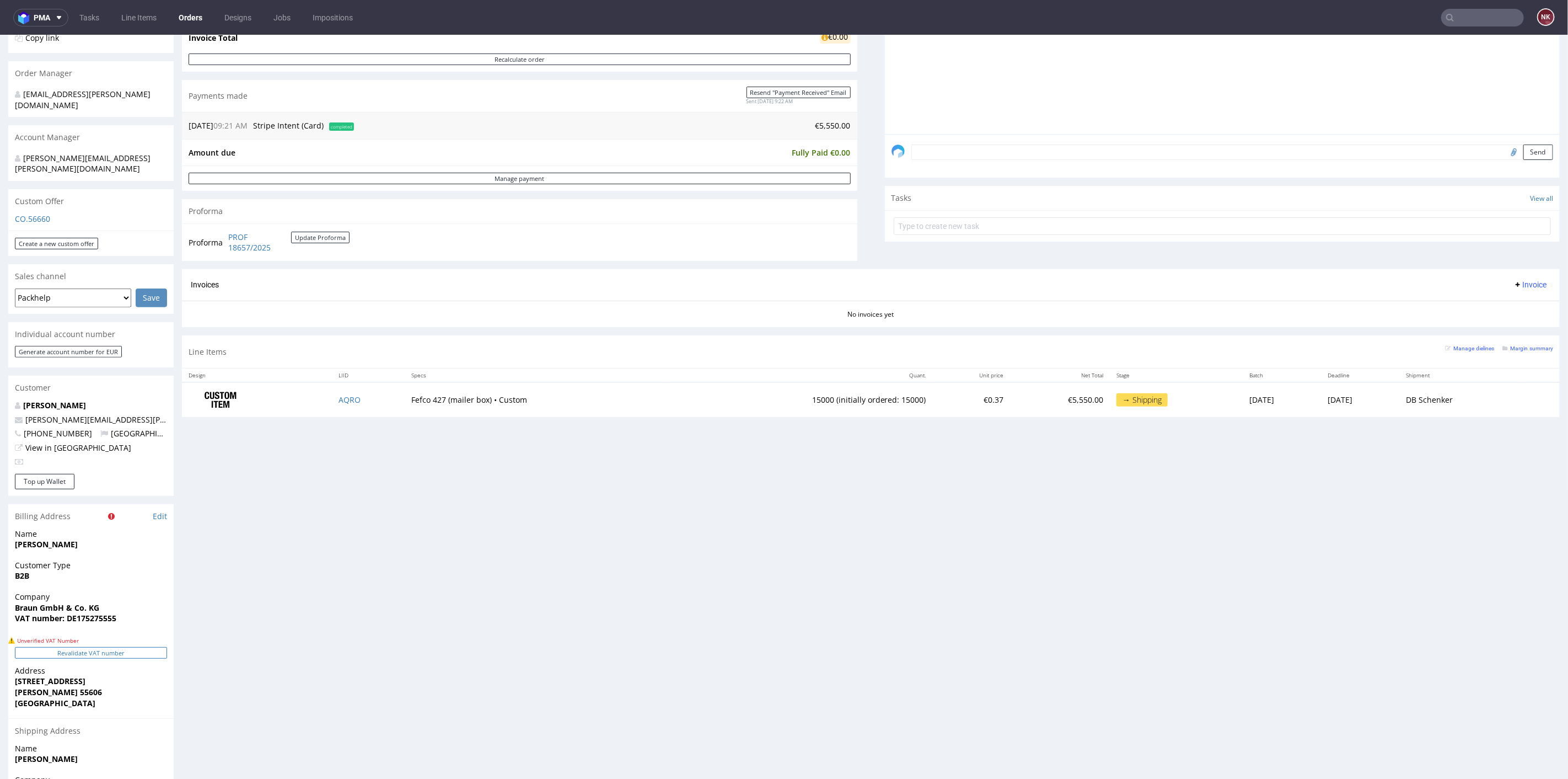
click at [87, 646] on button "Revalidate VAT number" at bounding box center [91, 652] width 152 height 11
click at [1519, 279] on span "Invoice" at bounding box center [1529, 283] width 33 height 8
click at [1510, 302] on span "Generate" at bounding box center [1510, 306] width 53 height 11
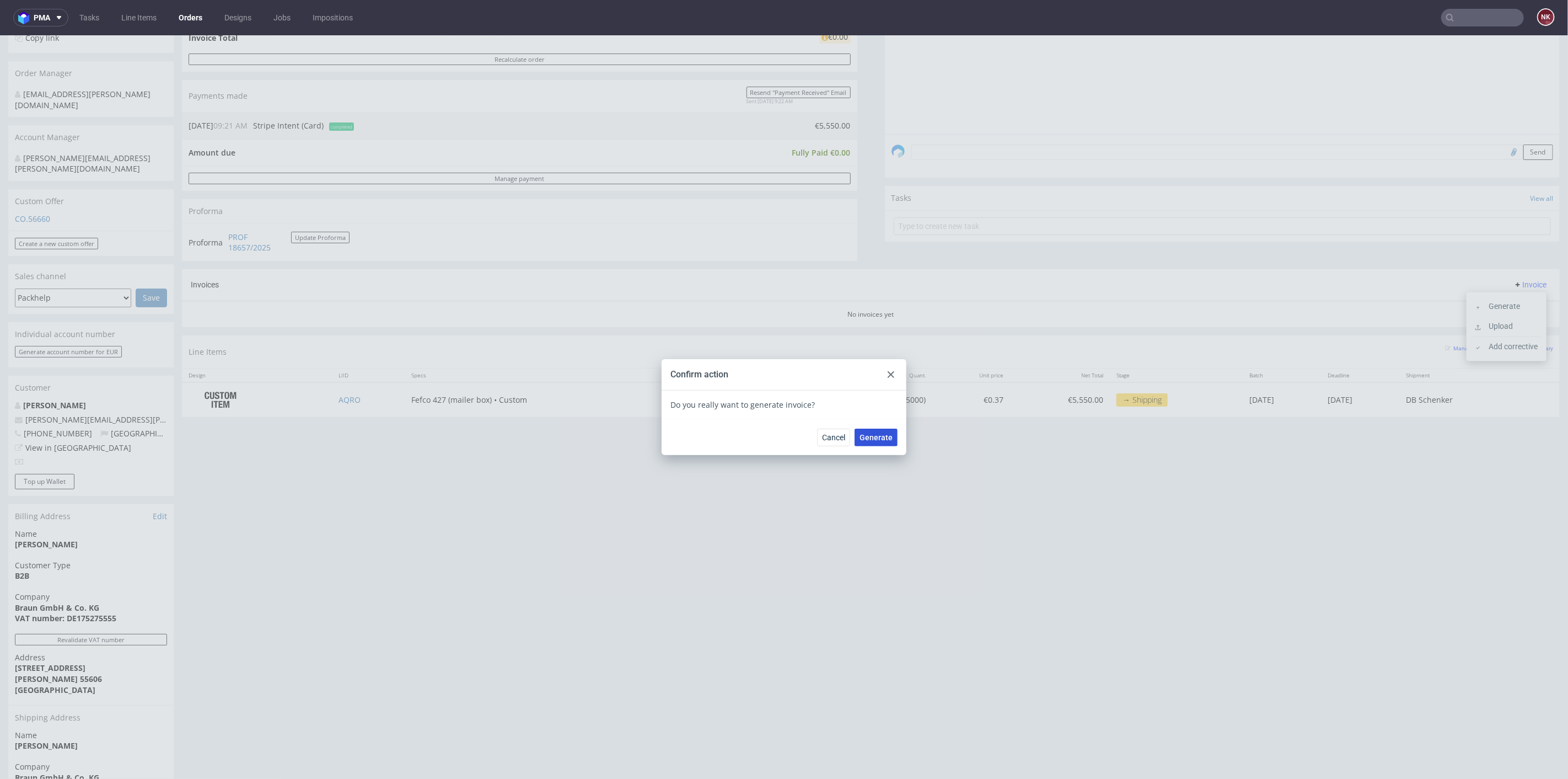
click at [866, 442] on button "Generate" at bounding box center [876, 436] width 43 height 18
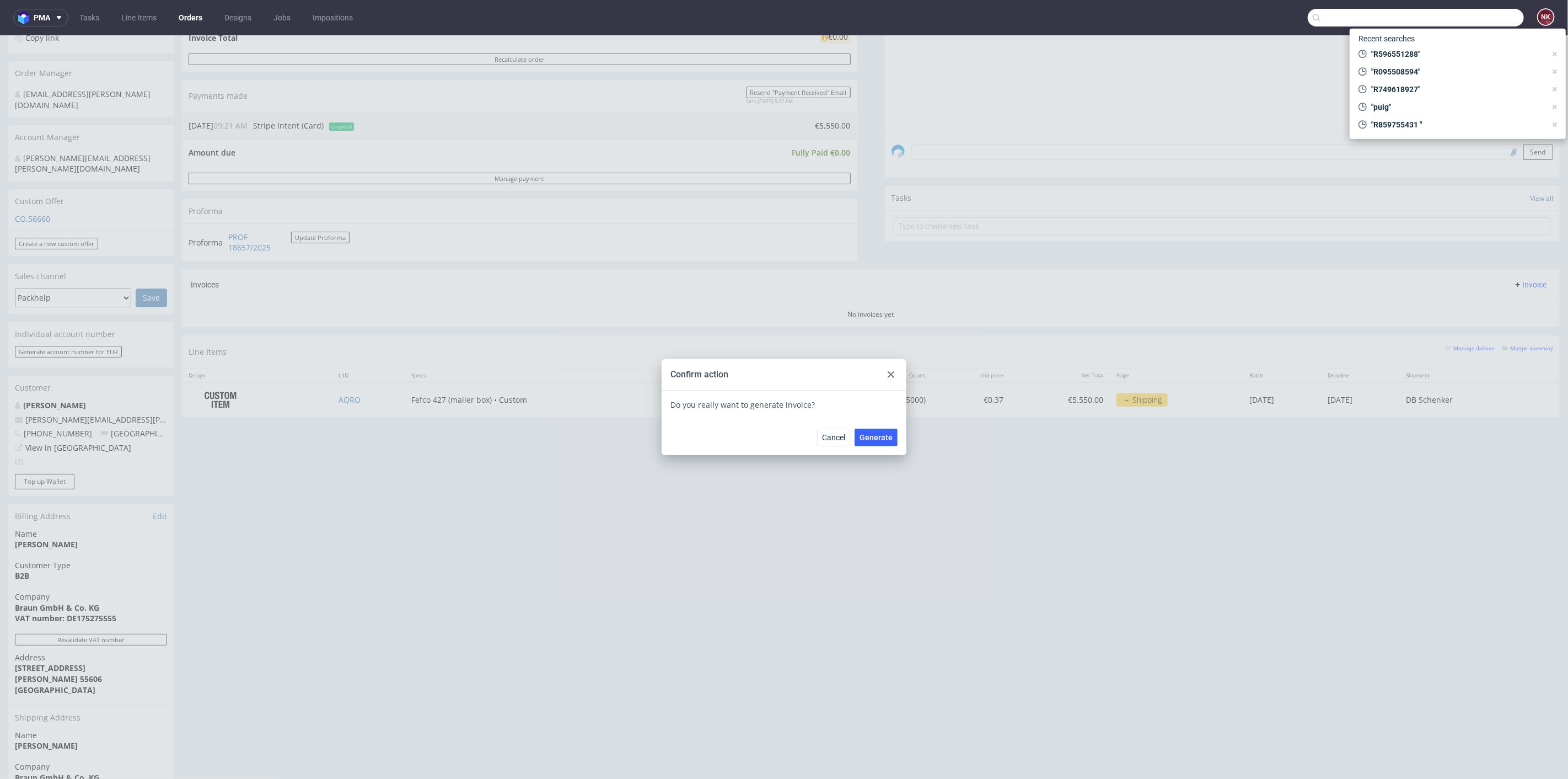
click at [1463, 21] on input "text" at bounding box center [1415, 17] width 216 height 18
paste input "R332479524/edit"
type input "R332479524"
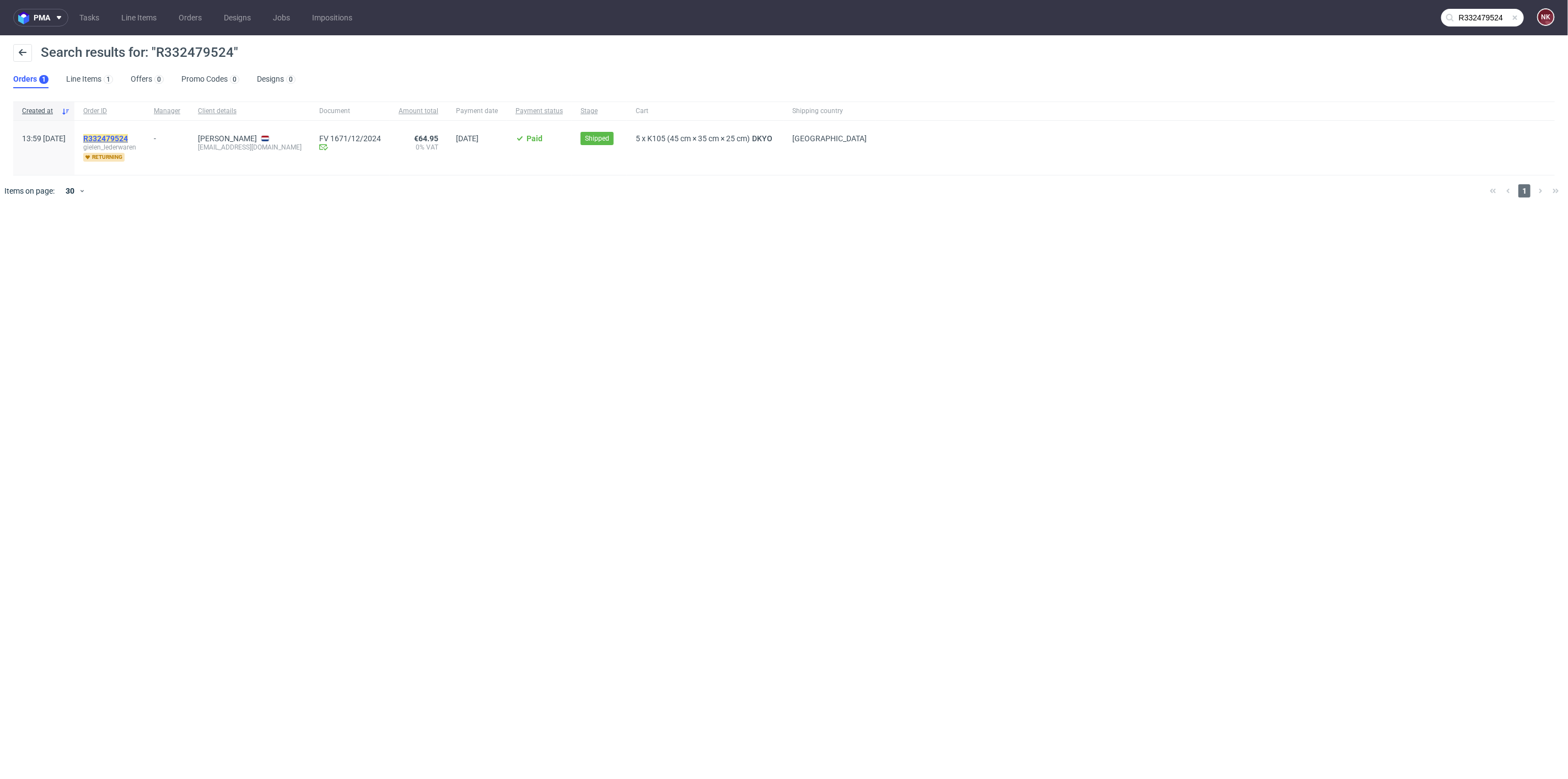
click at [128, 135] on mark "R332479524" at bounding box center [106, 137] width 45 height 8
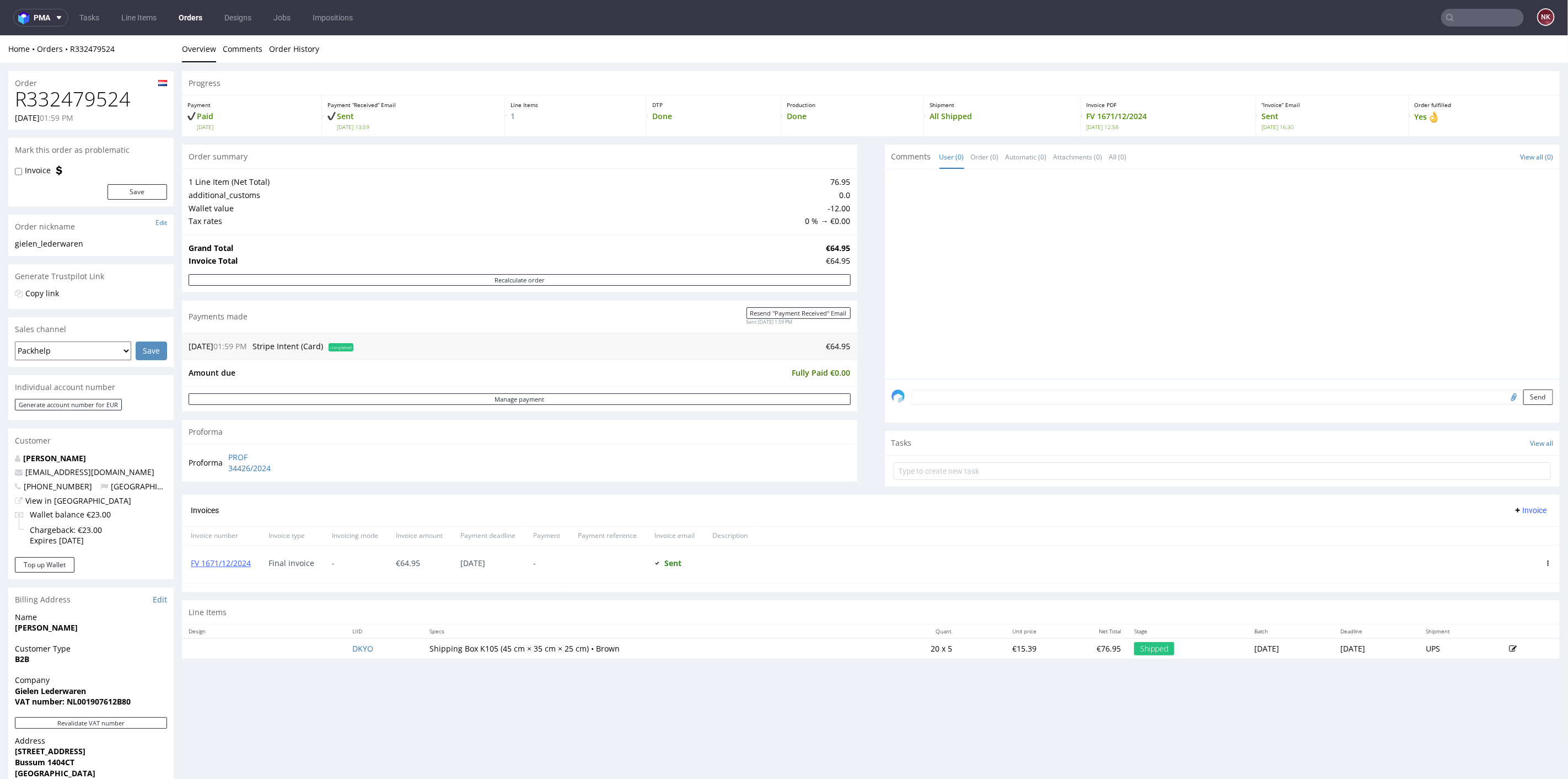
click at [63, 103] on h1 "R332479524" at bounding box center [91, 99] width 152 height 22
copy h1 "R332479524"
click at [116, 88] on h1 "R332479524" at bounding box center [91, 99] width 152 height 22
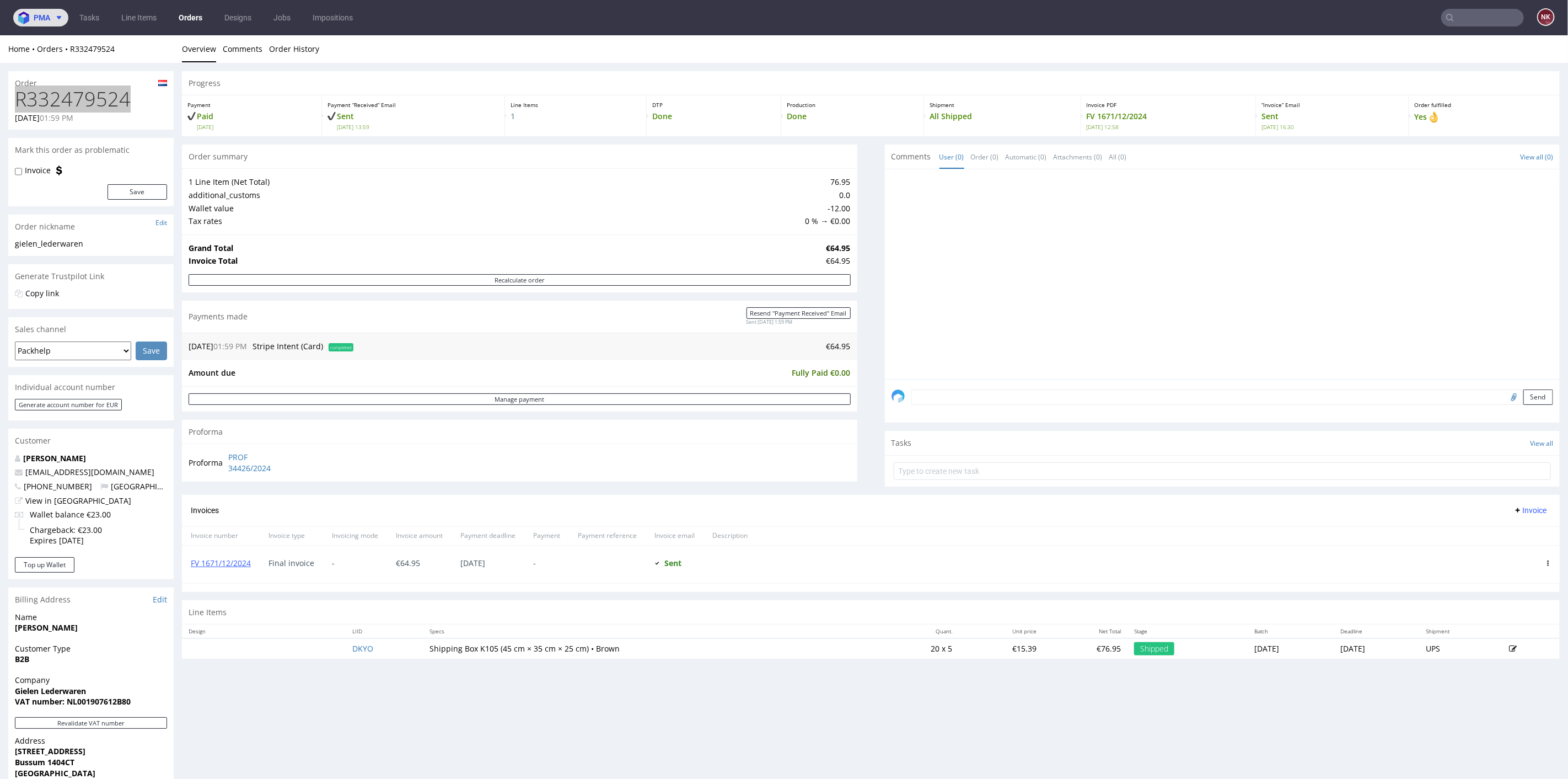
click at [61, 14] on icon at bounding box center [58, 17] width 8 height 8
click at [90, 45] on span "AMA" at bounding box center [93, 41] width 111 height 8
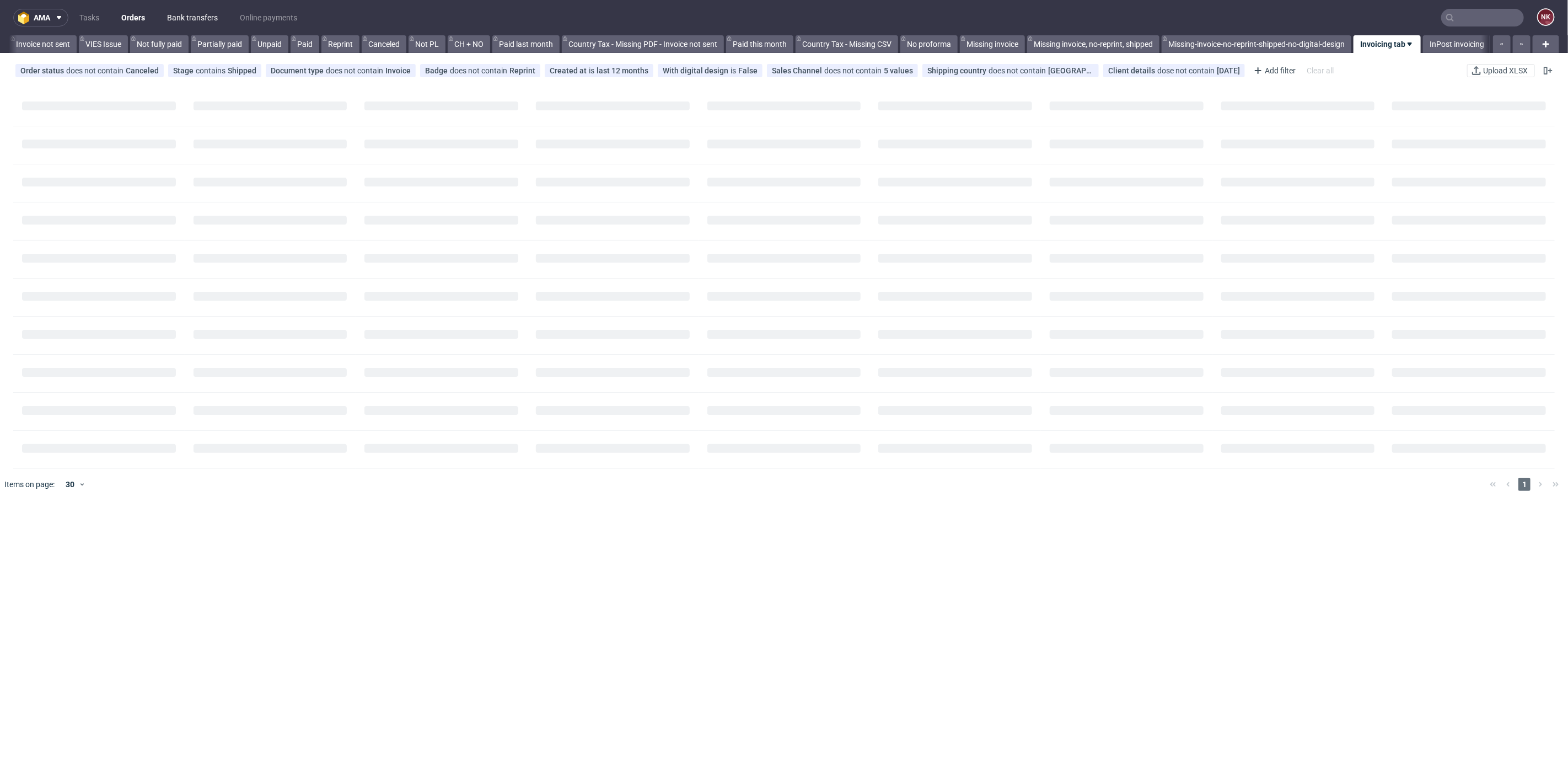
scroll to position [0, 931]
click at [209, 18] on link "Bank transfers" at bounding box center [192, 17] width 64 height 18
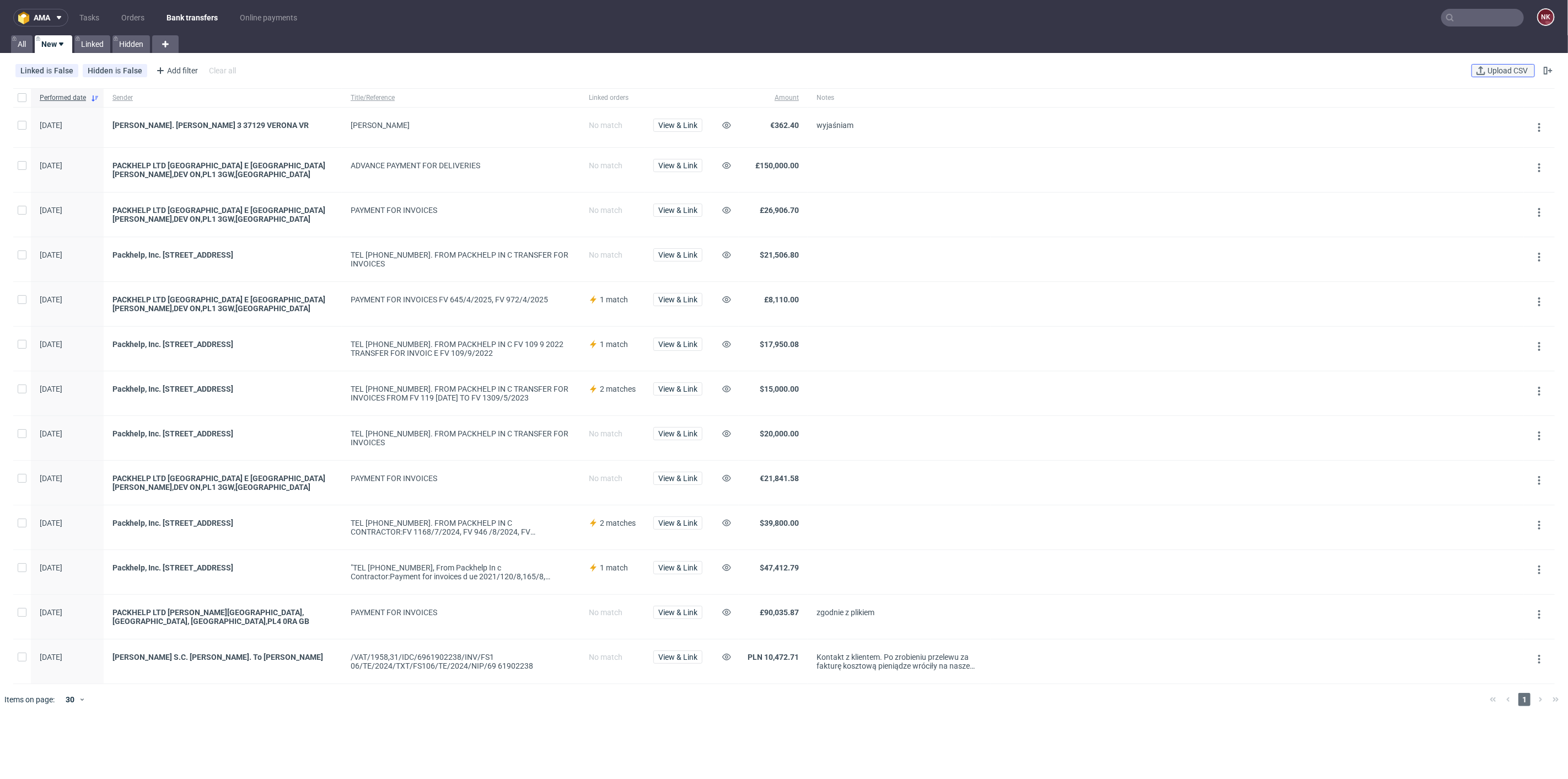
click at [1492, 69] on span "Upload CSV" at bounding box center [1507, 70] width 45 height 7
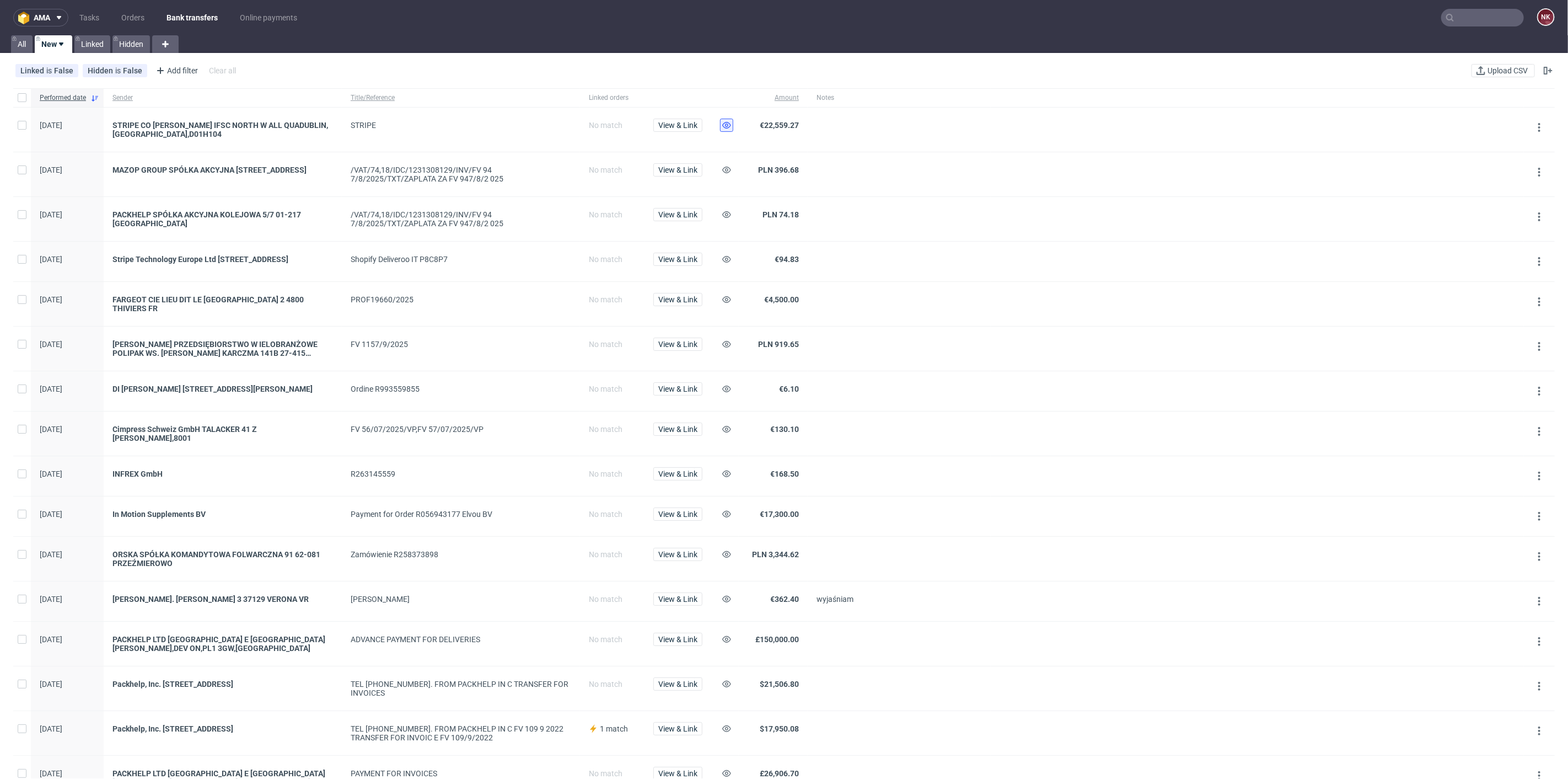
click at [728, 122] on icon at bounding box center [726, 124] width 8 height 8
click at [721, 212] on button at bounding box center [727, 215] width 13 height 13
click at [723, 258] on use at bounding box center [726, 259] width 8 height 7
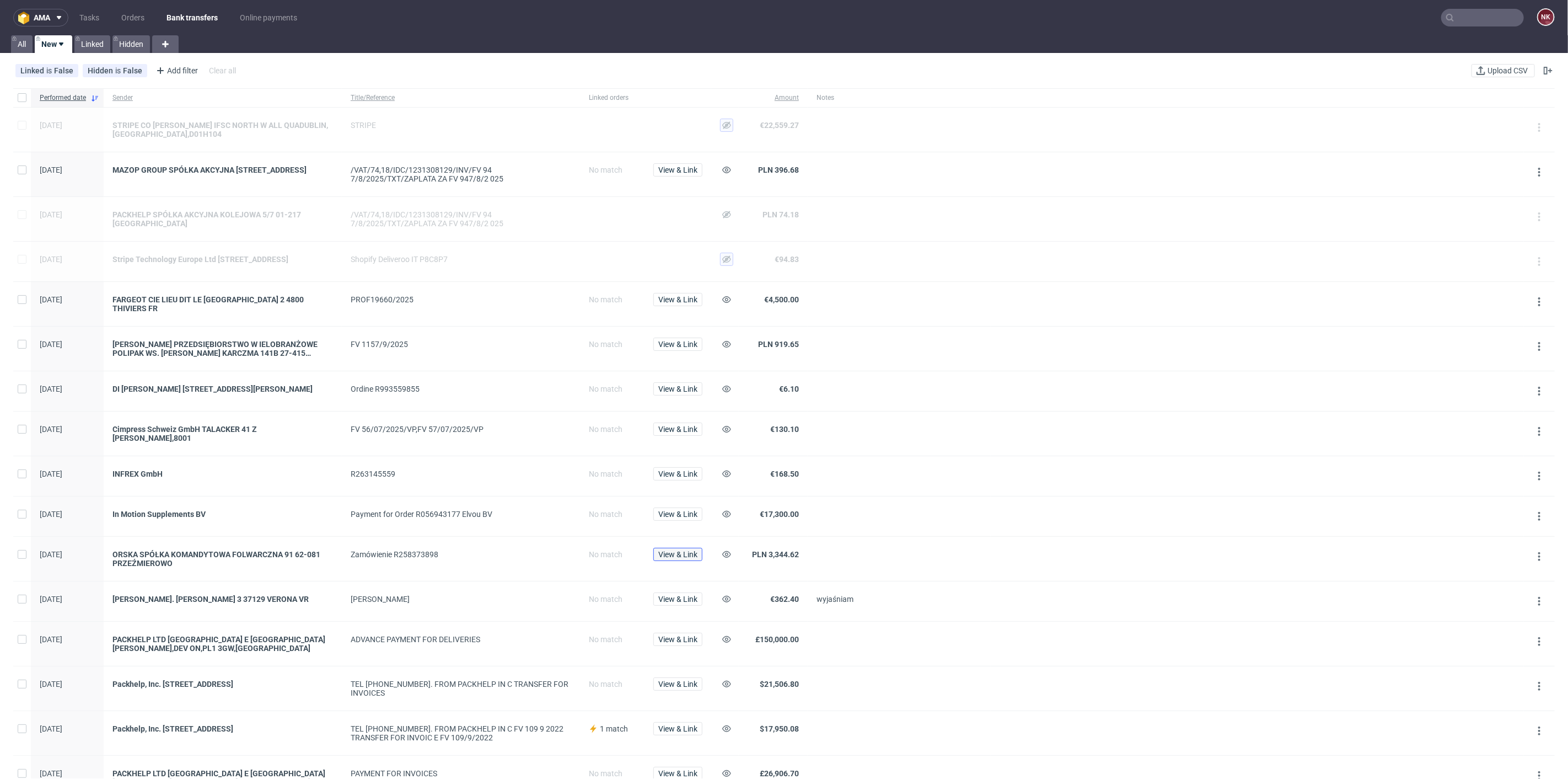
click at [673, 550] on span "View & Link" at bounding box center [678, 554] width 39 height 7
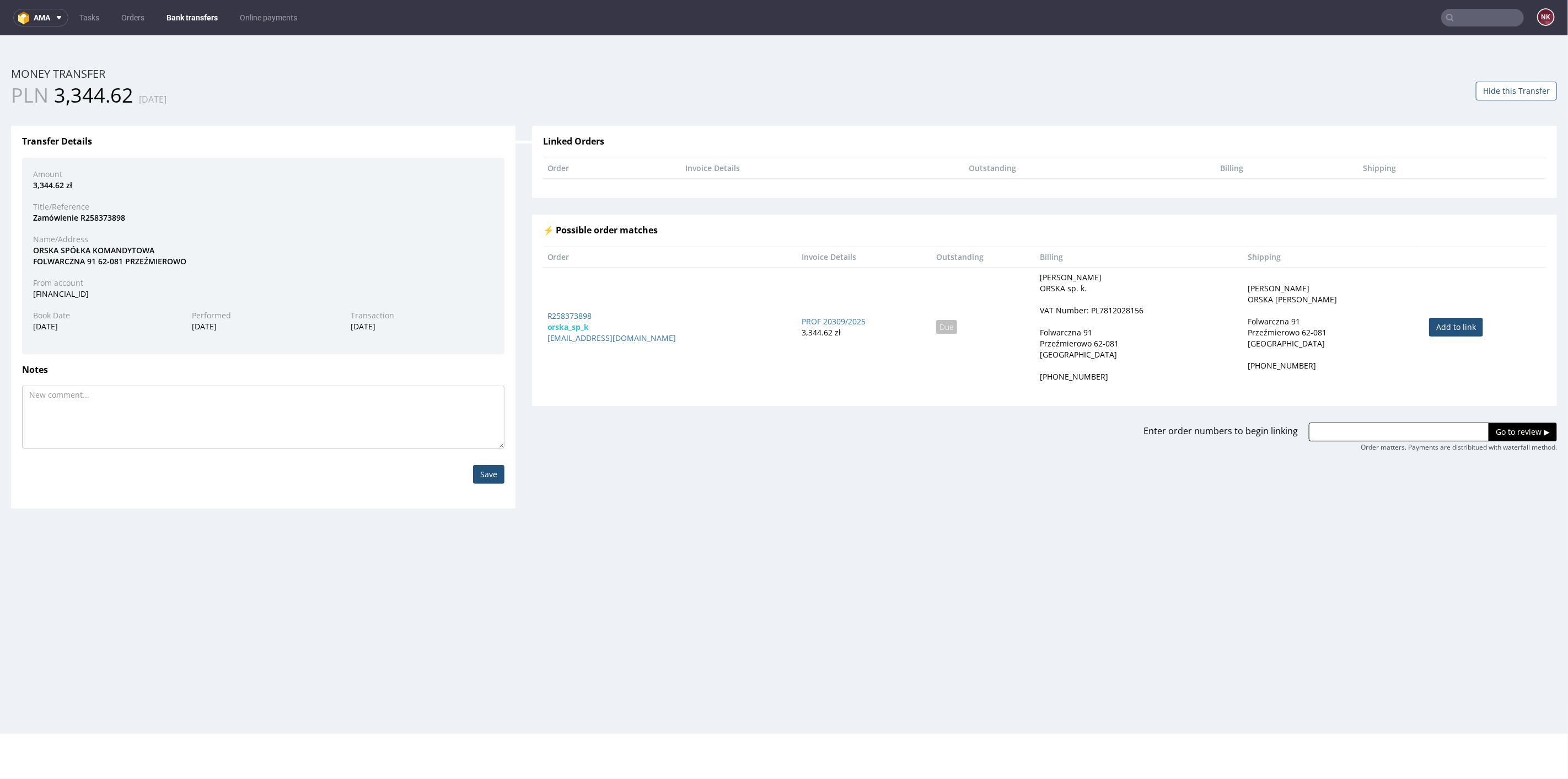
click at [1446, 319] on link "Add to link" at bounding box center [1456, 326] width 54 height 19
type input "R258373898"
click at [1500, 428] on input "Go to review ▶" at bounding box center [1522, 432] width 68 height 19
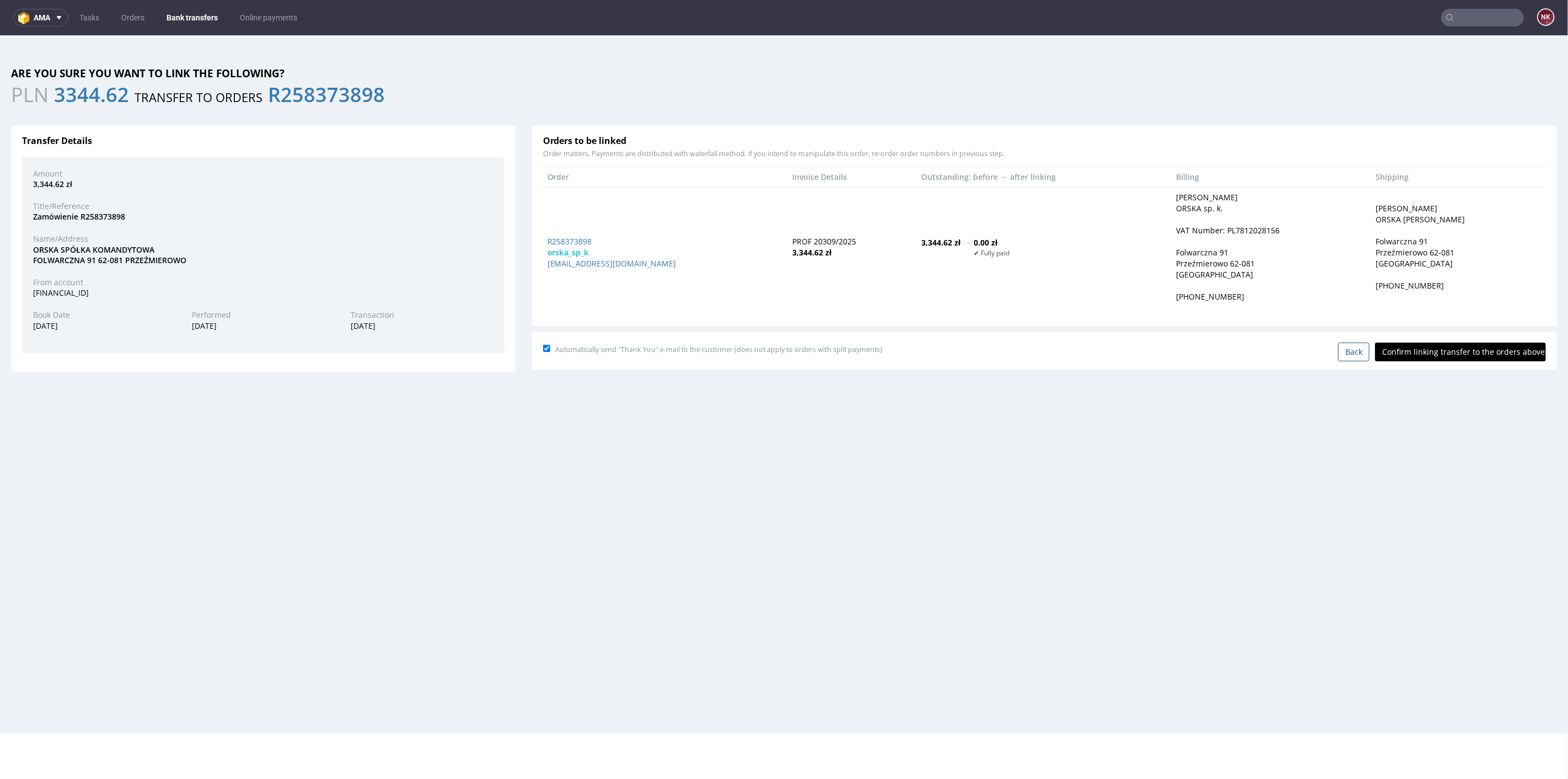
click at [1464, 351] on input "Confirm linking transfer to the orders above" at bounding box center [1460, 351] width 171 height 19
type input "In progress..."
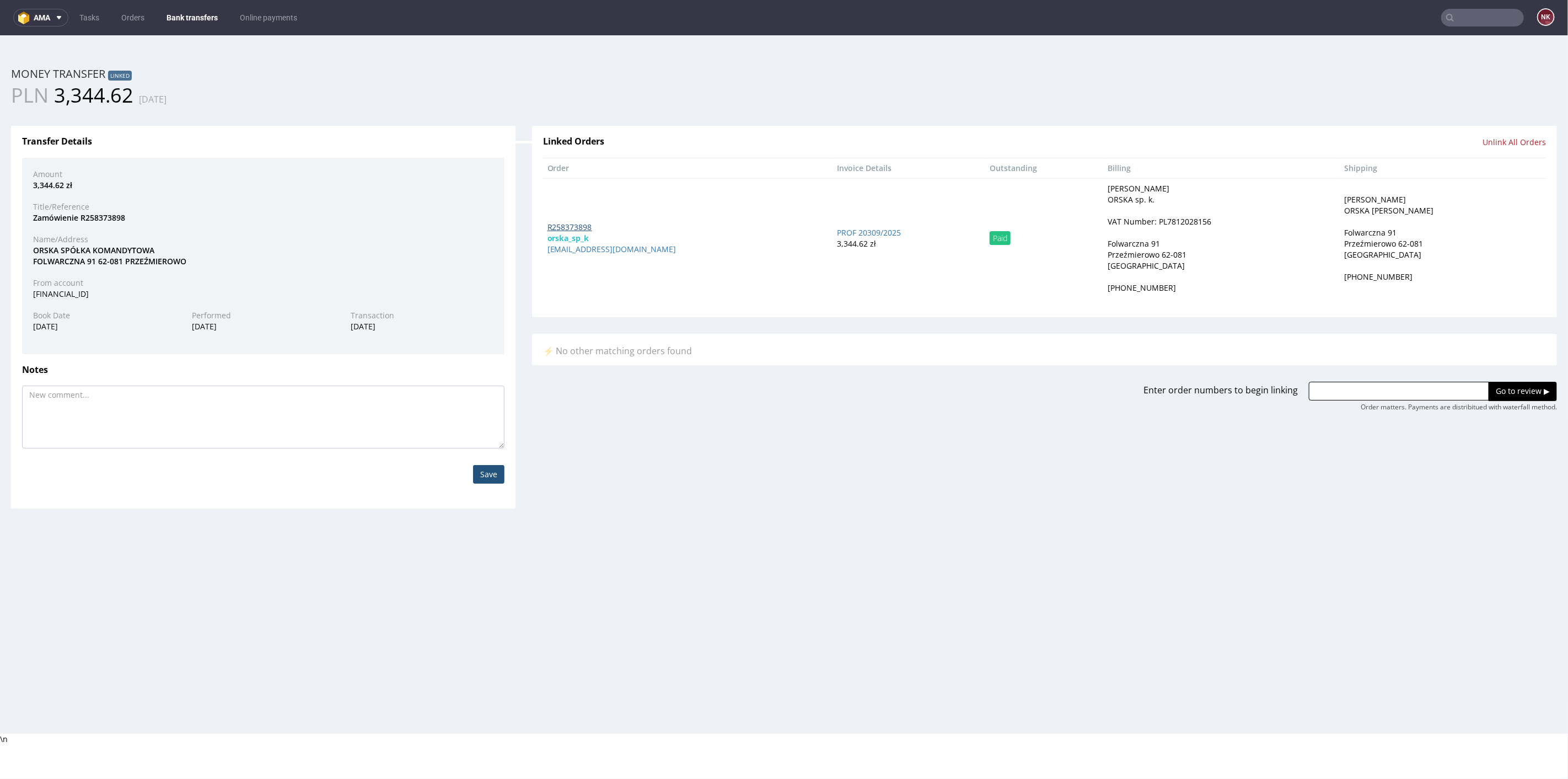
drag, startPoint x: 586, startPoint y: 219, endPoint x: 572, endPoint y: 227, distance: 16.1
click at [177, 16] on link "Bank transfers" at bounding box center [191, 17] width 64 height 18
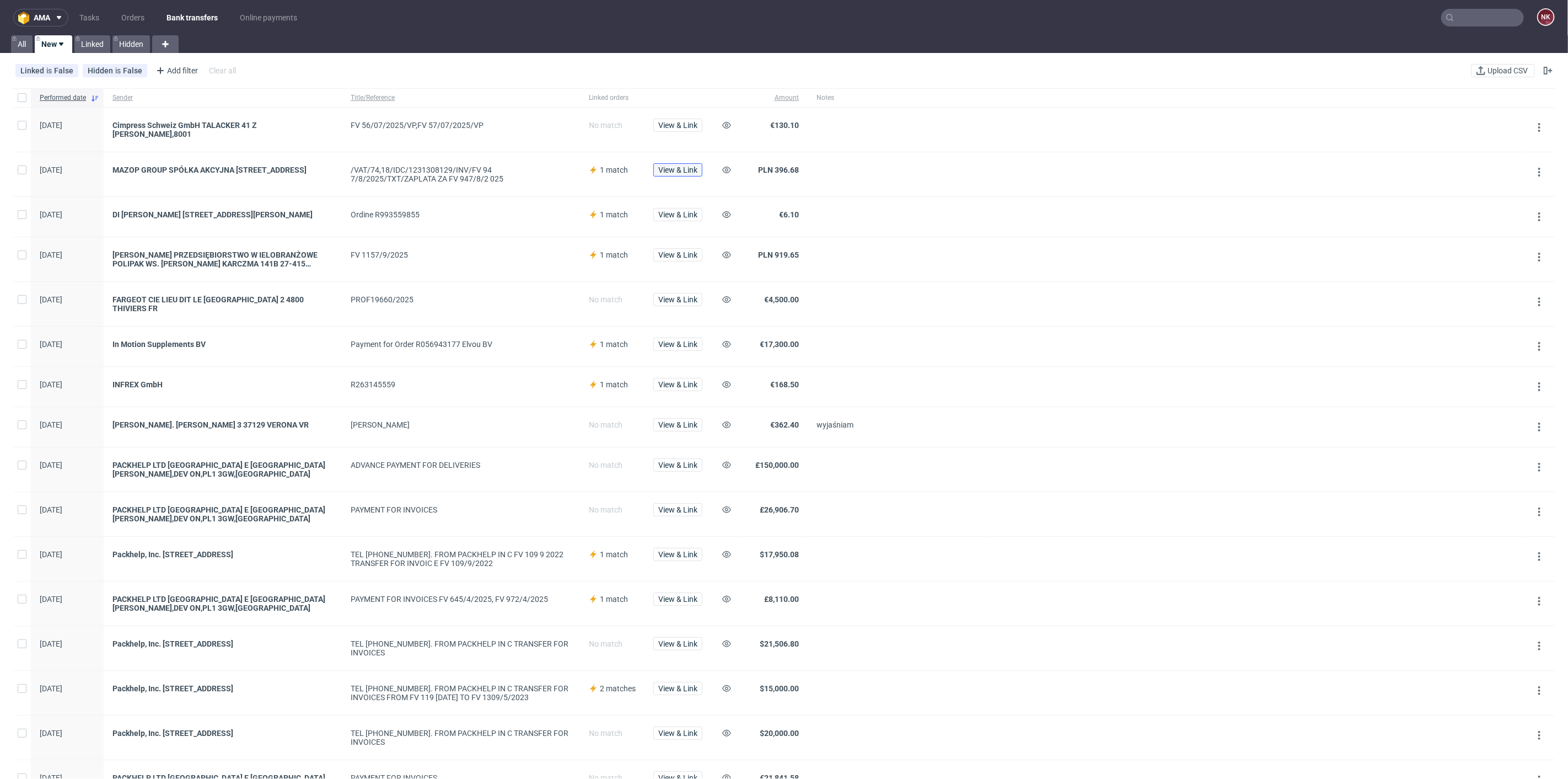
click at [671, 166] on span "View & Link" at bounding box center [678, 170] width 39 height 7
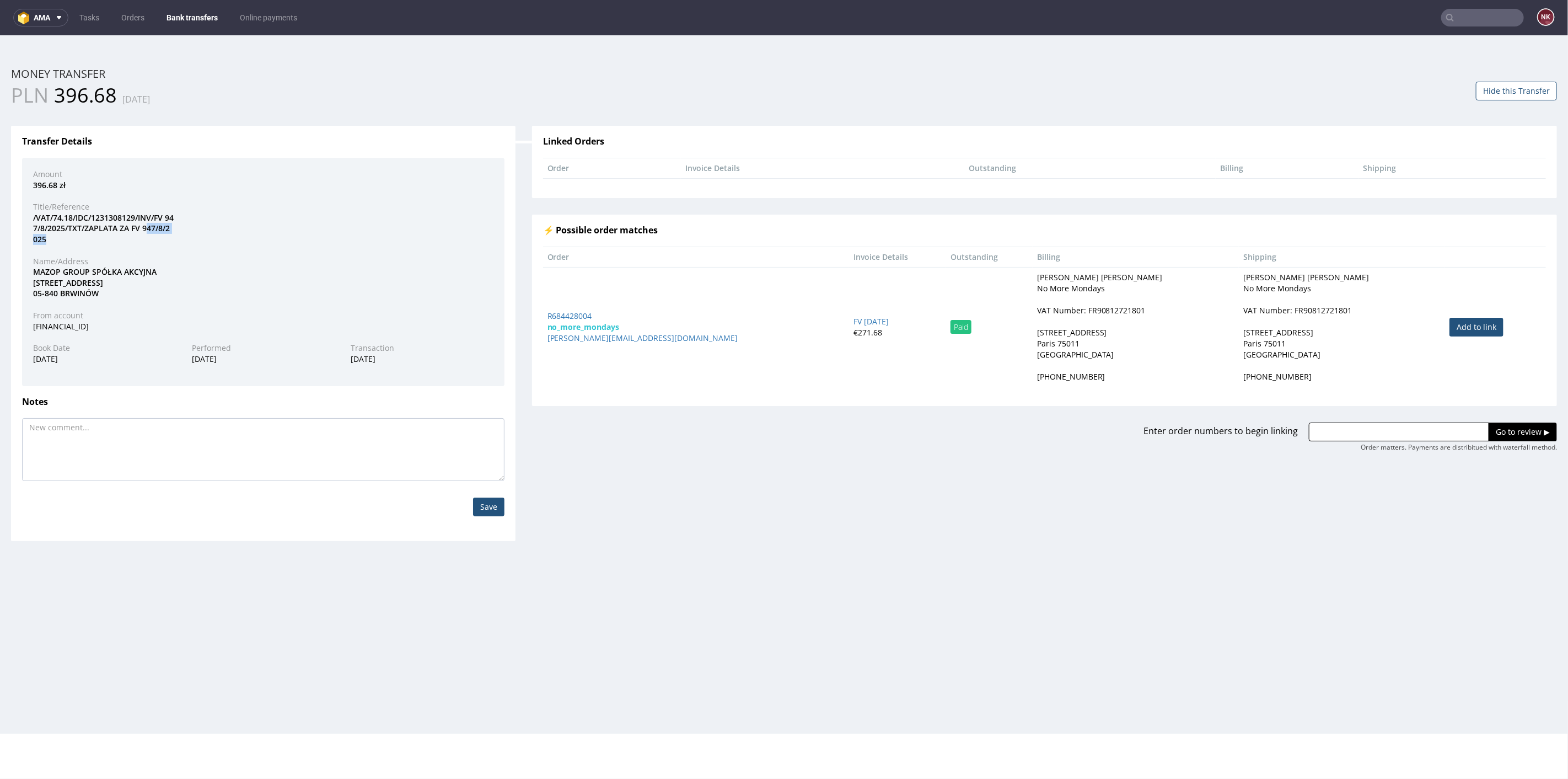
drag, startPoint x: 146, startPoint y: 225, endPoint x: 156, endPoint y: 234, distance: 13.5
click at [156, 234] on div "/VAT/74,18/IDC/1231308129/INV/FV 94 7/8/2025/TXT/ZAPLATA ZA FV 947/8/2 025" at bounding box center [263, 228] width 477 height 33
copy div "47/8/2 025"
click at [1519, 92] on button "Hide this Transfer" at bounding box center [1516, 91] width 81 height 19
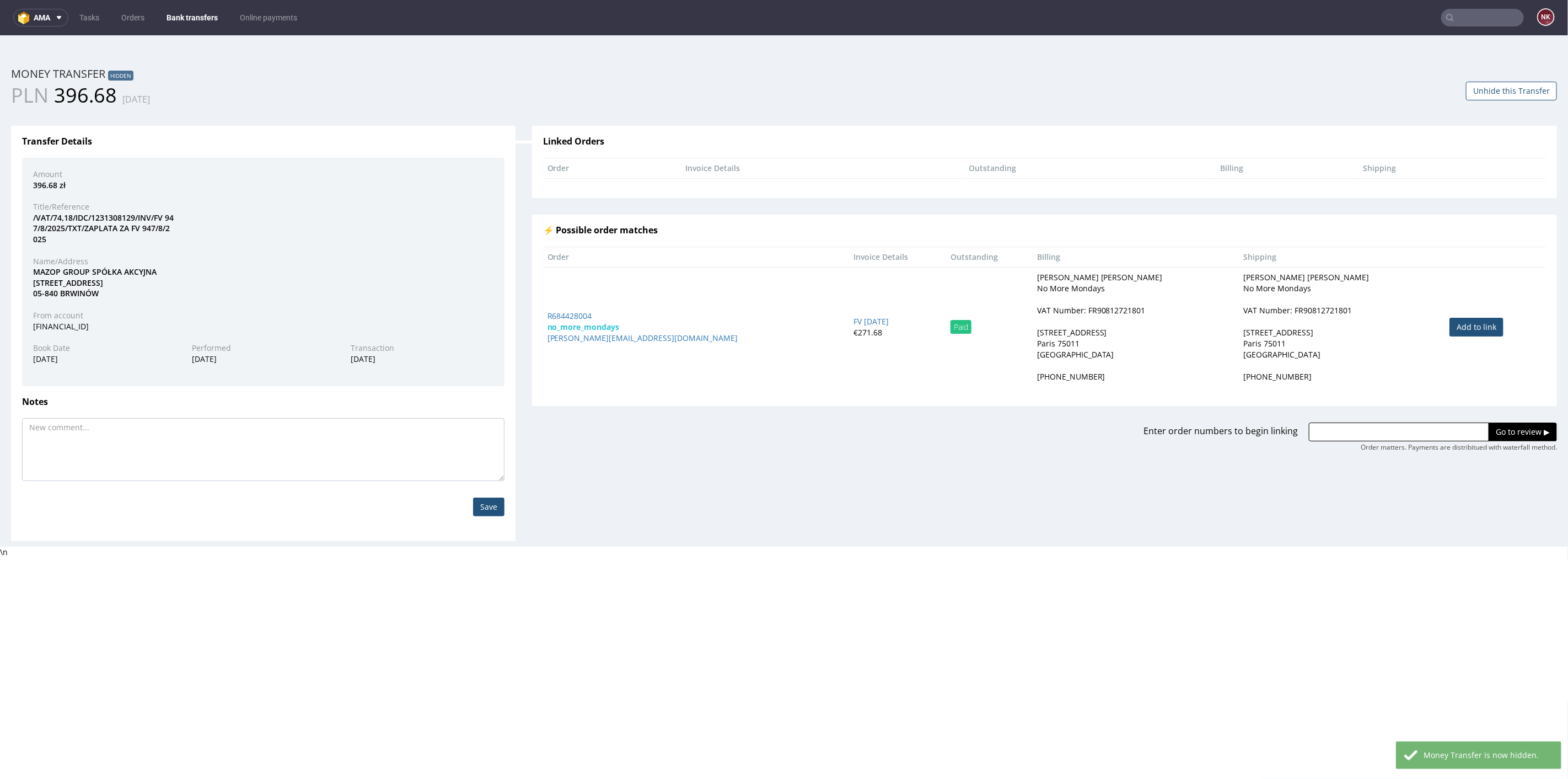
click at [196, 16] on link "Bank transfers" at bounding box center [191, 17] width 64 height 18
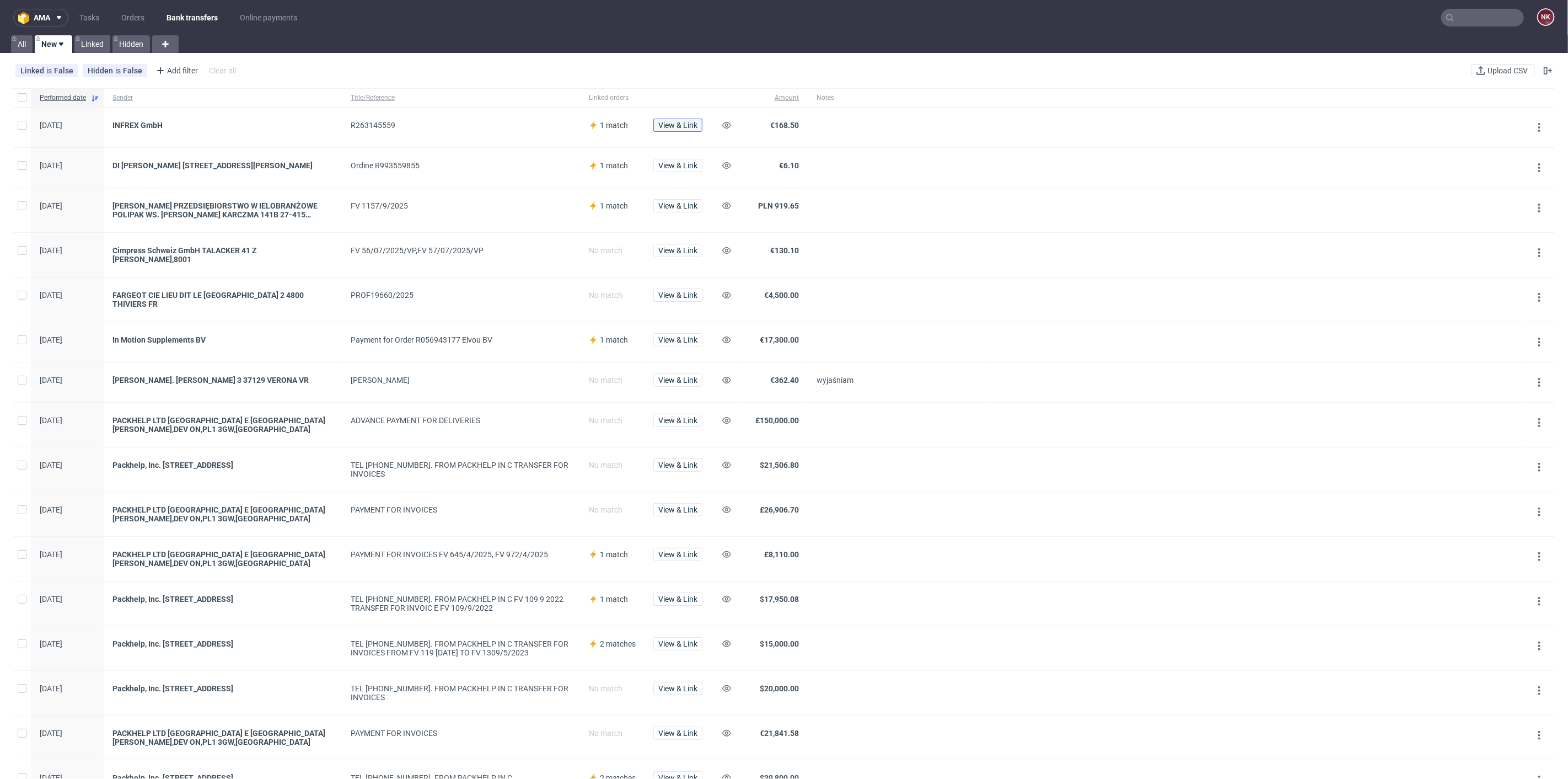
click at [669, 124] on span "View & Link" at bounding box center [678, 125] width 39 height 7
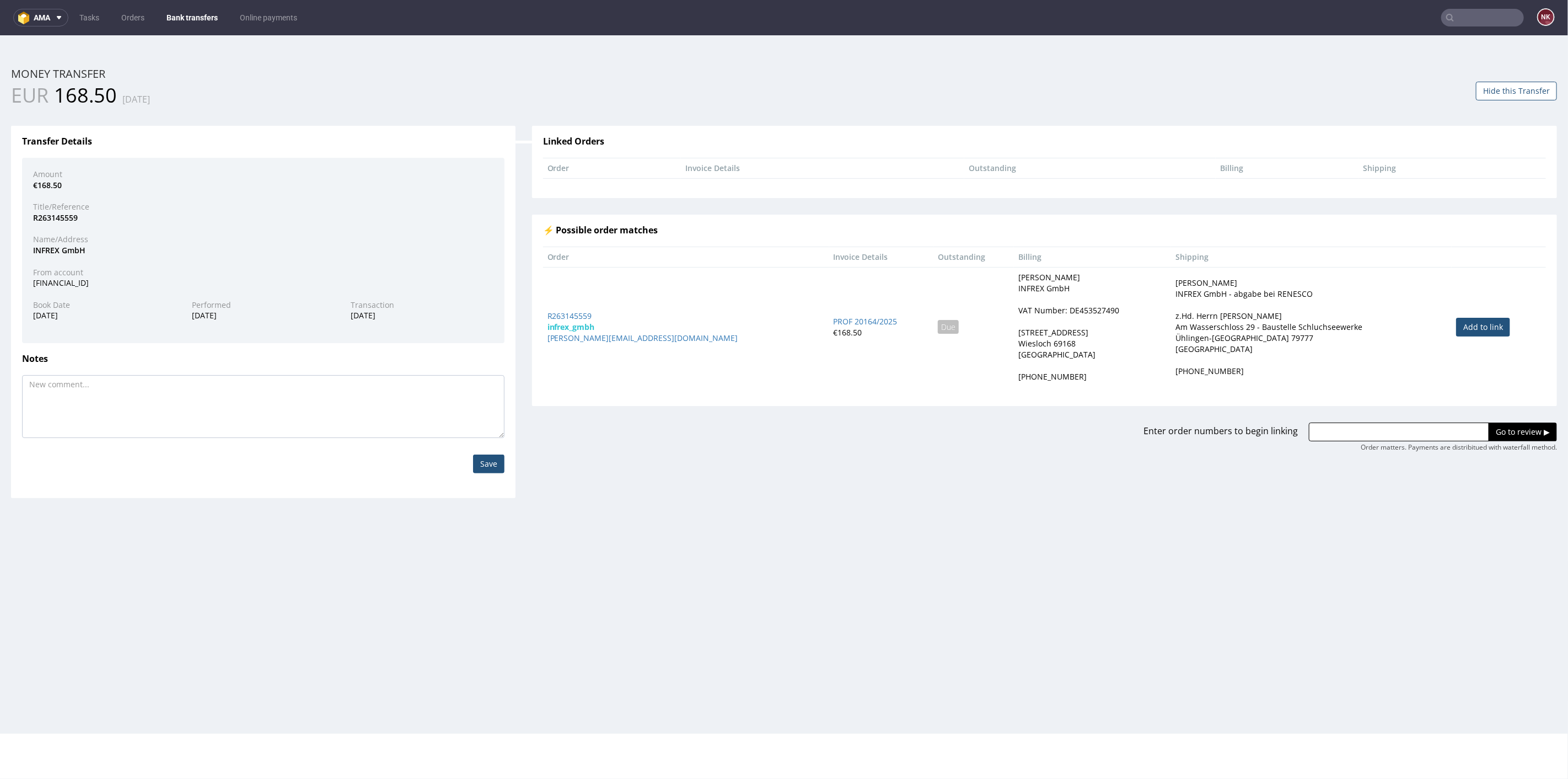
click at [1456, 326] on link "Add to link" at bounding box center [1483, 326] width 54 height 19
type input "R263145559"
click at [1521, 431] on input "Go to review ▶" at bounding box center [1522, 432] width 68 height 19
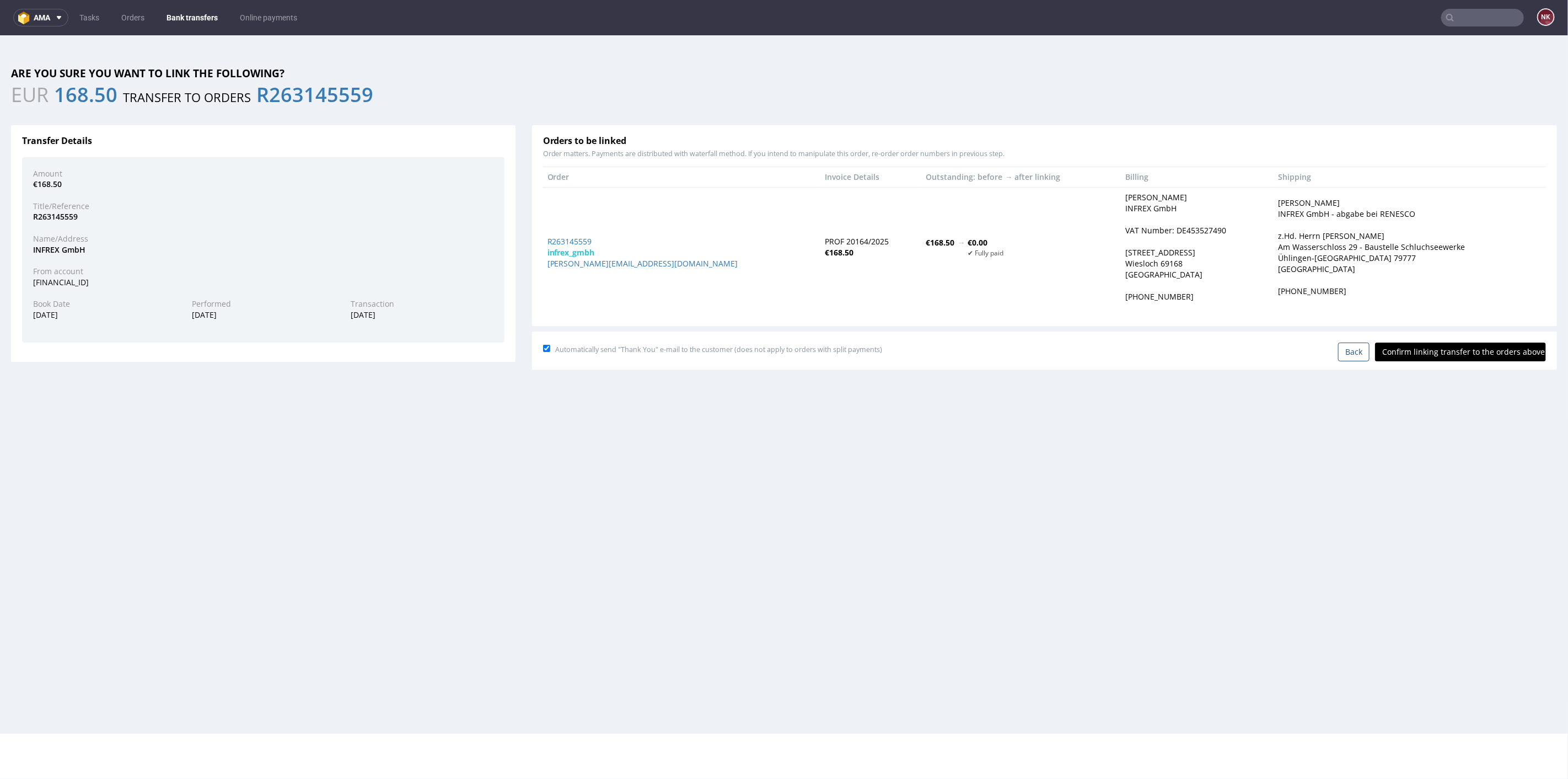
click at [1448, 348] on input "Confirm linking transfer to the orders above" at bounding box center [1460, 351] width 171 height 19
type input "In progress..."
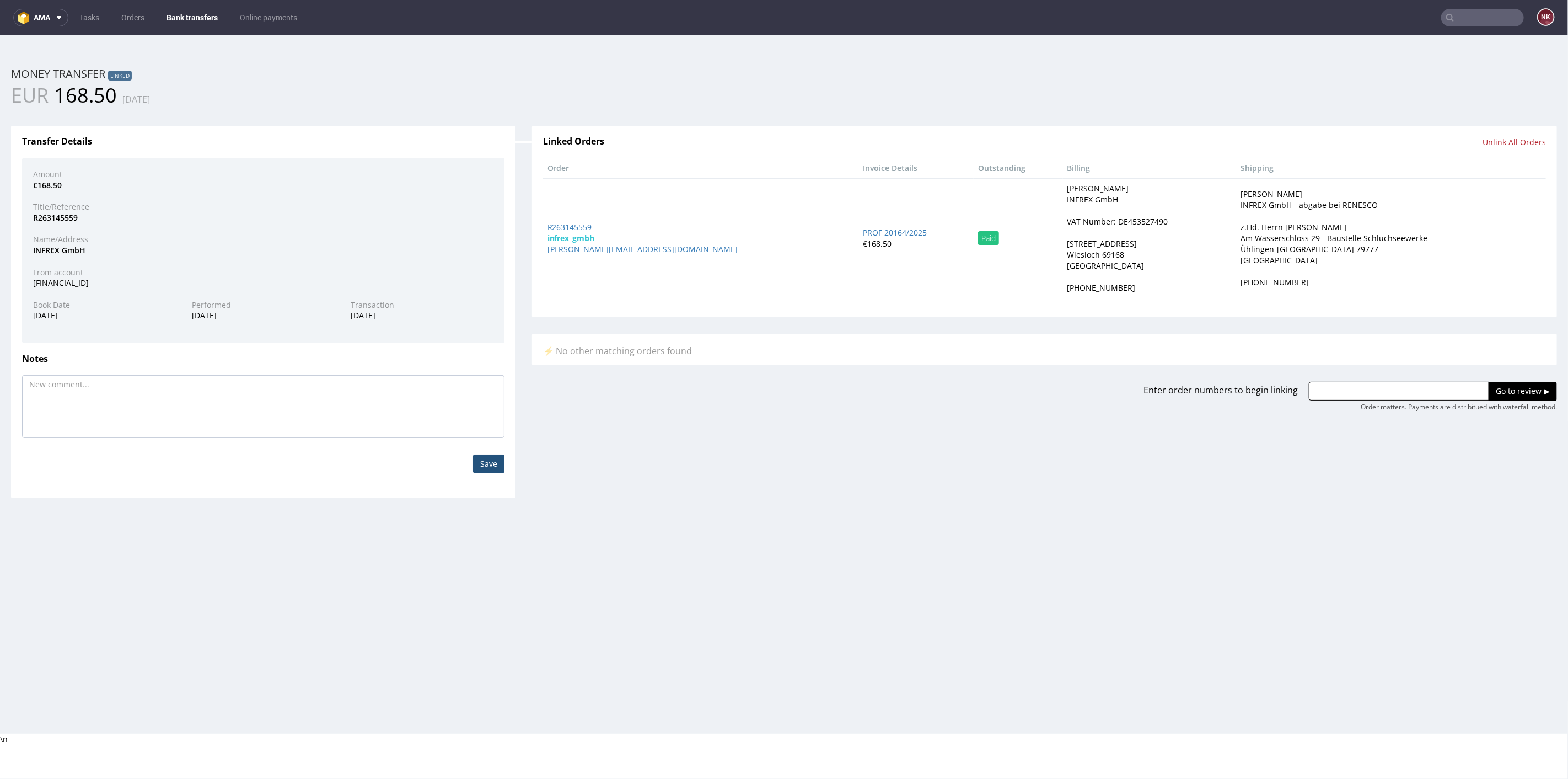
click at [187, 7] on nav "ama Tasks Orders Bank transfers Online payments NK" at bounding box center [784, 18] width 1568 height 35
click at [175, 23] on link "Bank transfers" at bounding box center [191, 17] width 64 height 18
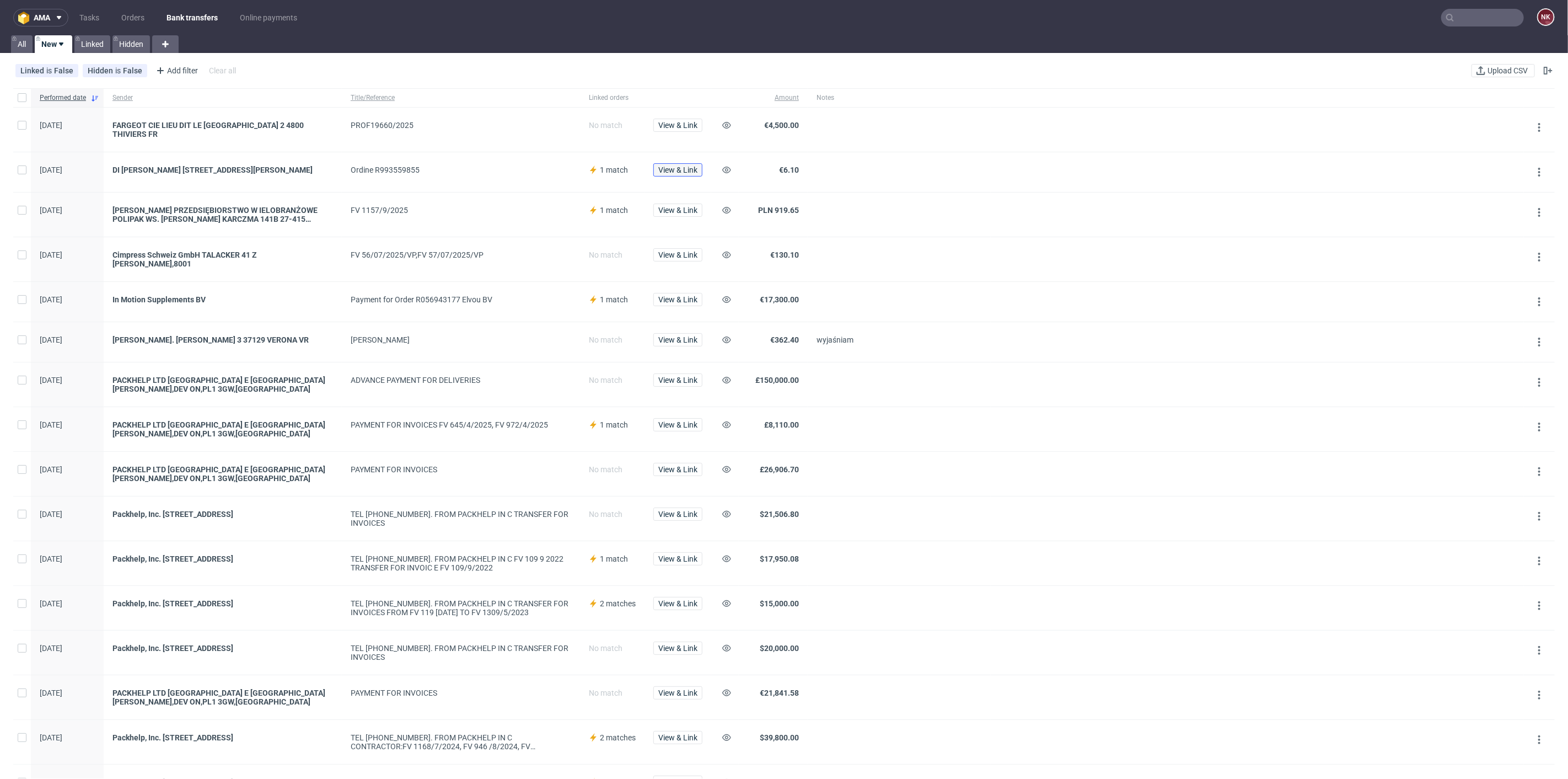
click at [675, 166] on span "View & Link" at bounding box center [678, 170] width 39 height 7
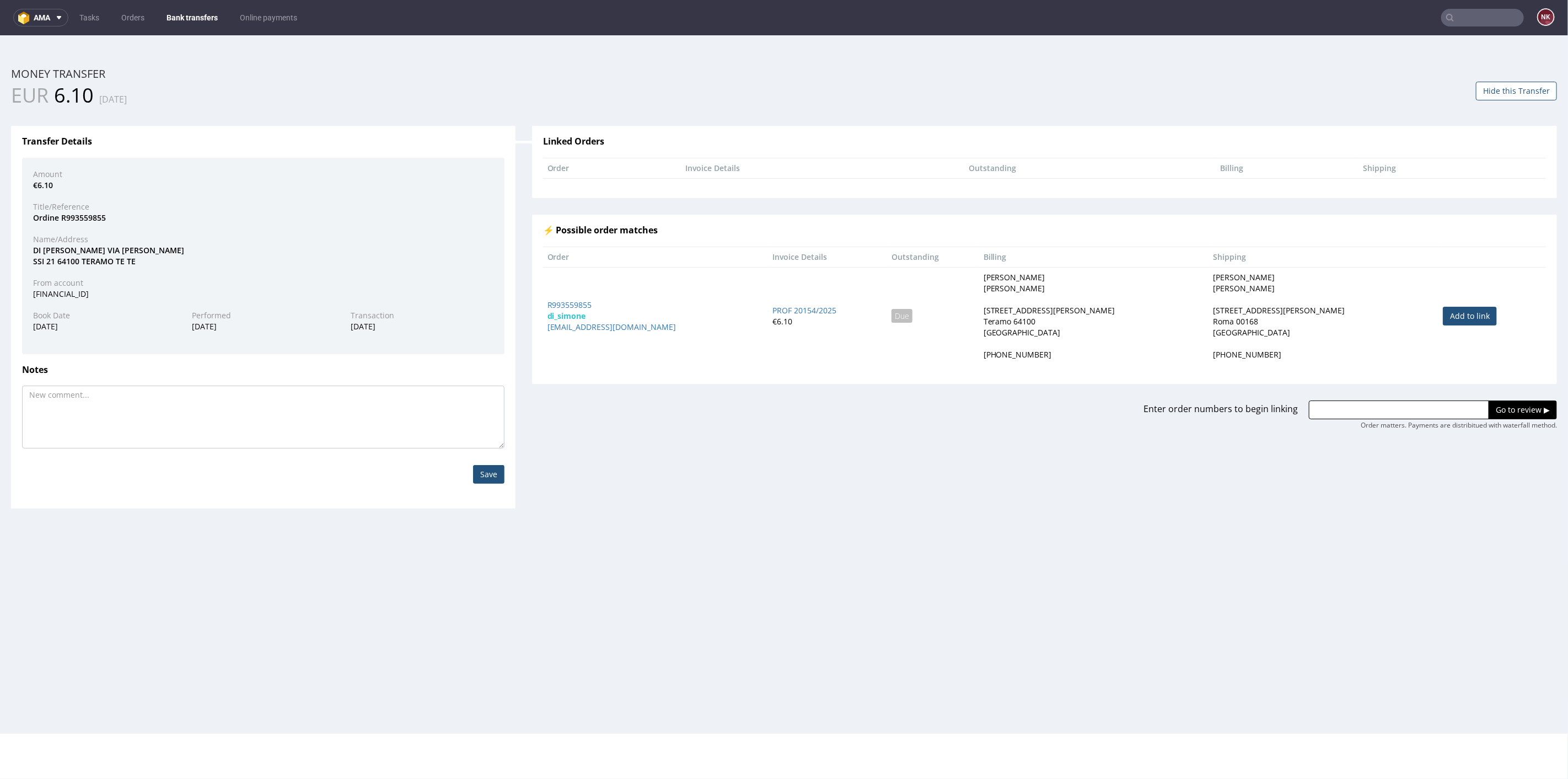
click at [1443, 317] on link "Add to link" at bounding box center [1470, 316] width 54 height 19
type input "R993559855"
click at [1485, 392] on div "Enter order numbers to begin linking R993559855 Go to review ▶ Order matters. P…" at bounding box center [1044, 406] width 1041 height 47
click at [1491, 404] on input "Go to review ▶" at bounding box center [1522, 409] width 68 height 19
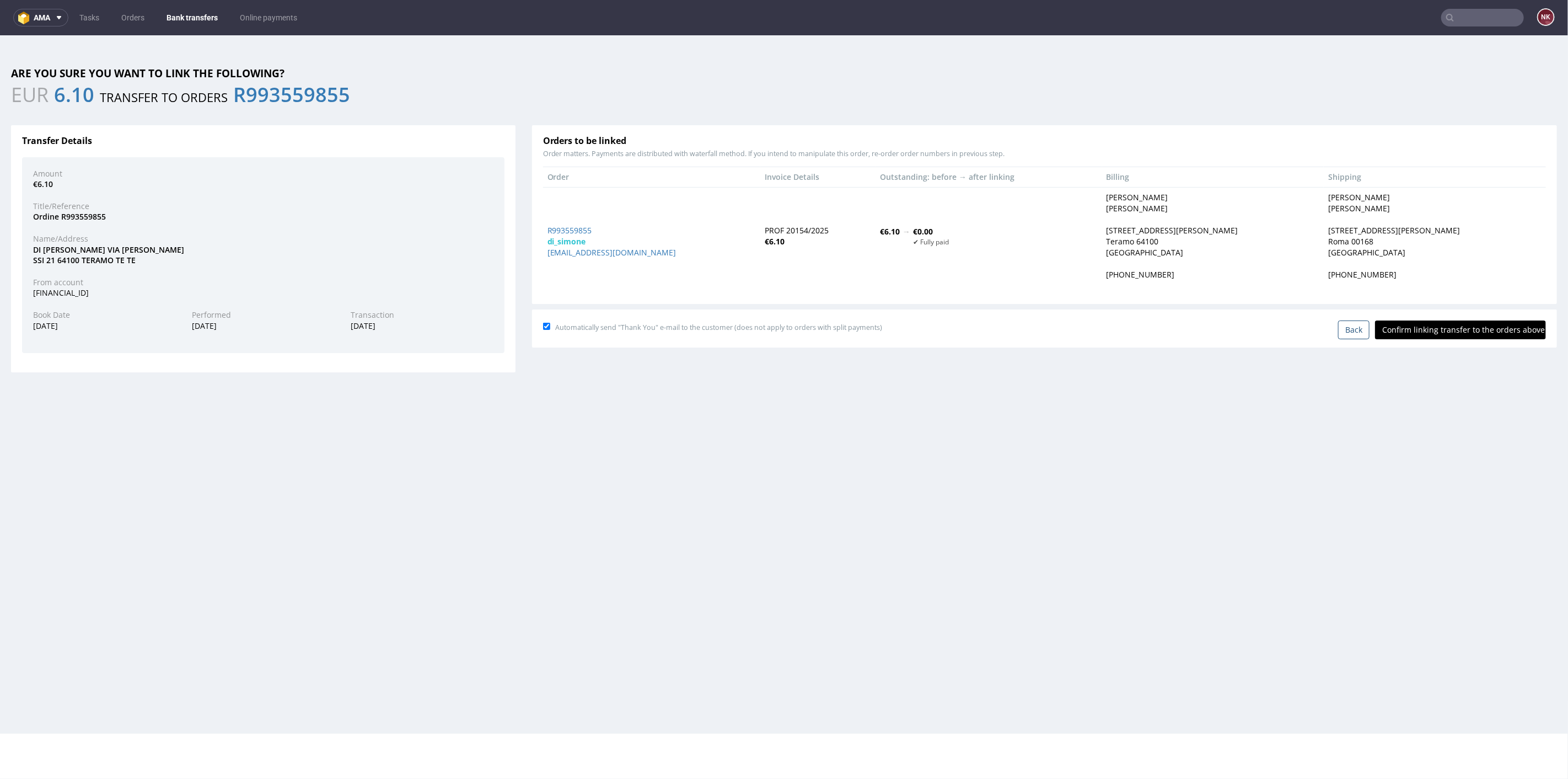
click at [1434, 329] on input "Confirm linking transfer to the orders above" at bounding box center [1460, 329] width 171 height 19
type input "In progress..."
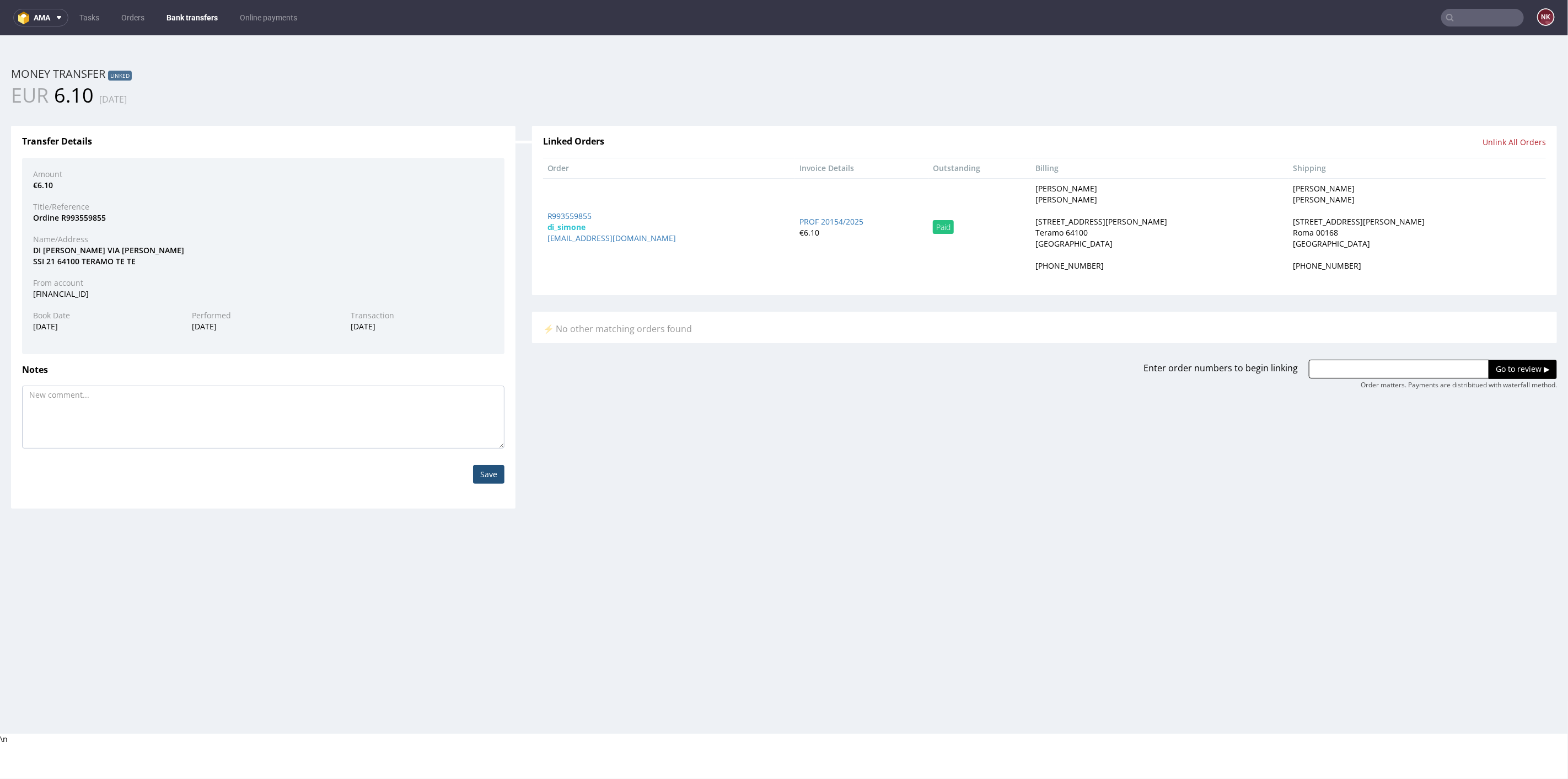
click at [199, 17] on link "Bank transfers" at bounding box center [191, 17] width 64 height 18
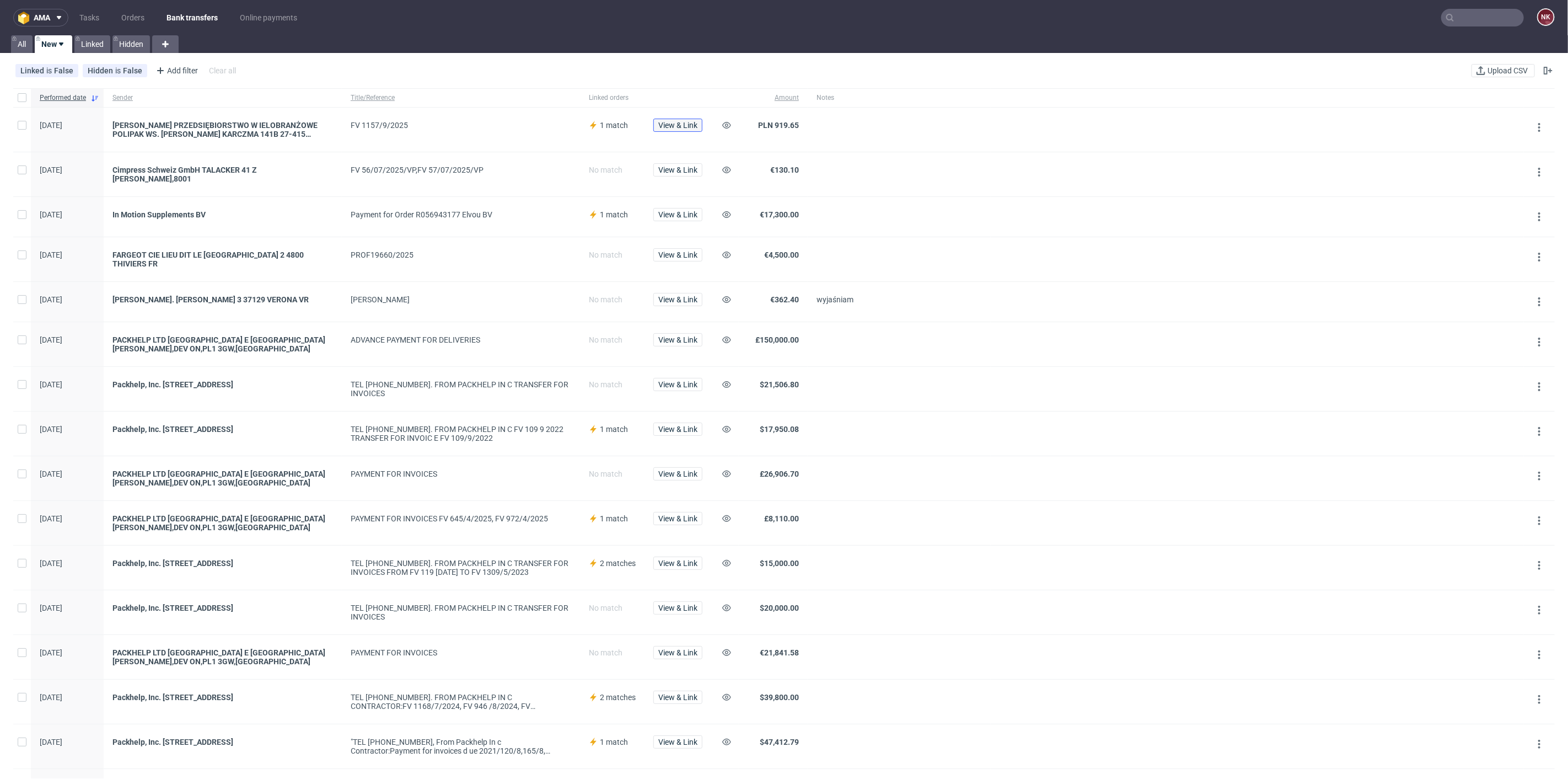
click at [672, 123] on span "View & Link" at bounding box center [678, 125] width 39 height 7
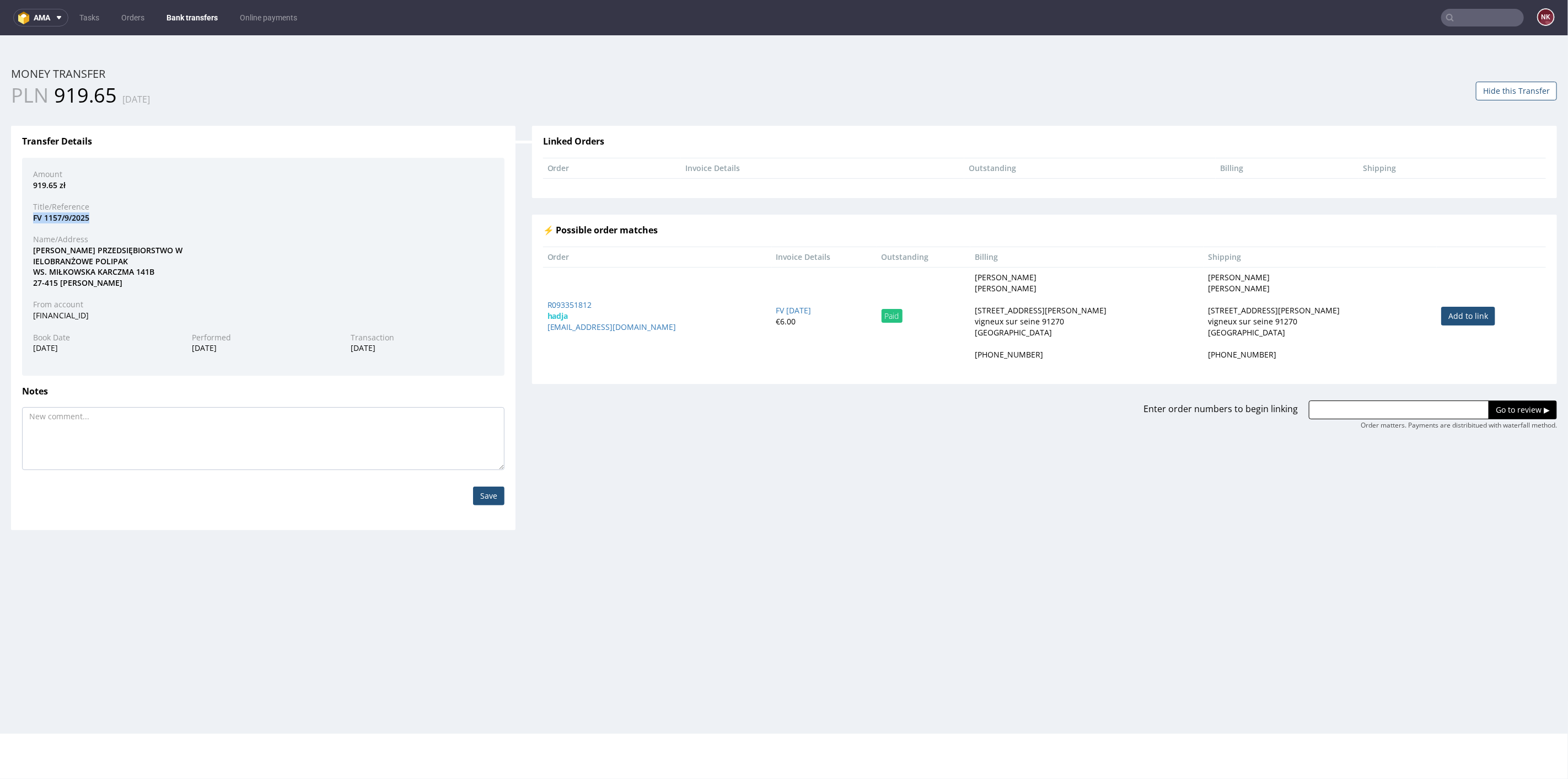
drag, startPoint x: 100, startPoint y: 218, endPoint x: 14, endPoint y: 220, distance: 86.0
click at [14, 220] on div "Transfer Details Amount 919.65 zł Title/Reference FV 1157/9/2025 Name/Address M…" at bounding box center [263, 327] width 504 height 404
copy div "FV 1157/9/2025"
click at [1500, 84] on button "Hide this Transfer" at bounding box center [1516, 91] width 81 height 19
click at [188, 7] on nav "ama Tasks Orders Bank transfers Online payments NK" at bounding box center [784, 18] width 1568 height 35
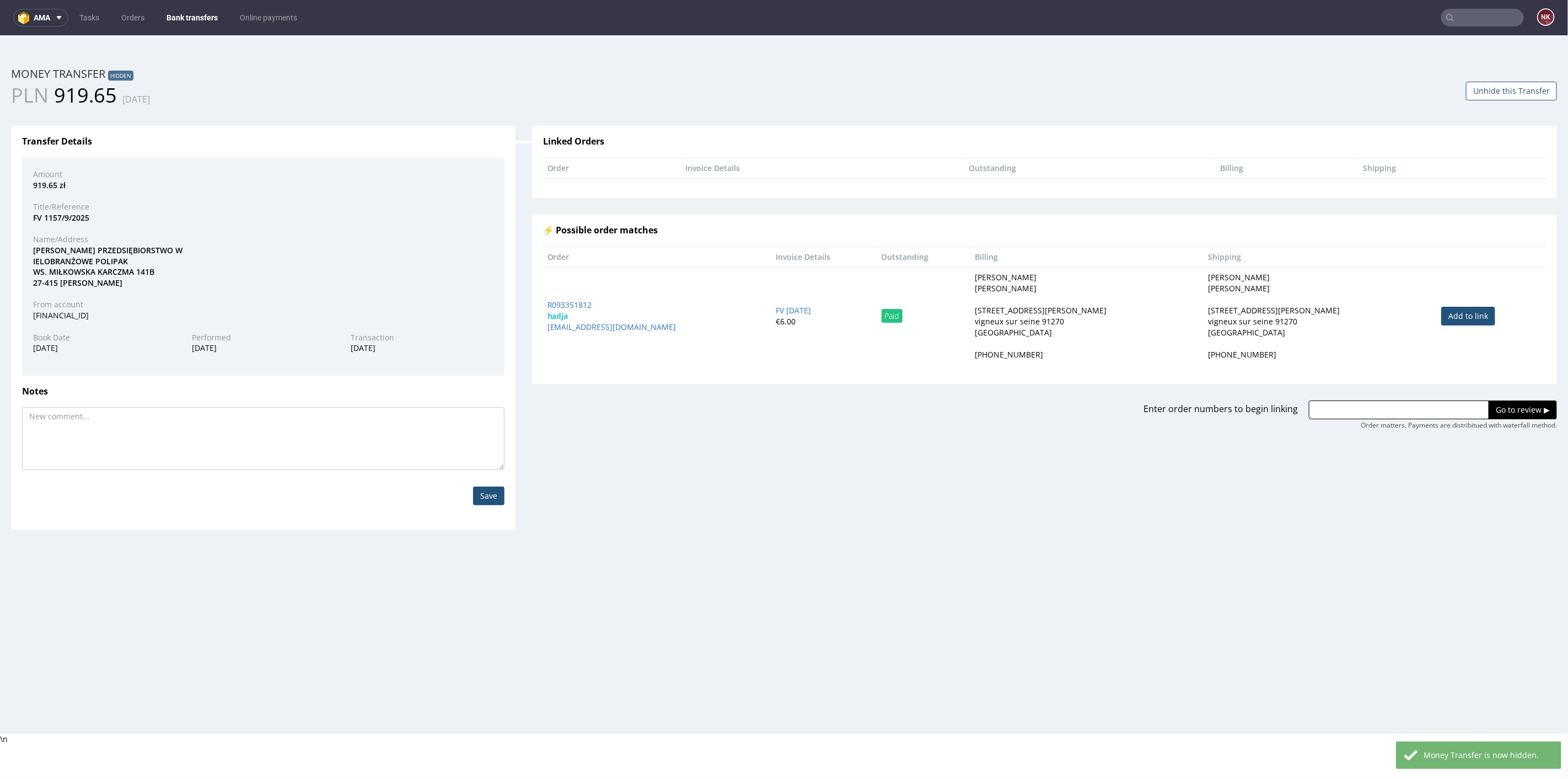
click at [193, 12] on link "Bank transfers" at bounding box center [191, 17] width 64 height 18
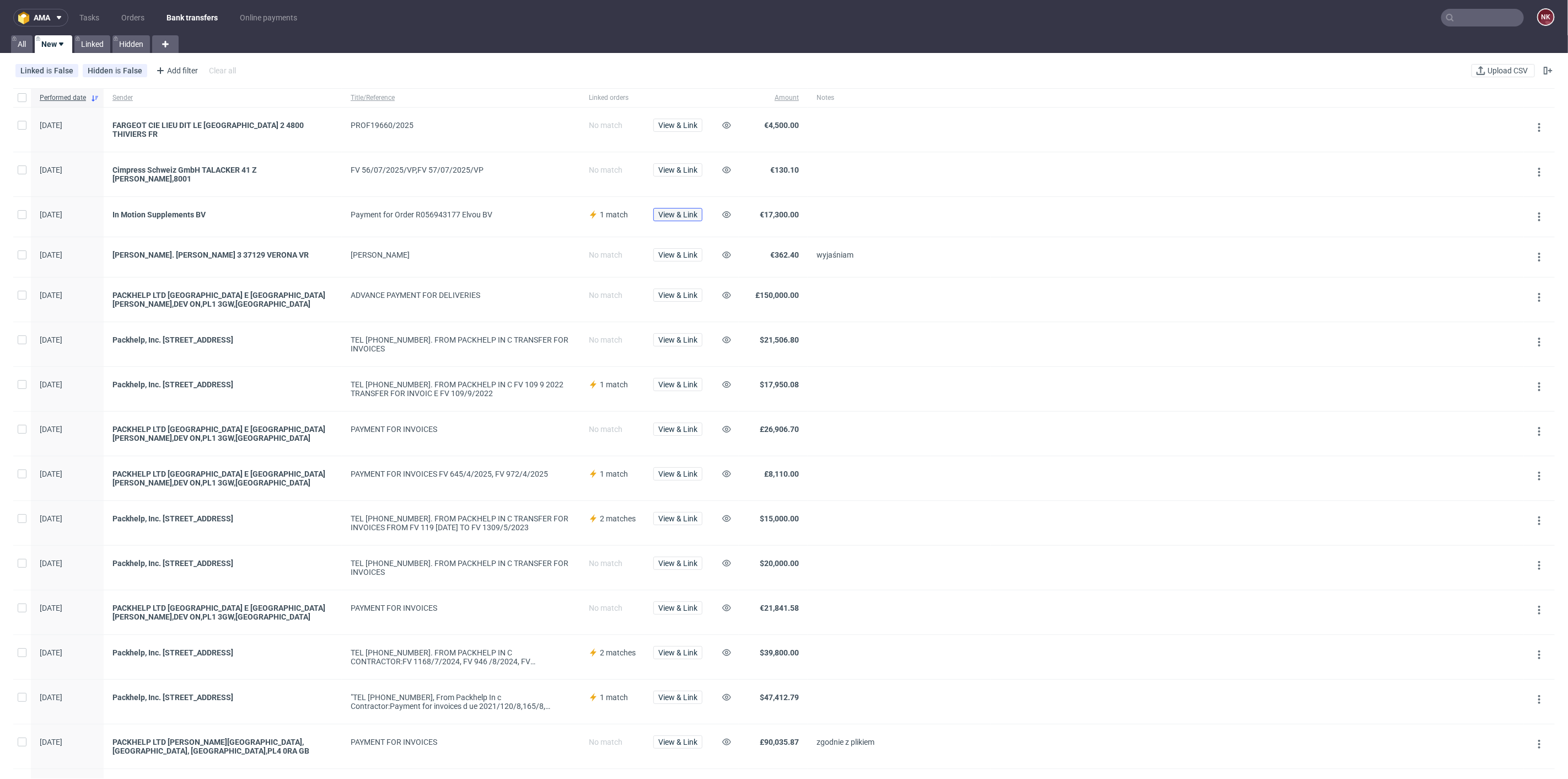
click at [693, 211] on span "View & Link" at bounding box center [678, 215] width 39 height 7
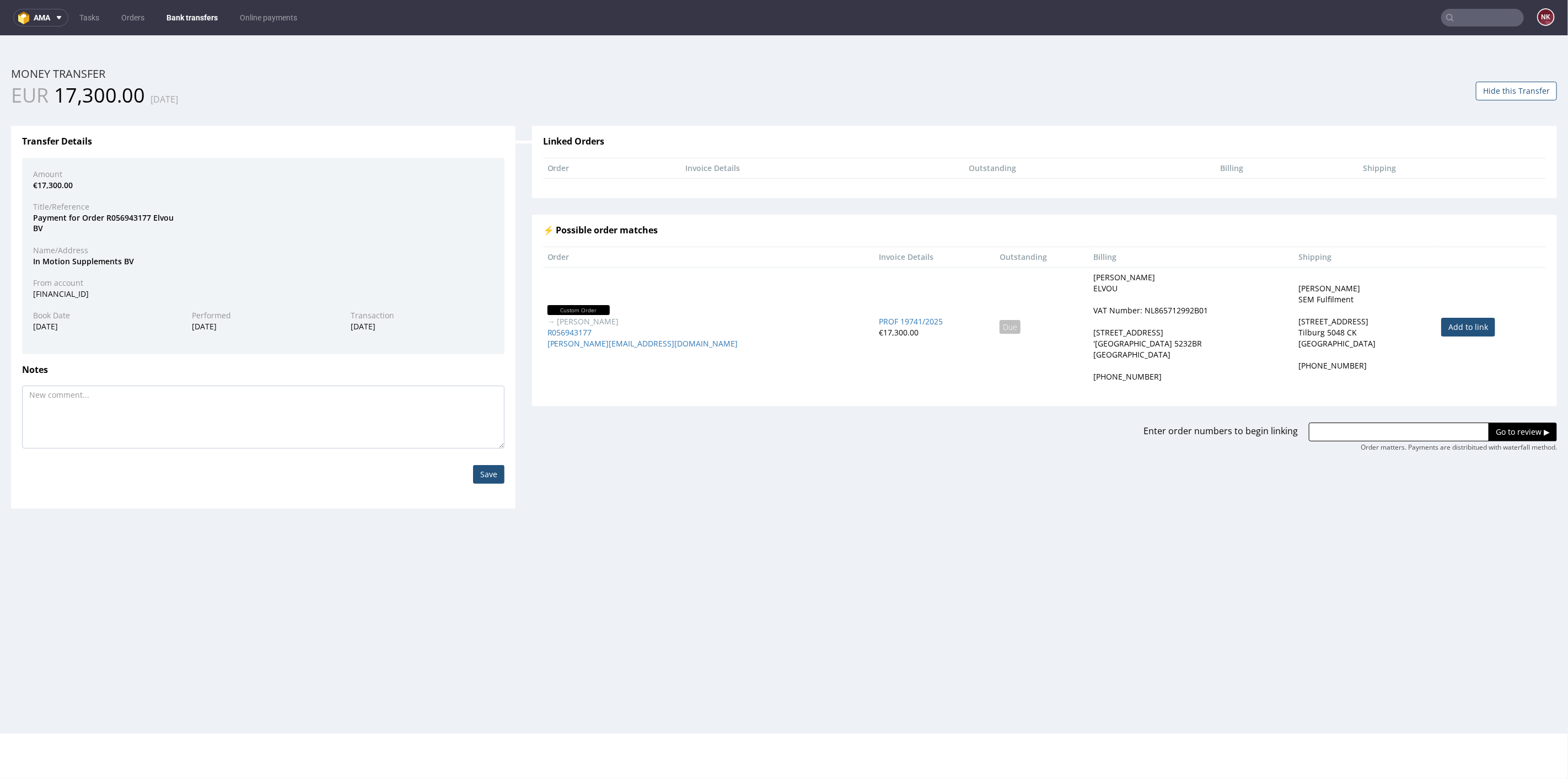
click at [1441, 328] on link "Add to link" at bounding box center [1468, 326] width 54 height 19
type input "R056943177"
click at [1501, 432] on input "Go to review ▶" at bounding box center [1522, 432] width 68 height 19
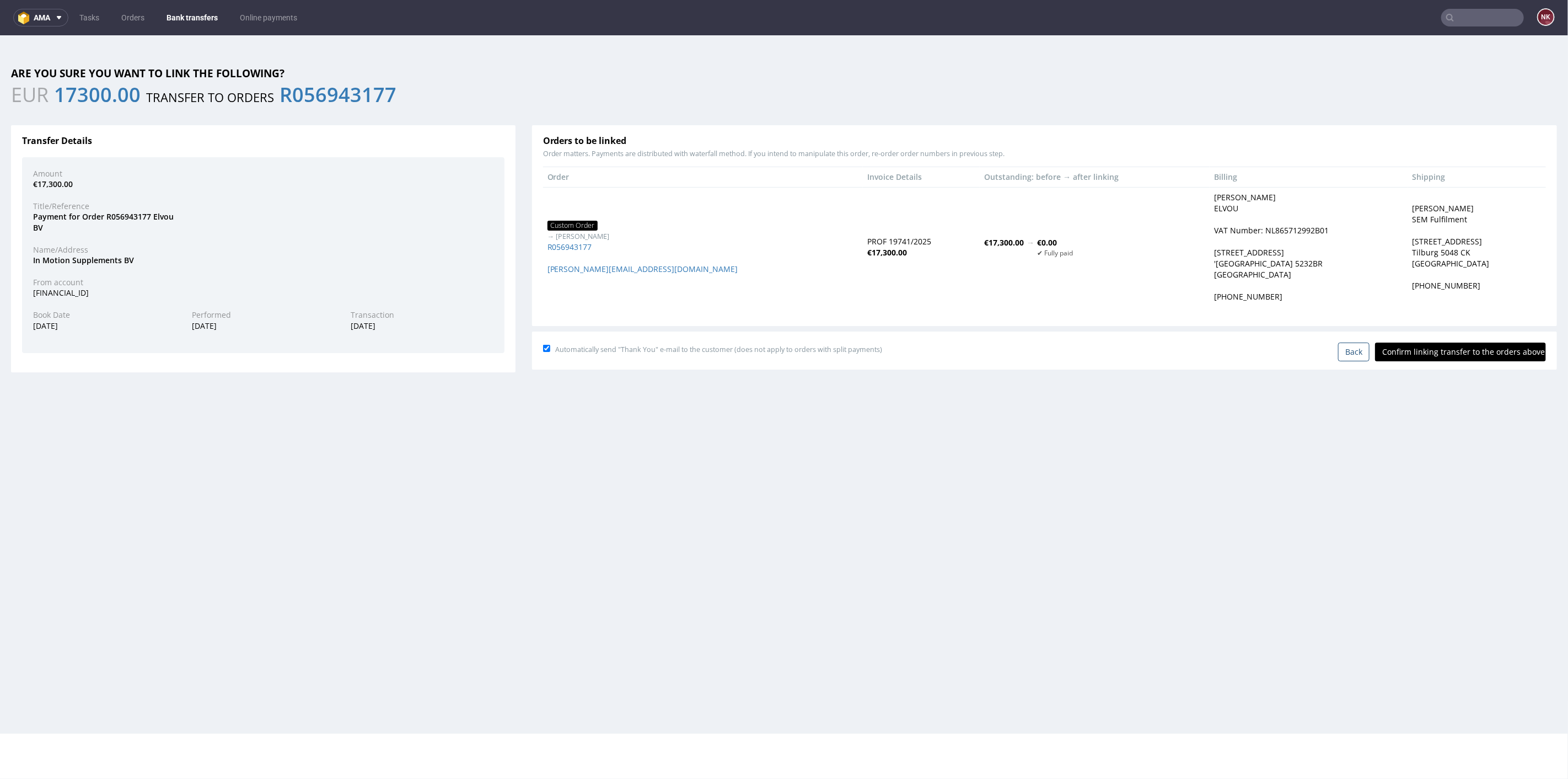
click at [1441, 346] on input "Confirm linking transfer to the orders above" at bounding box center [1460, 351] width 171 height 19
type input "In progress..."
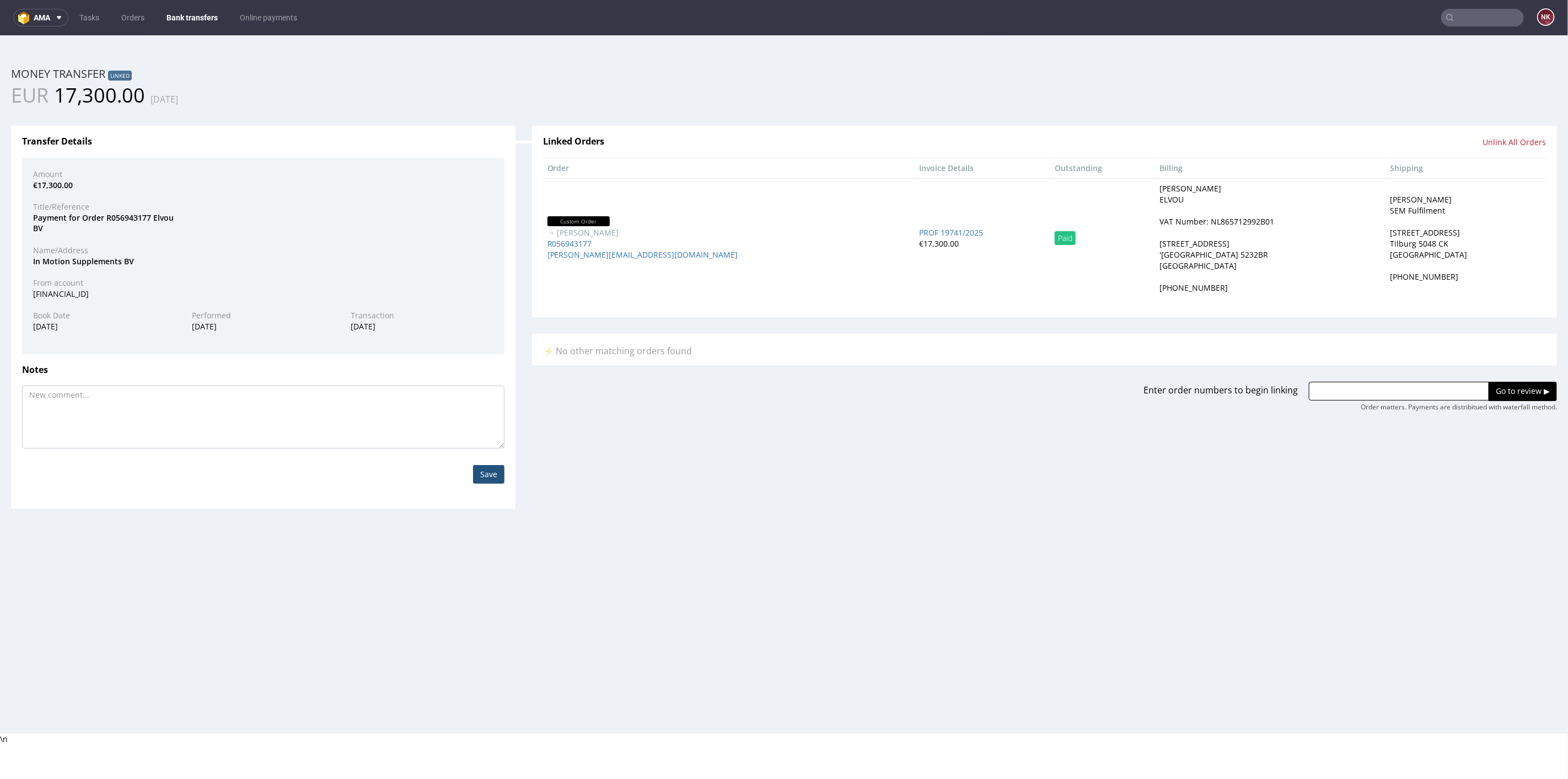
click at [188, 21] on link "Bank transfers" at bounding box center [191, 17] width 64 height 18
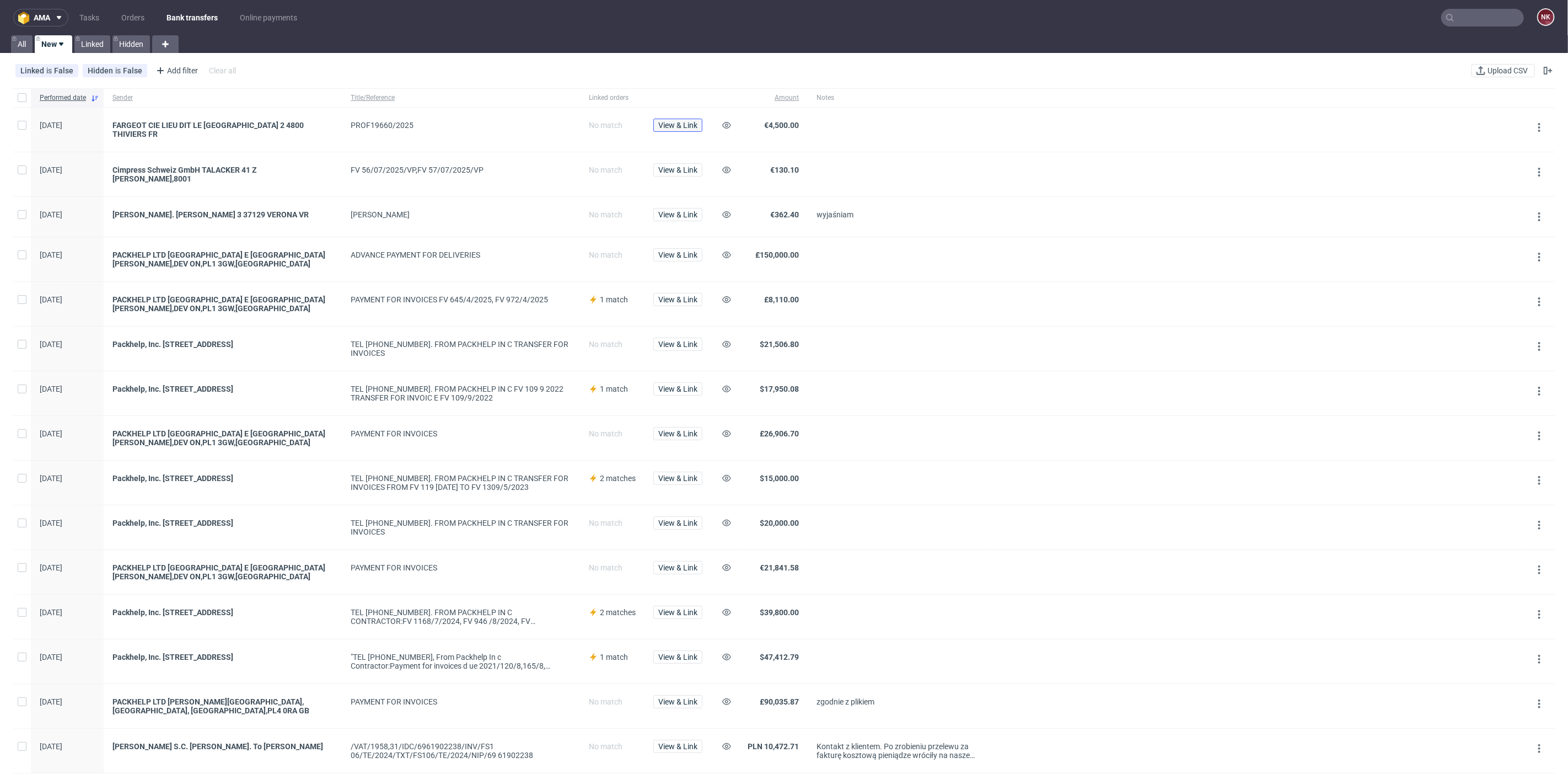
click at [672, 123] on span "View & Link" at bounding box center [678, 125] width 39 height 7
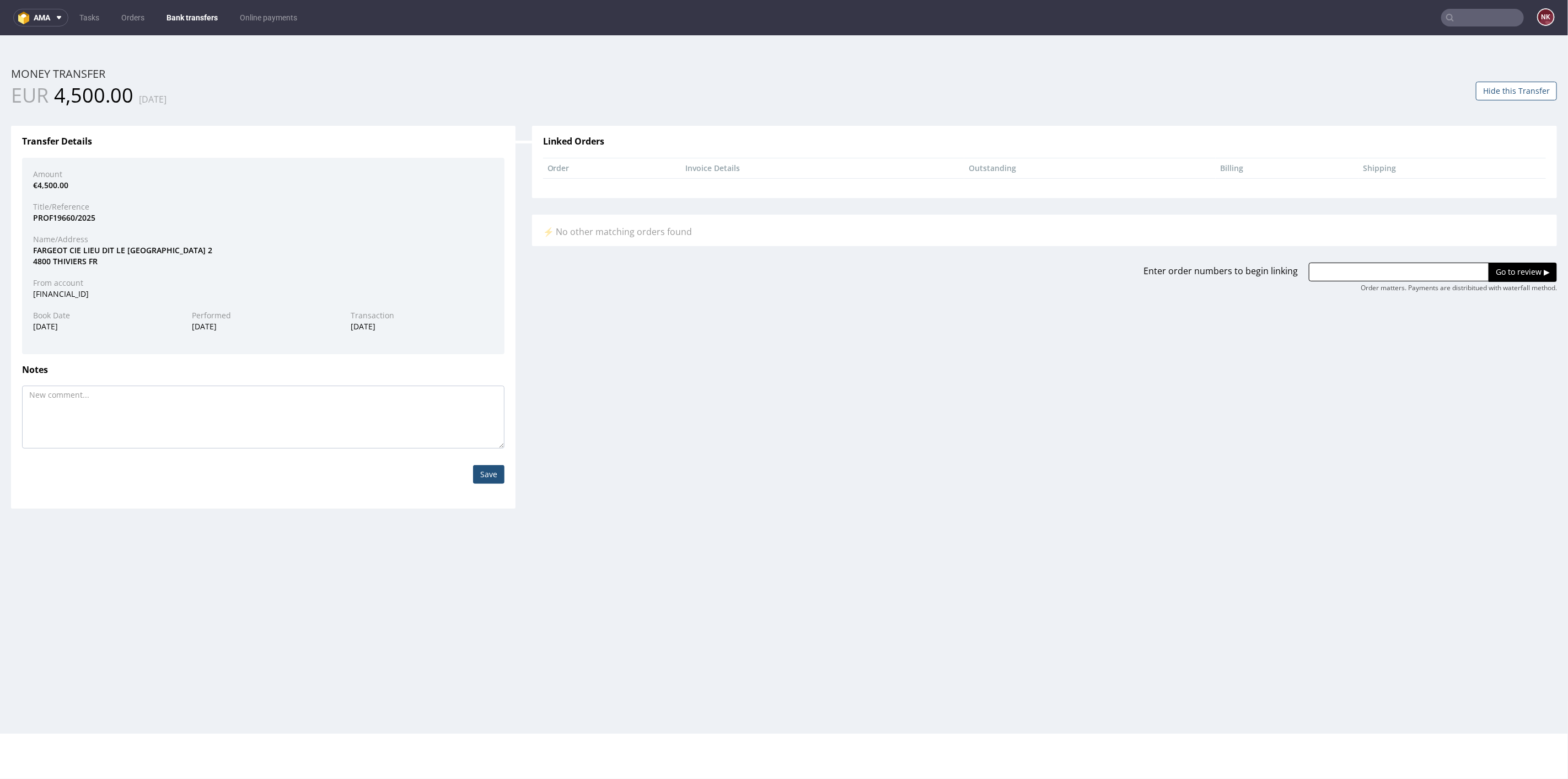
click at [53, 243] on div "Name/Address" at bounding box center [263, 239] width 477 height 11
click at [47, 250] on div "FARGEOT CIE LIEU DIT LE PETIT GUE 2 4800 THIVIERS FR" at bounding box center [263, 255] width 477 height 21
copy div "FARGEOT"
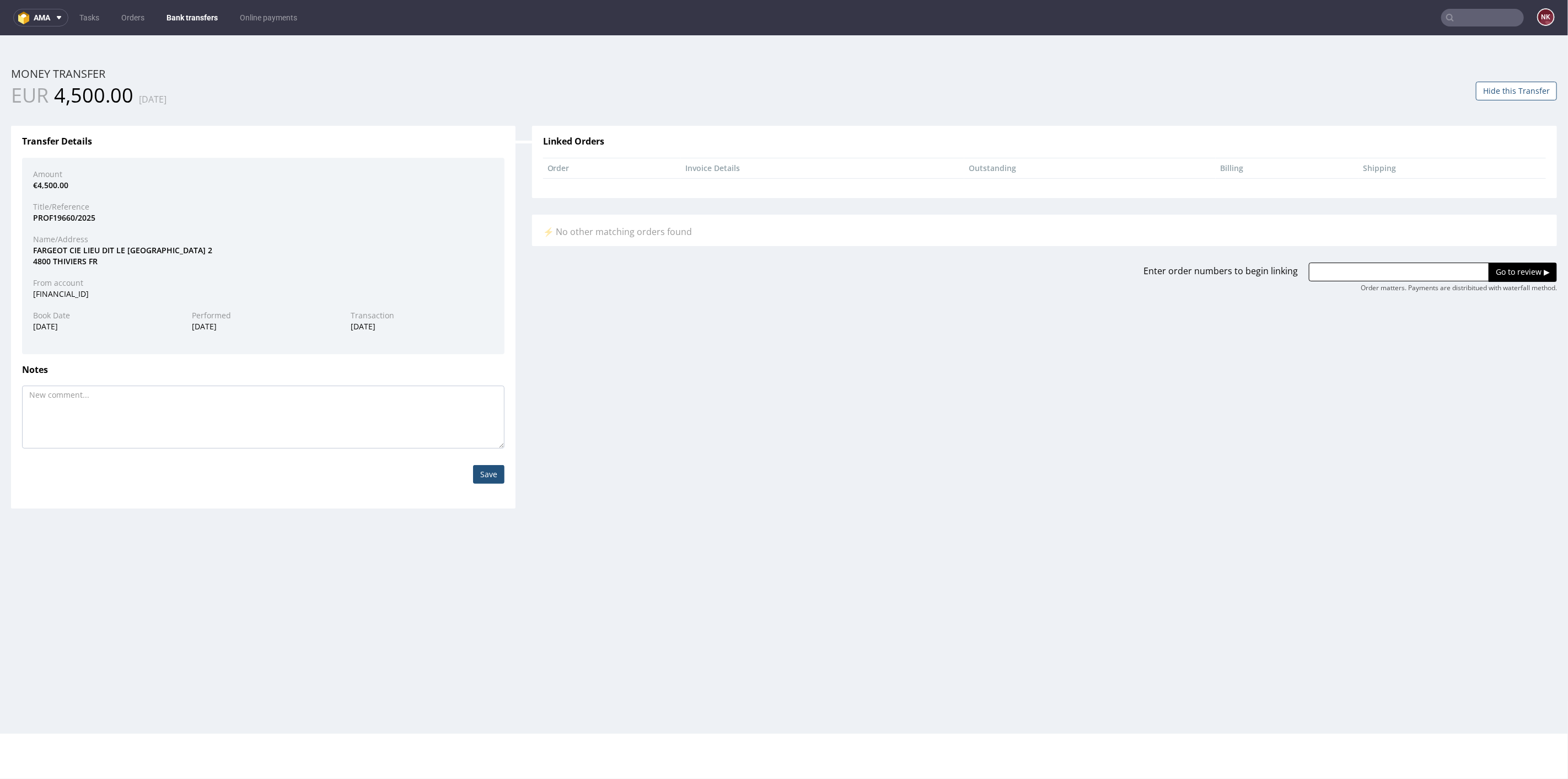
click at [1345, 266] on input "text" at bounding box center [1398, 271] width 180 height 19
paste input "R252833247"
type input "R252833247"
click at [1501, 265] on input "Go to review ▶" at bounding box center [1522, 271] width 68 height 19
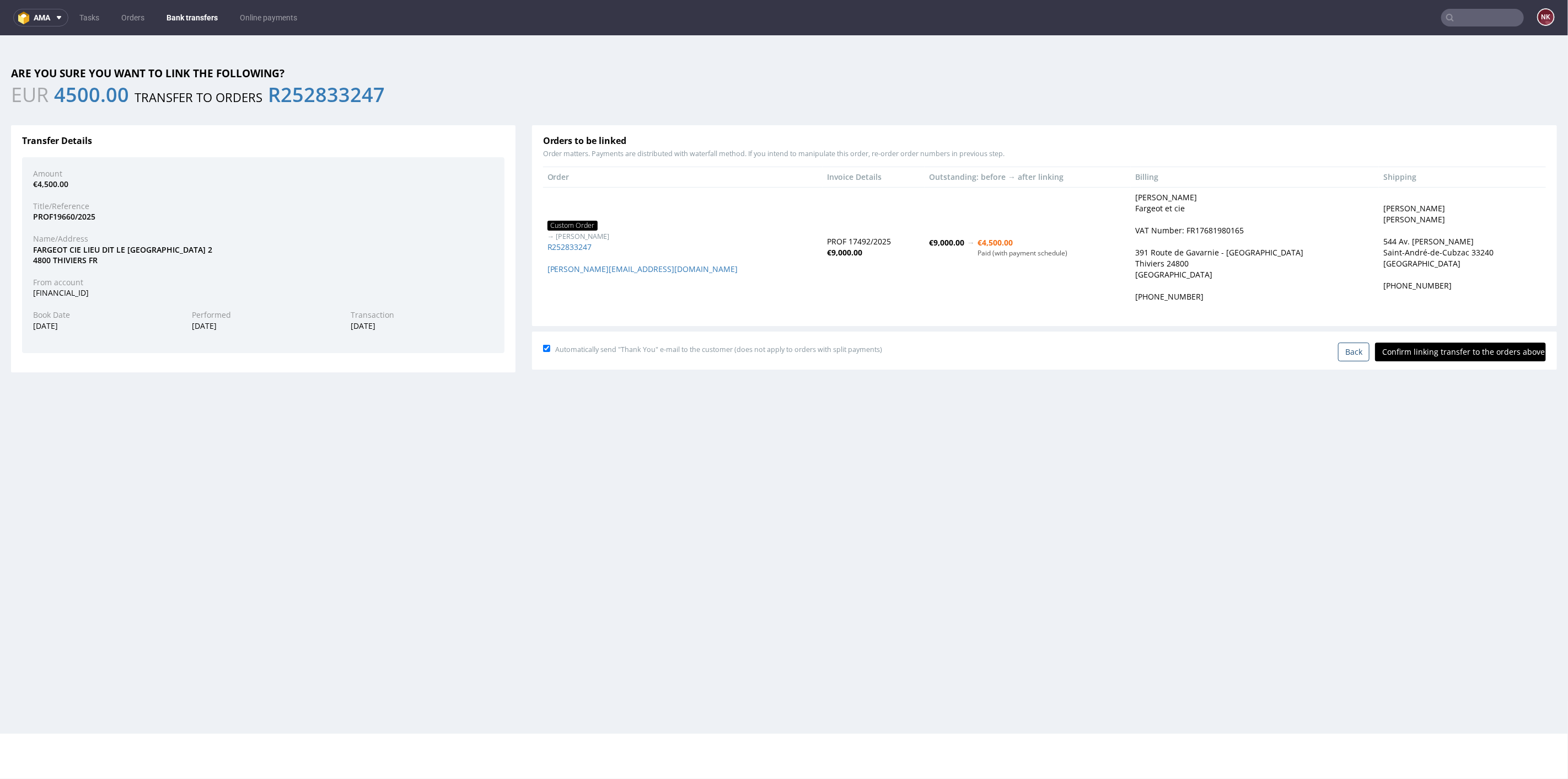
click at [1462, 347] on input "Confirm linking transfer to the orders above" at bounding box center [1460, 351] width 171 height 19
type input "In progress..."
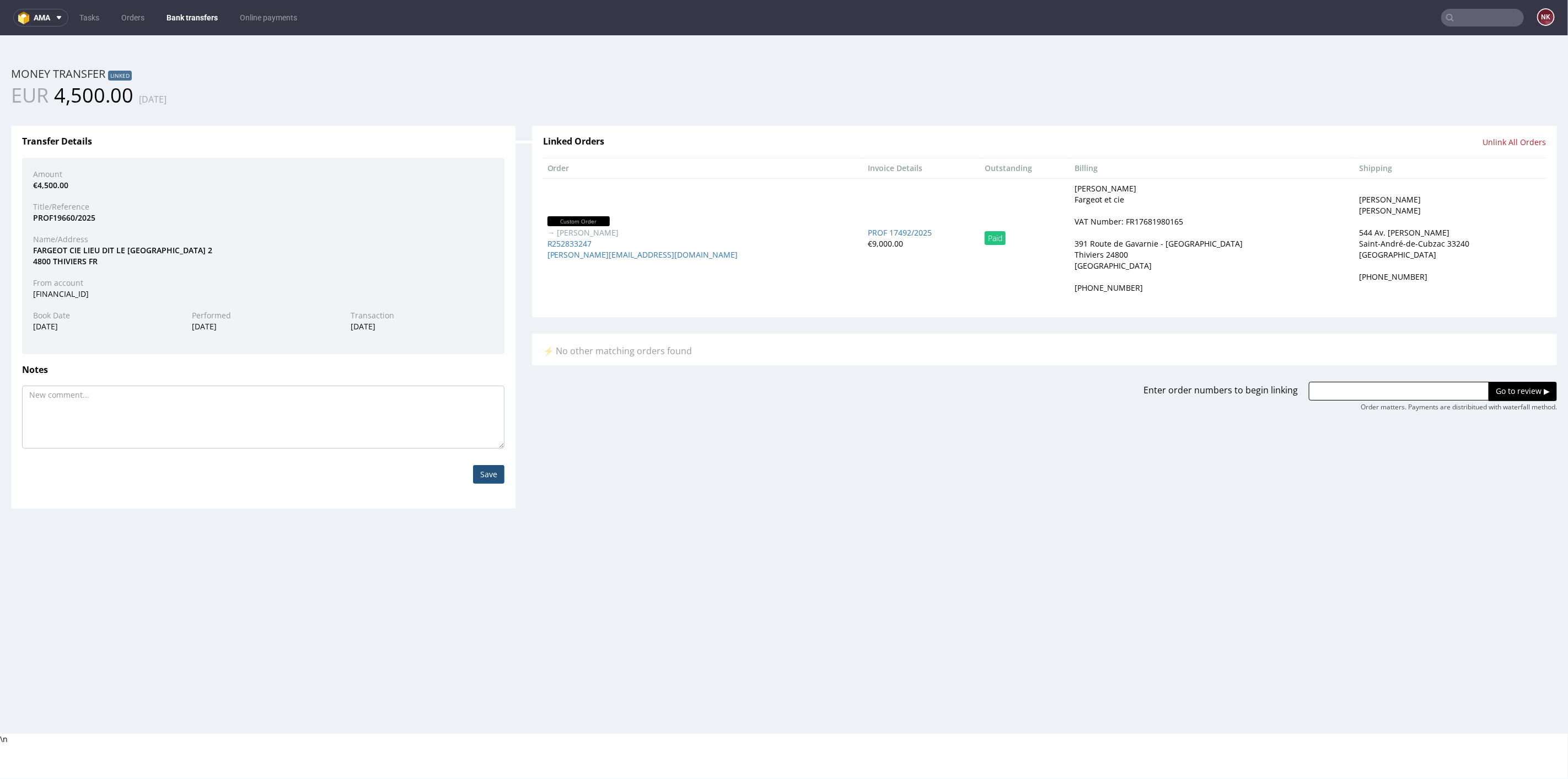
click at [213, 10] on link "Bank transfers" at bounding box center [191, 17] width 64 height 18
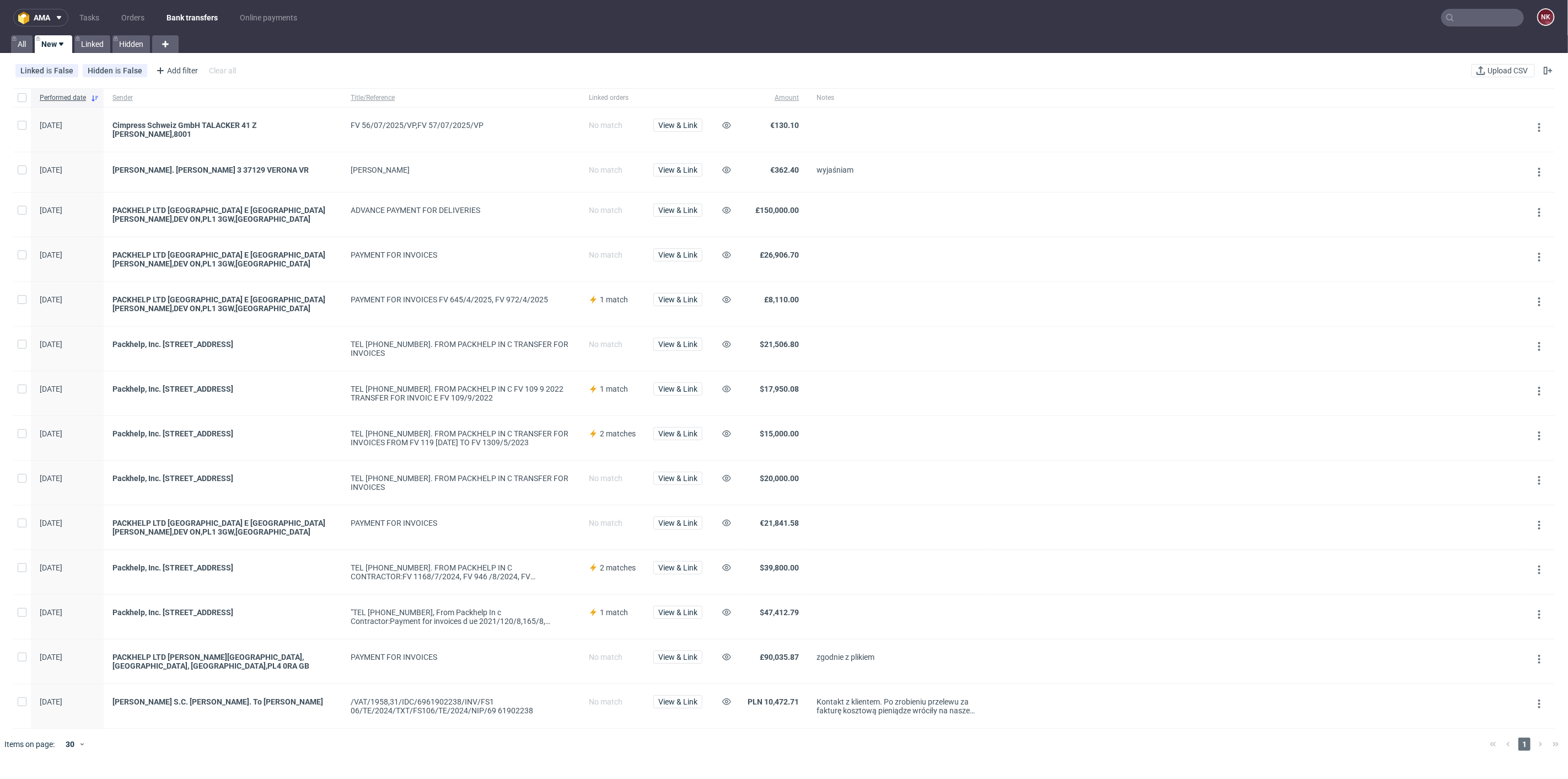
click at [676, 114] on div "View & Link" at bounding box center [677, 129] width 66 height 44
click at [680, 122] on span "View & Link" at bounding box center [678, 125] width 39 height 7
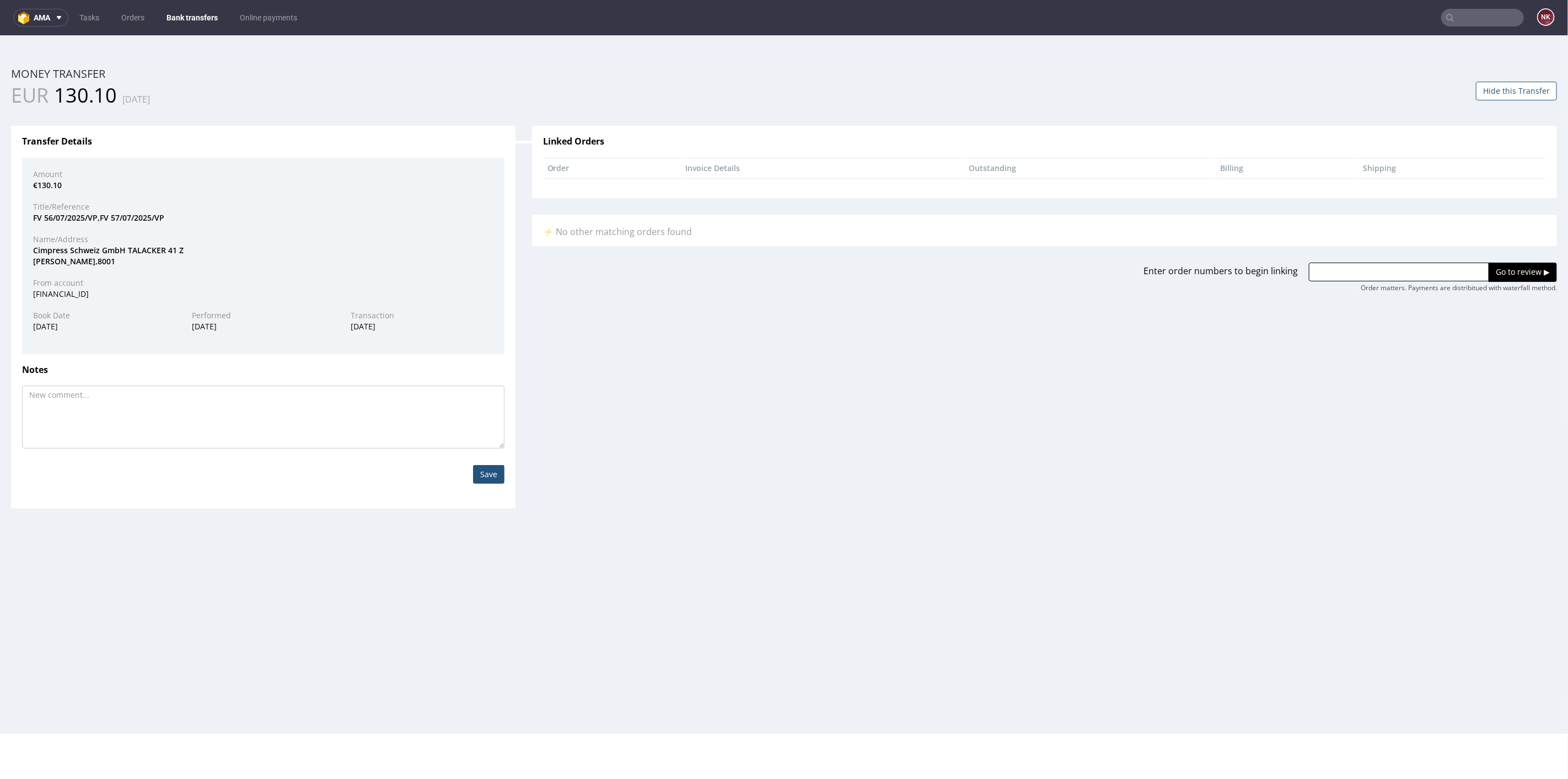
click at [1496, 90] on button "Hide this Transfer" at bounding box center [1516, 91] width 81 height 19
click at [191, 14] on link "Bank transfers" at bounding box center [191, 17] width 64 height 18
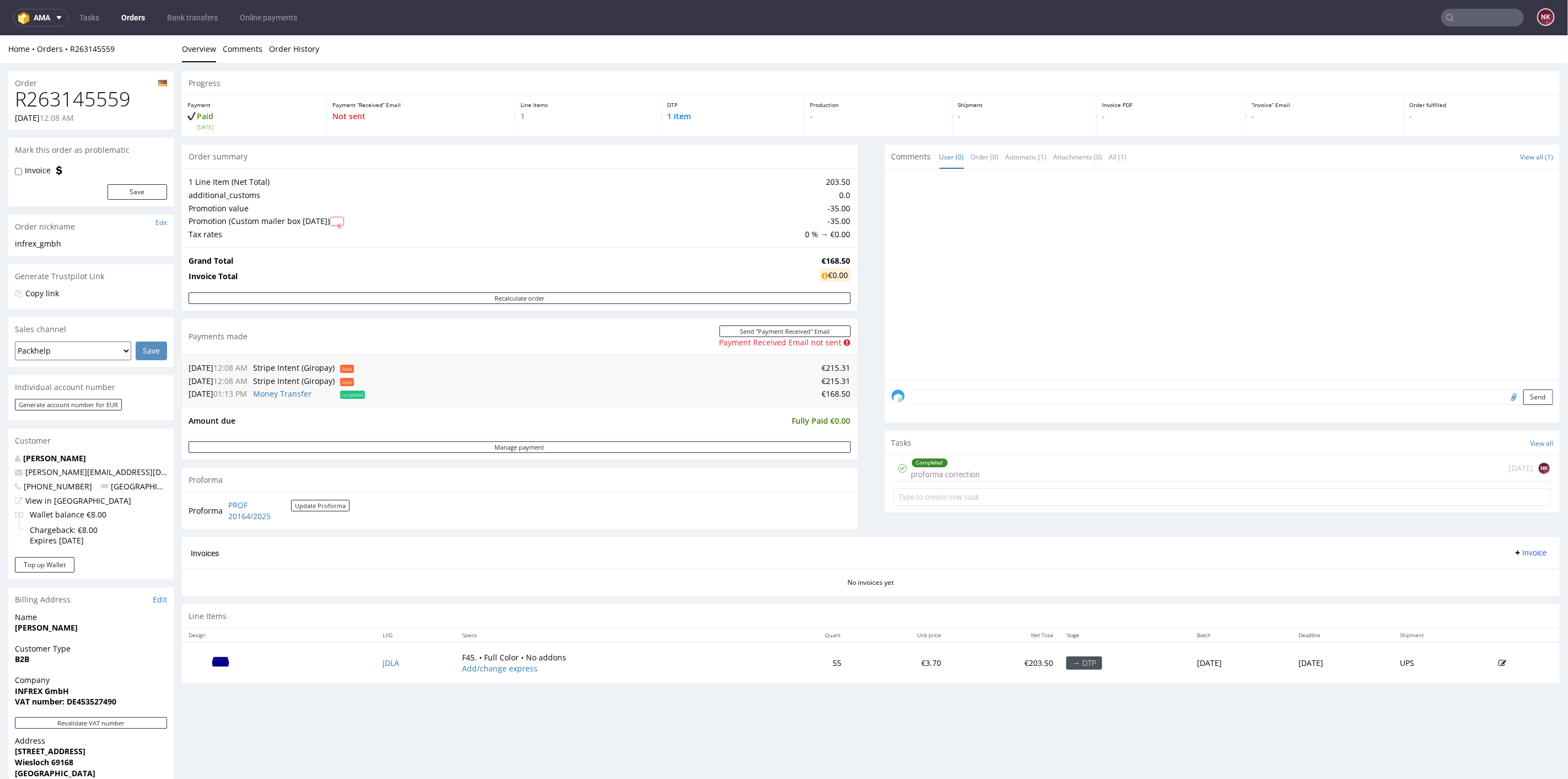
click at [1011, 467] on div "Completed proforma correction [DATE] NK" at bounding box center [1222, 468] width 657 height 26
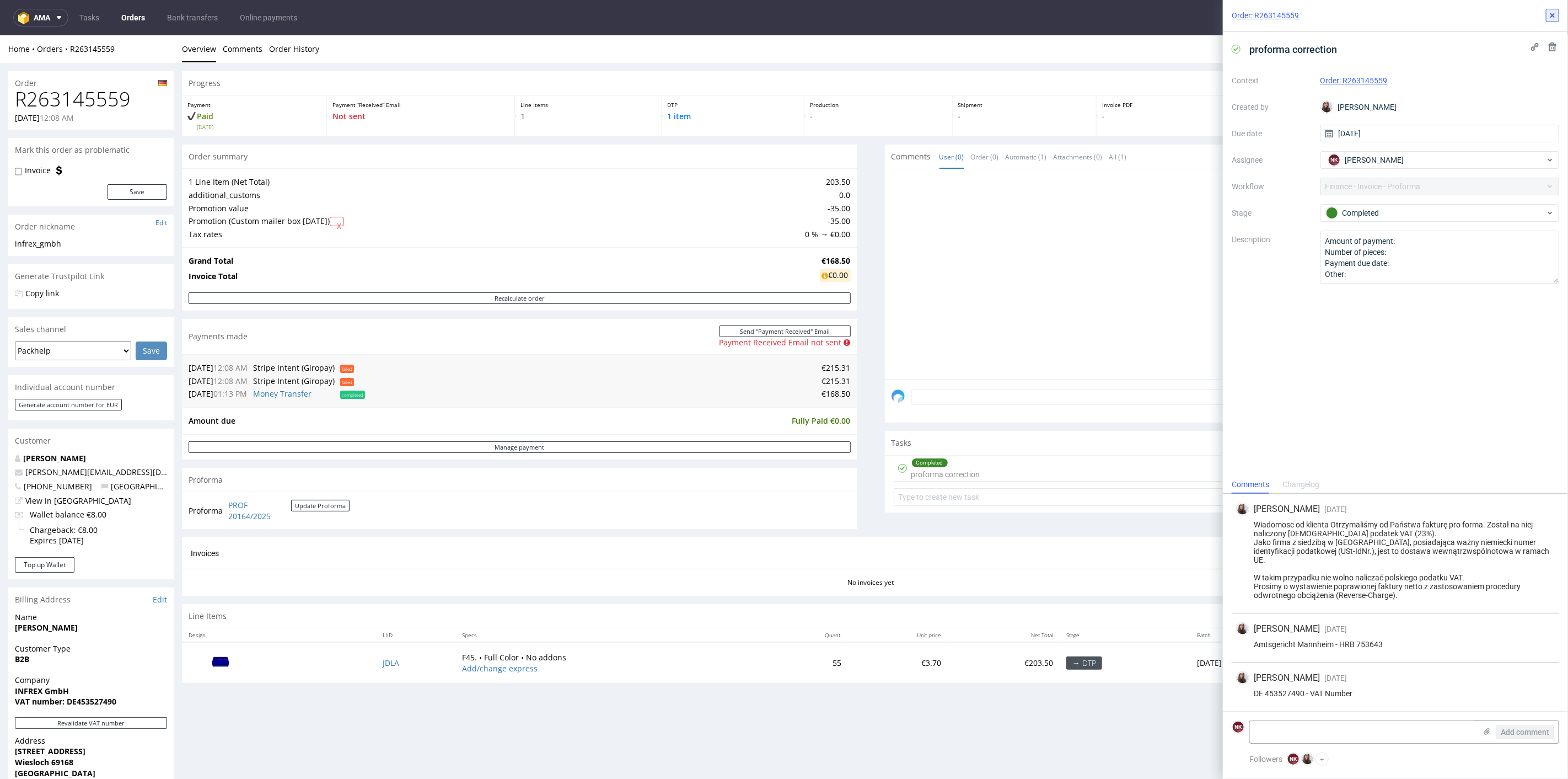
click at [1556, 17] on icon at bounding box center [1552, 15] width 8 height 8
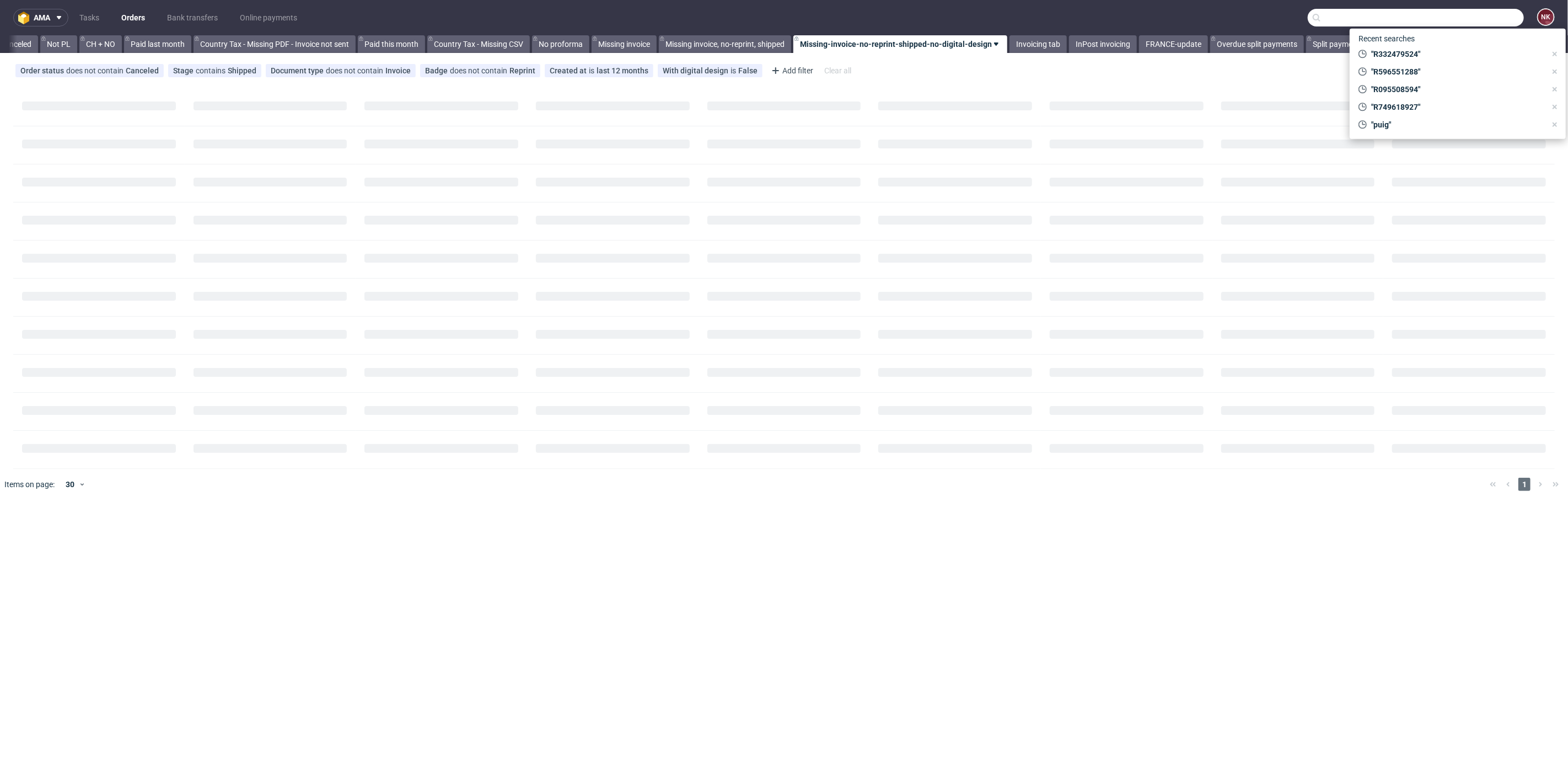
click at [1492, 17] on input "text" at bounding box center [1415, 17] width 216 height 18
paste input "FARGEOT"
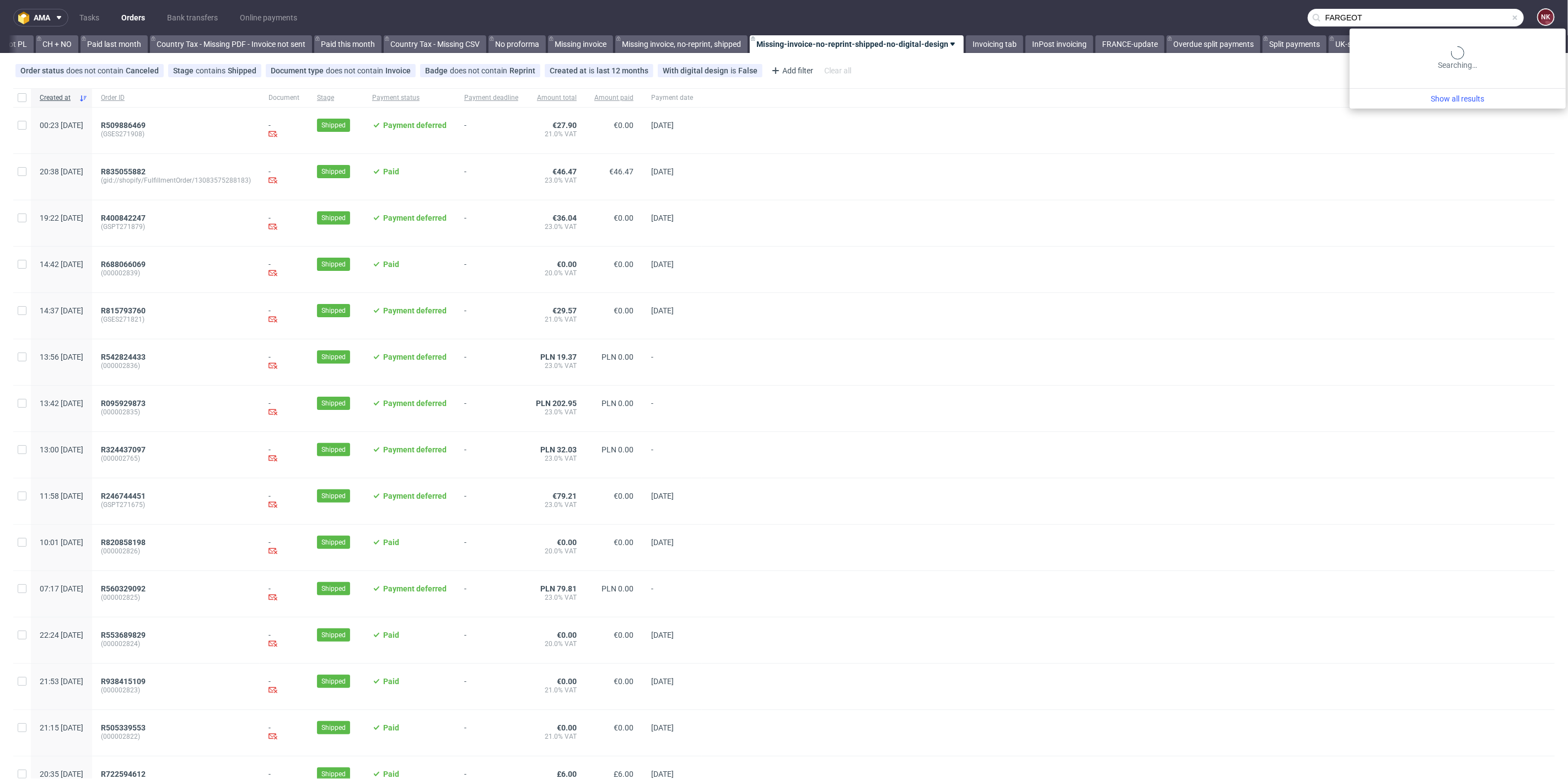
scroll to position [0, 1139]
type input "FARGEOT"
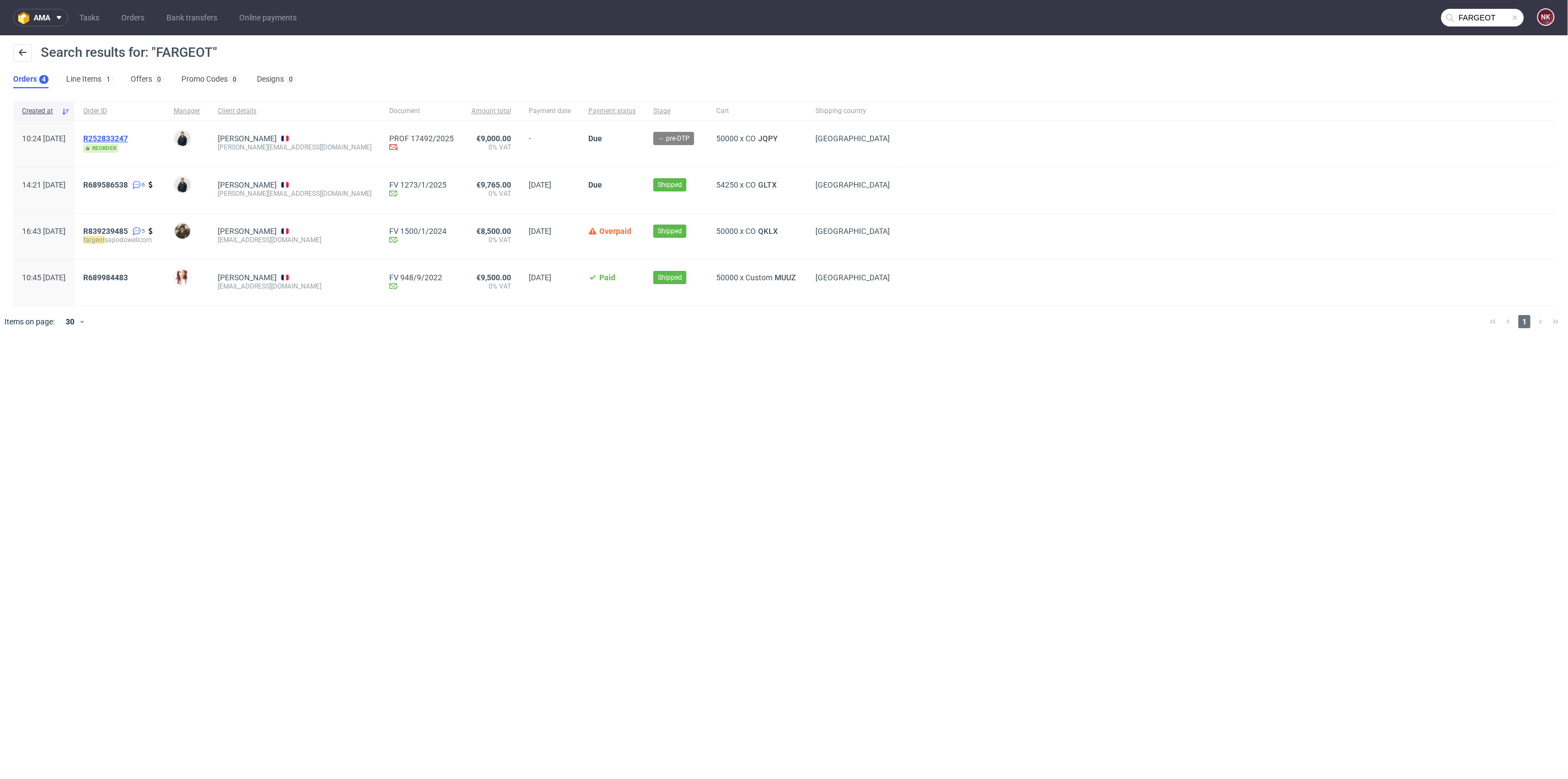
click at [128, 135] on span "R252833247" at bounding box center [106, 137] width 45 height 8
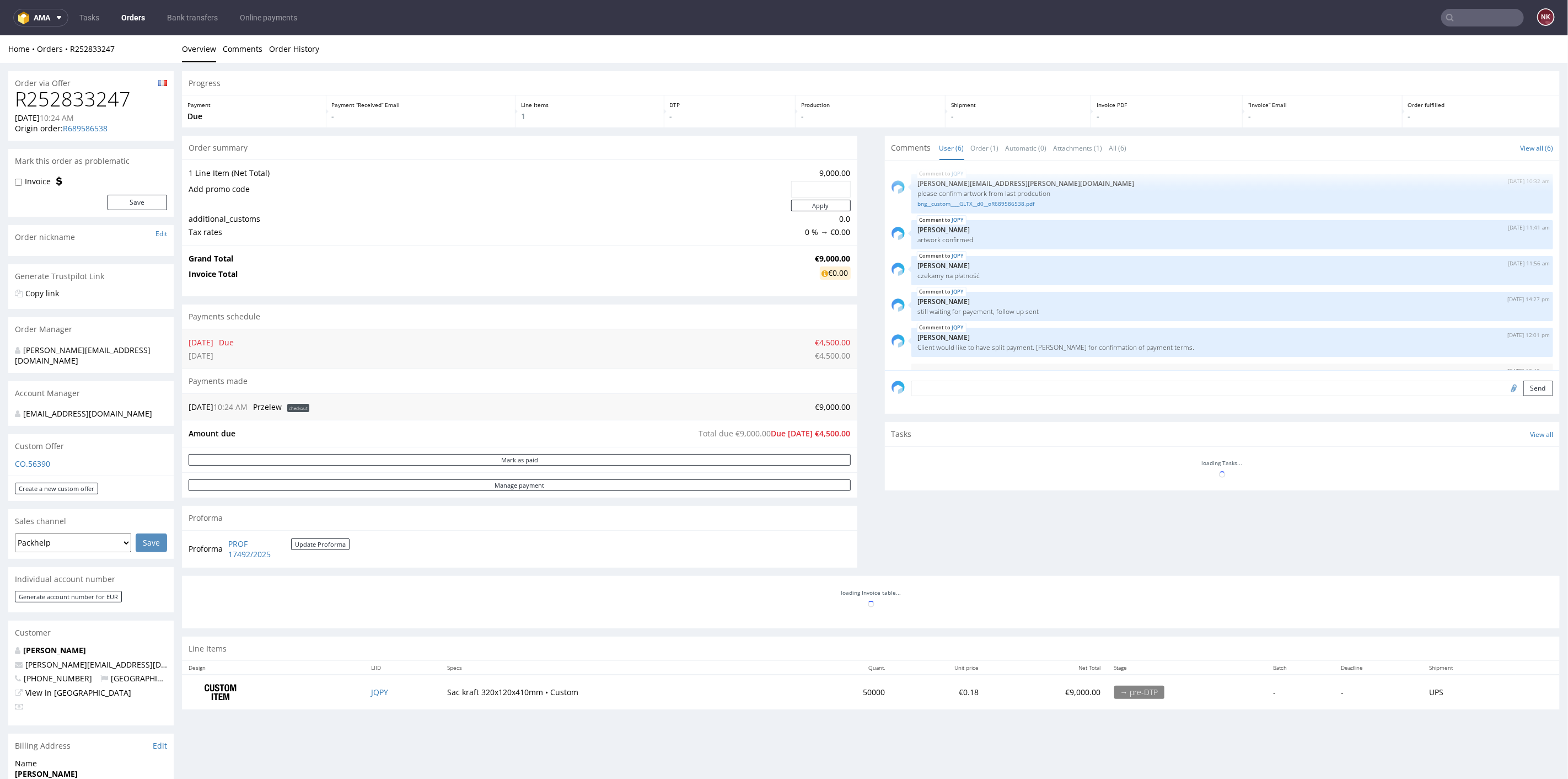
scroll to position [29, 0]
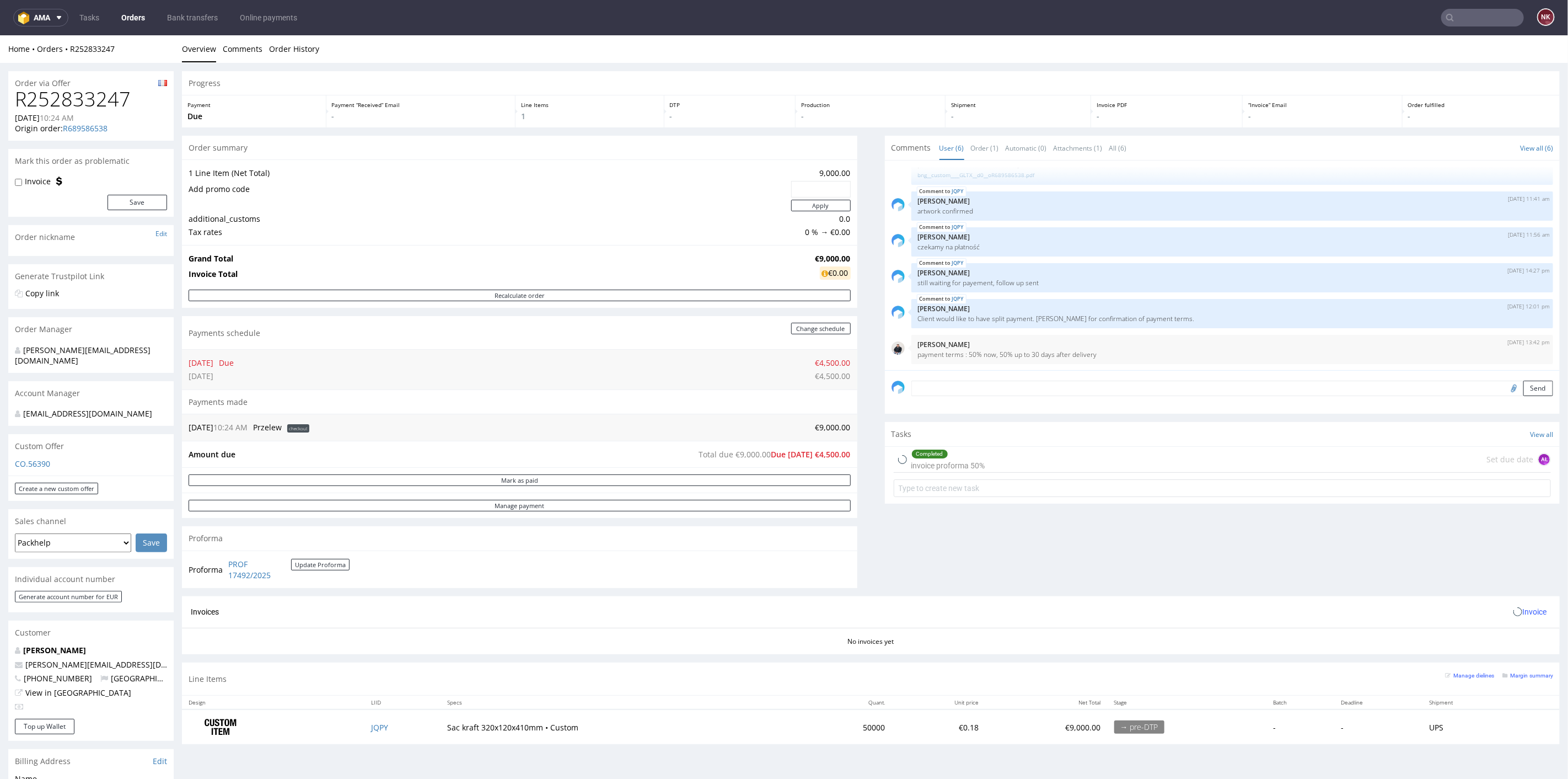
click at [72, 103] on h1 "R252833247" at bounding box center [91, 99] width 152 height 22
copy h1 "R252833247"
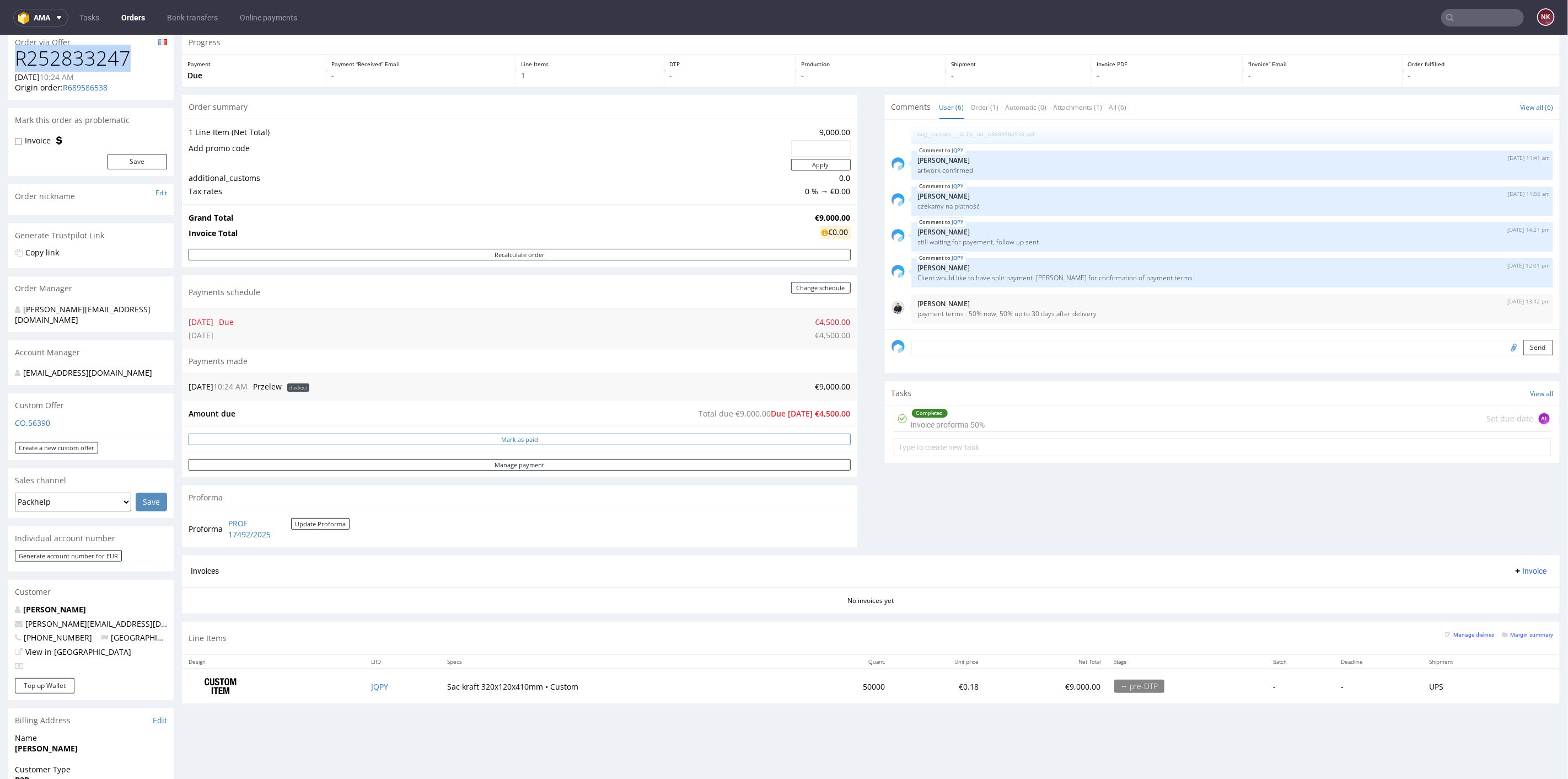
scroll to position [0, 0]
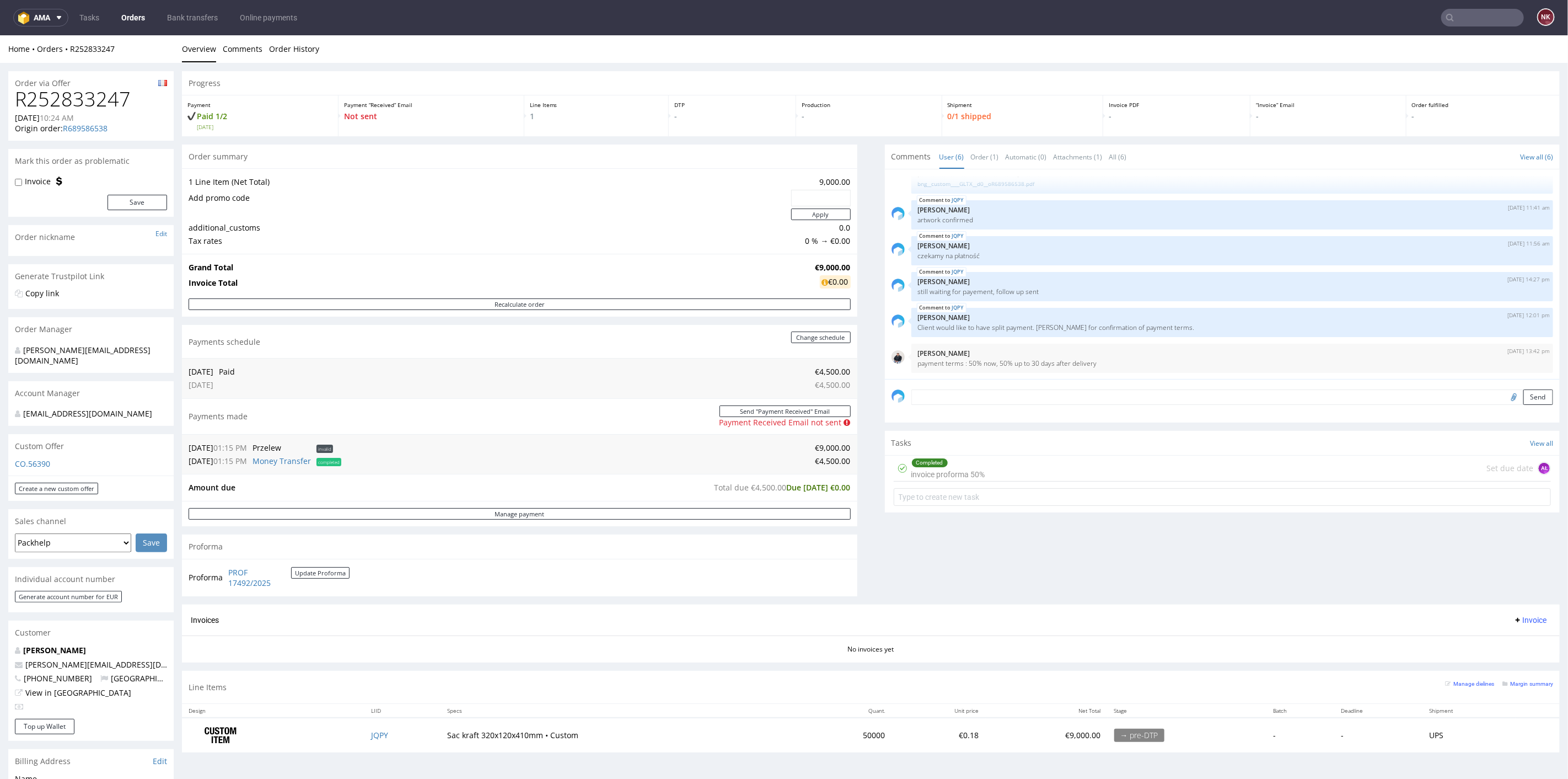
scroll to position [184, 0]
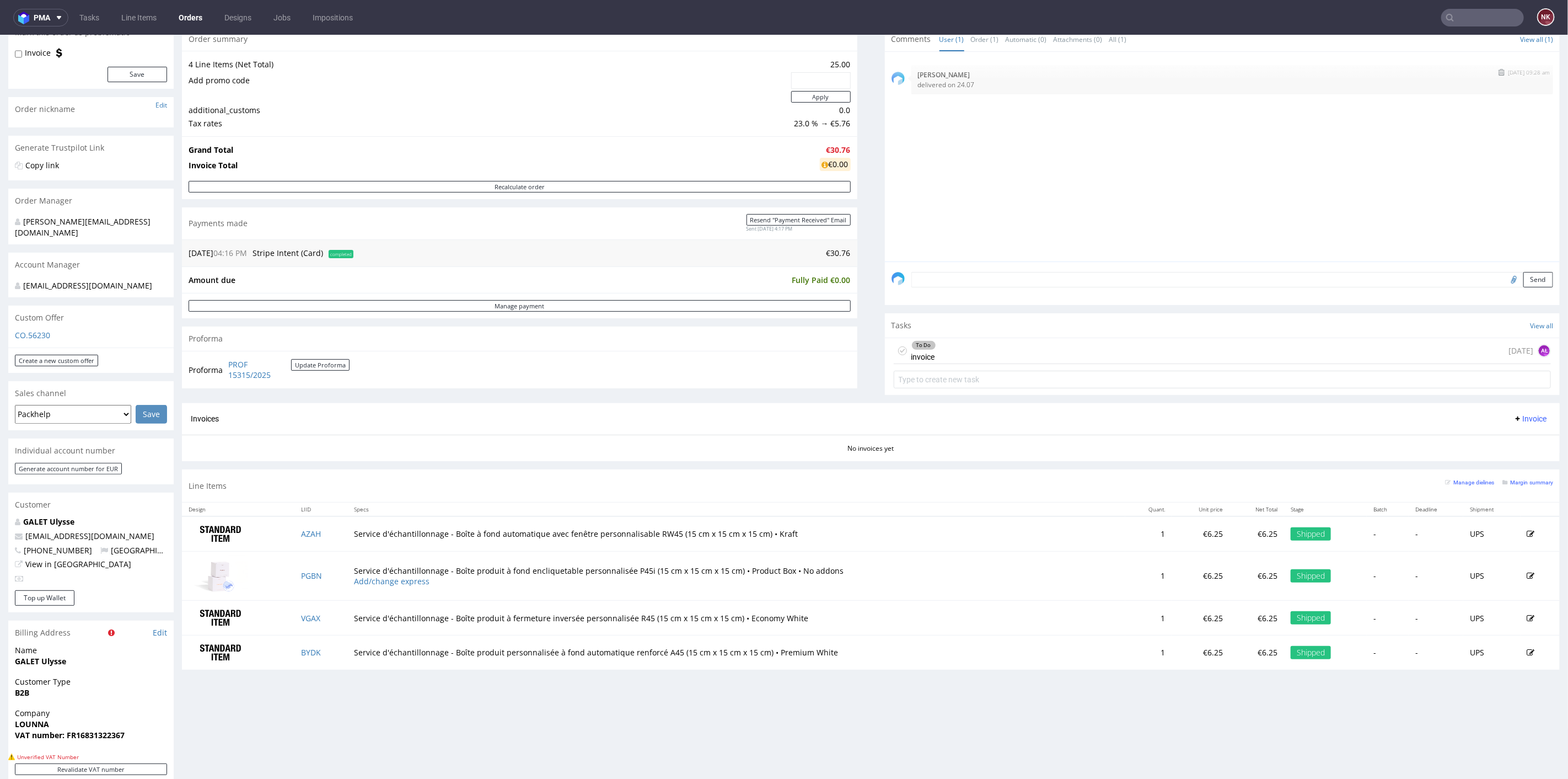
scroll to position [306, 0]
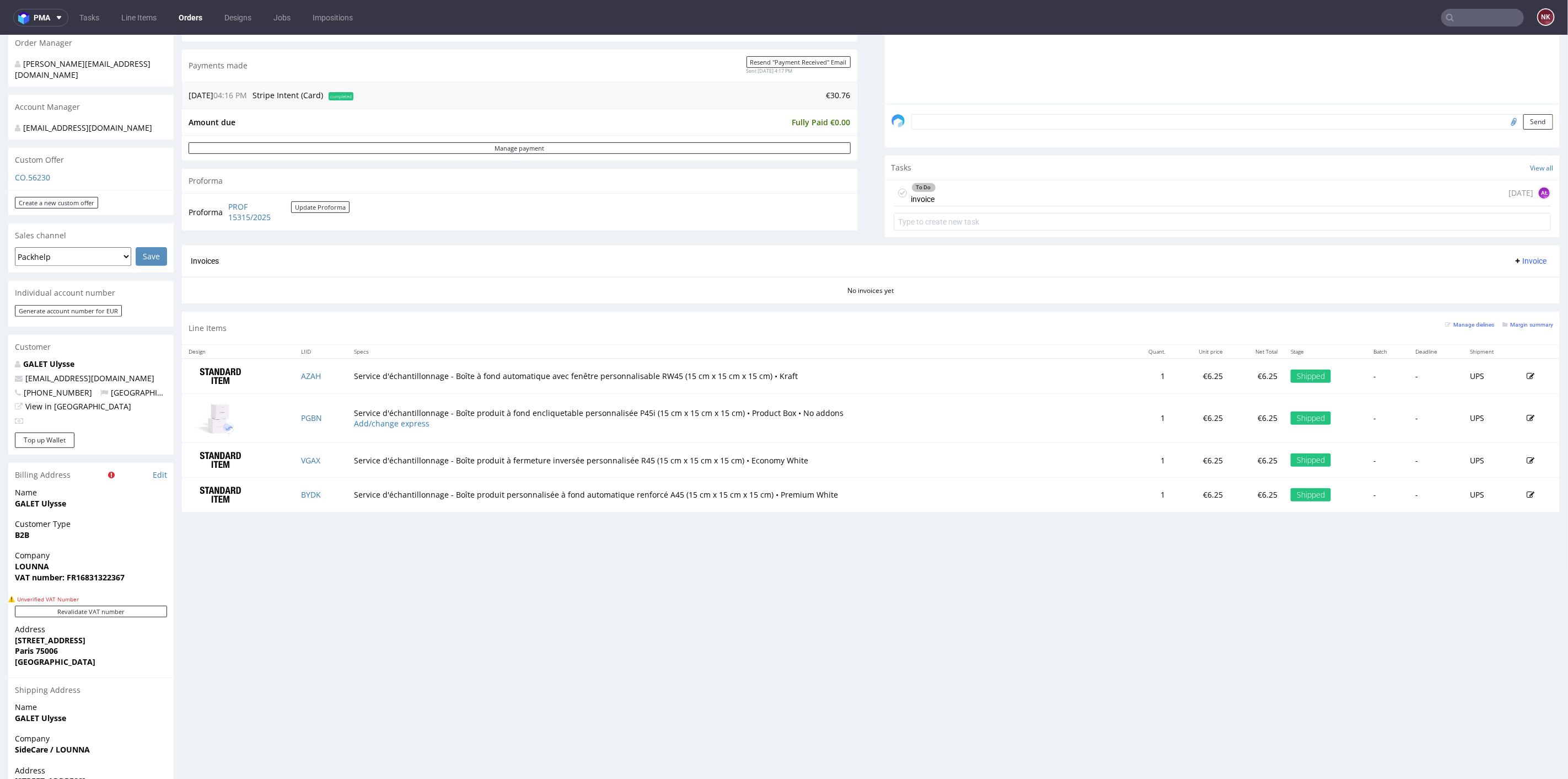
click at [1011, 194] on div "To Do invoice [DATE] AŁ" at bounding box center [1222, 192] width 657 height 26
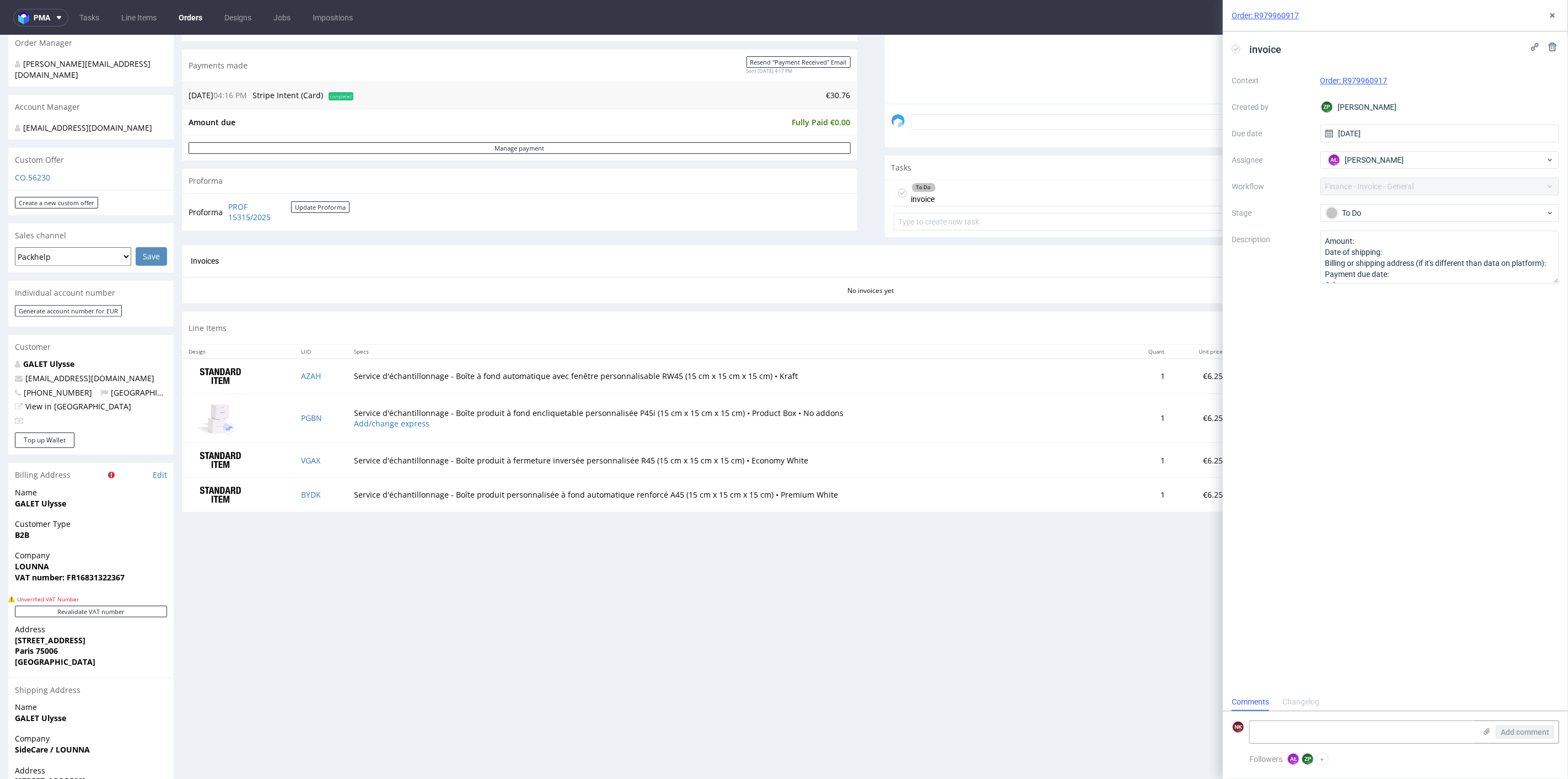
scroll to position [8, 0]
click at [1549, 13] on icon at bounding box center [1552, 15] width 8 height 8
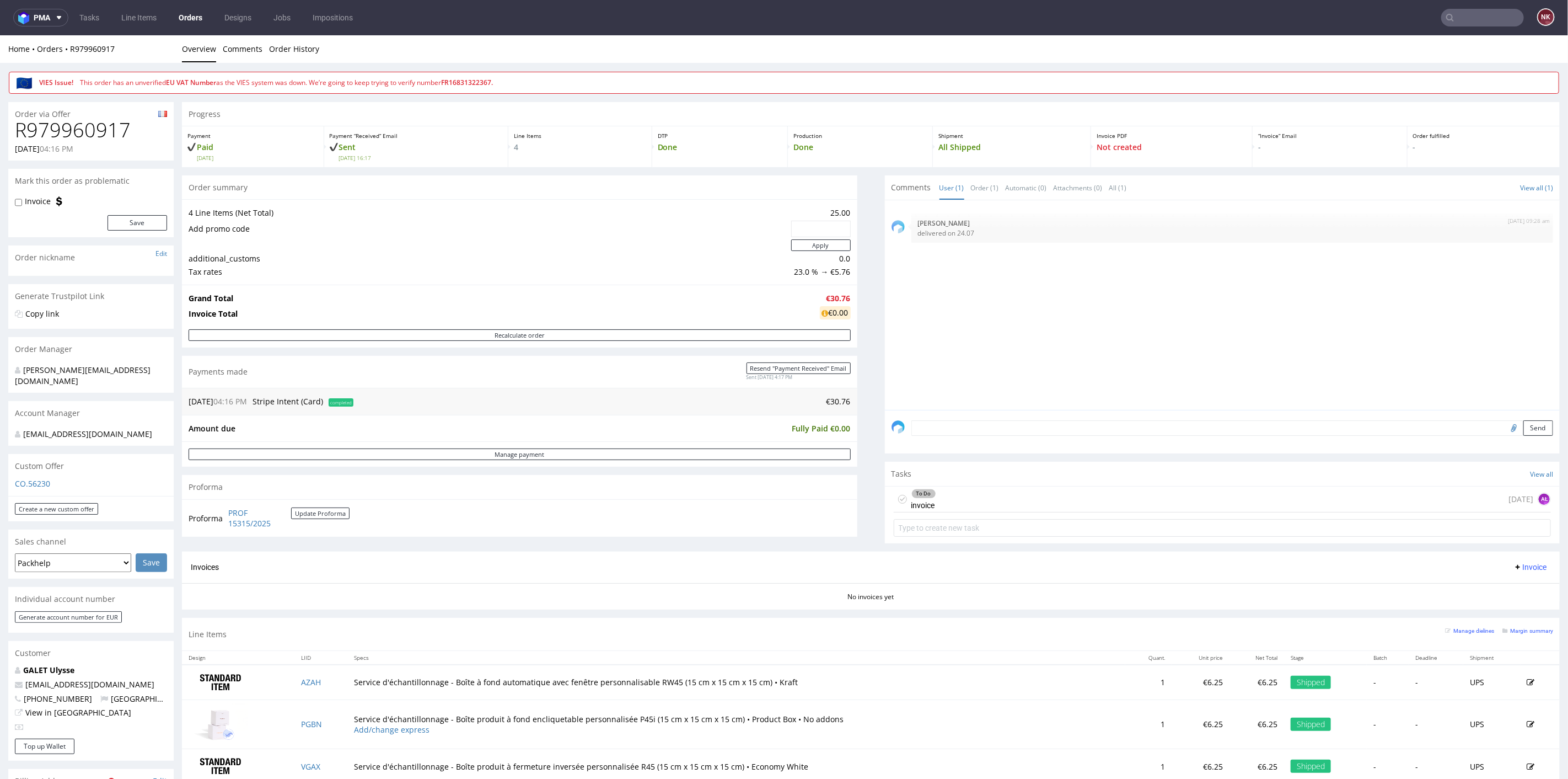
click at [976, 310] on div "[DATE] 09:28 am [PERSON_NAME] delivered on 24.07" at bounding box center [1226, 307] width 669 height 203
click at [858, 393] on div "Progress Payment Paid [DATE] Payment “Received” Email Sent [DATE] 16:17 Line It…" at bounding box center [870, 463] width 1377 height 724
click at [872, 450] on div "Progress Payment Paid [DATE] Payment “Received” Email Sent [DATE] 16:17 Line It…" at bounding box center [870, 463] width 1377 height 724
click at [884, 450] on div "Send" at bounding box center [1222, 431] width 675 height 44
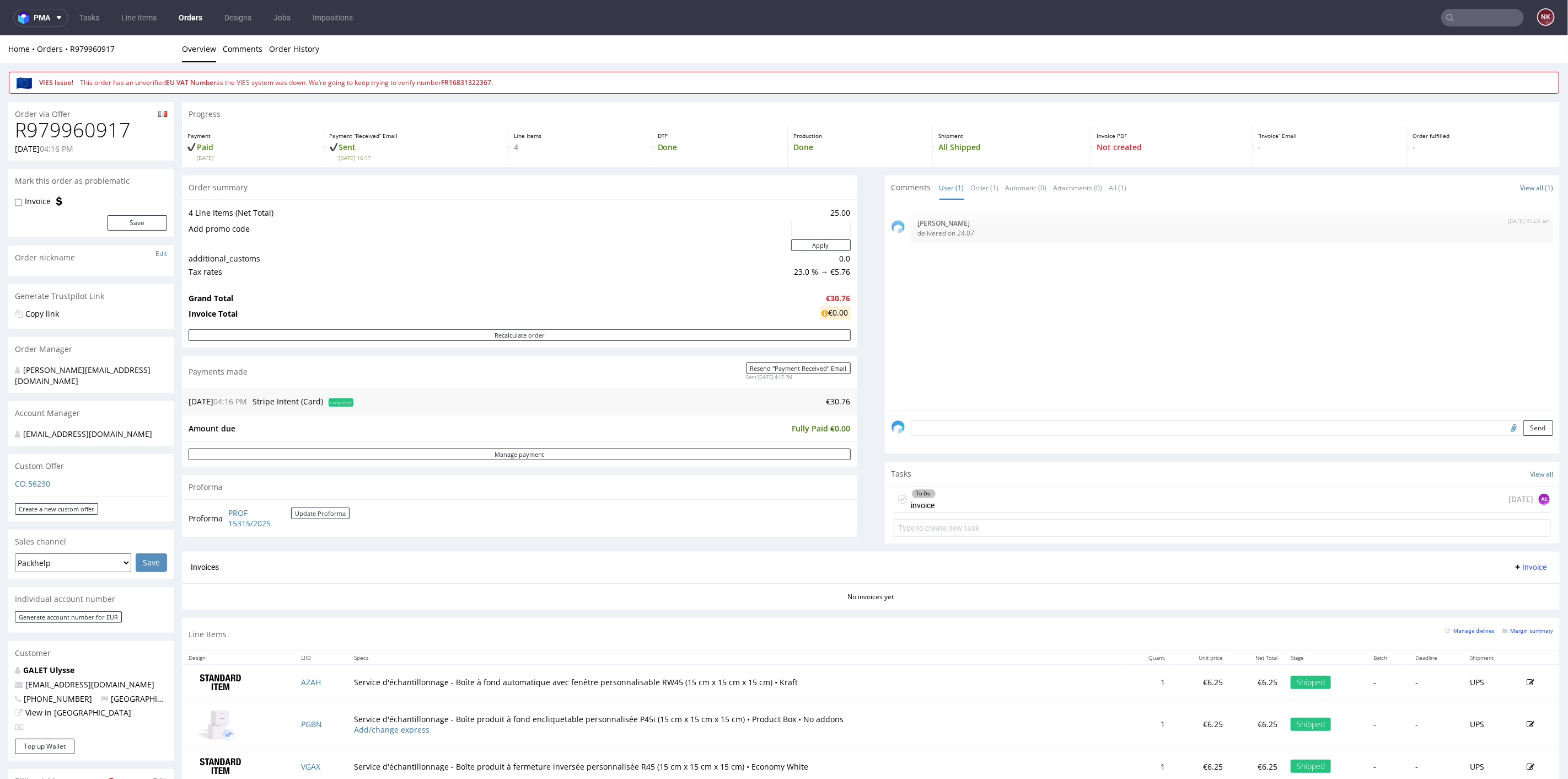
click at [884, 450] on div "Send" at bounding box center [1222, 431] width 675 height 44
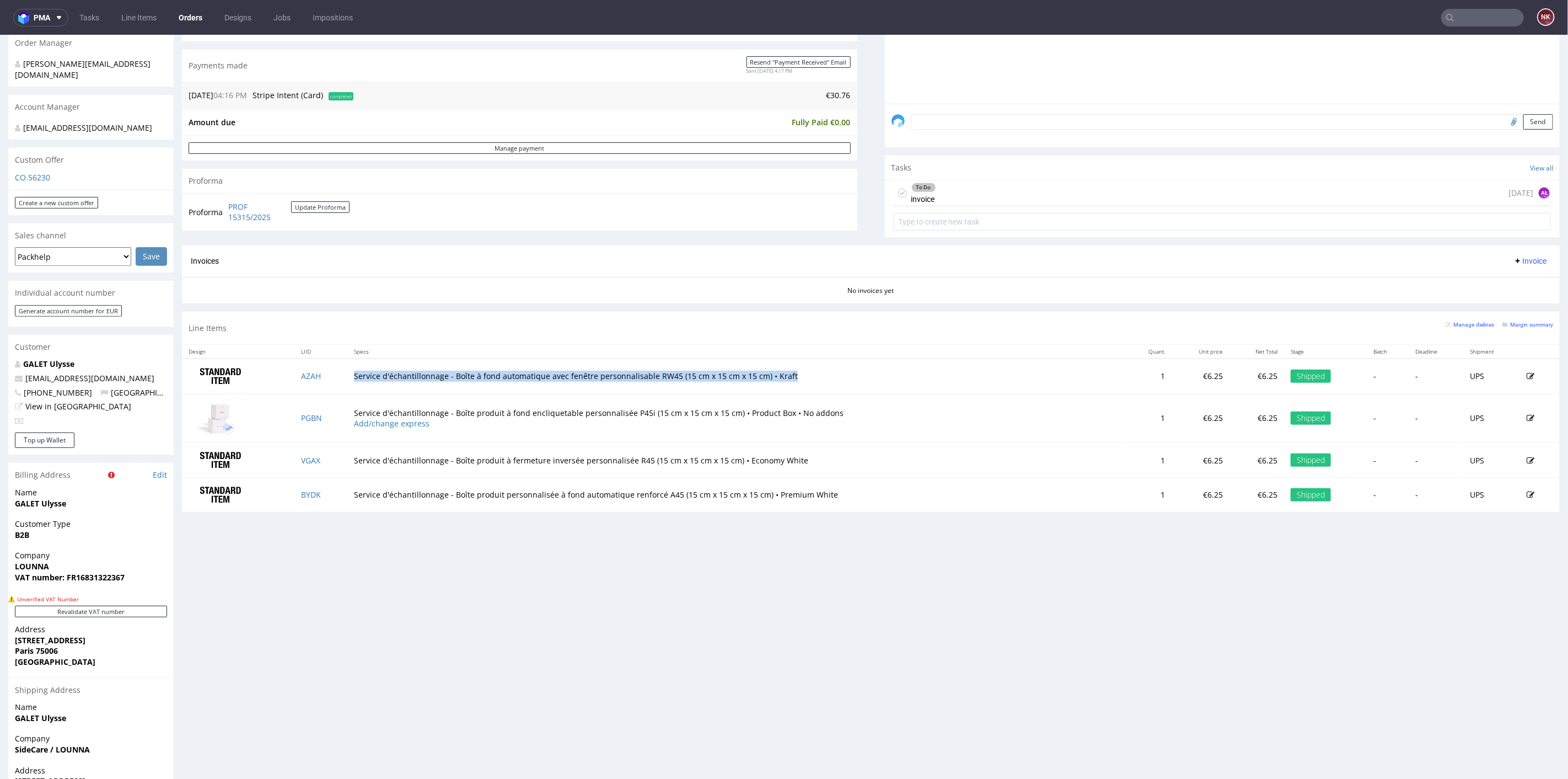
drag, startPoint x: 793, startPoint y: 376, endPoint x: 354, endPoint y: 376, distance: 439.0
click at [354, 376] on td "Service d'échantillonnage - Boîte à fond automatique avec fenêtre personnalisab…" at bounding box center [736, 375] width 778 height 35
copy td "Service d'échantillonnage - Boîte à fond automatique avec fenêtre personnalisab…"
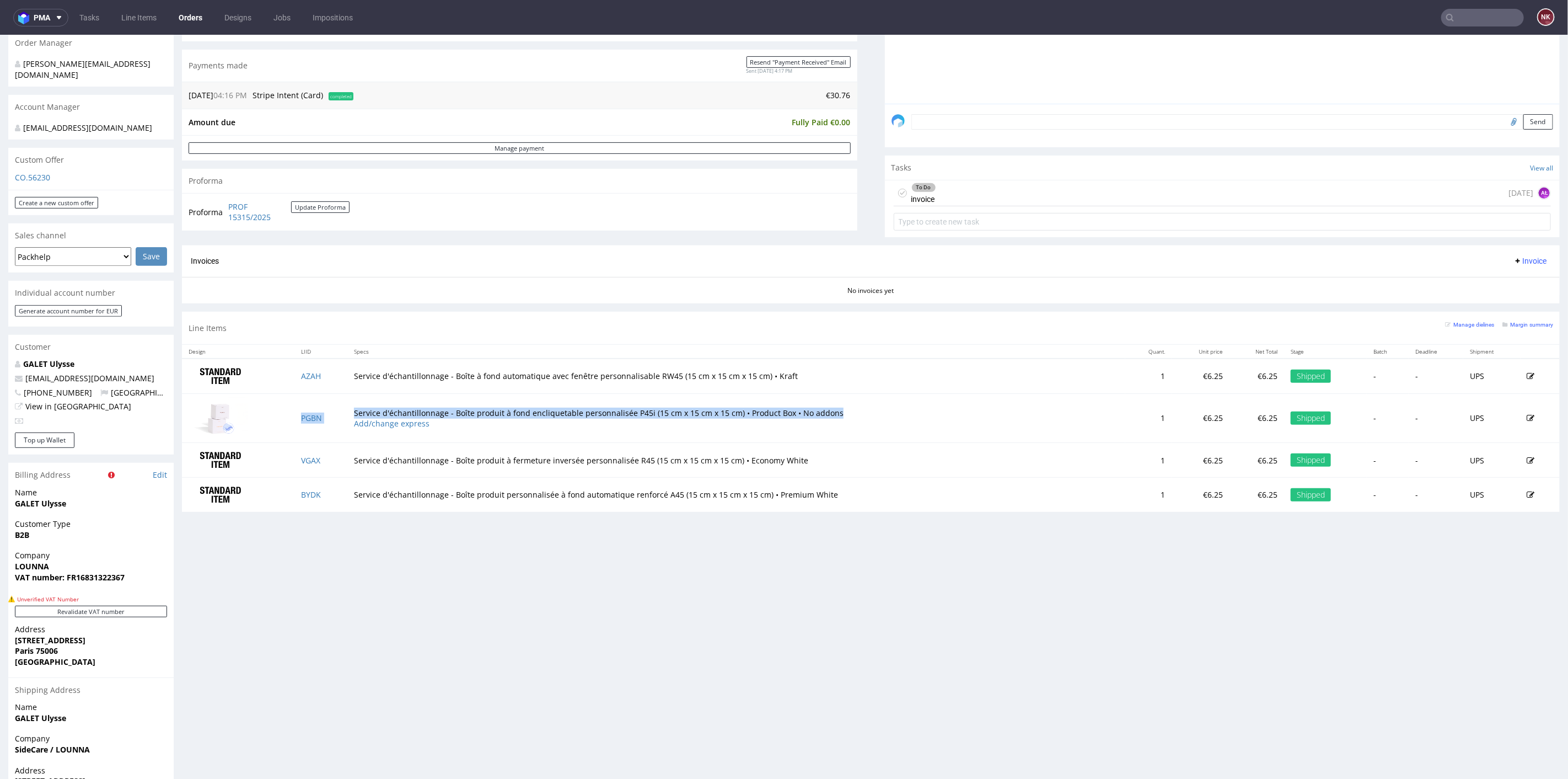
drag, startPoint x: 855, startPoint y: 410, endPoint x: 346, endPoint y: 406, distance: 509.0
click at [346, 406] on tr "PGBN Service d'échantillonnage - Boîte produit à fond encliquetable personnalis…" at bounding box center [870, 418] width 1377 height 50
click at [872, 469] on td "Service d'échantillonnage - Boîte produit à fermeture inversée personnalisée R4…" at bounding box center [736, 459] width 778 height 35
drag, startPoint x: 875, startPoint y: 400, endPoint x: 353, endPoint y: 410, distance: 522.1
click at [353, 410] on td "Service d'échantillonnage - Boîte produit à fond encliquetable personnalisée P4…" at bounding box center [736, 418] width 778 height 50
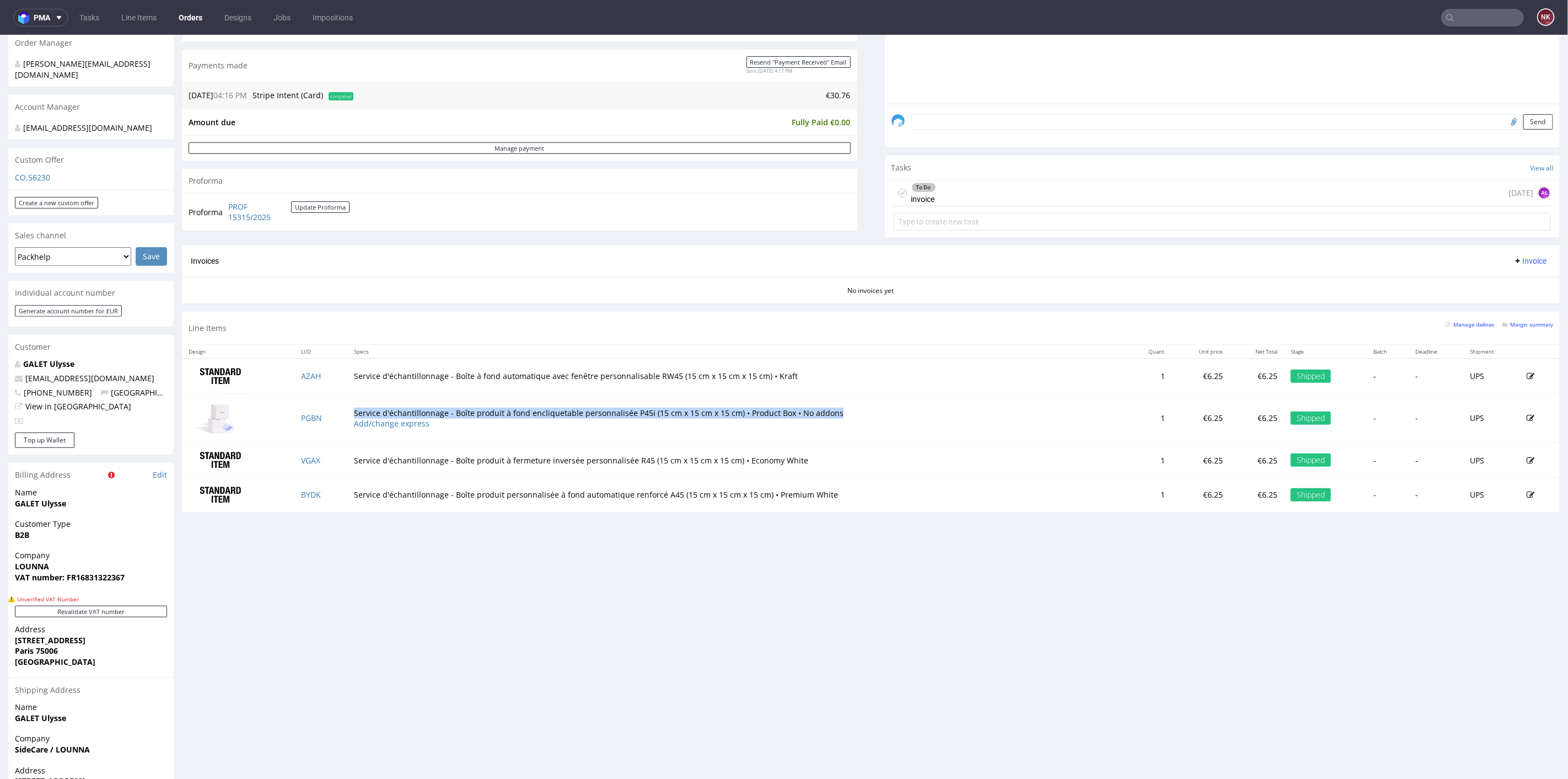
copy td "Service d'échantillonnage - Boîte produit à fond encliquetable personnalisée P4…"
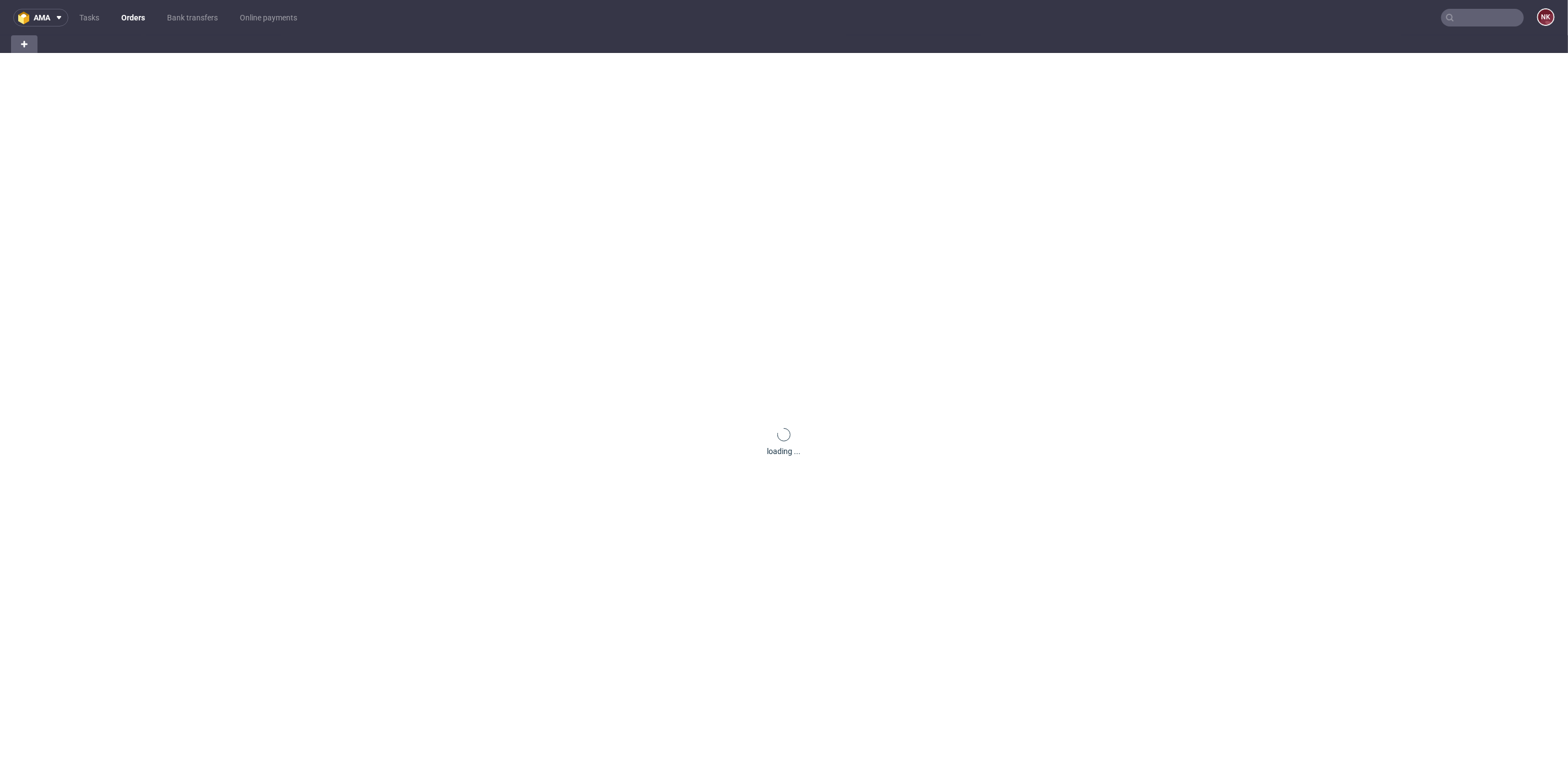
click at [1477, 20] on input "text" at bounding box center [1482, 17] width 83 height 18
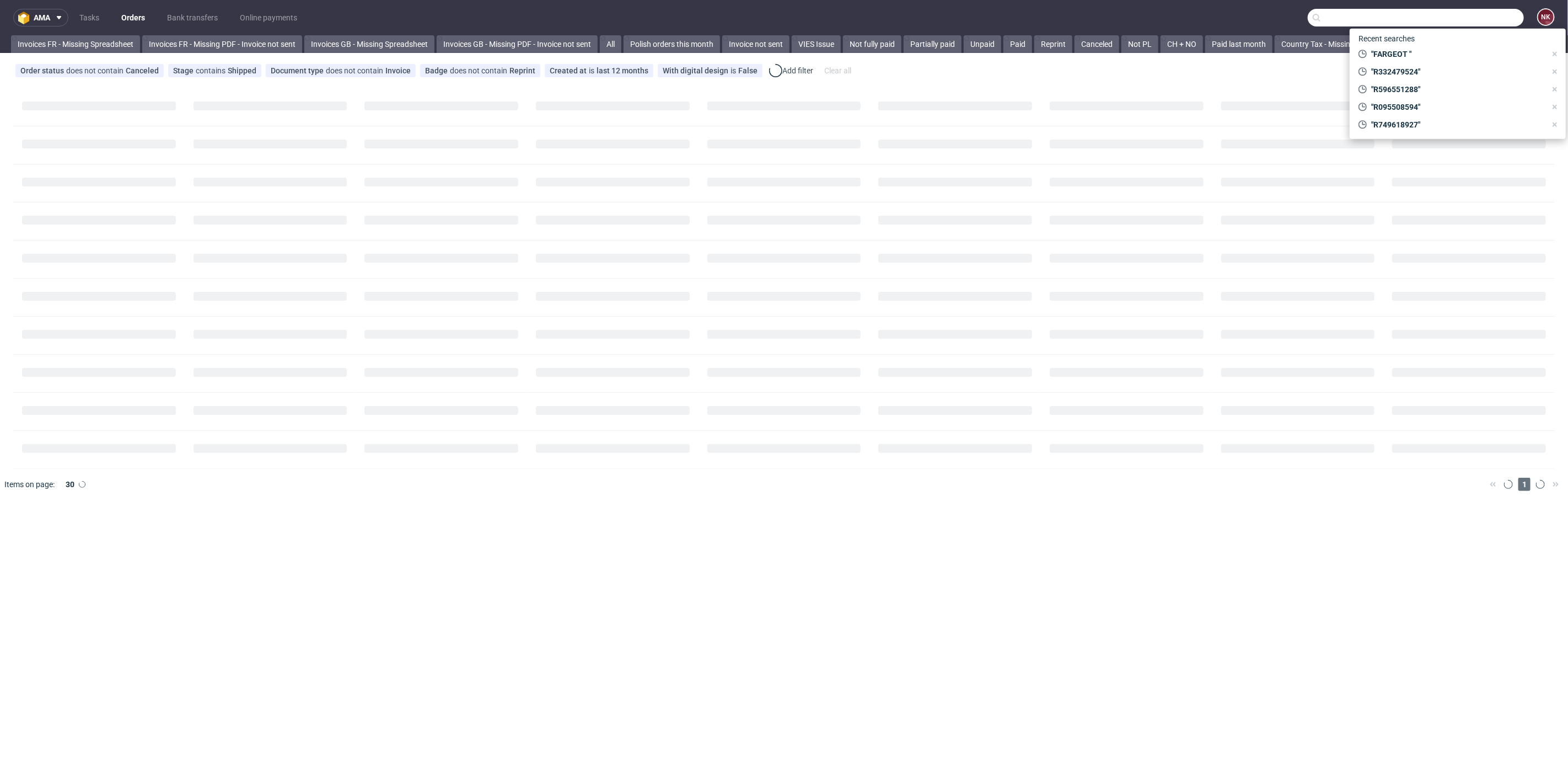
paste input "R135189879"
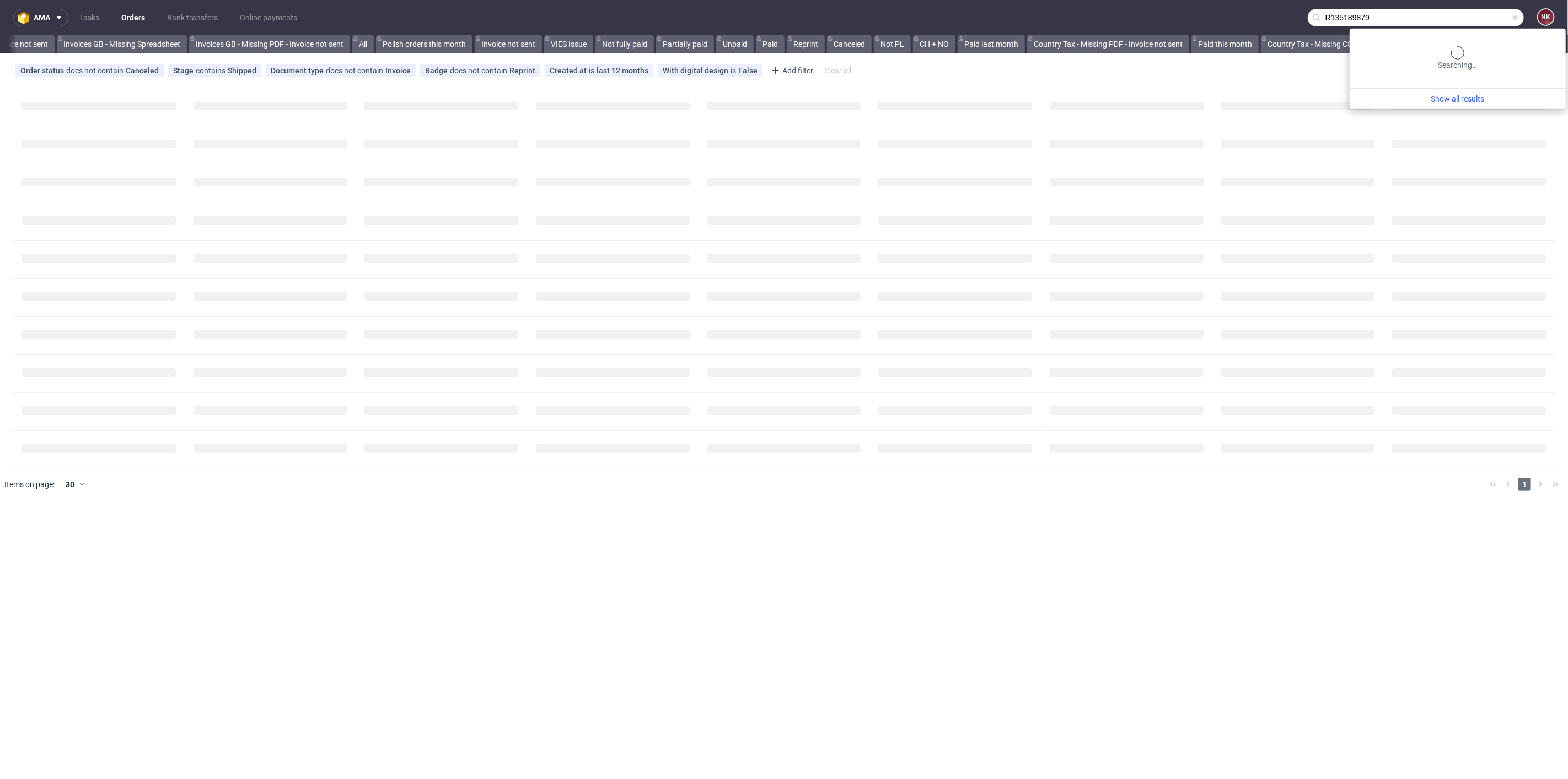
type input "R135189879"
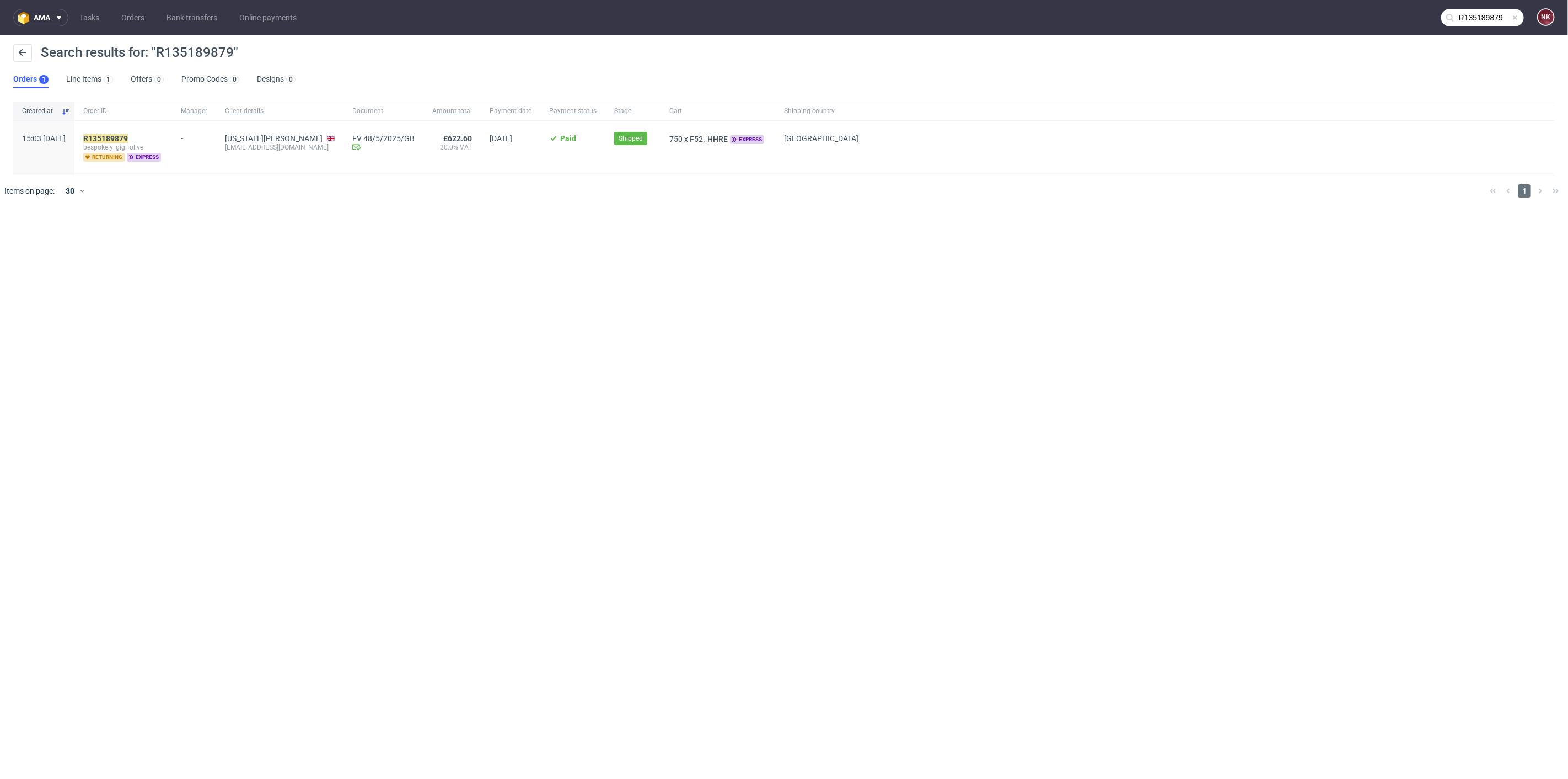
click at [131, 131] on div "R135189879 bespokely_gigi_olive returning express" at bounding box center [123, 148] width 97 height 54
click at [128, 135] on mark "R135189879" at bounding box center [106, 137] width 45 height 8
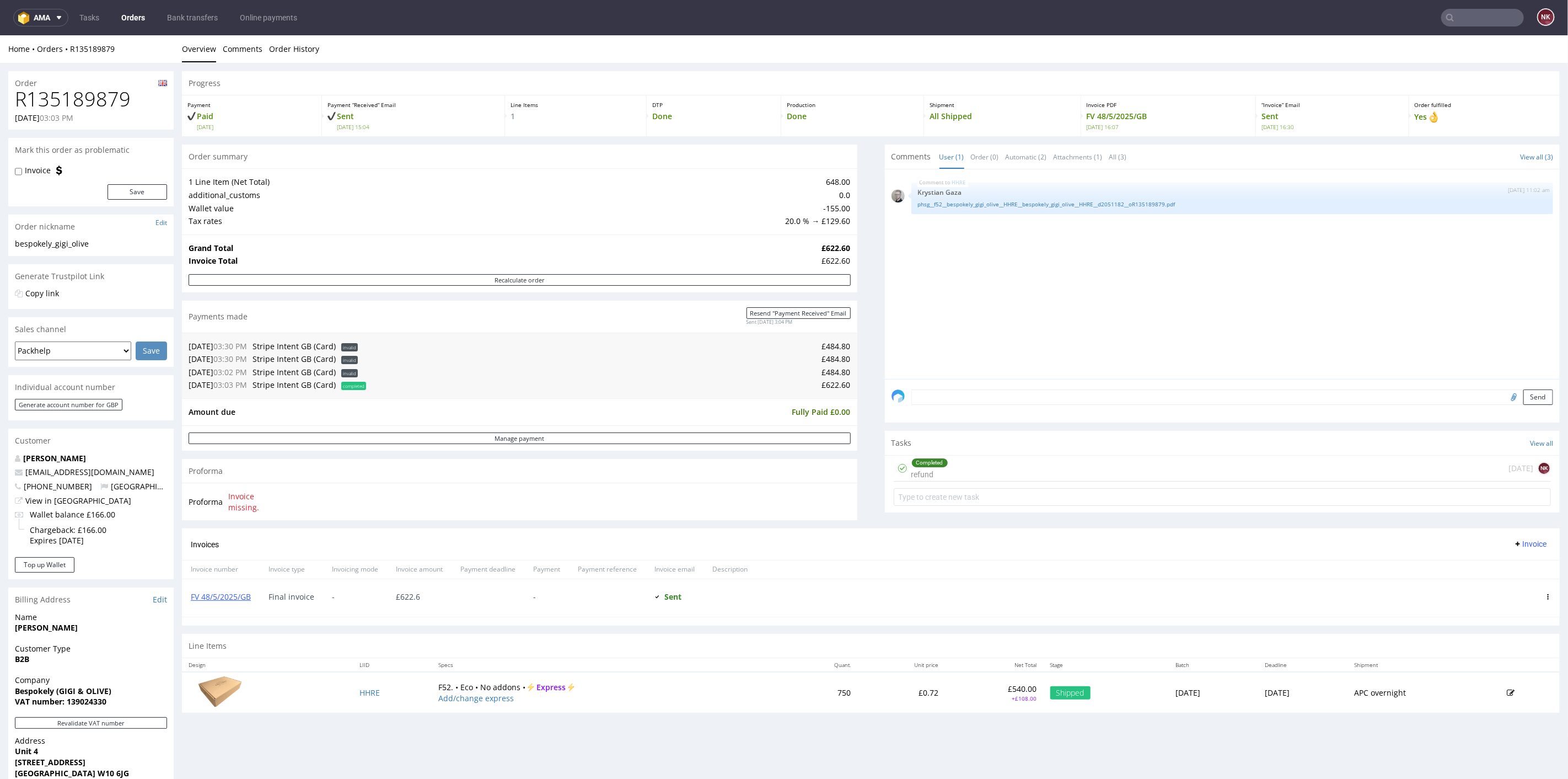
click at [860, 486] on div "Progress Payment Paid Mon 28 Apr Payment “Received” Email Sent Mon 28 Apr 15:04…" at bounding box center [870, 396] width 1377 height 650
click at [1234, 473] on div "Completed refund 5 months ago NK" at bounding box center [1222, 468] width 657 height 26
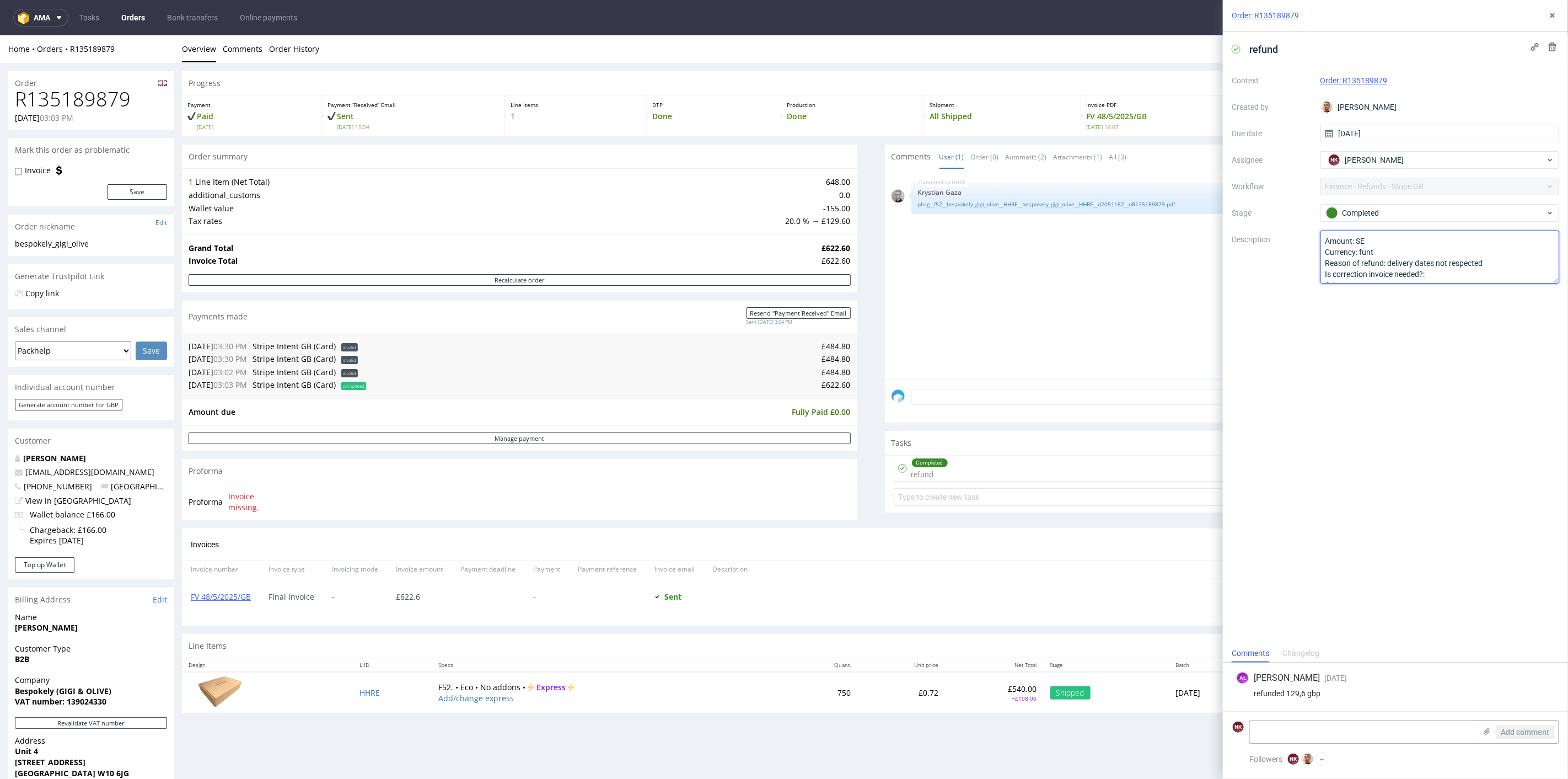
click at [1455, 276] on textarea "Amount: SE Currency: funt Reason of refund: delivery dates not respected Is cor…" at bounding box center [1440, 257] width 239 height 53
click at [216, 592] on link "FV 48/5/2025/GB" at bounding box center [220, 595] width 60 height 10
click at [1556, 15] on icon at bounding box center [1552, 15] width 8 height 8
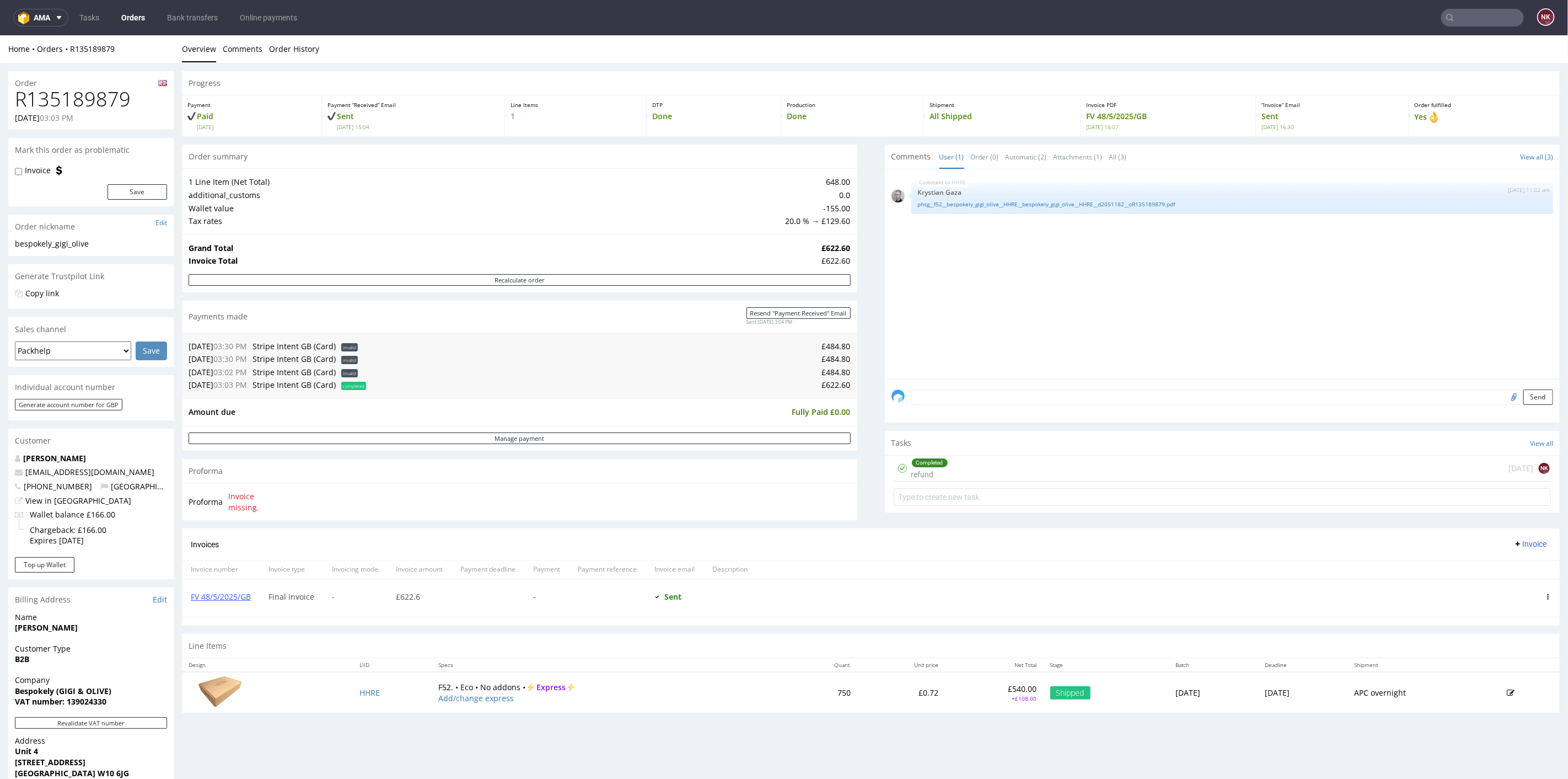
click at [1017, 466] on div "Completed refund 5 months ago NK" at bounding box center [1222, 468] width 657 height 26
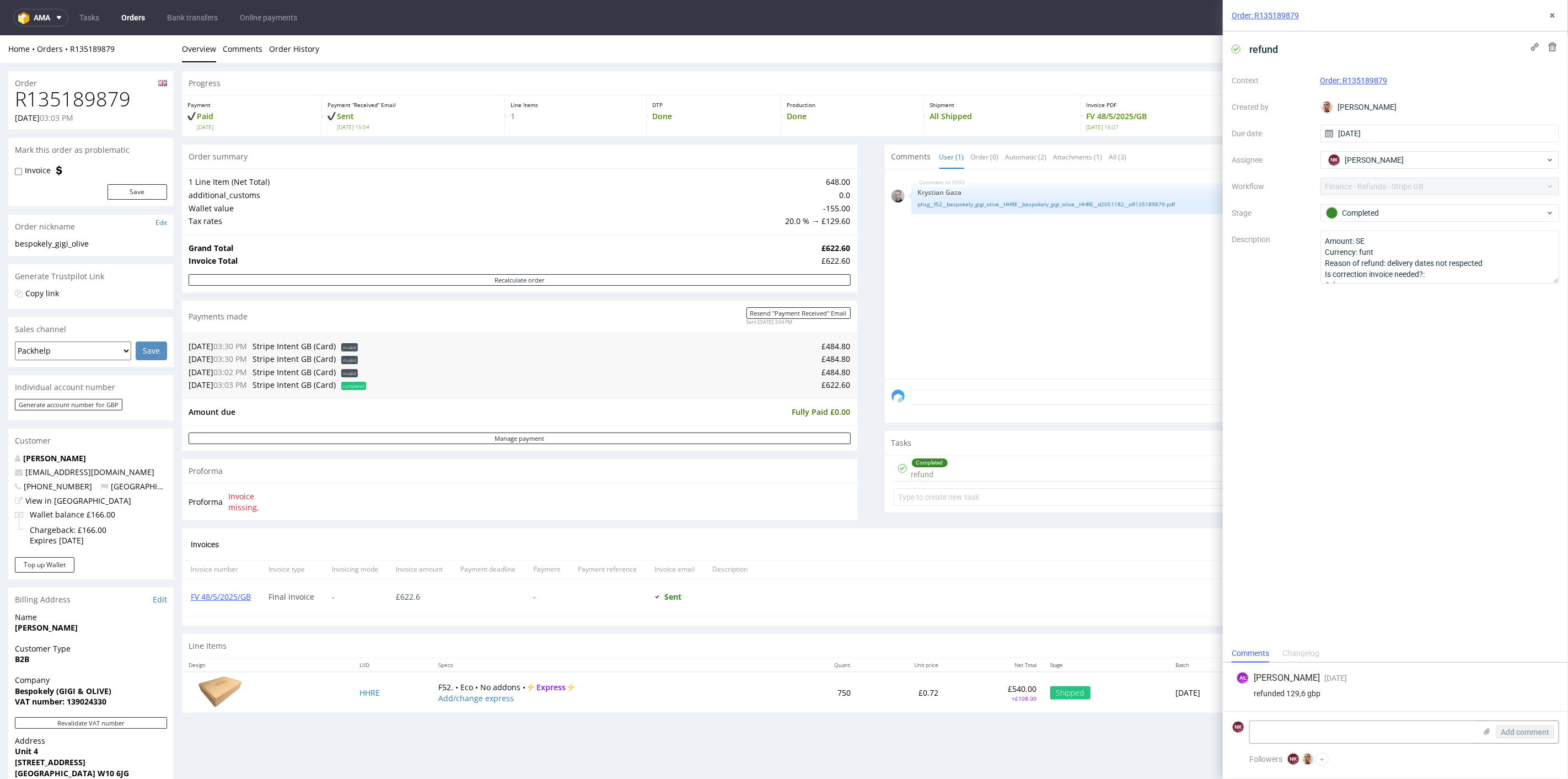
click at [973, 695] on p "+£108.00" at bounding box center [994, 698] width 85 height 7
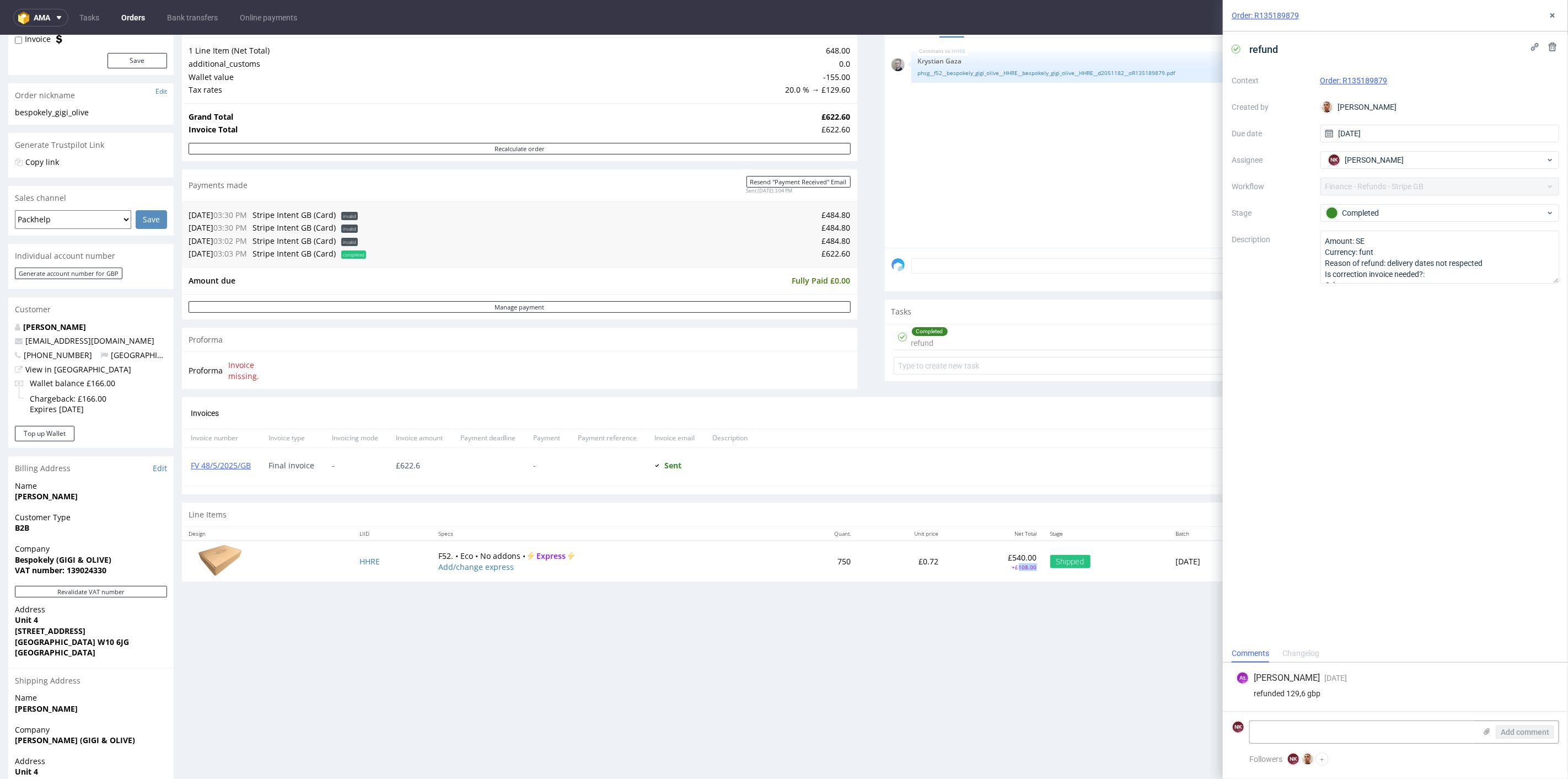
scroll to position [62, 0]
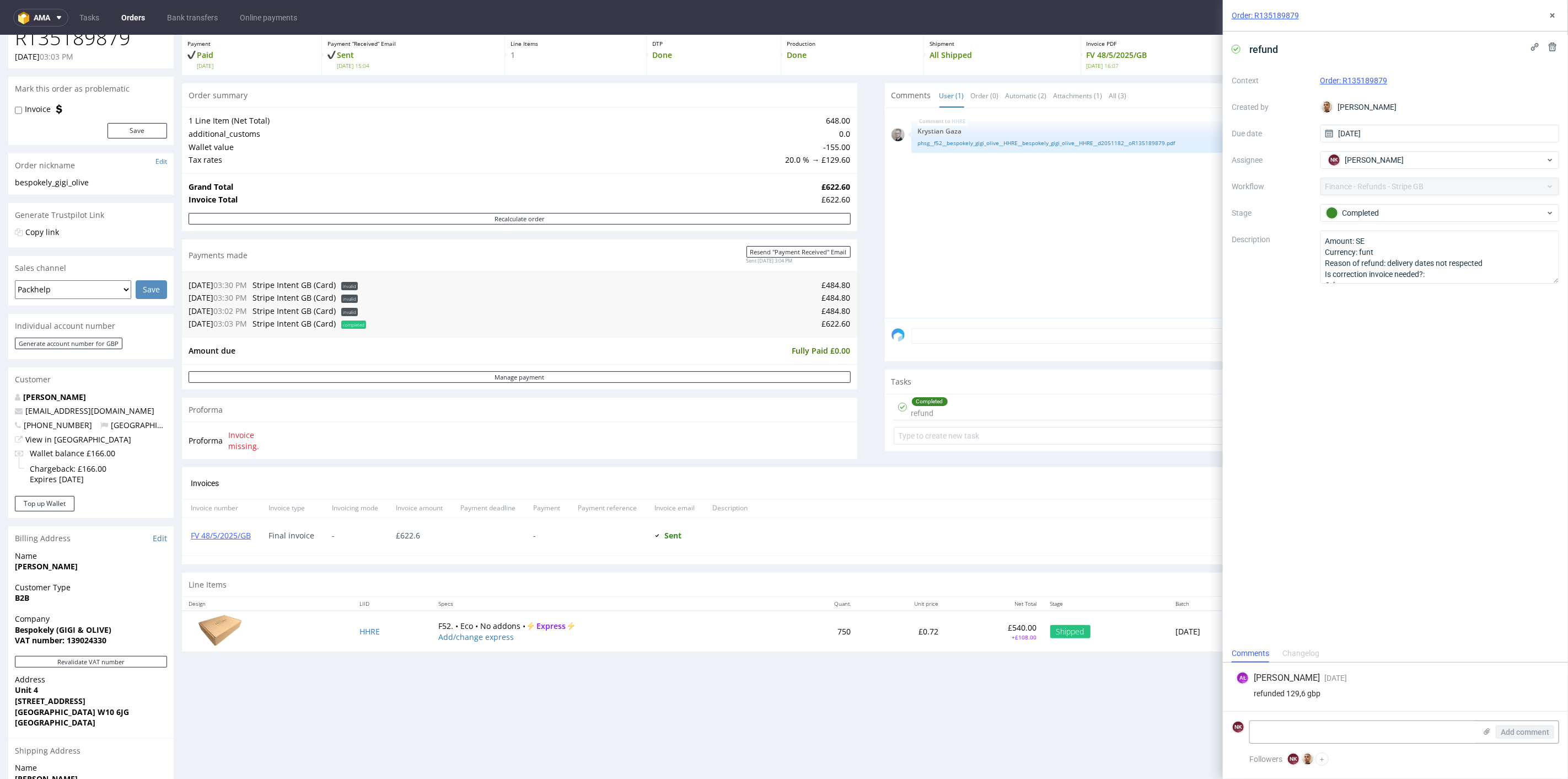
click at [978, 587] on div "Line Items" at bounding box center [870, 584] width 1377 height 24
click at [973, 638] on p "+£108.00" at bounding box center [994, 636] width 85 height 7
click at [971, 634] on p "+£108.00" at bounding box center [994, 636] width 85 height 7
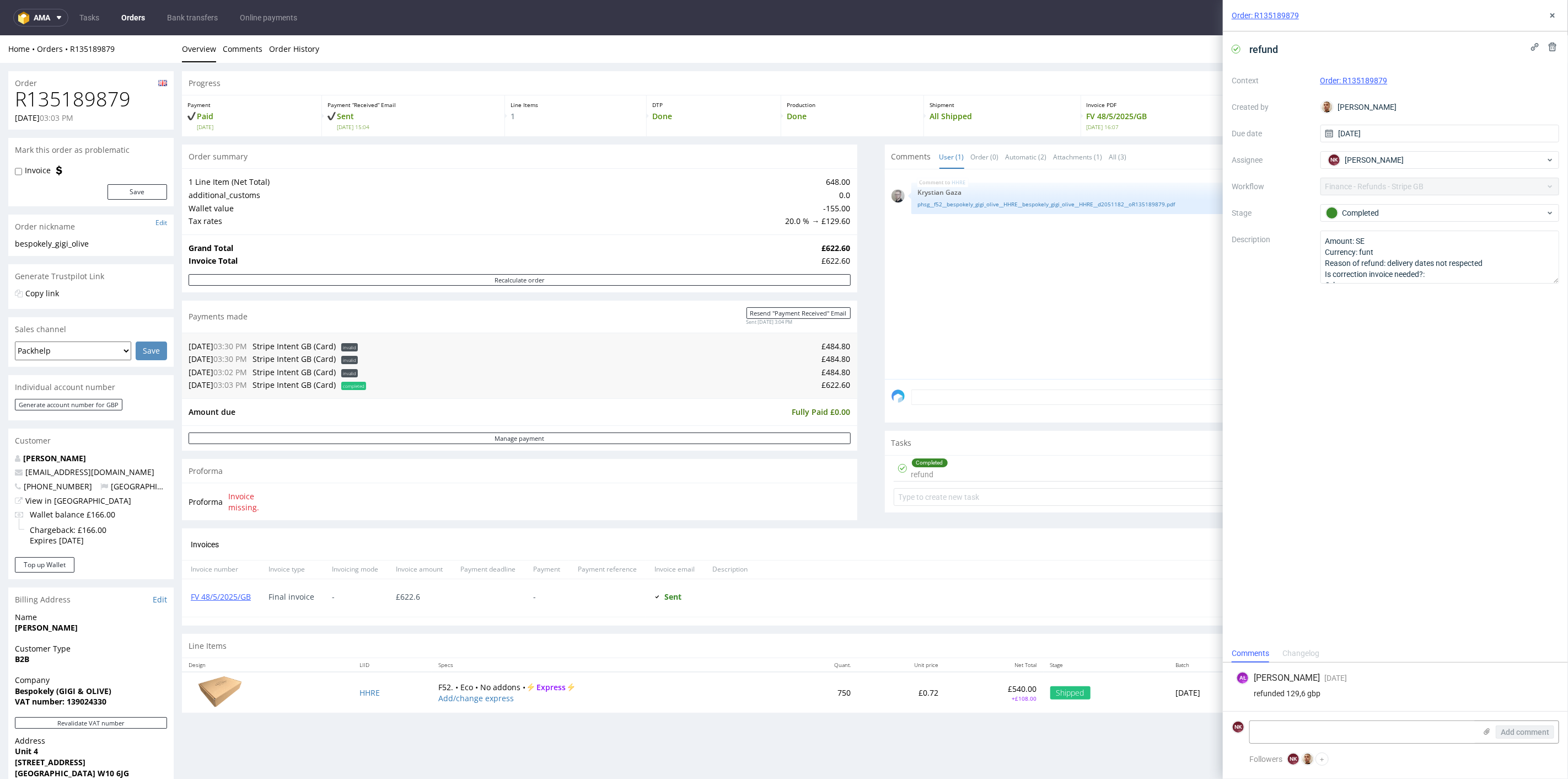
click at [96, 90] on h1 "R135189879" at bounding box center [91, 99] width 152 height 22
copy h1 "R135189879"
click at [230, 592] on link "FV 48/5/2025/GB" at bounding box center [220, 595] width 60 height 10
click at [1390, 346] on div "refund Context Order: R135189879 Created by Bartłomiej Leśniczuk Due date 09/05…" at bounding box center [1395, 338] width 346 height 613
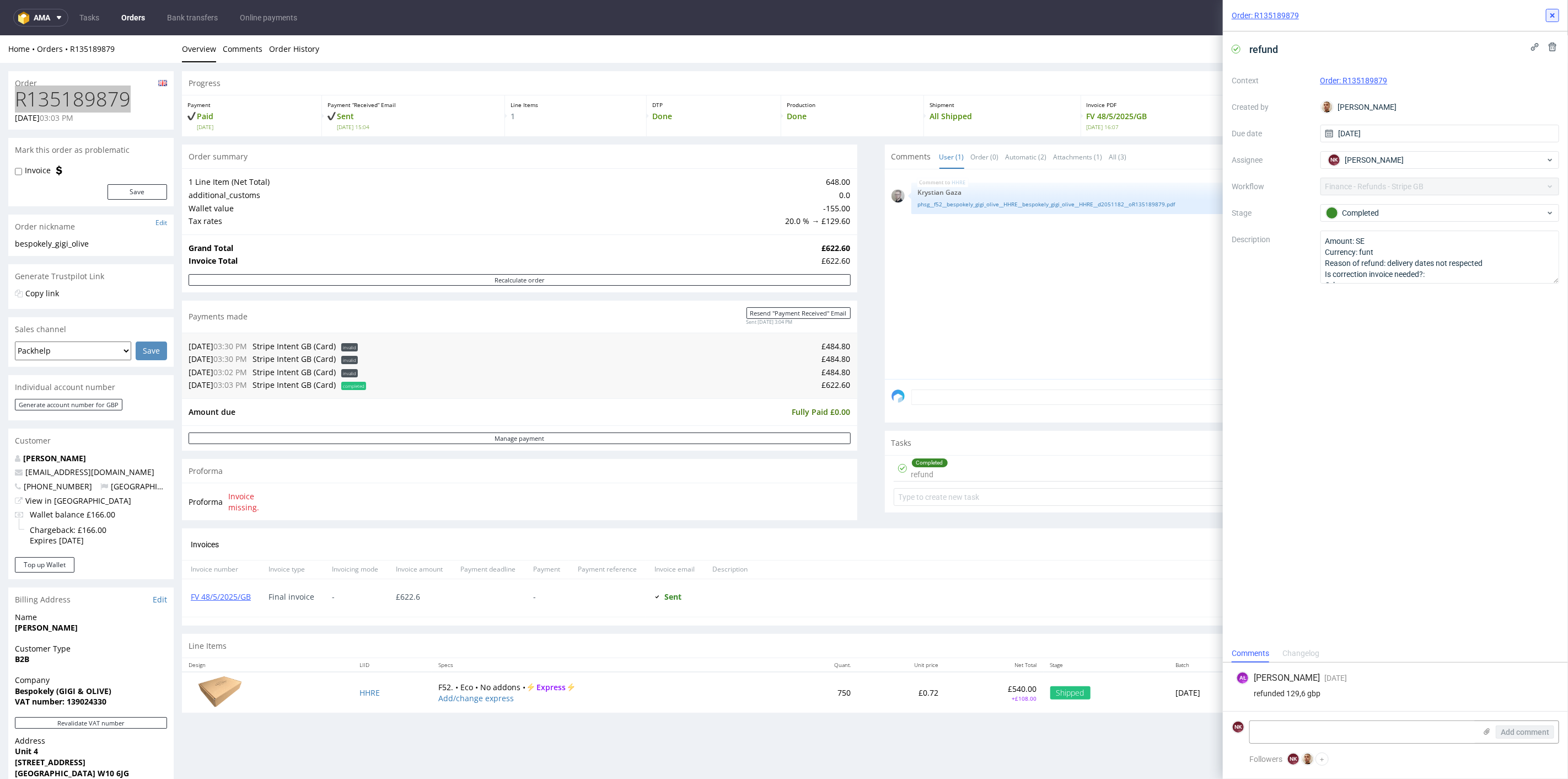
click at [1554, 15] on use at bounding box center [1552, 15] width 5 height 5
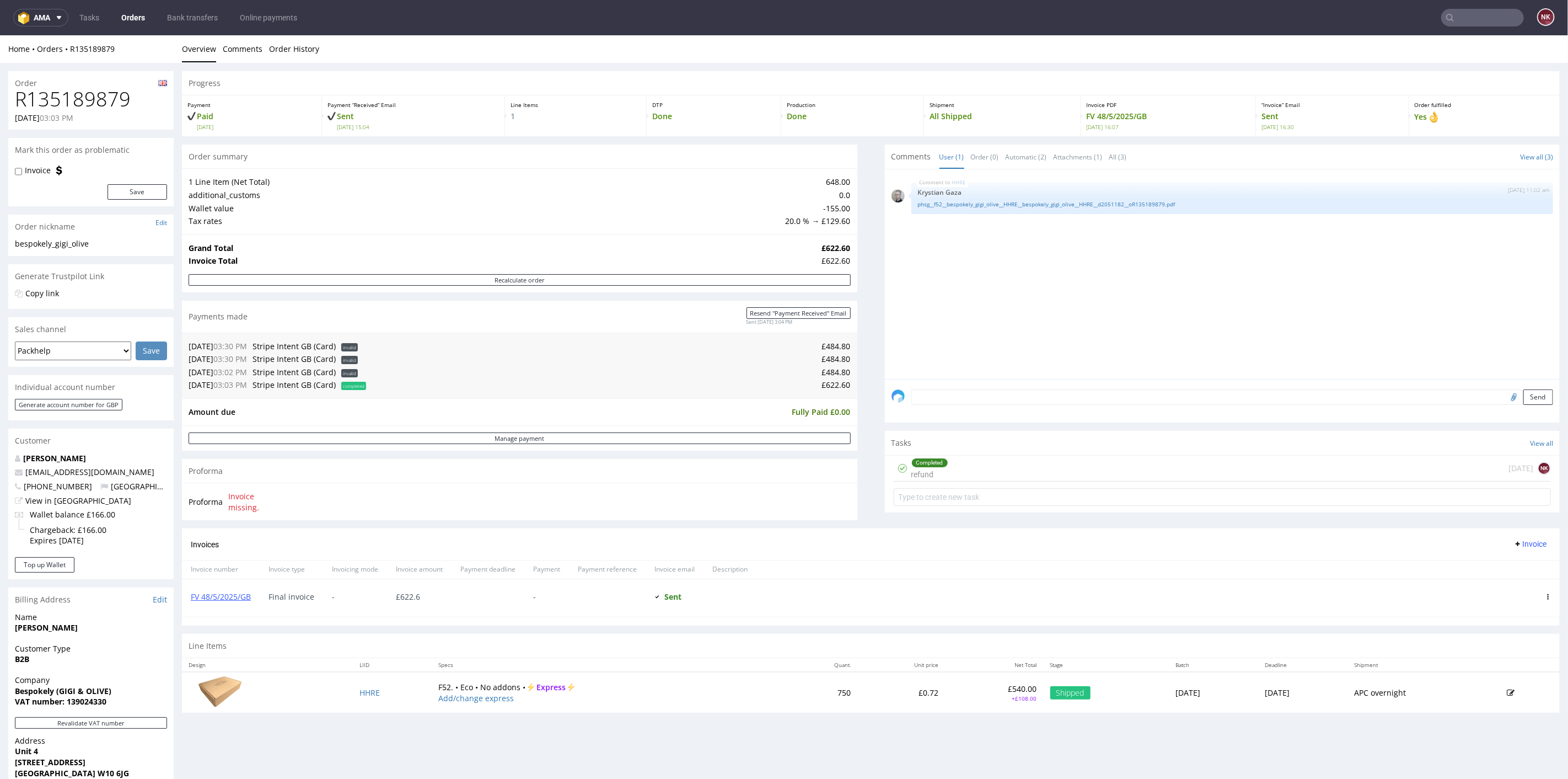
click at [863, 512] on div "Progress Payment Paid Mon 28 Apr Payment “Received” Email Sent Mon 28 Apr 15:04…" at bounding box center [870, 396] width 1377 height 650
click at [87, 96] on h1 "R135189879" at bounding box center [91, 99] width 152 height 22
copy h1 "R135189879"
click at [824, 266] on div "Grand Total £622.60 Invoice Total £622.60" at bounding box center [519, 253] width 675 height 40
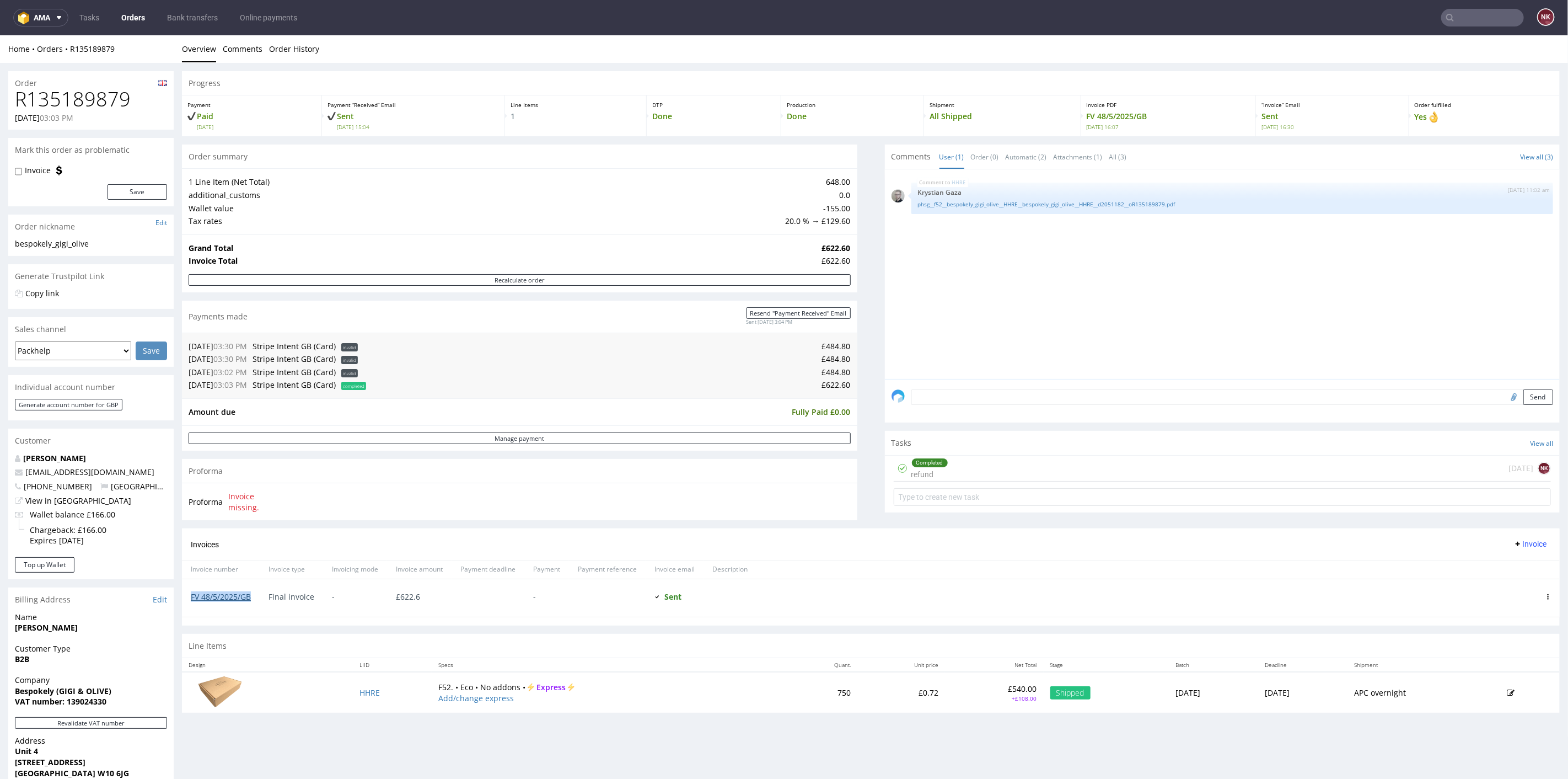
drag, startPoint x: 257, startPoint y: 594, endPoint x: 191, endPoint y: 594, distance: 66.0
click at [191, 594] on div "FV 48/5/2025/GB" at bounding box center [220, 597] width 78 height 37
copy link "FV 48/5/2025/GB"
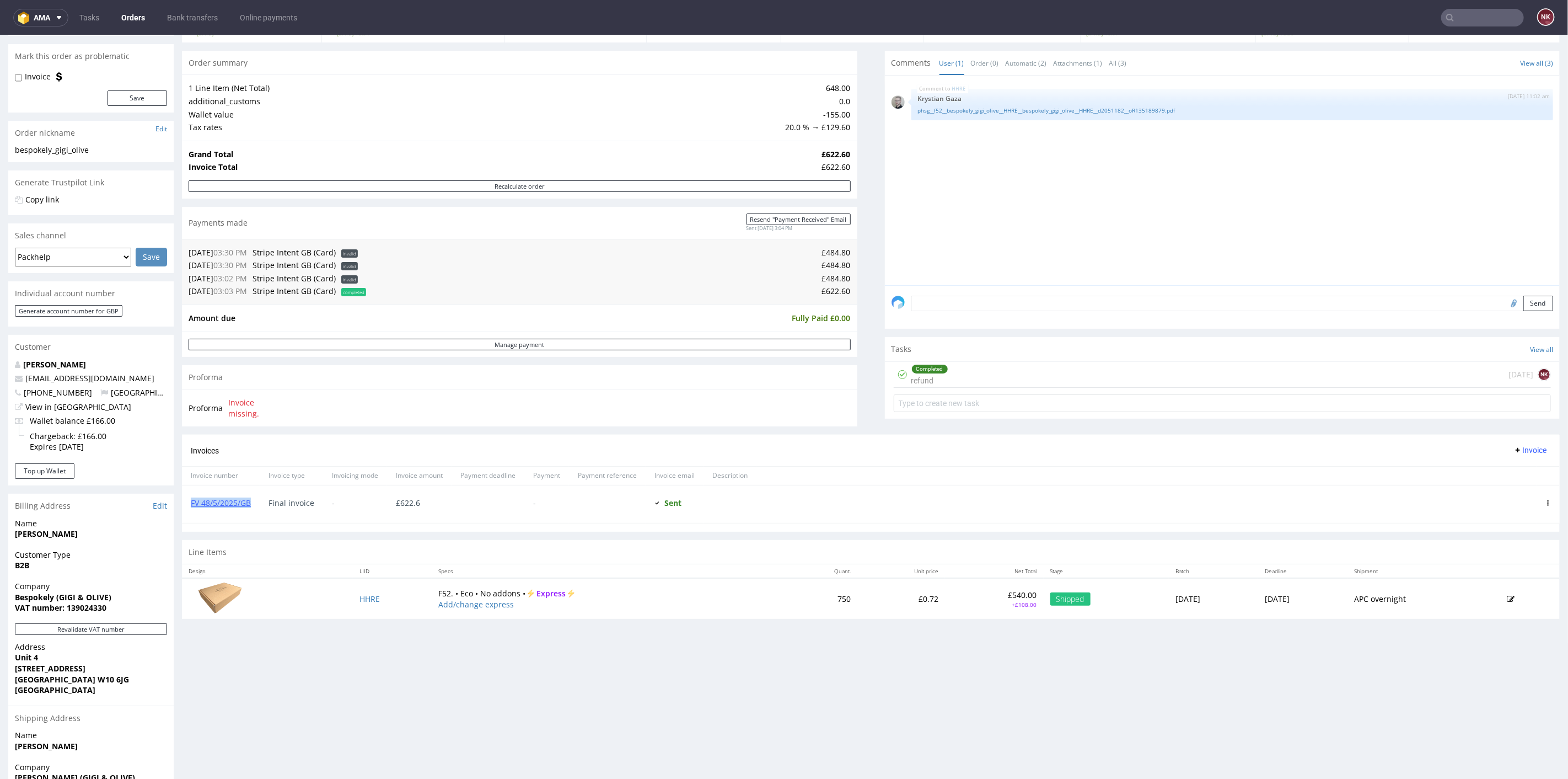
scroll to position [184, 0]
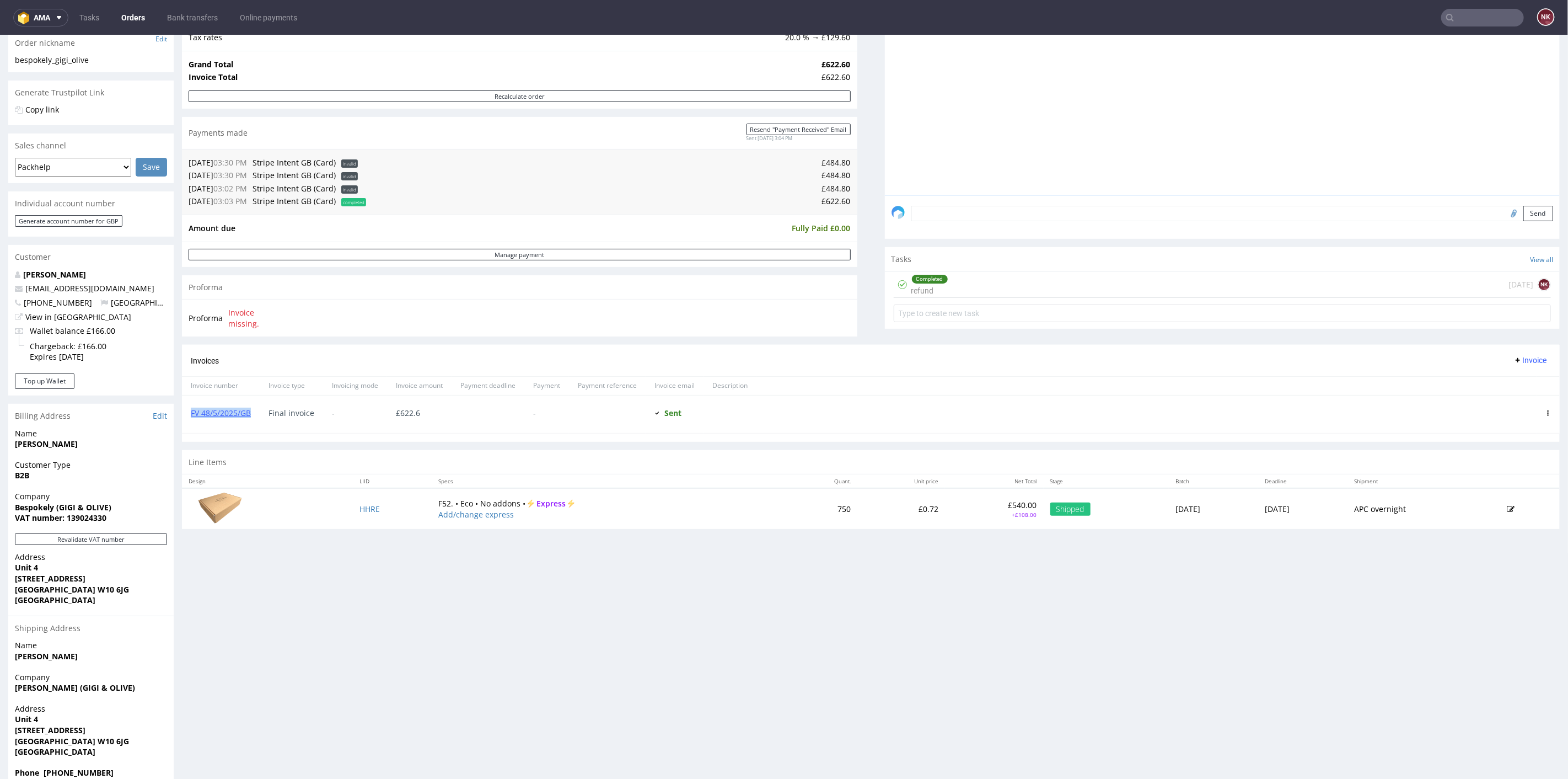
click at [1516, 356] on span "Invoice" at bounding box center [1529, 359] width 33 height 8
click at [1510, 400] on span "Add corrective" at bounding box center [1511, 402] width 55 height 11
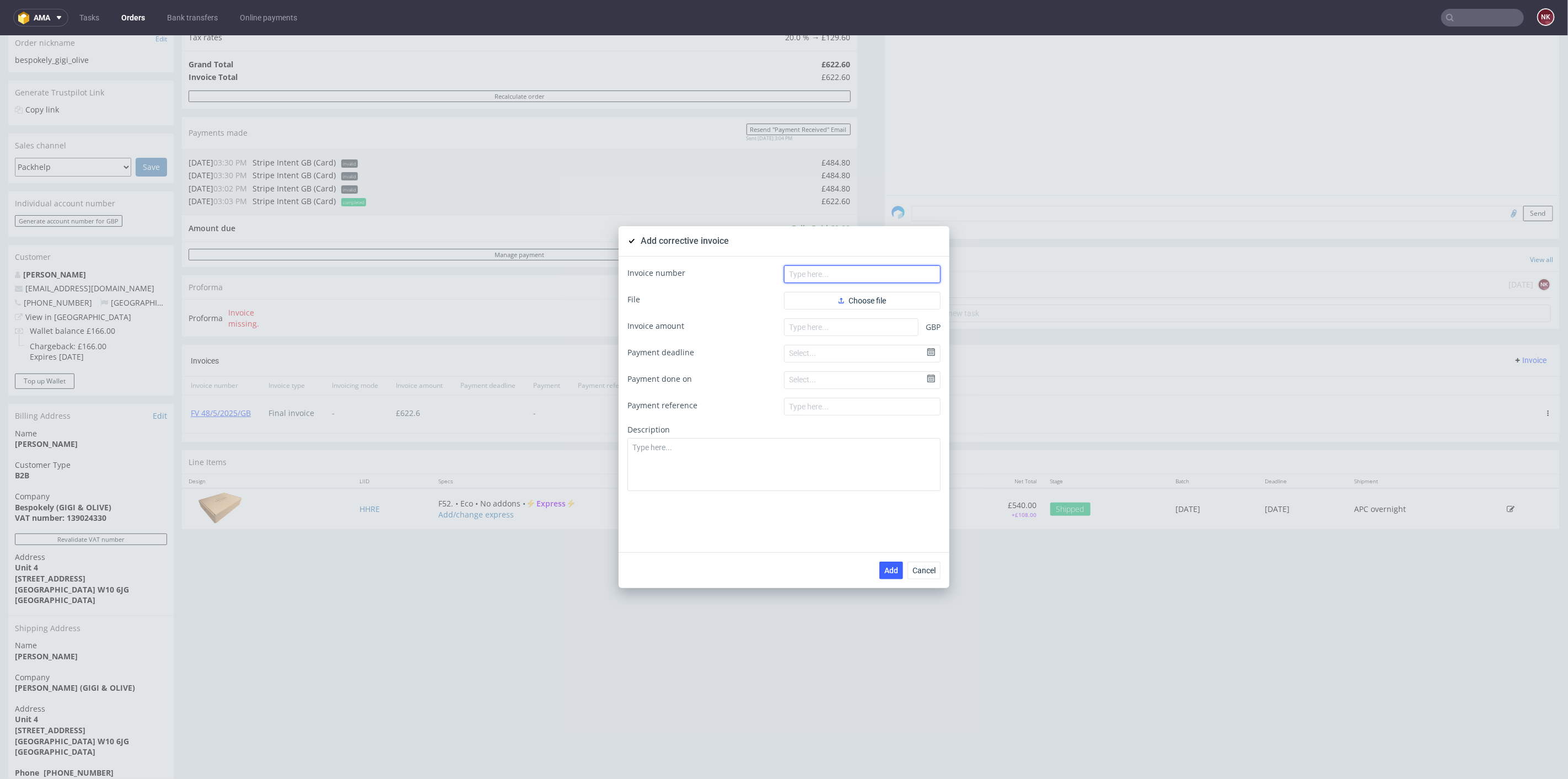
click at [885, 273] on input "text" at bounding box center [862, 273] width 157 height 18
paste input "FK 82/2025/[GEOGRAPHIC_DATA]"
type input "FK 82/2025/[GEOGRAPHIC_DATA]"
click at [872, 303] on span "Choose file" at bounding box center [862, 300] width 48 height 7
click at [855, 332] on form "Invoice number FK 82/2025/GB File Choose different file credit-note-fk-82-2025-…" at bounding box center [784, 386] width 313 height 243
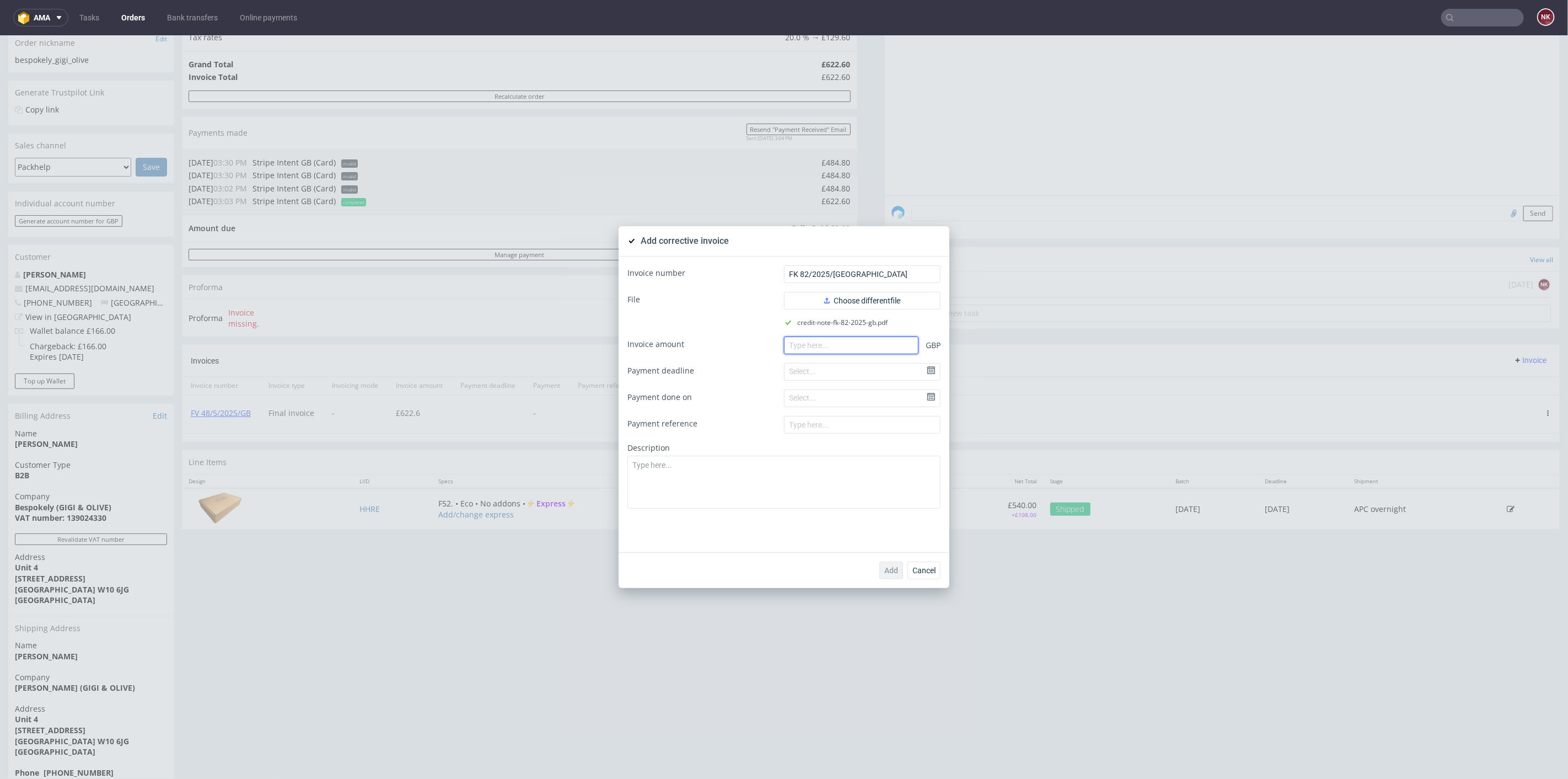
click at [855, 342] on input "number" at bounding box center [851, 345] width 134 height 18
paste input "129.60"
click at [784, 343] on input "129.60" at bounding box center [851, 345] width 134 height 18
type input "-129.60"
click at [835, 495] on textarea at bounding box center [784, 481] width 313 height 53
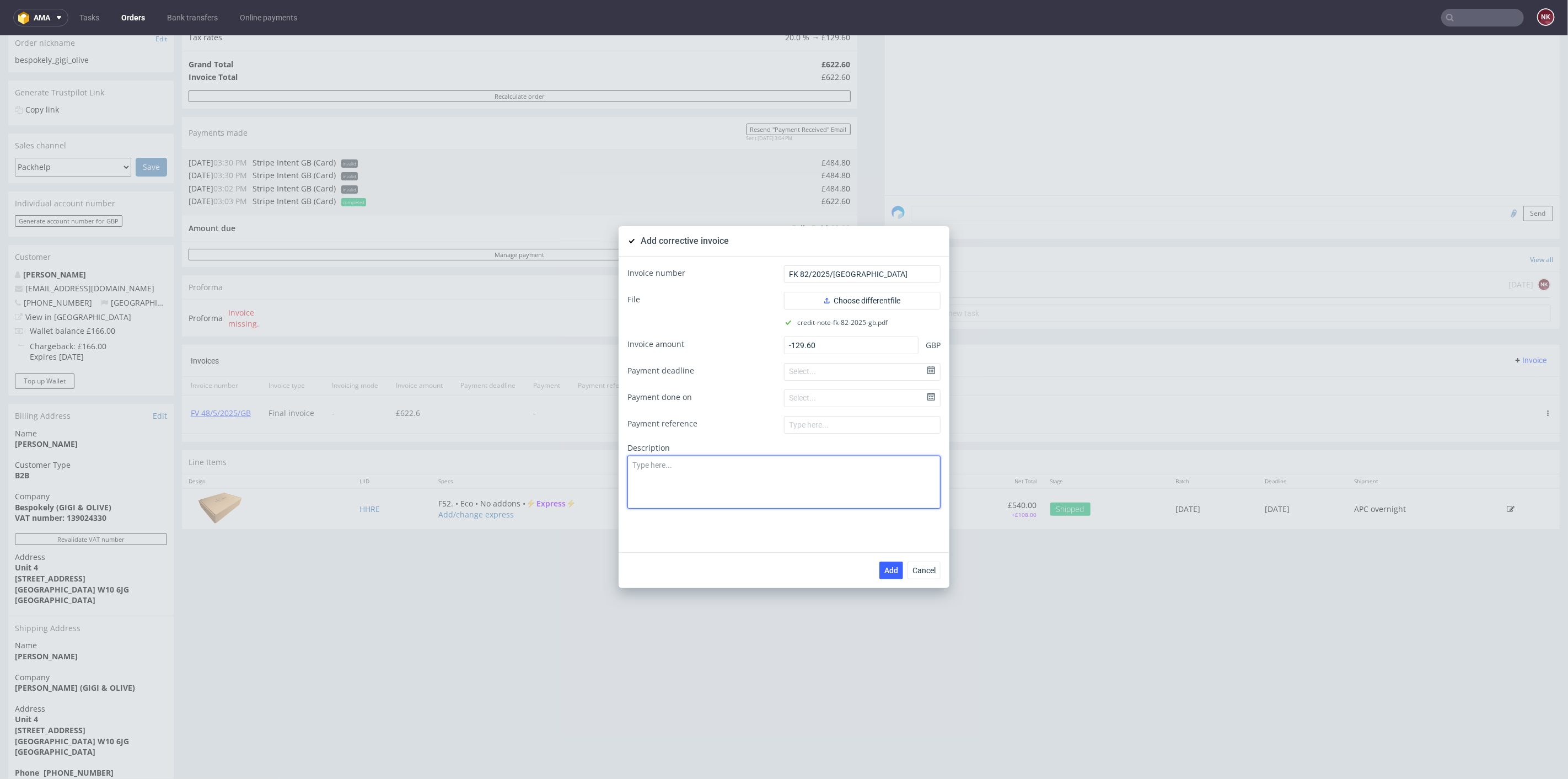
click at [726, 478] on textarea at bounding box center [784, 481] width 313 height 53
paste textarea "Production issue. [GEOGRAPHIC_DATA]."
type textarea "Production issue. [GEOGRAPHIC_DATA]."
click at [884, 566] on span "Add" at bounding box center [891, 570] width 14 height 7
click at [926, 566] on span "Cancel" at bounding box center [924, 570] width 23 height 7
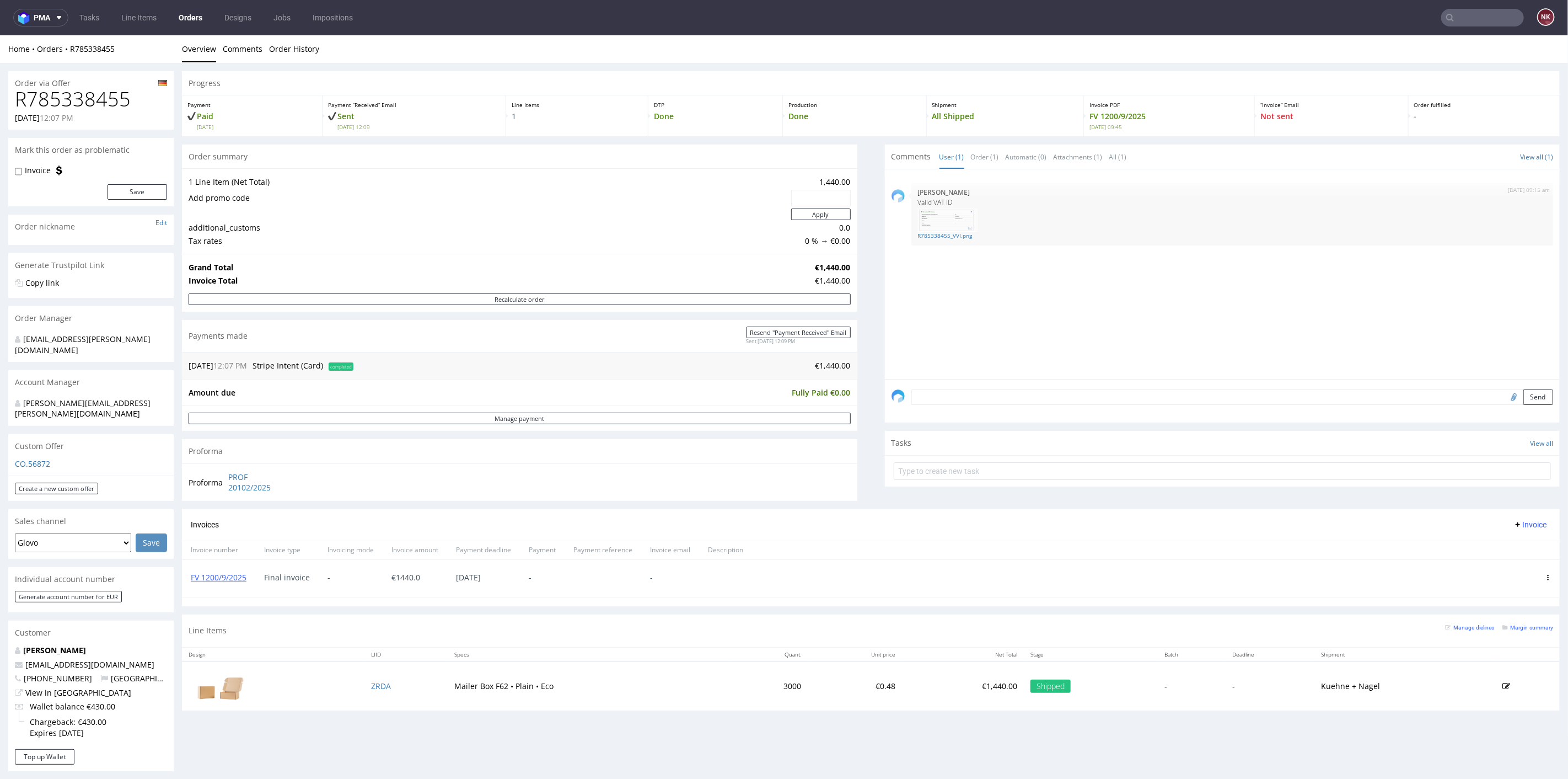
scroll to position [184, 0]
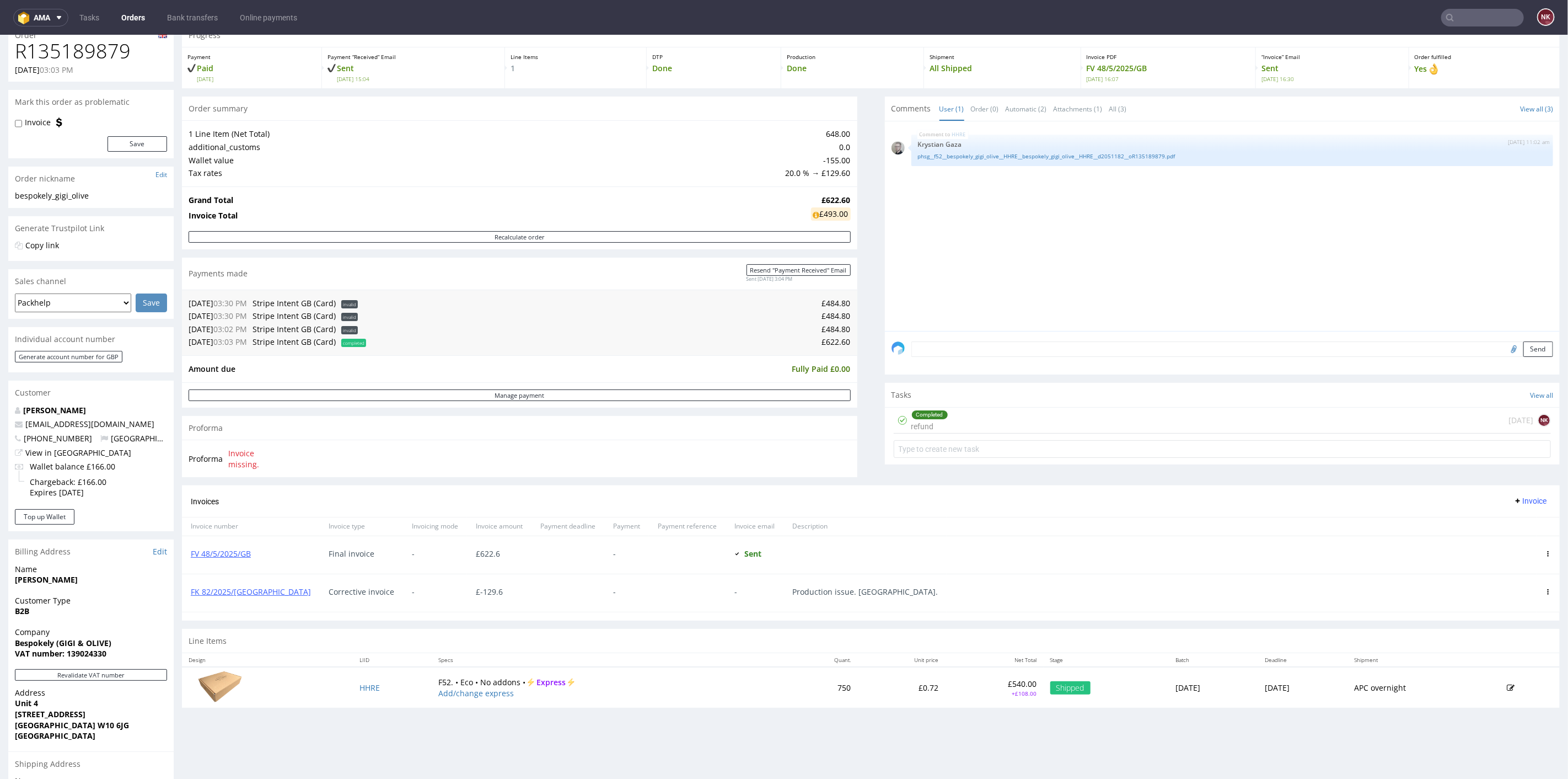
scroll to position [122, 0]
